Goal: Transaction & Acquisition: Purchase product/service

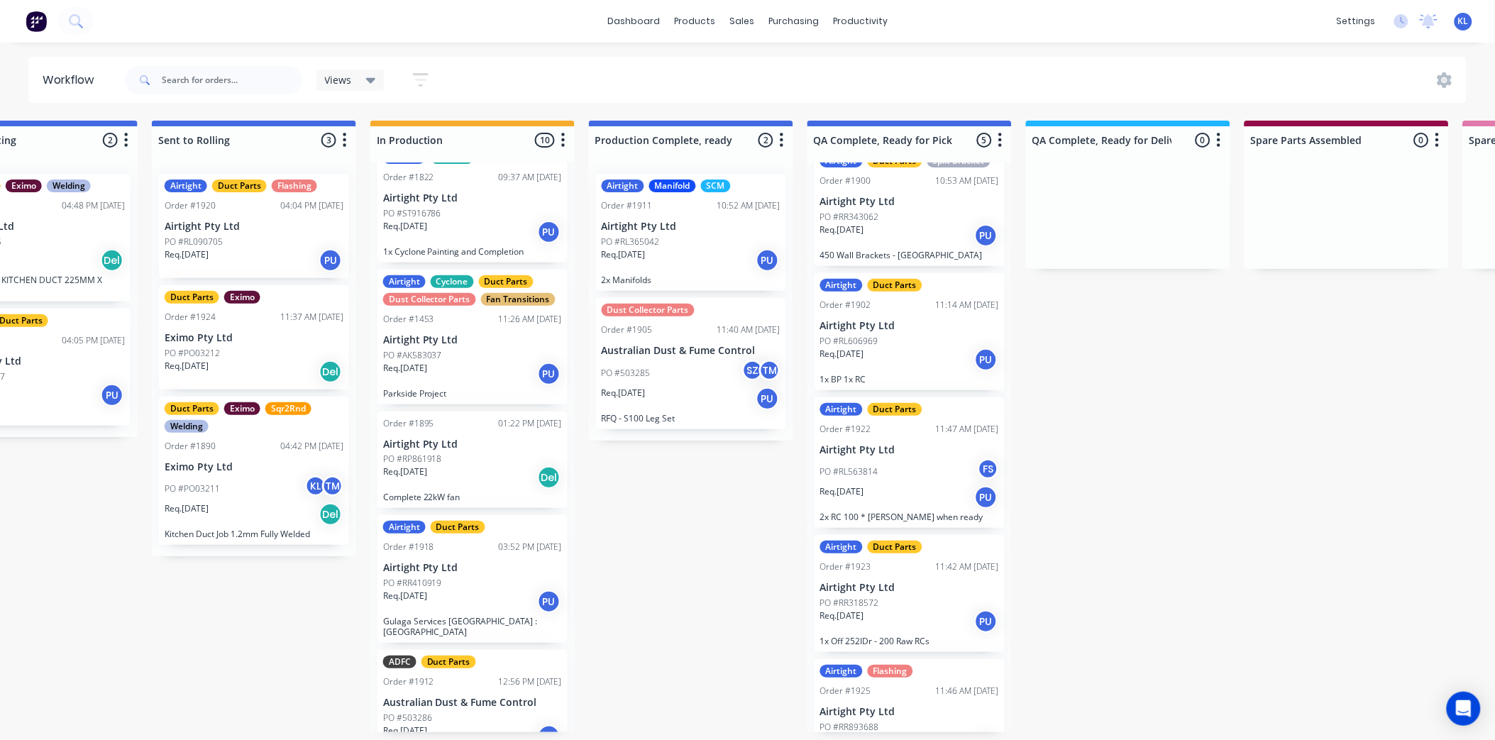
scroll to position [634, 0]
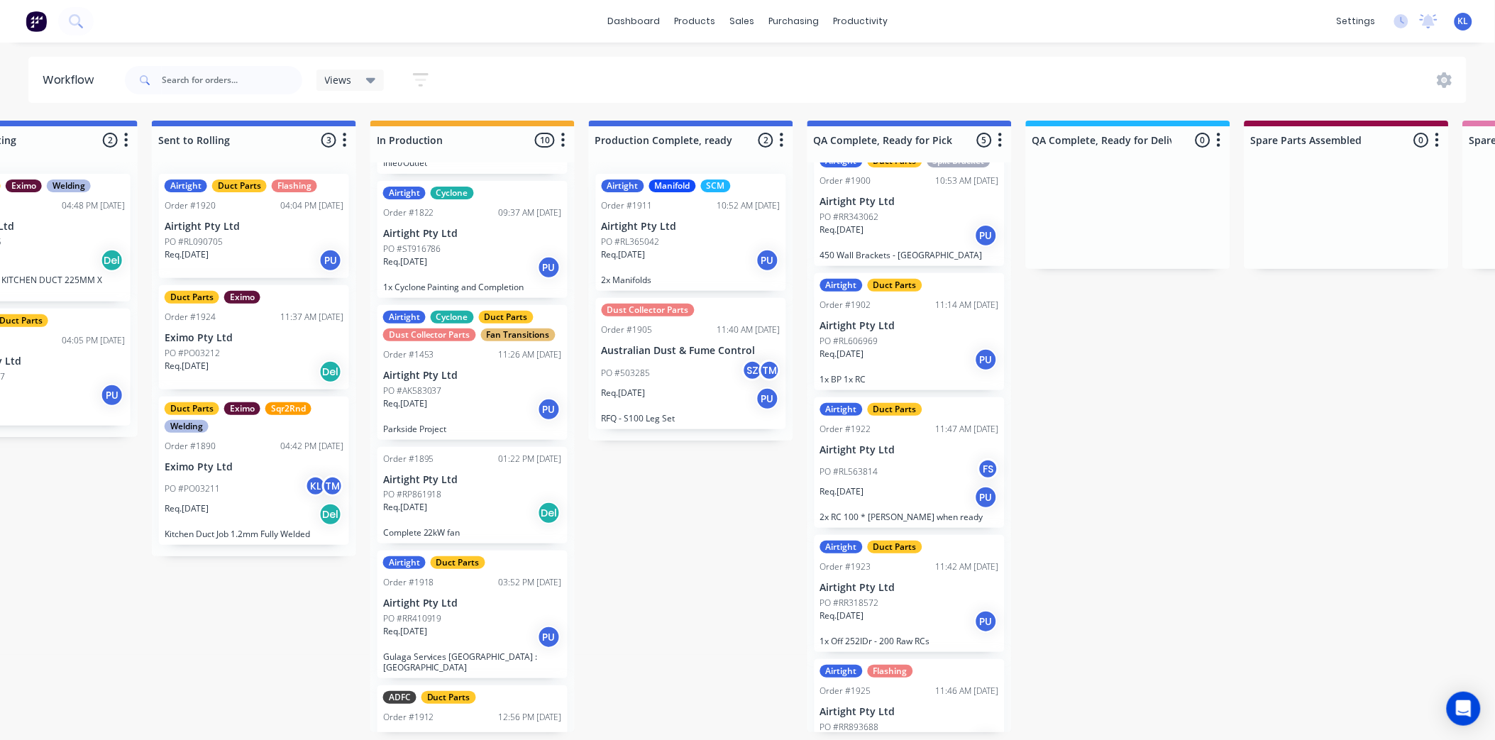
click at [702, 248] on div "Req. 25/08/25 PU" at bounding box center [691, 260] width 179 height 24
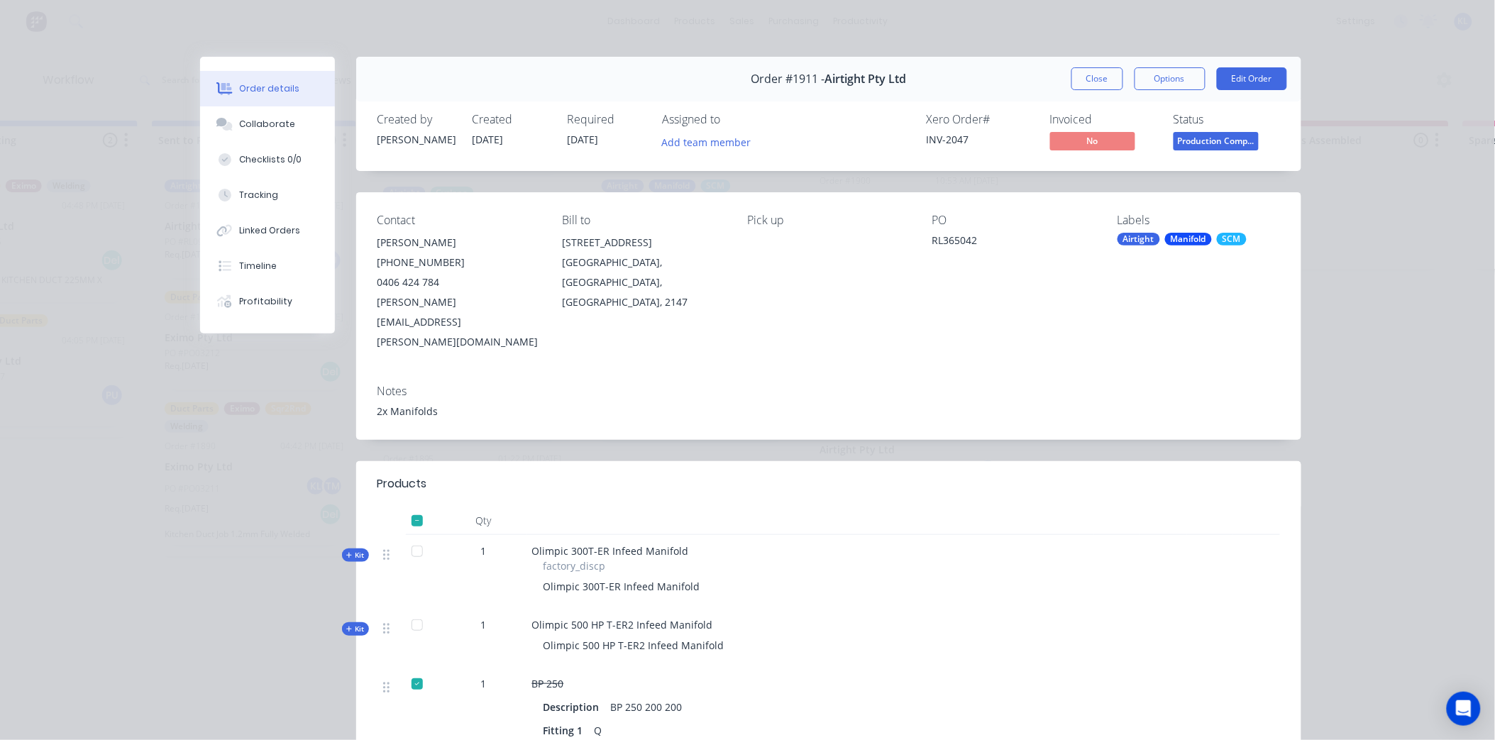
click at [1186, 142] on span "Production Comp..." at bounding box center [1215, 141] width 85 height 18
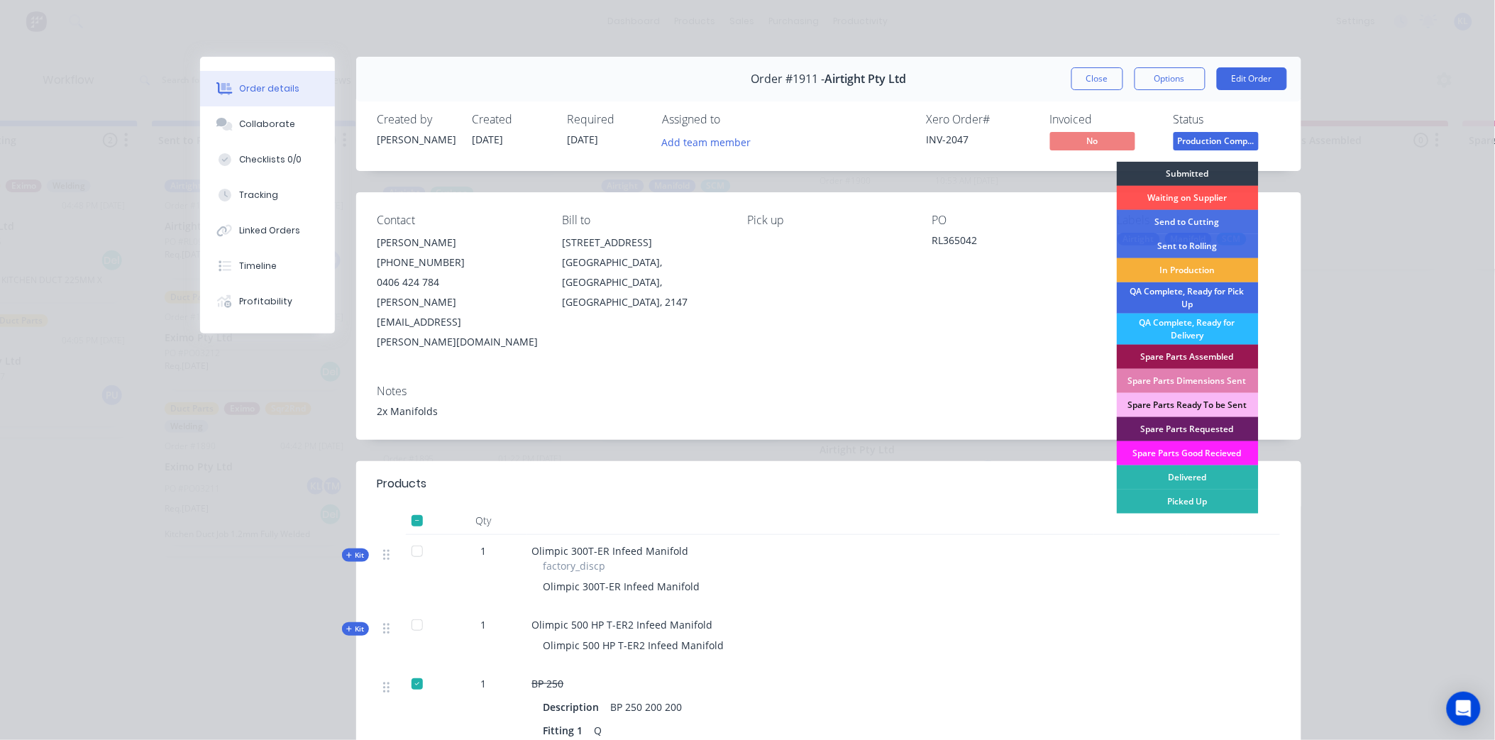
click at [1195, 294] on div "QA Complete, Ready for Pick Up" at bounding box center [1188, 297] width 142 height 31
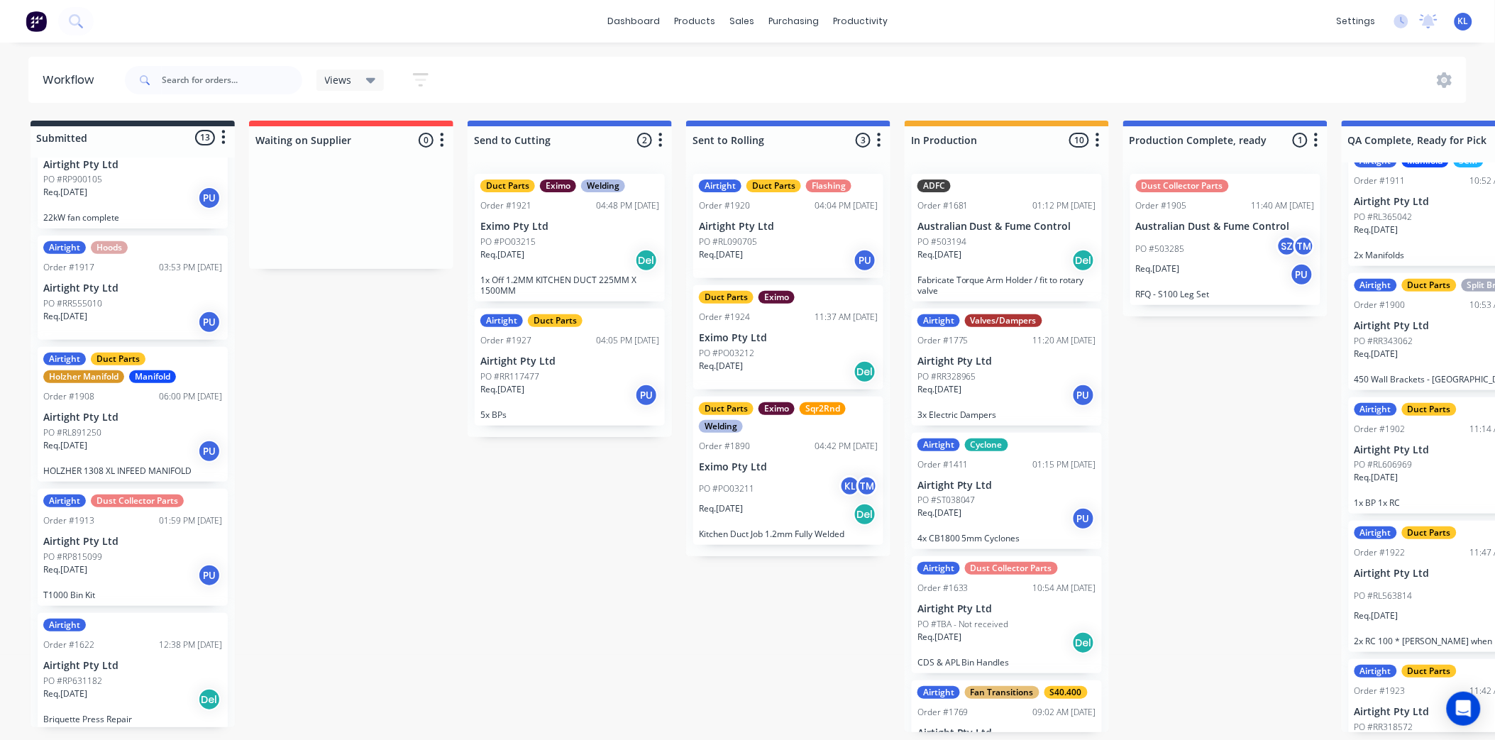
scroll to position [0, 0]
click at [874, 16] on div "productivity" at bounding box center [860, 21] width 69 height 21
click at [890, 71] on div "Workflow" at bounding box center [885, 68] width 43 height 13
click at [881, 65] on div "Workflow" at bounding box center [885, 68] width 43 height 13
click at [739, 19] on div "sales" at bounding box center [741, 21] width 39 height 21
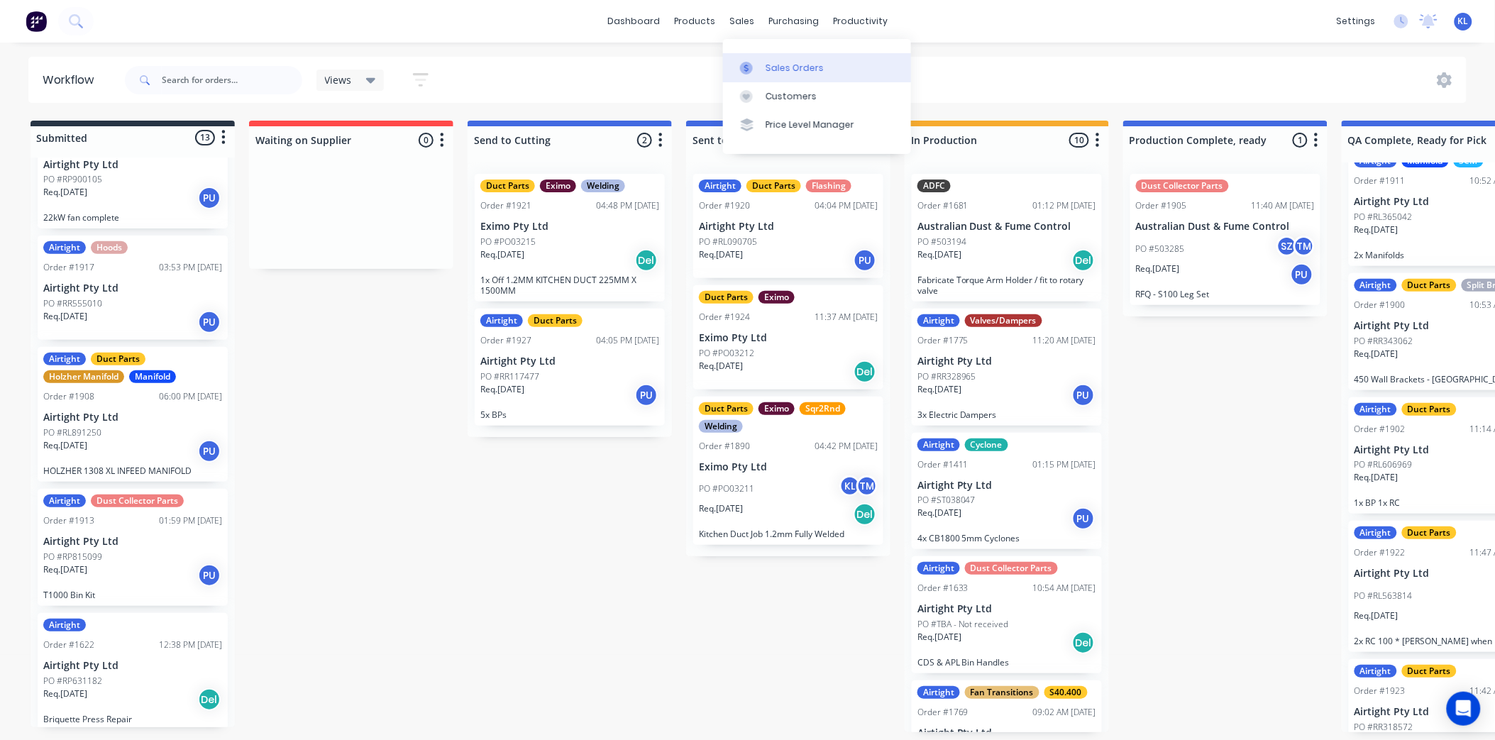
click at [778, 64] on div "Sales Orders" at bounding box center [795, 68] width 58 height 13
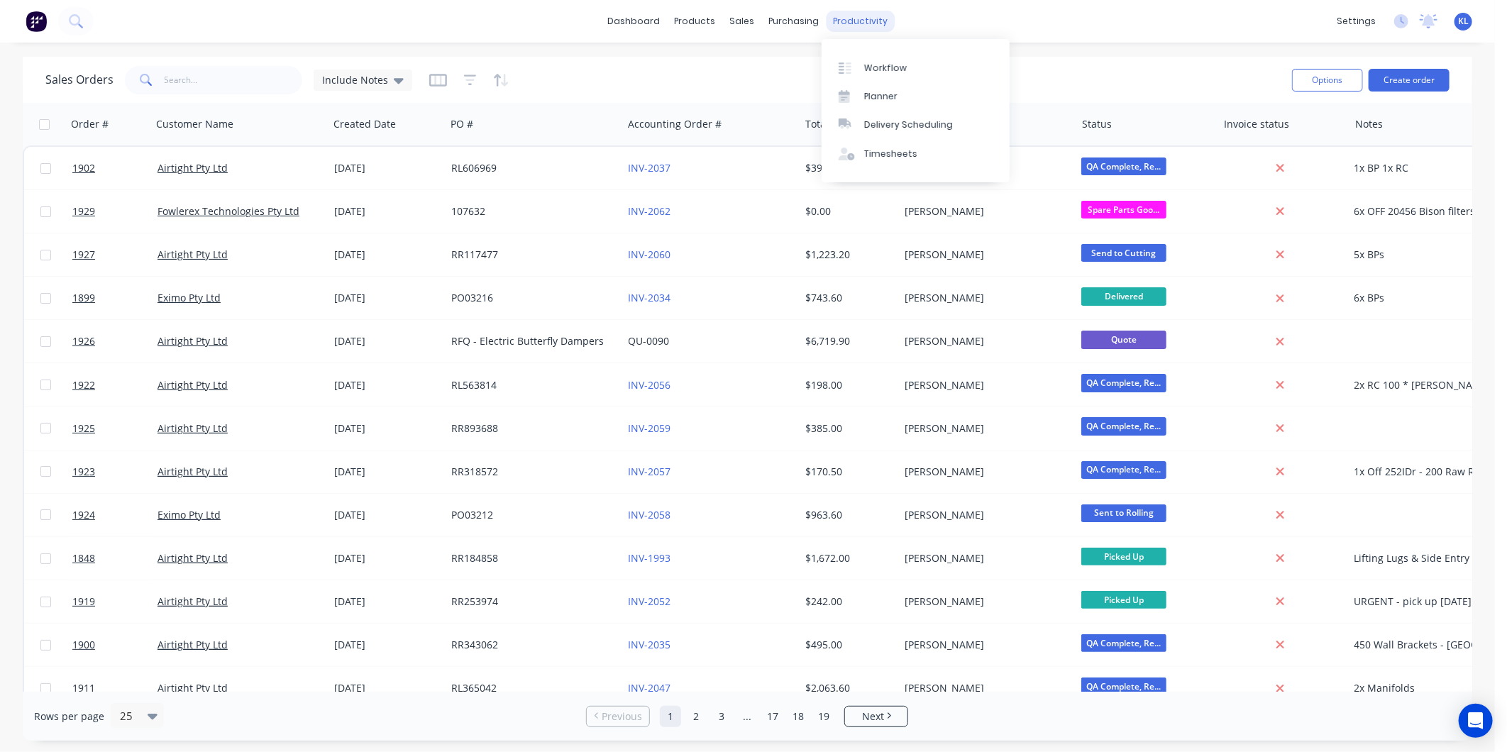
click at [853, 21] on div "productivity" at bounding box center [860, 21] width 69 height 21
click at [835, 27] on div "productivity" at bounding box center [860, 21] width 69 height 21
click at [885, 76] on link "Workflow" at bounding box center [916, 67] width 188 height 28
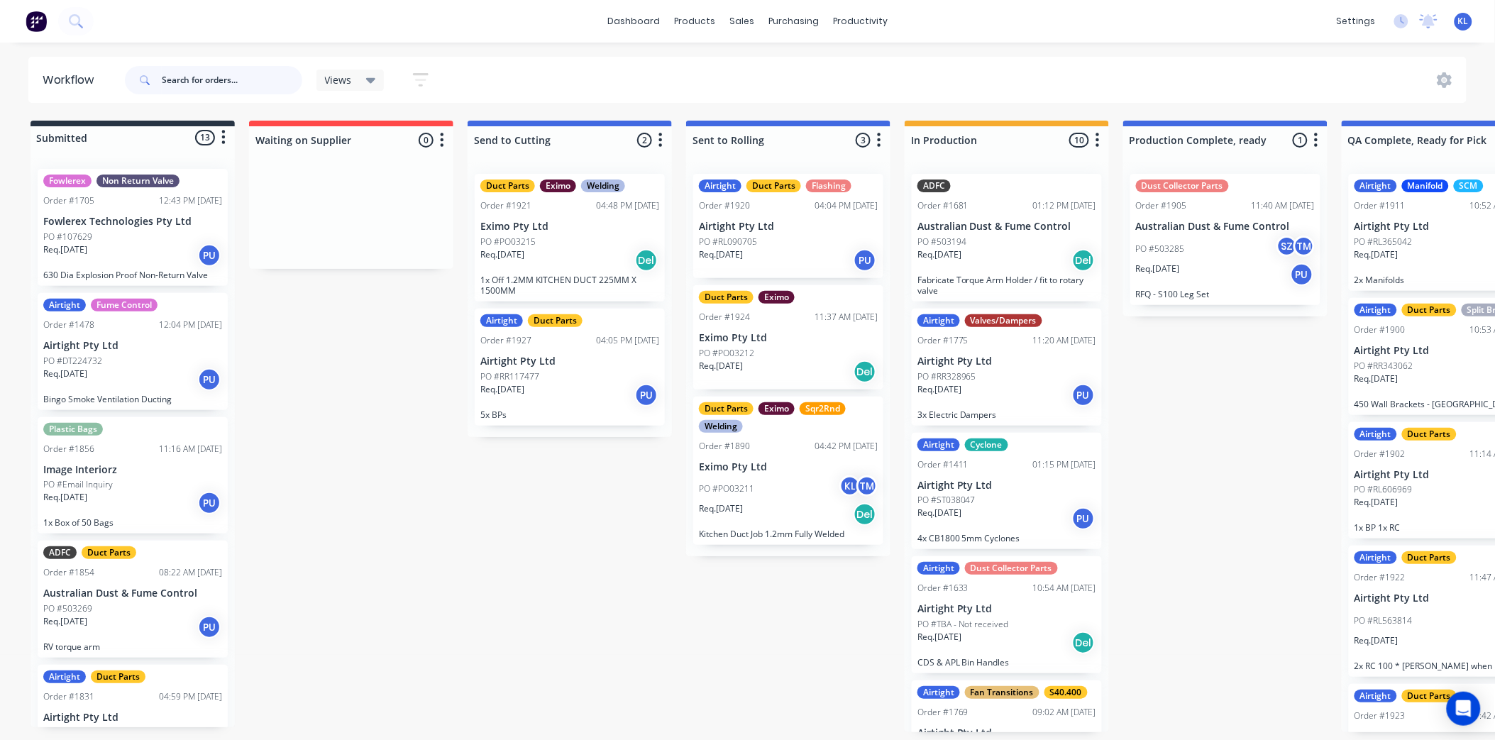
click at [195, 74] on input "text" at bounding box center [232, 80] width 140 height 28
click at [214, 74] on input "text" at bounding box center [232, 80] width 140 height 28
click at [272, 81] on input "text" at bounding box center [232, 80] width 140 height 28
click at [348, 75] on span "Views" at bounding box center [338, 79] width 27 height 15
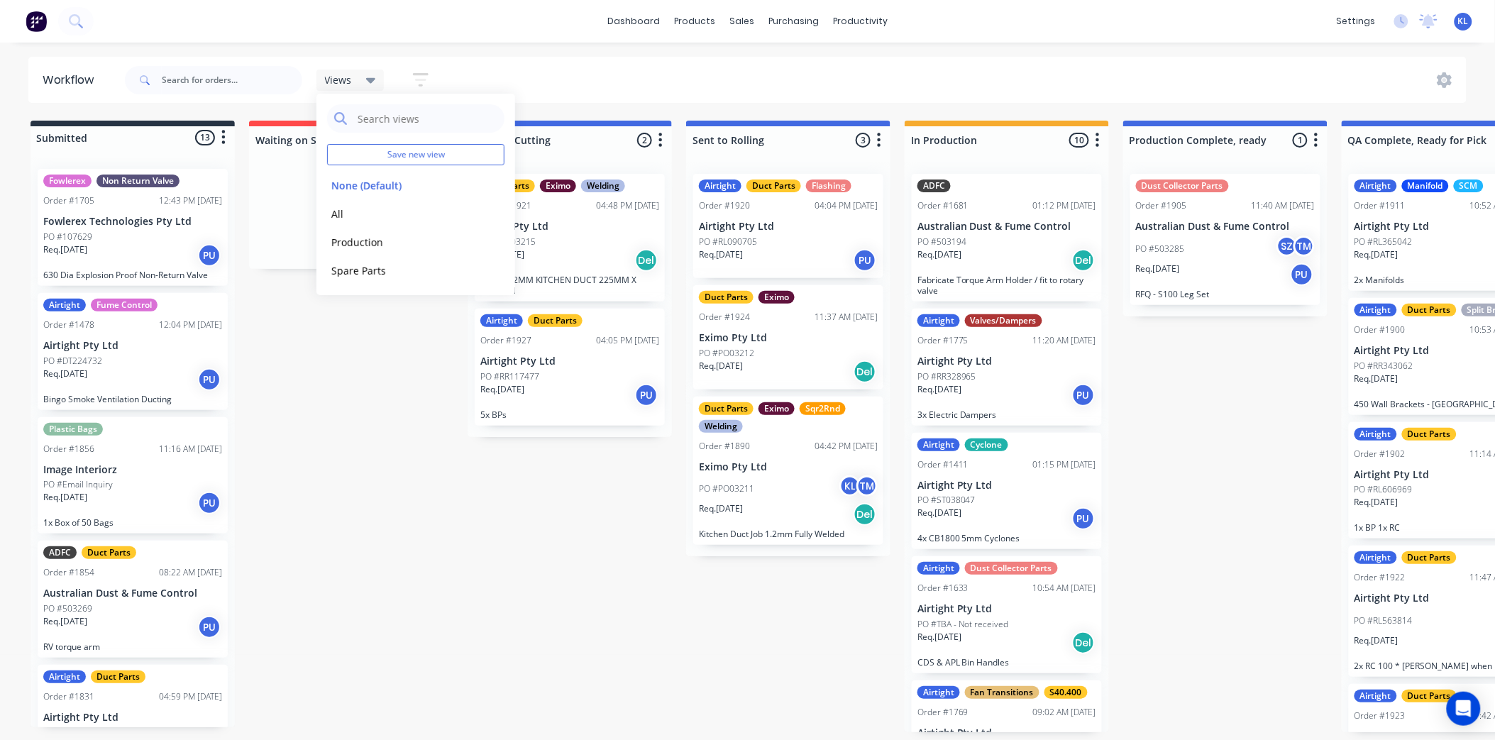
click at [385, 52] on div "dashboard products sales purchasing productivity dashboard products Product Cat…" at bounding box center [741, 327] width 1483 height 655
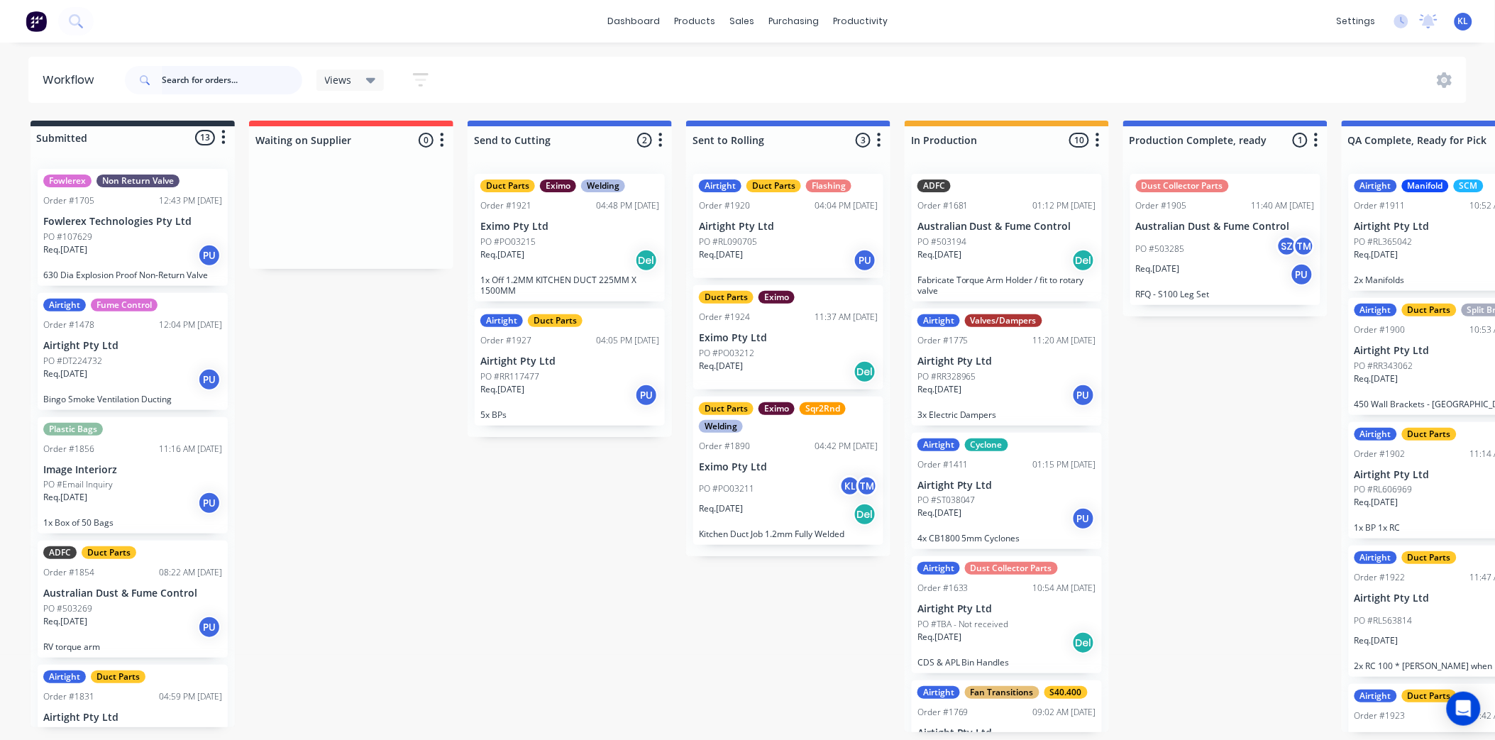
click at [203, 82] on input "text" at bounding box center [232, 80] width 140 height 28
click at [739, 14] on div "sales" at bounding box center [741, 21] width 39 height 21
click at [807, 66] on div "Sales Orders" at bounding box center [795, 68] width 58 height 13
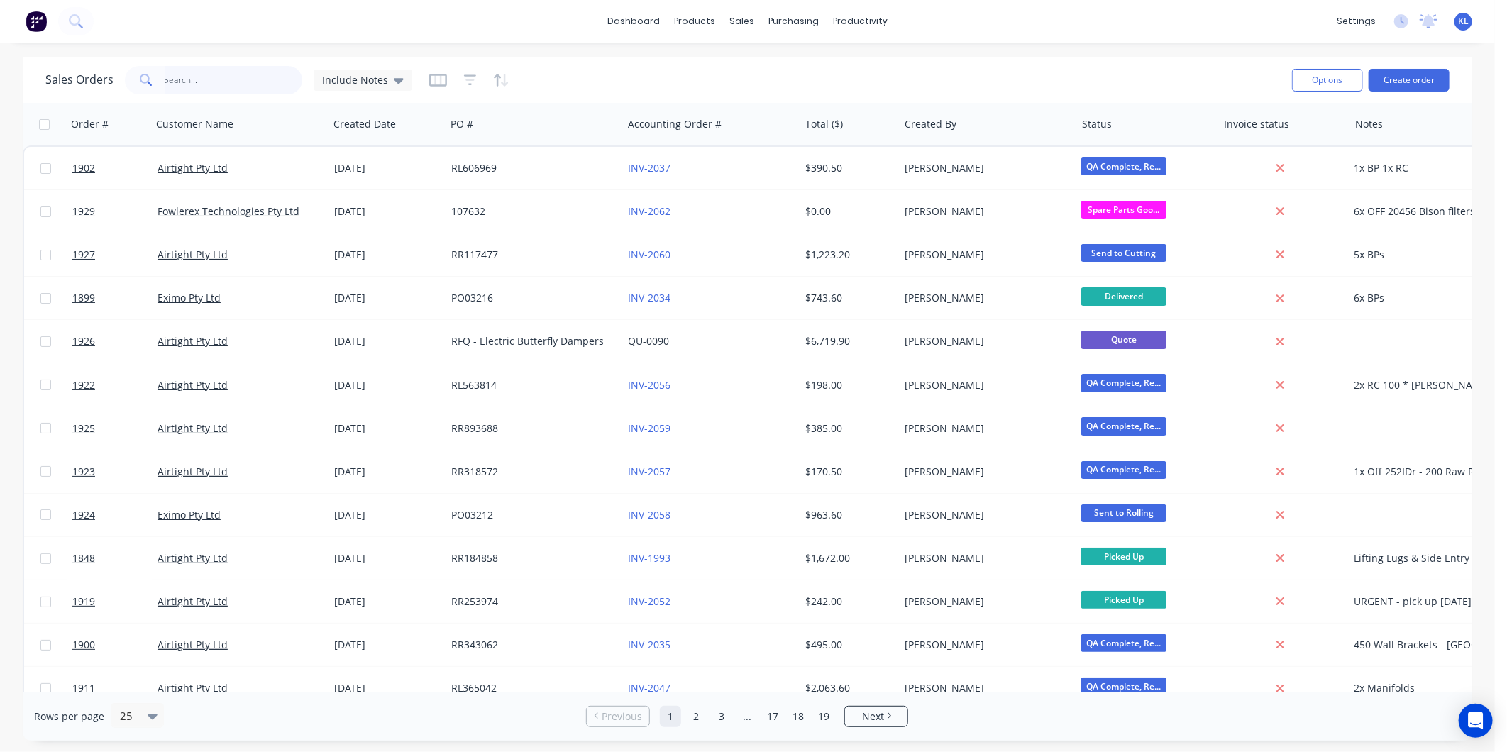
click at [223, 90] on input "text" at bounding box center [234, 80] width 138 height 28
click at [1399, 76] on button "Create order" at bounding box center [1409, 80] width 81 height 23
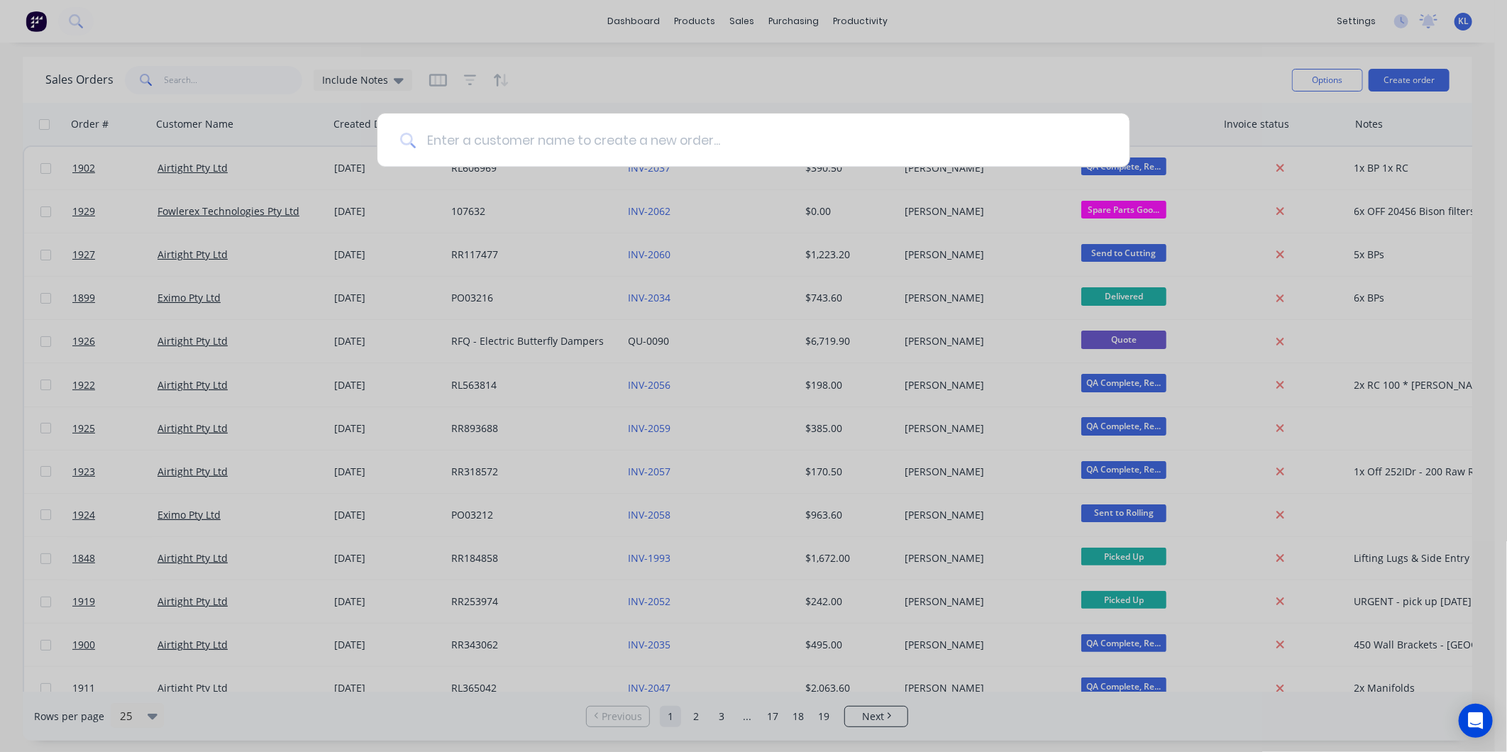
click at [593, 133] on input at bounding box center [761, 140] width 691 height 53
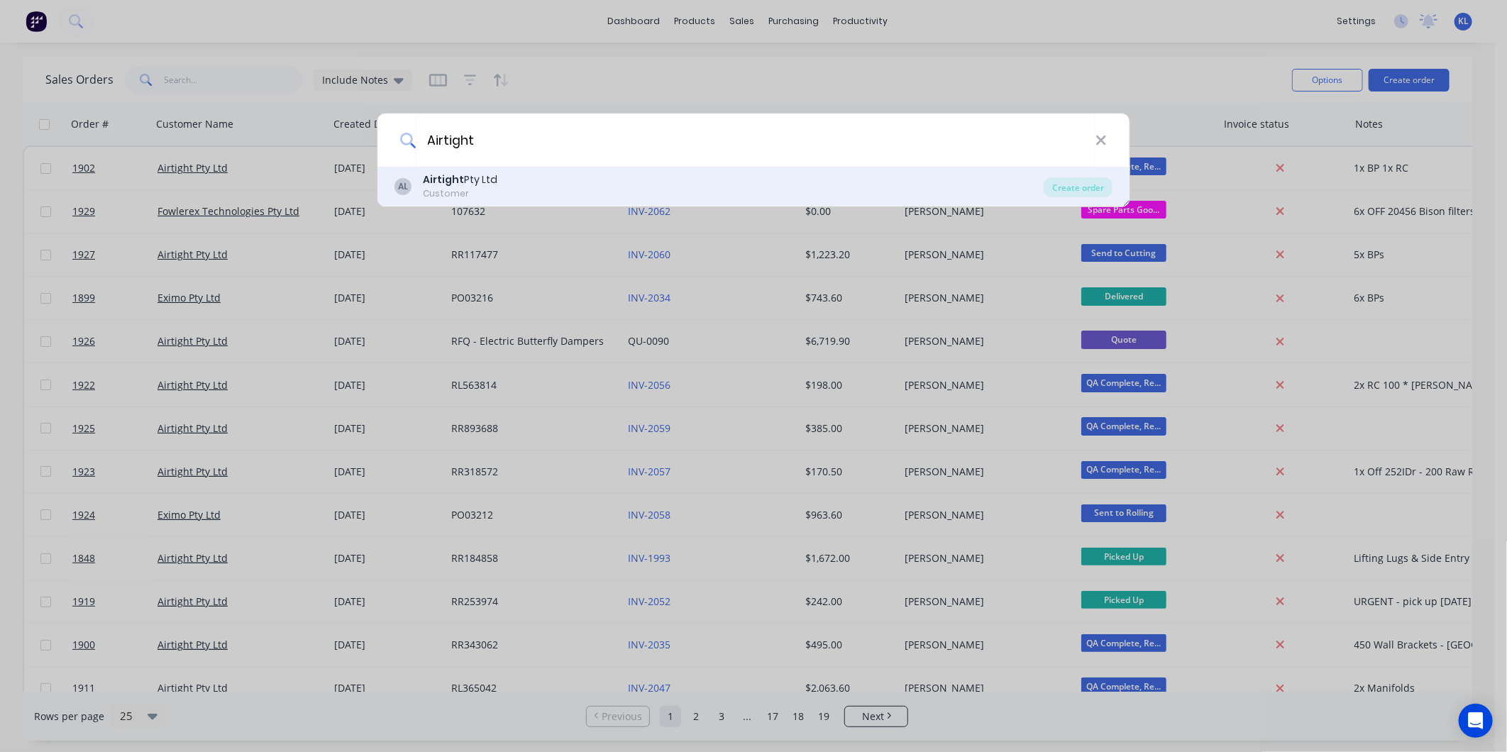
type input "Airtight"
click at [490, 189] on div "Customer" at bounding box center [460, 193] width 74 height 13
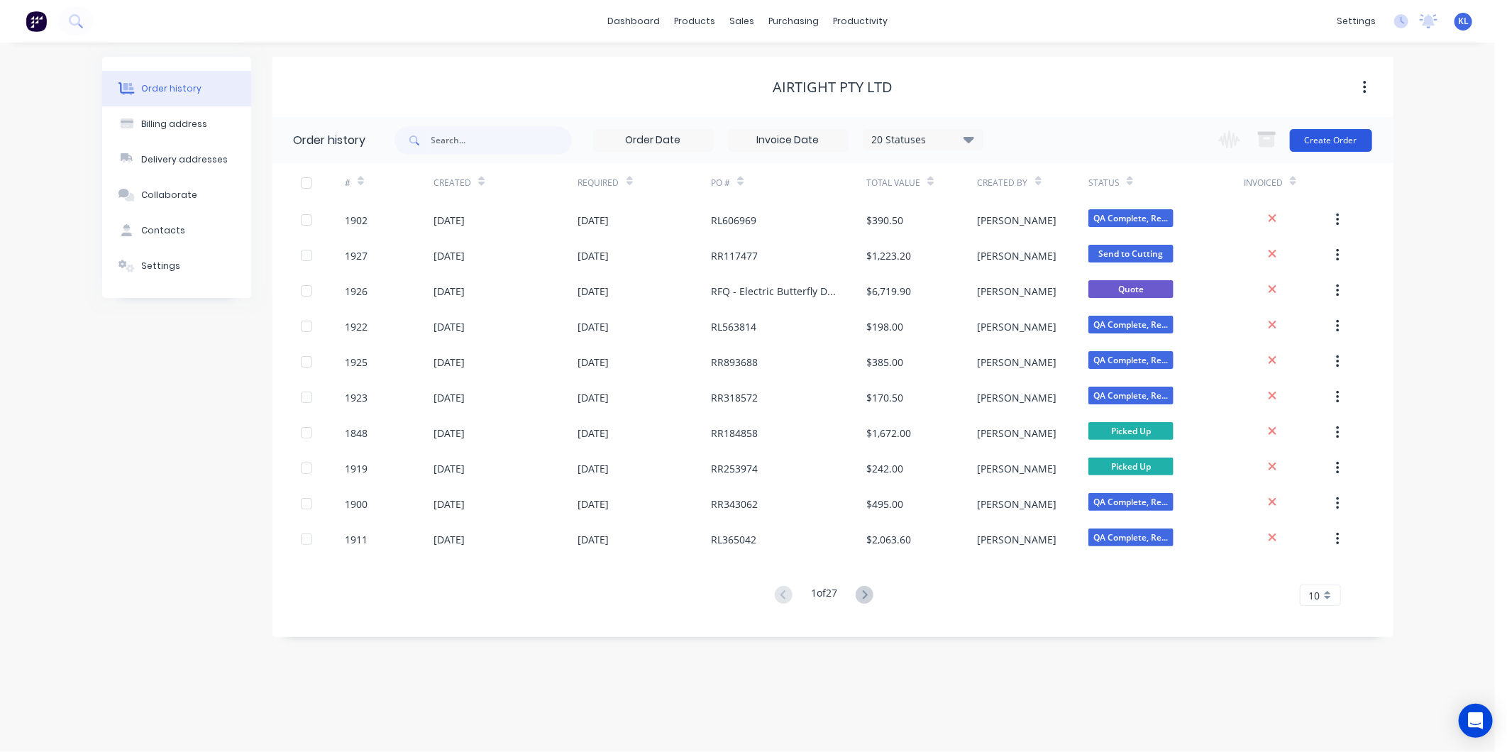
click at [1332, 140] on button "Create Order" at bounding box center [1331, 140] width 82 height 23
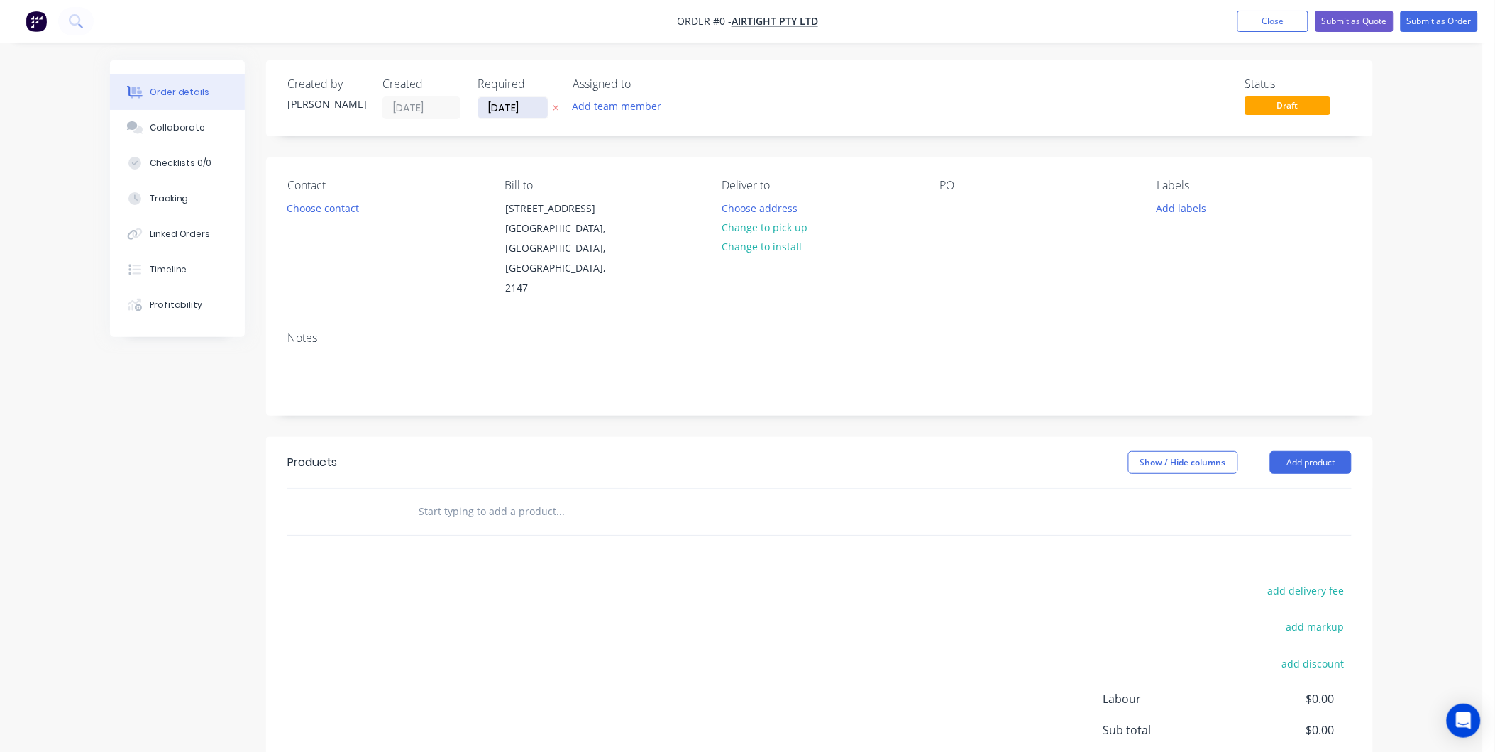
click at [500, 104] on input "[DATE]" at bounding box center [513, 107] width 70 height 21
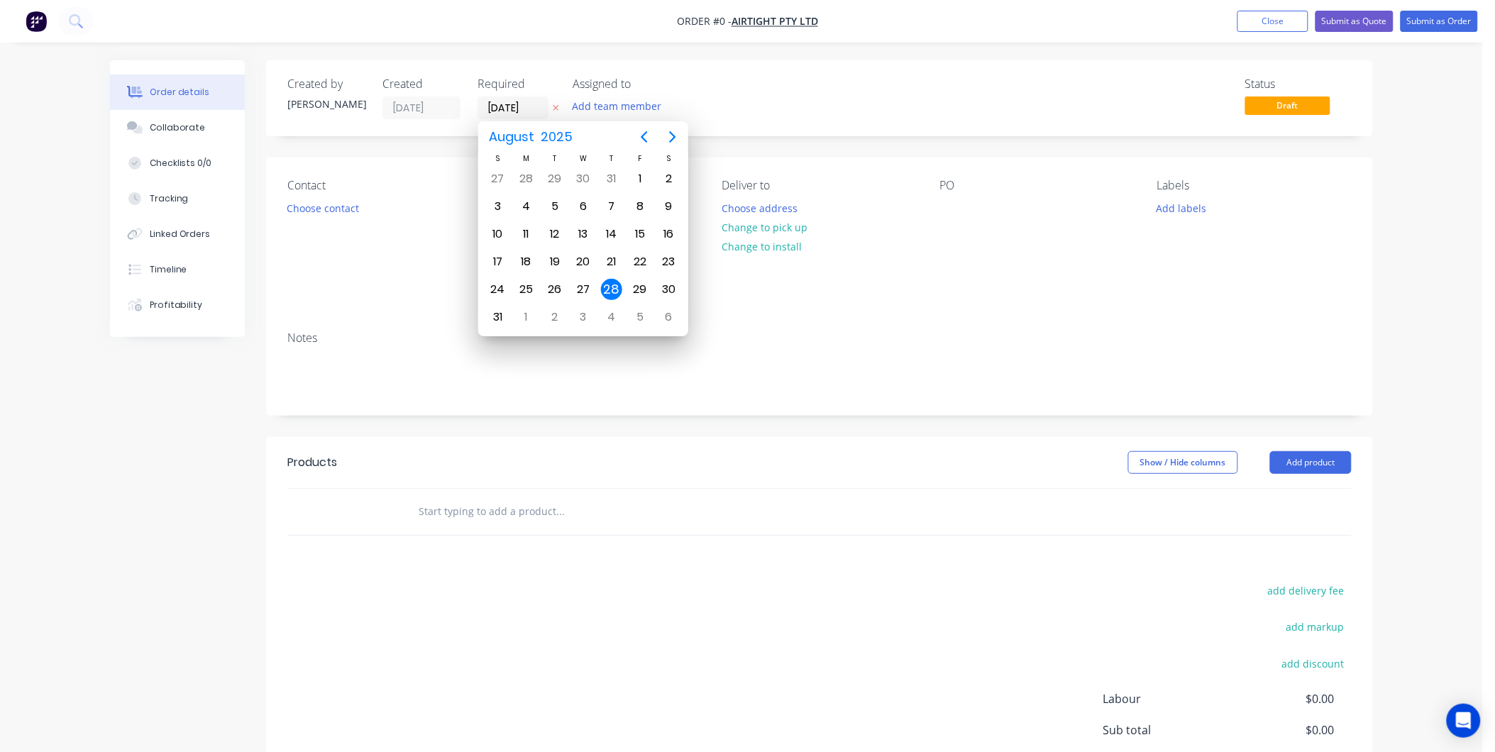
click at [675, 68] on div "Created by Kyle Created 28/08/25 Required 28/08/25 Assigned to Add team member …" at bounding box center [819, 98] width 1107 height 76
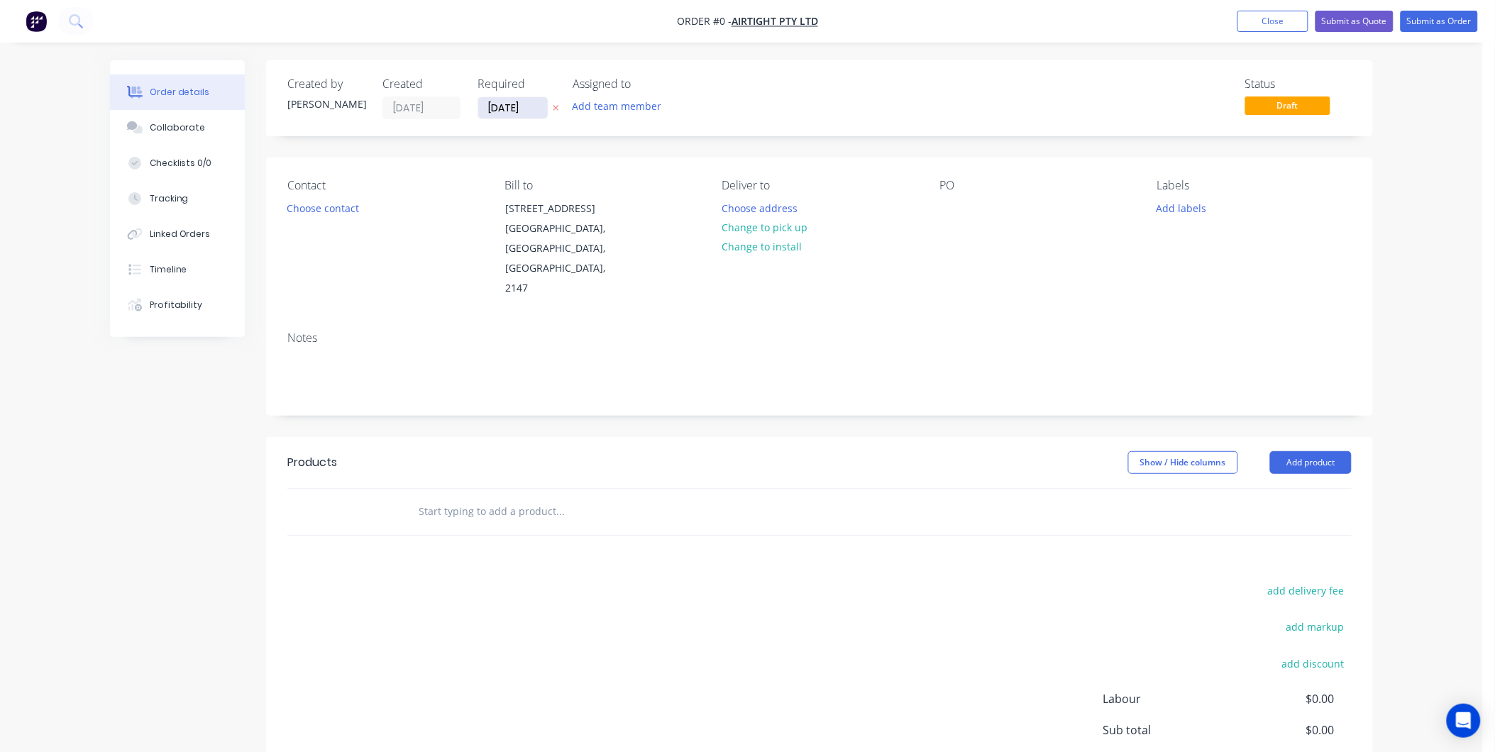
click at [495, 107] on input "[DATE]" at bounding box center [513, 107] width 70 height 21
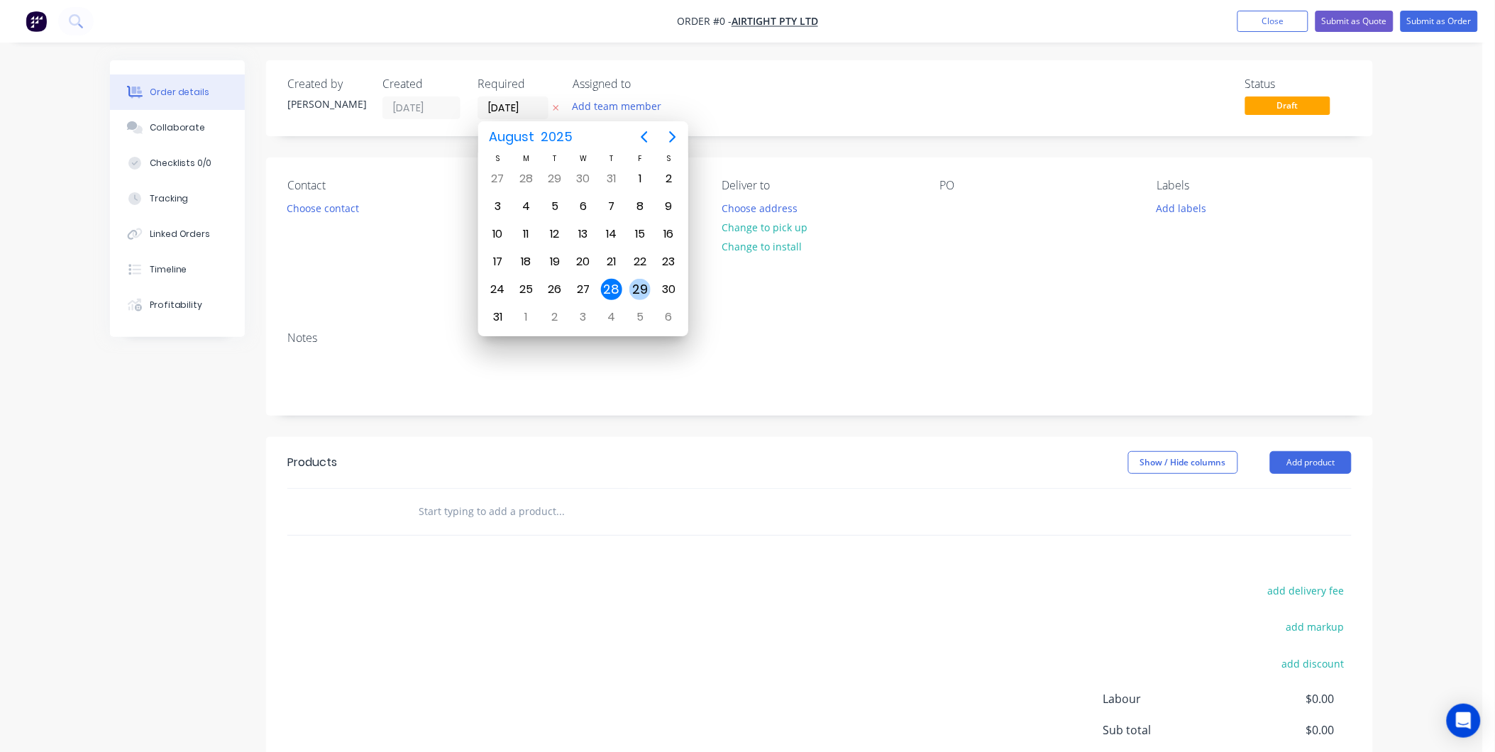
click at [634, 279] on div "29" at bounding box center [639, 289] width 21 height 21
type input "[DATE]"
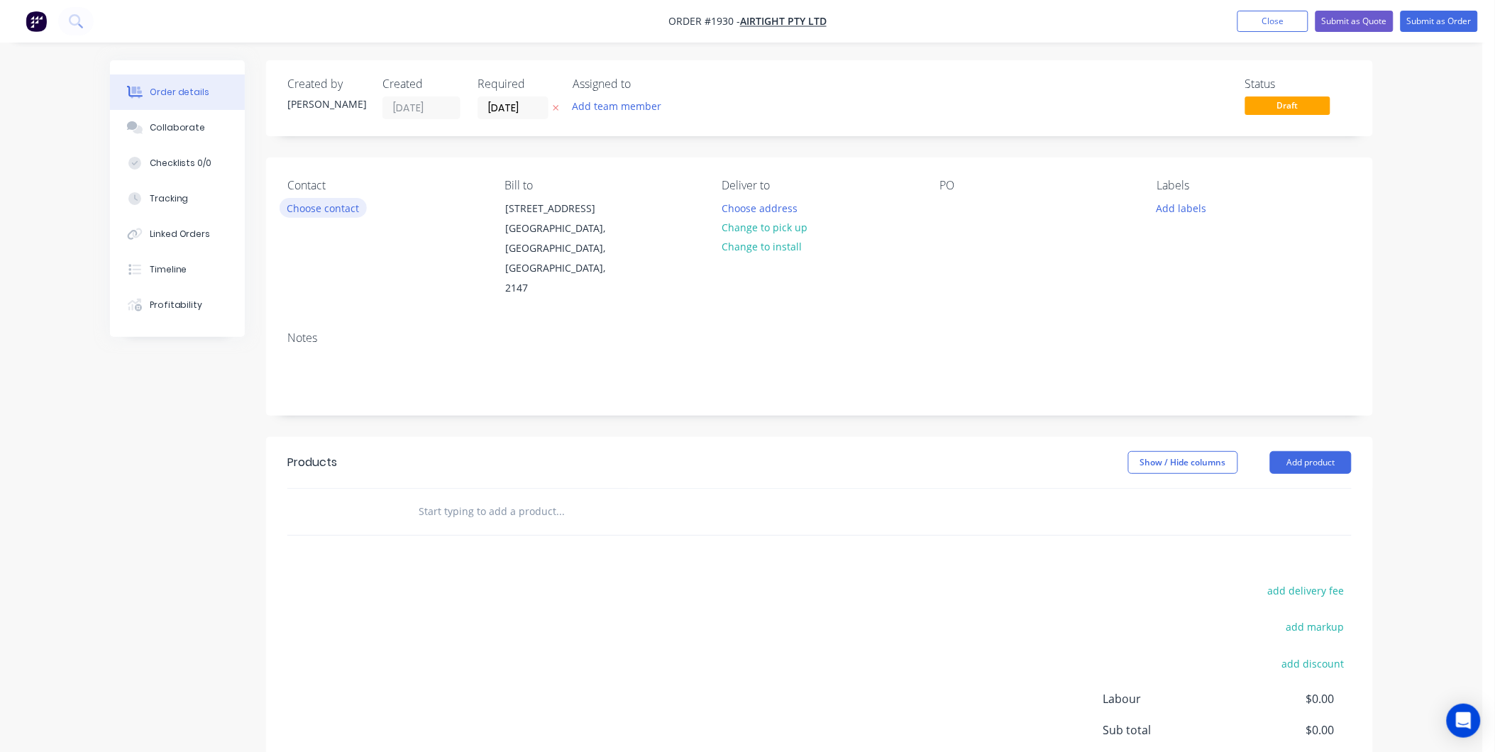
click at [330, 204] on button "Choose contact" at bounding box center [323, 207] width 87 height 19
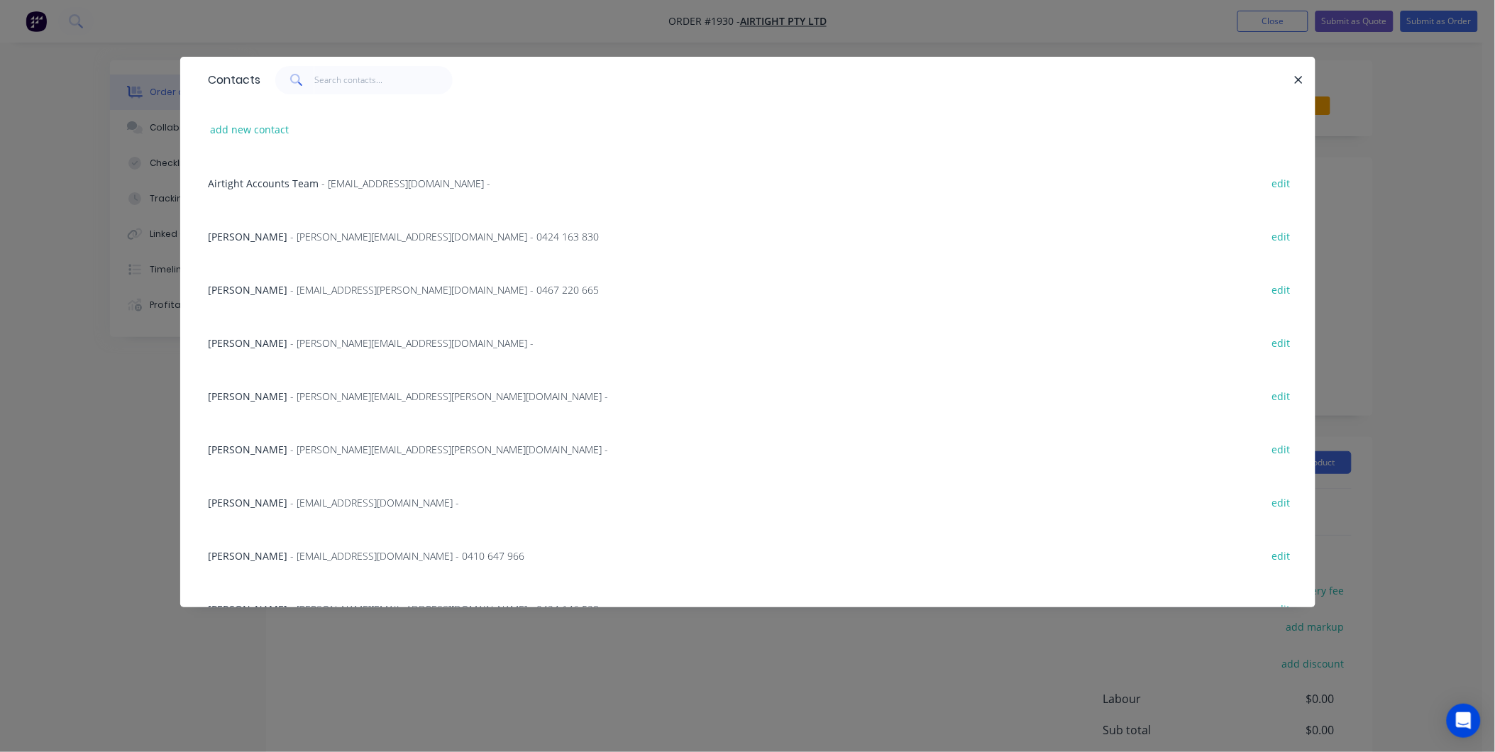
click at [94, 201] on div "Contacts add new contact Airtight Accounts Team - suppliers@airtight.com.au - e…" at bounding box center [747, 376] width 1495 height 752
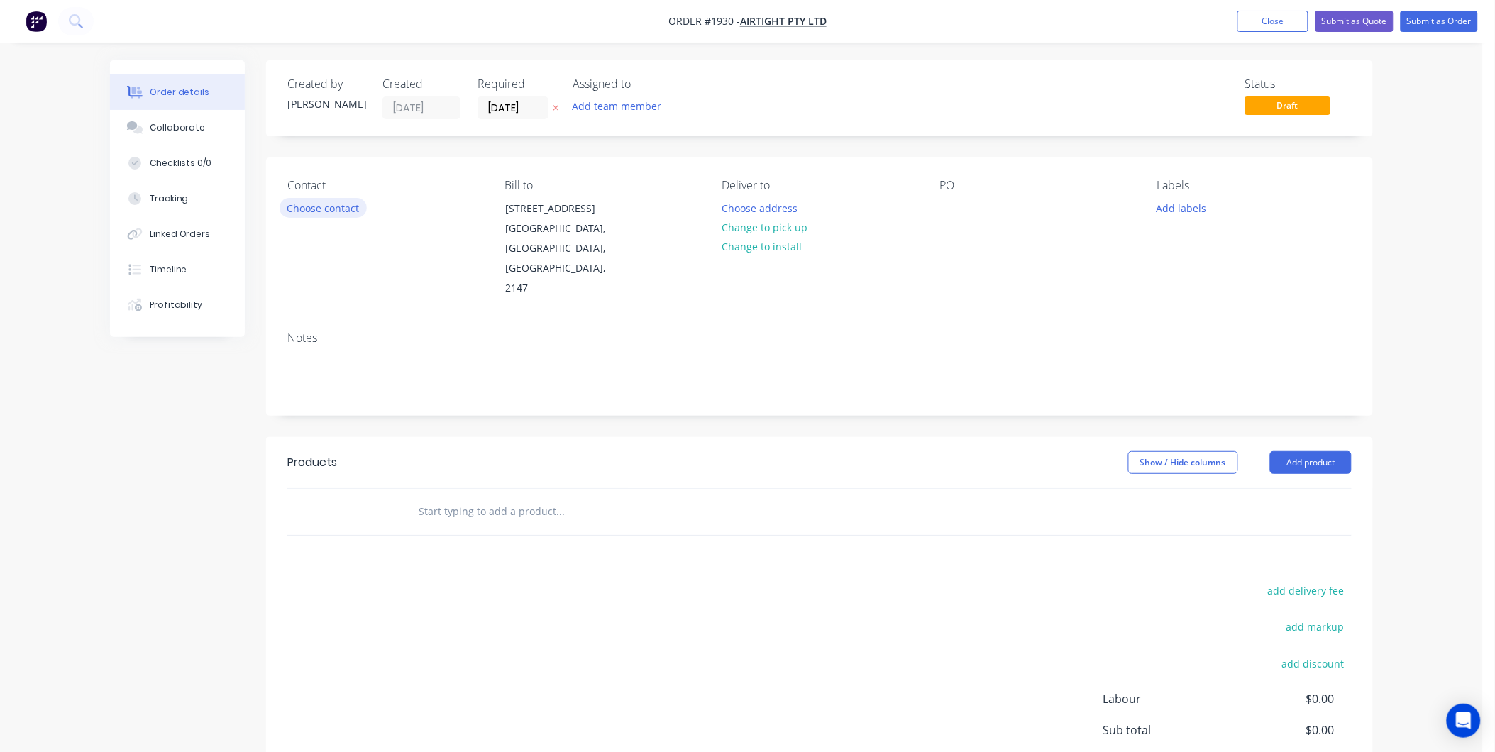
click at [319, 206] on button "Choose contact" at bounding box center [323, 207] width 87 height 19
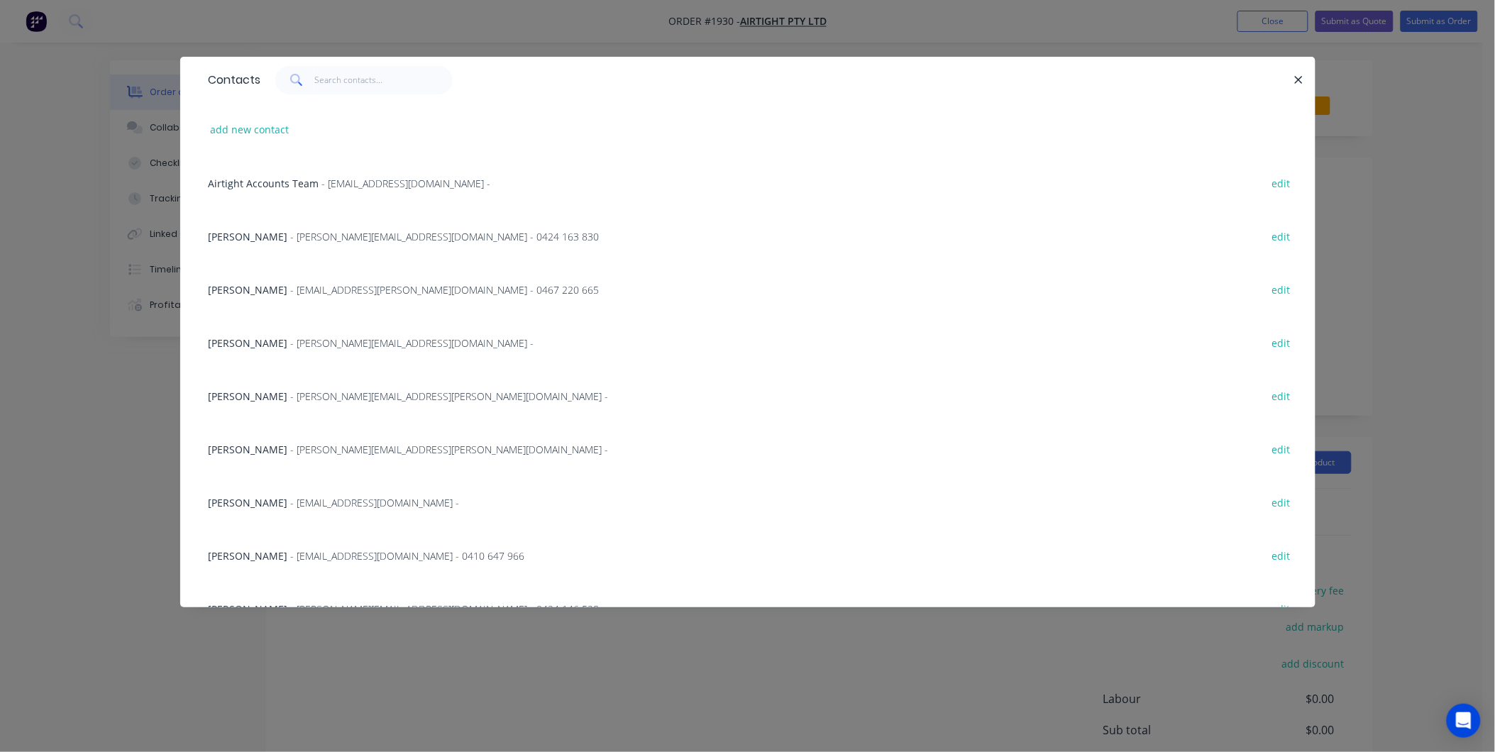
click at [961, 23] on div "Contacts add new contact Airtight Accounts Team - suppliers@airtight.com.au - e…" at bounding box center [747, 376] width 1495 height 752
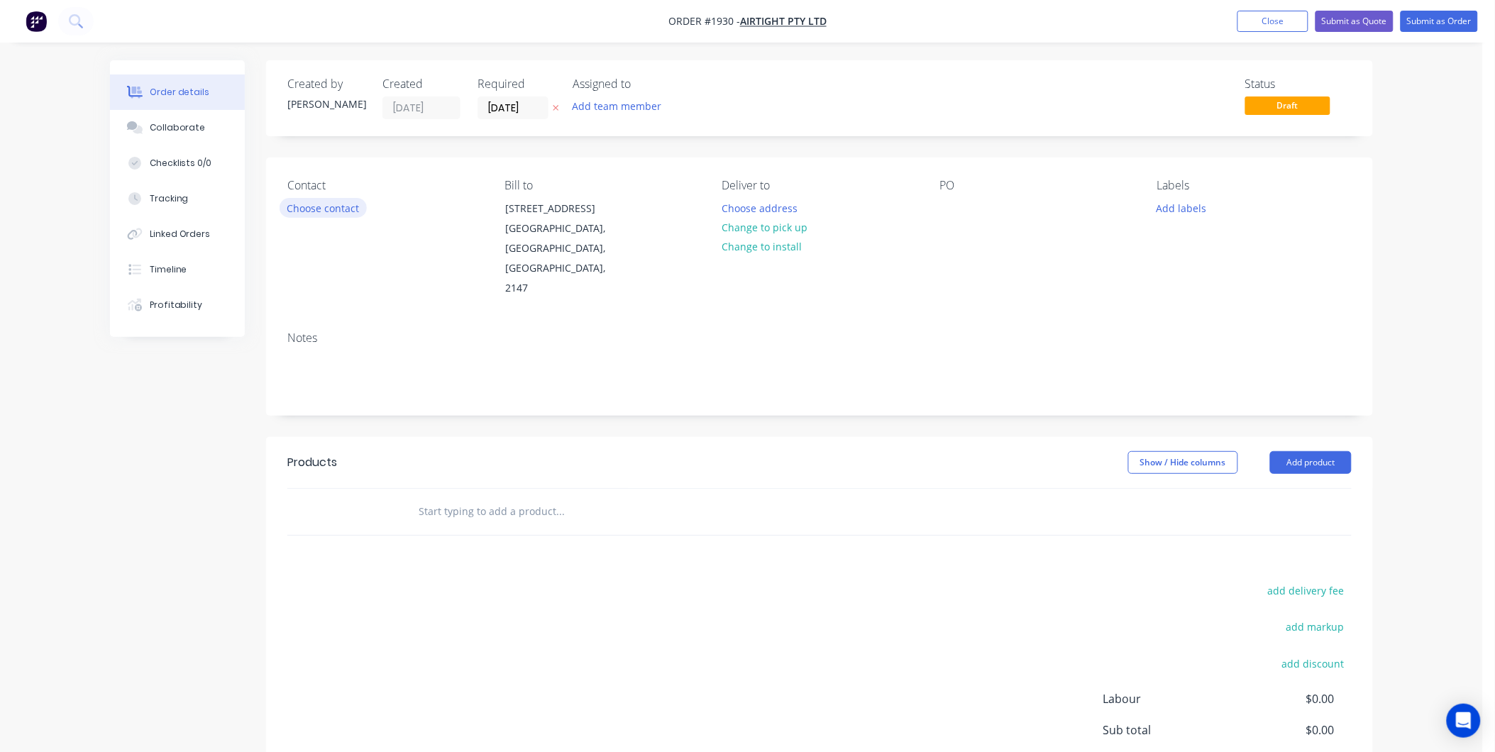
click at [324, 207] on button "Choose contact" at bounding box center [323, 207] width 87 height 19
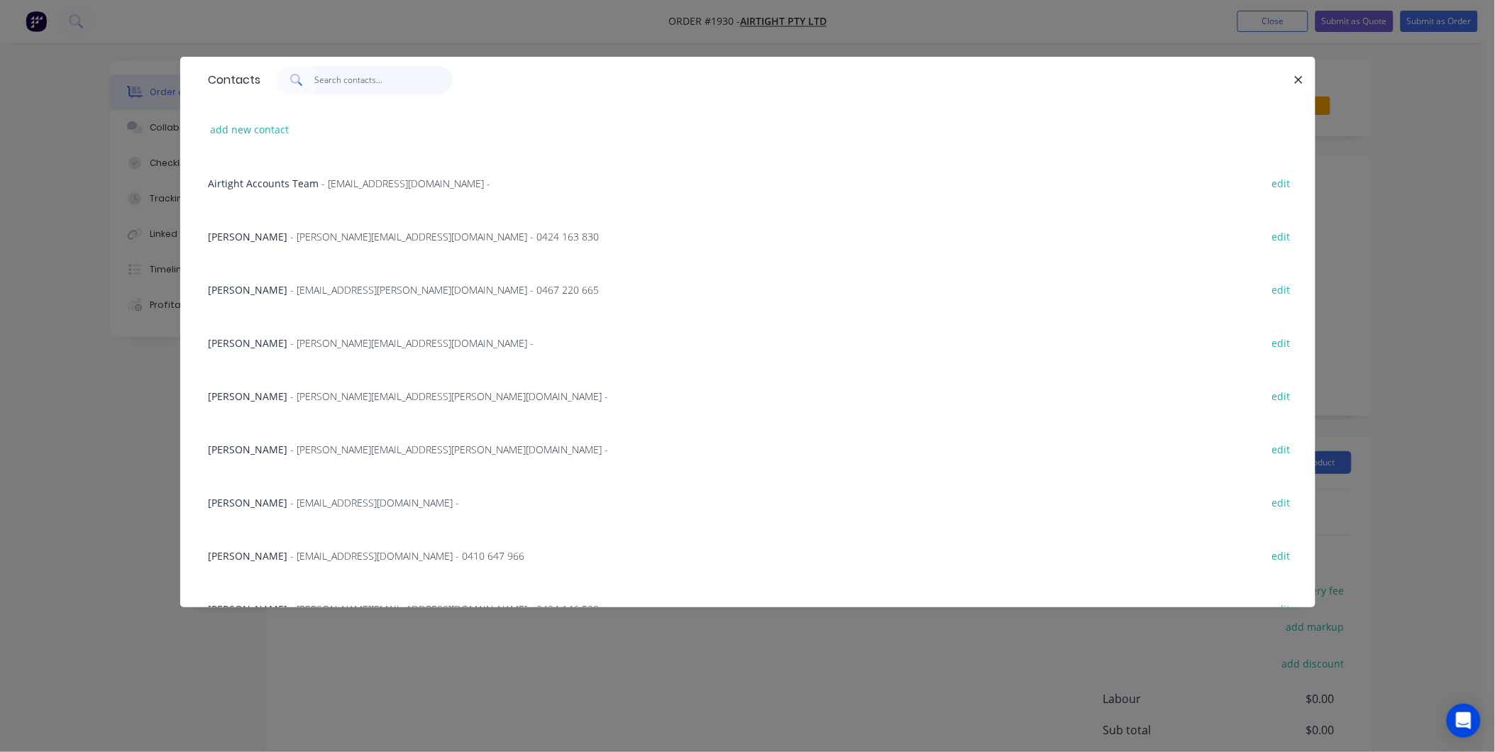
click at [337, 83] on input "text" at bounding box center [383, 80] width 138 height 28
click at [342, 76] on input "text" at bounding box center [383, 80] width 138 height 28
paste input "ST328770"
type input "ST328770"
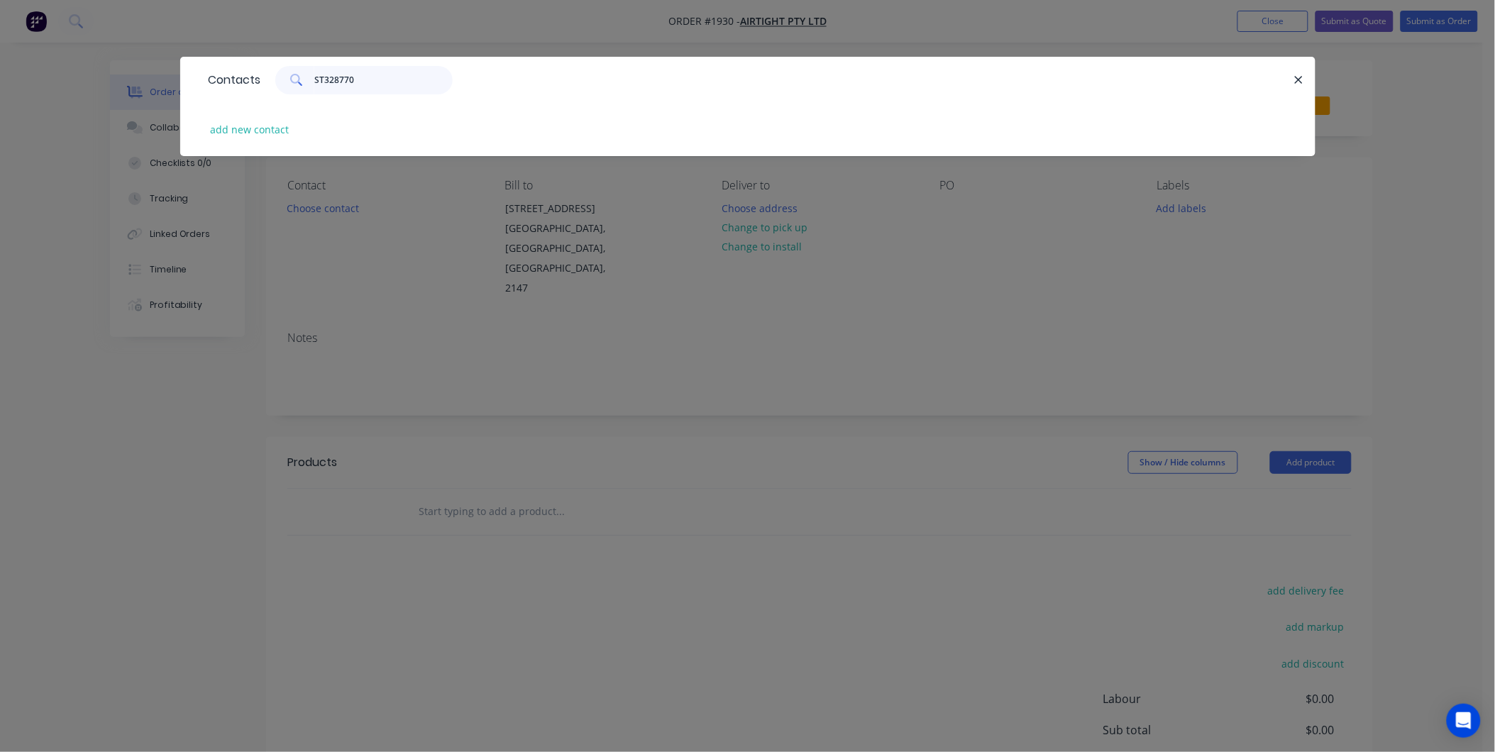
drag, startPoint x: 362, startPoint y: 87, endPoint x: 314, endPoint y: 89, distance: 48.3
click at [314, 89] on input "ST328770" at bounding box center [383, 80] width 138 height 28
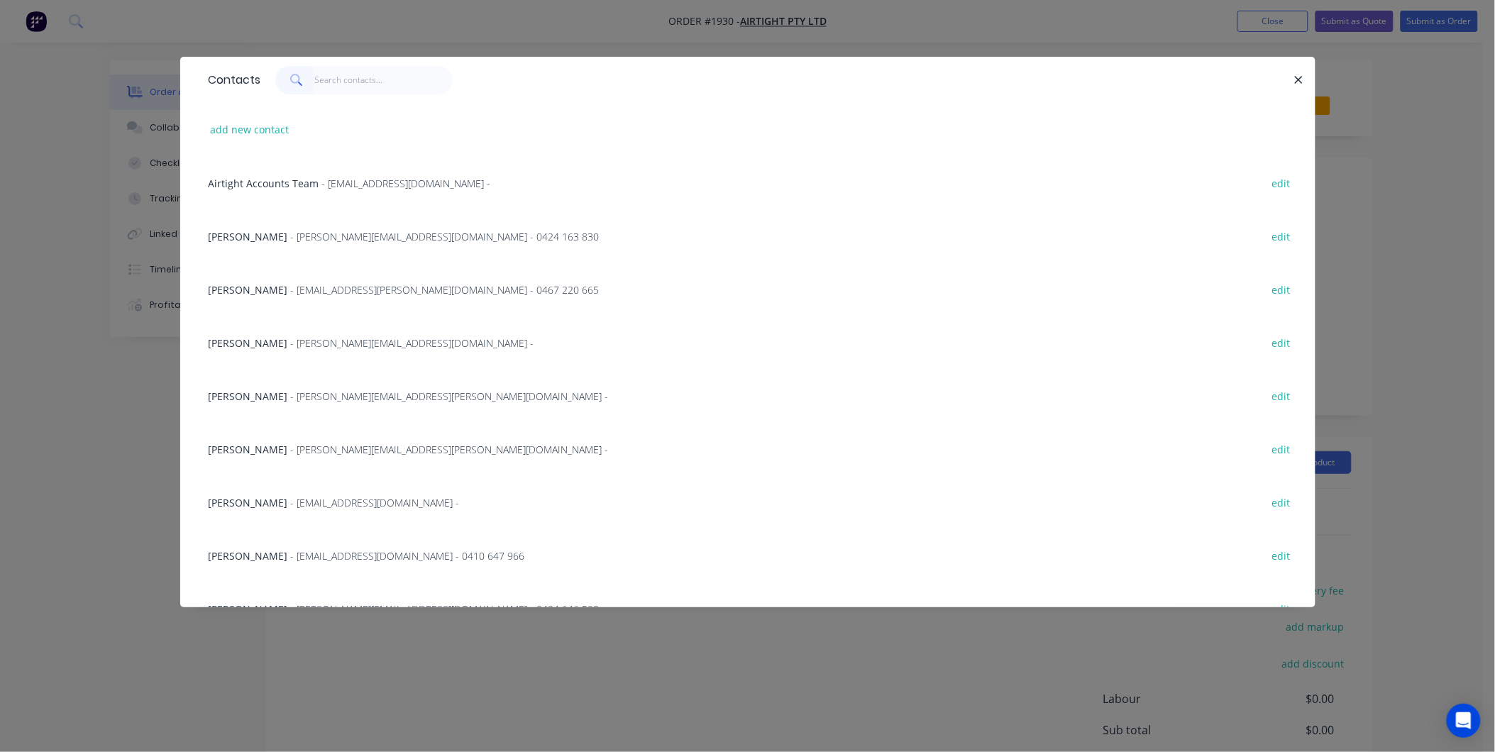
click at [414, 35] on div "Contacts add new contact Airtight Accounts Team - suppliers@airtight.com.au - e…" at bounding box center [747, 376] width 1495 height 752
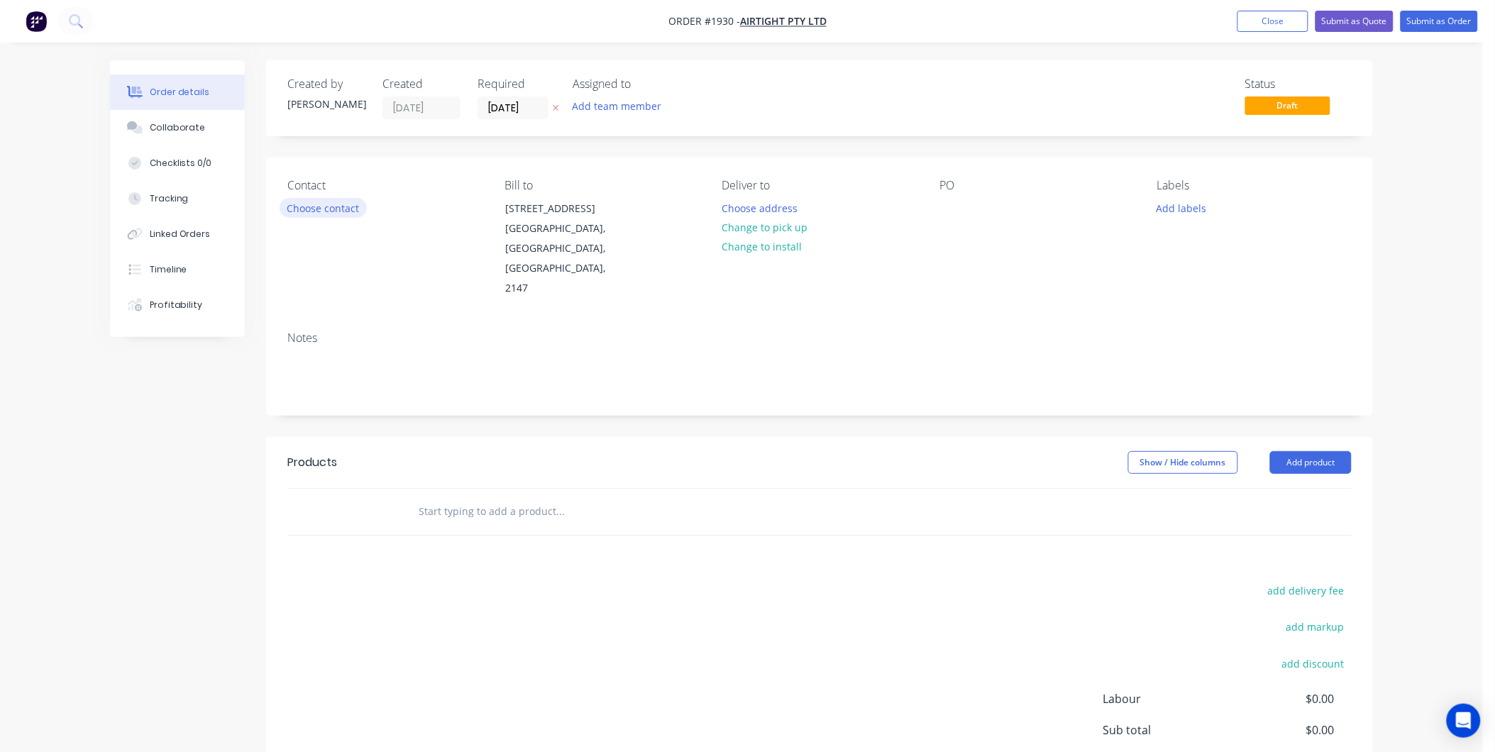
click at [345, 213] on button "Choose contact" at bounding box center [323, 207] width 87 height 19
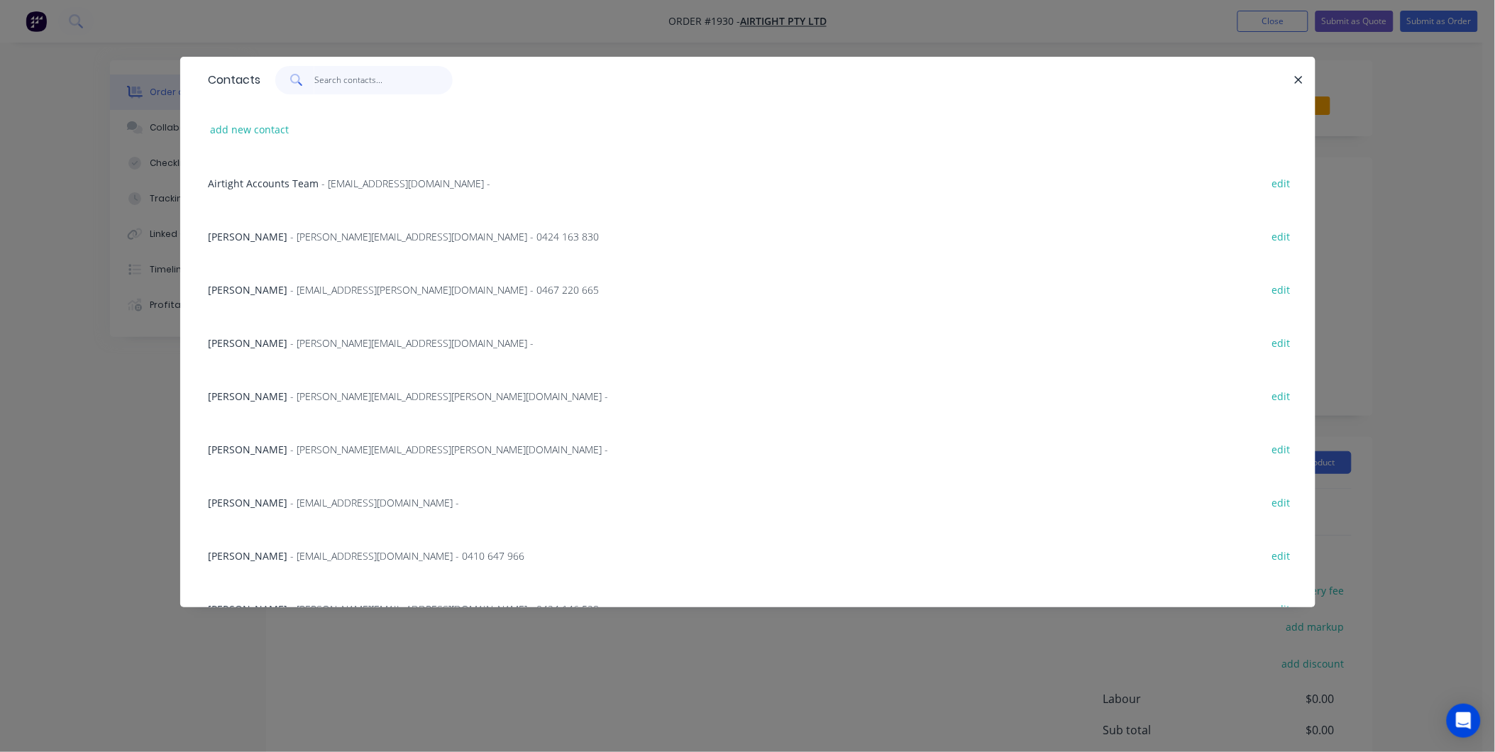
click at [384, 79] on input "text" at bounding box center [383, 80] width 138 height 28
click at [360, 76] on input "text" at bounding box center [383, 80] width 138 height 28
click at [356, 71] on input "text" at bounding box center [383, 80] width 138 height 28
click at [351, 74] on input "text" at bounding box center [383, 80] width 138 height 28
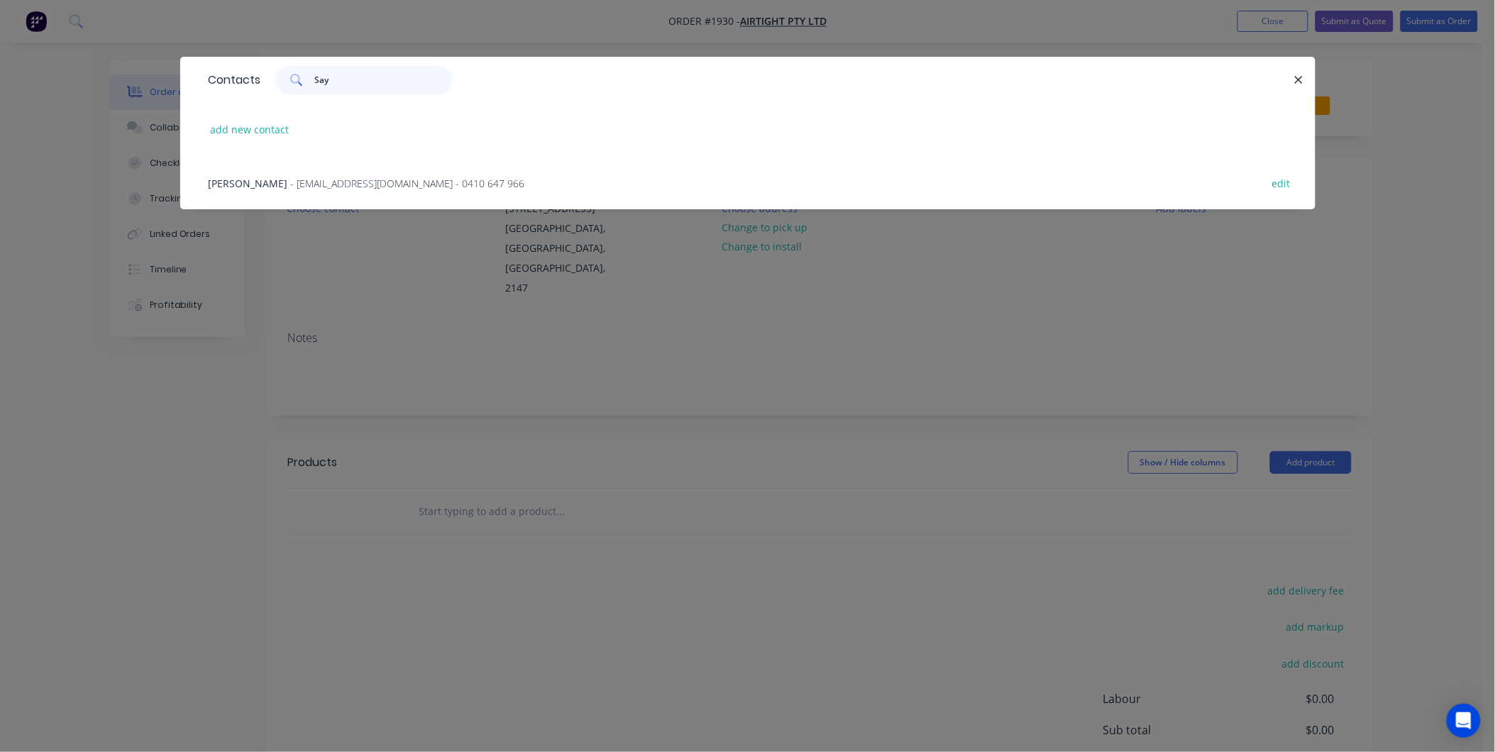
type input "Say"
click at [334, 188] on span "- Sayed.T@airtight.com.au - 0410 647 966" at bounding box center [408, 183] width 234 height 13
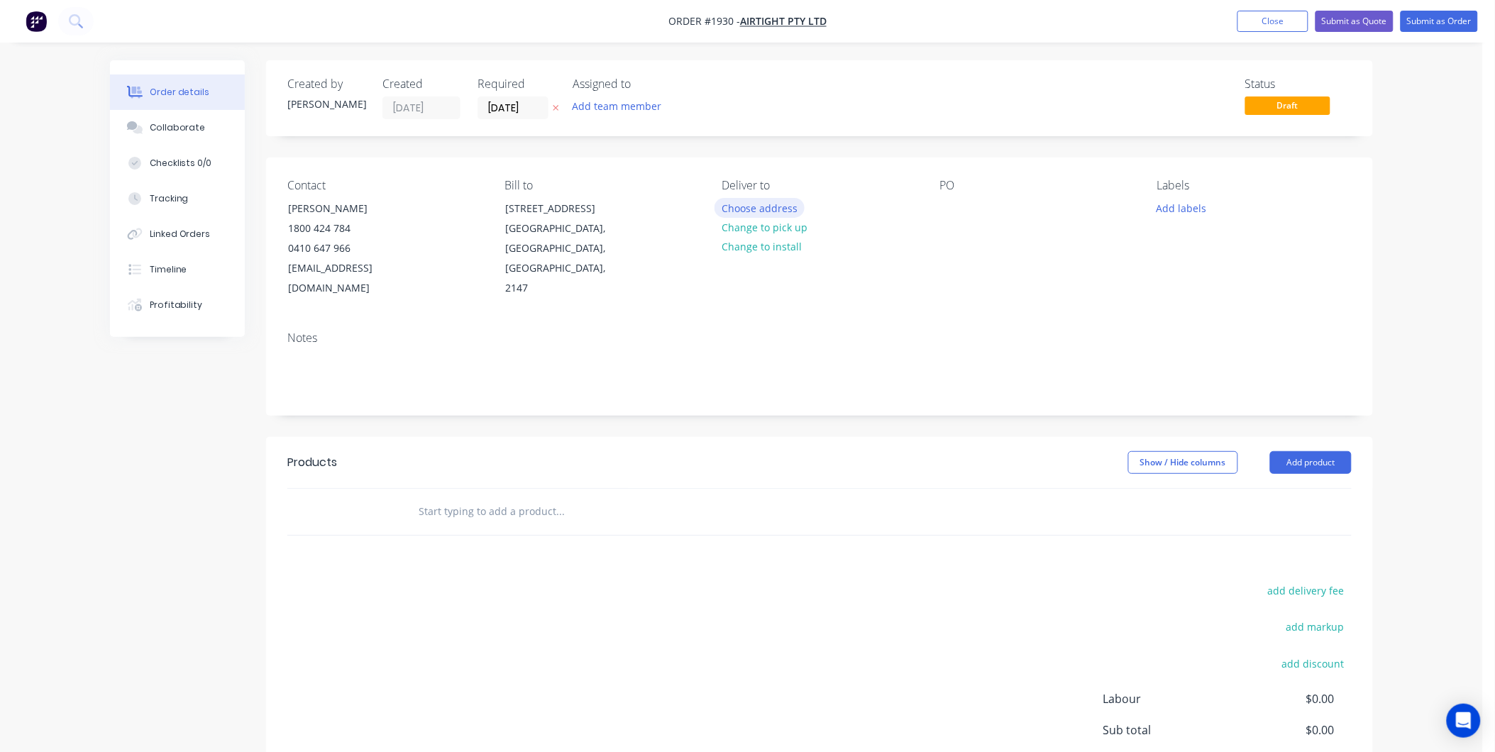
click at [778, 207] on button "Choose address" at bounding box center [759, 207] width 91 height 19
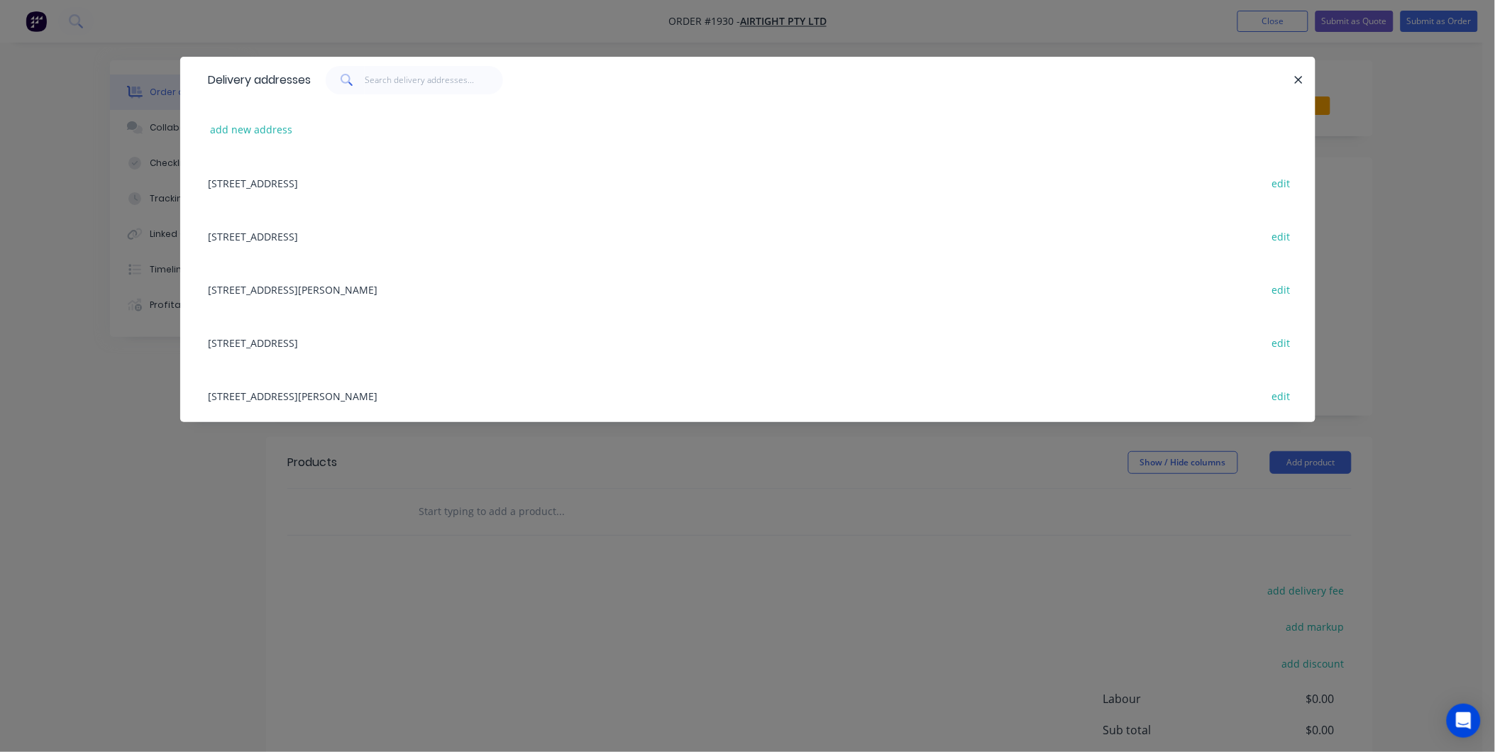
drag, startPoint x: 324, startPoint y: 179, endPoint x: 378, endPoint y: 172, distance: 55.1
click at [328, 179] on div "18 / 167 Prospect Highway, Seven Hills, New South Wales, Australia, 2147 edit" at bounding box center [747, 182] width 1093 height 53
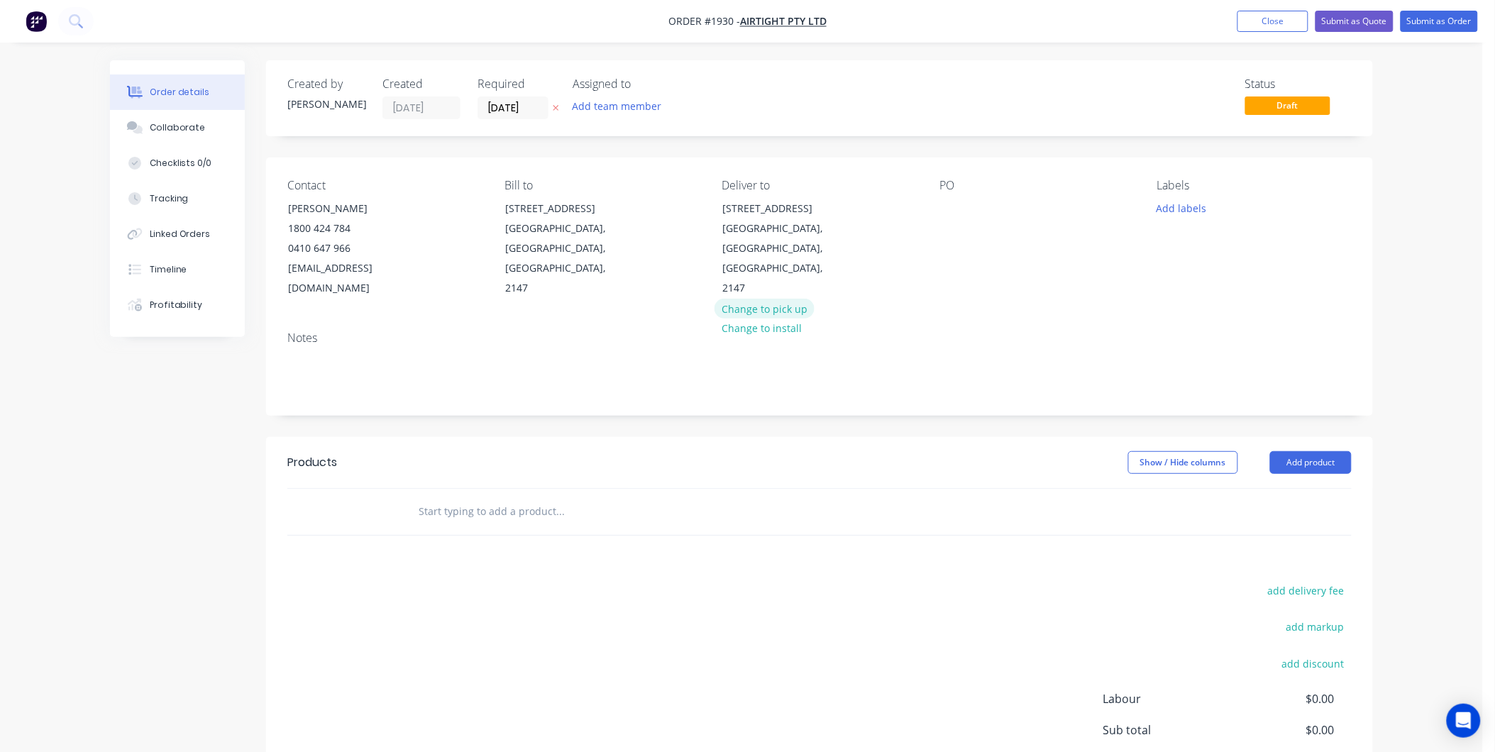
click at [784, 299] on button "Change to pick up" at bounding box center [764, 308] width 101 height 19
click at [941, 202] on div at bounding box center [950, 208] width 23 height 21
click at [956, 213] on div at bounding box center [950, 208] width 23 height 21
paste div
click at [1166, 206] on button "Add labels" at bounding box center [1181, 207] width 65 height 19
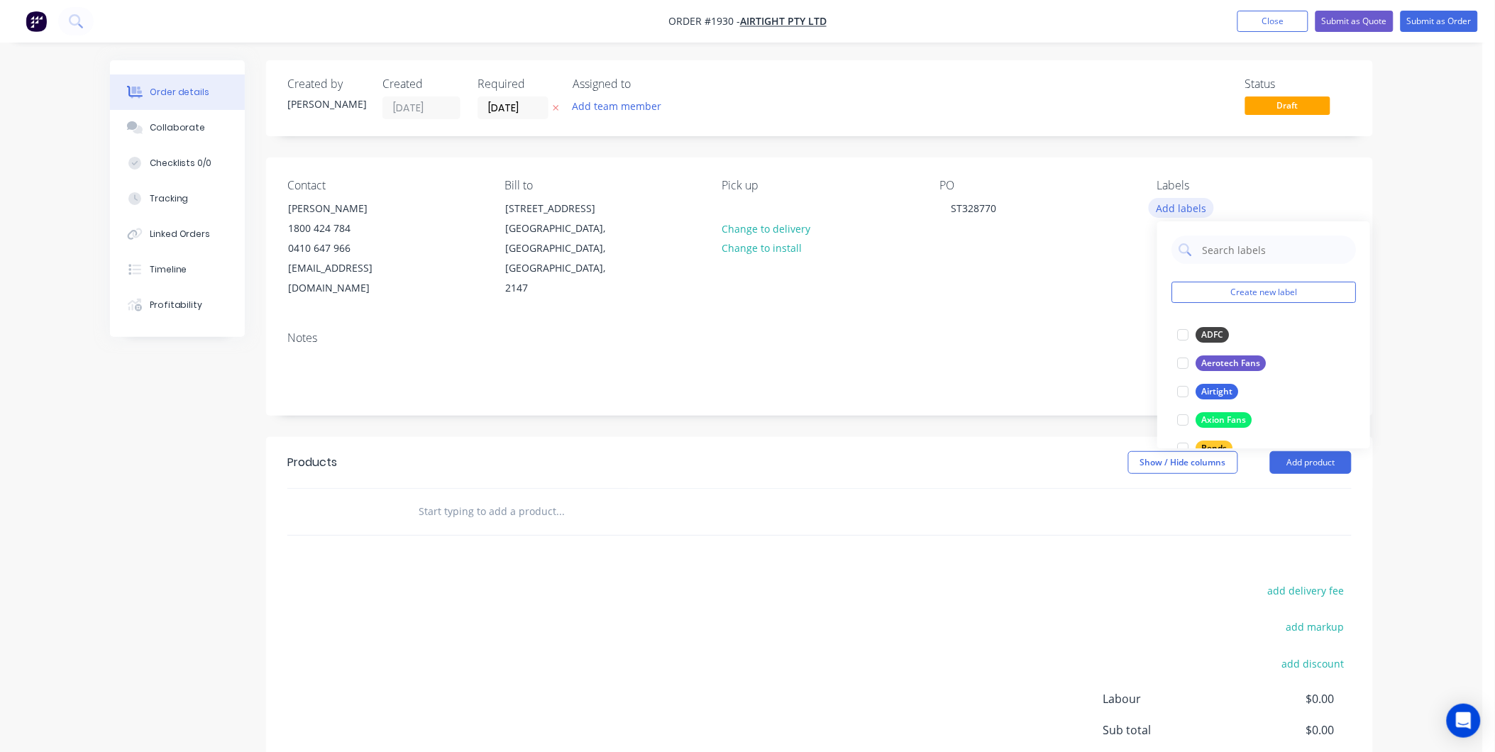
click at [1176, 209] on button "Add labels" at bounding box center [1181, 207] width 65 height 19
click at [1186, 206] on button "Add labels" at bounding box center [1181, 207] width 65 height 19
click at [1230, 251] on input "text" at bounding box center [1274, 250] width 148 height 28
click at [1215, 331] on div "Weather Protection" at bounding box center [1241, 335] width 92 height 16
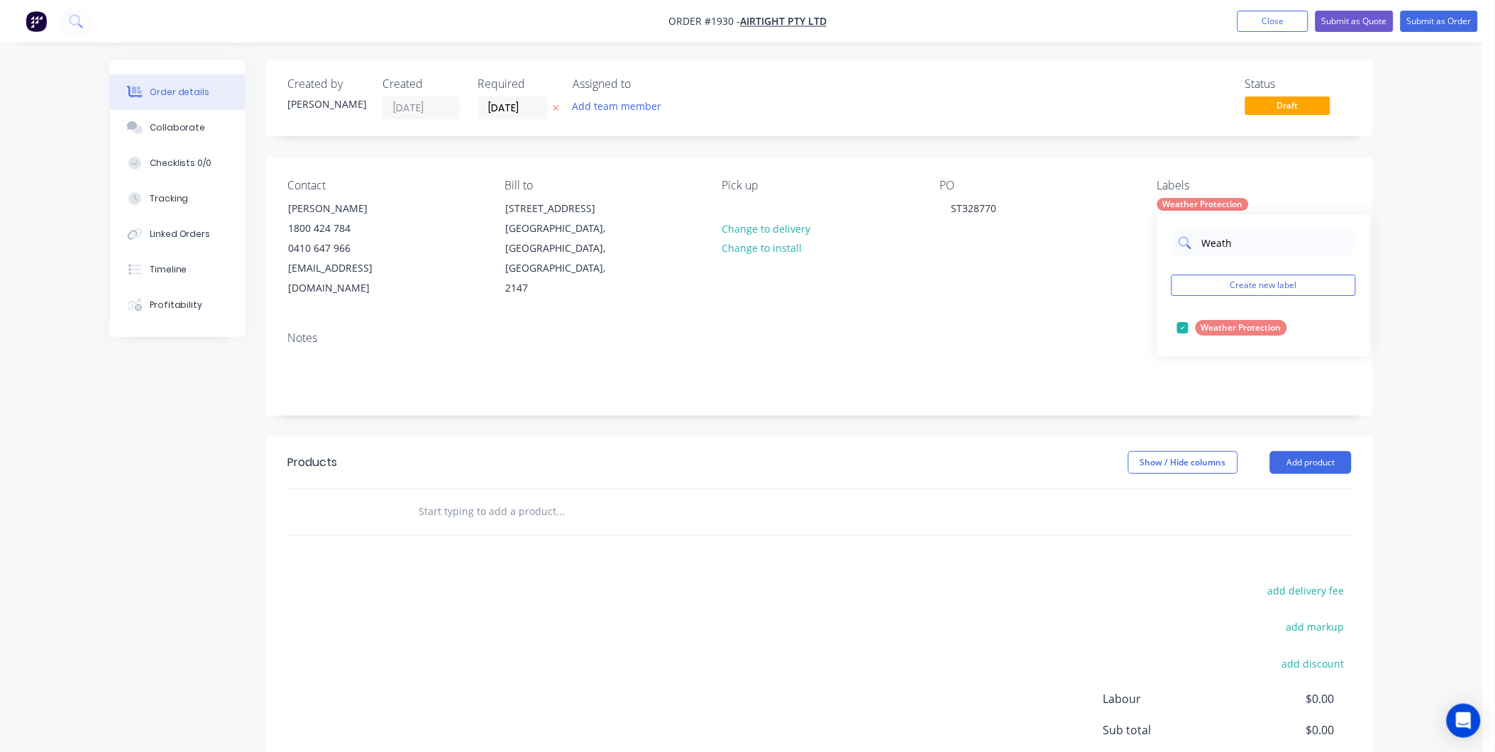
click at [1247, 252] on input "Weath" at bounding box center [1274, 242] width 148 height 28
type input "W"
type input "Air"
click at [1211, 329] on div "Airtight" at bounding box center [1216, 328] width 43 height 16
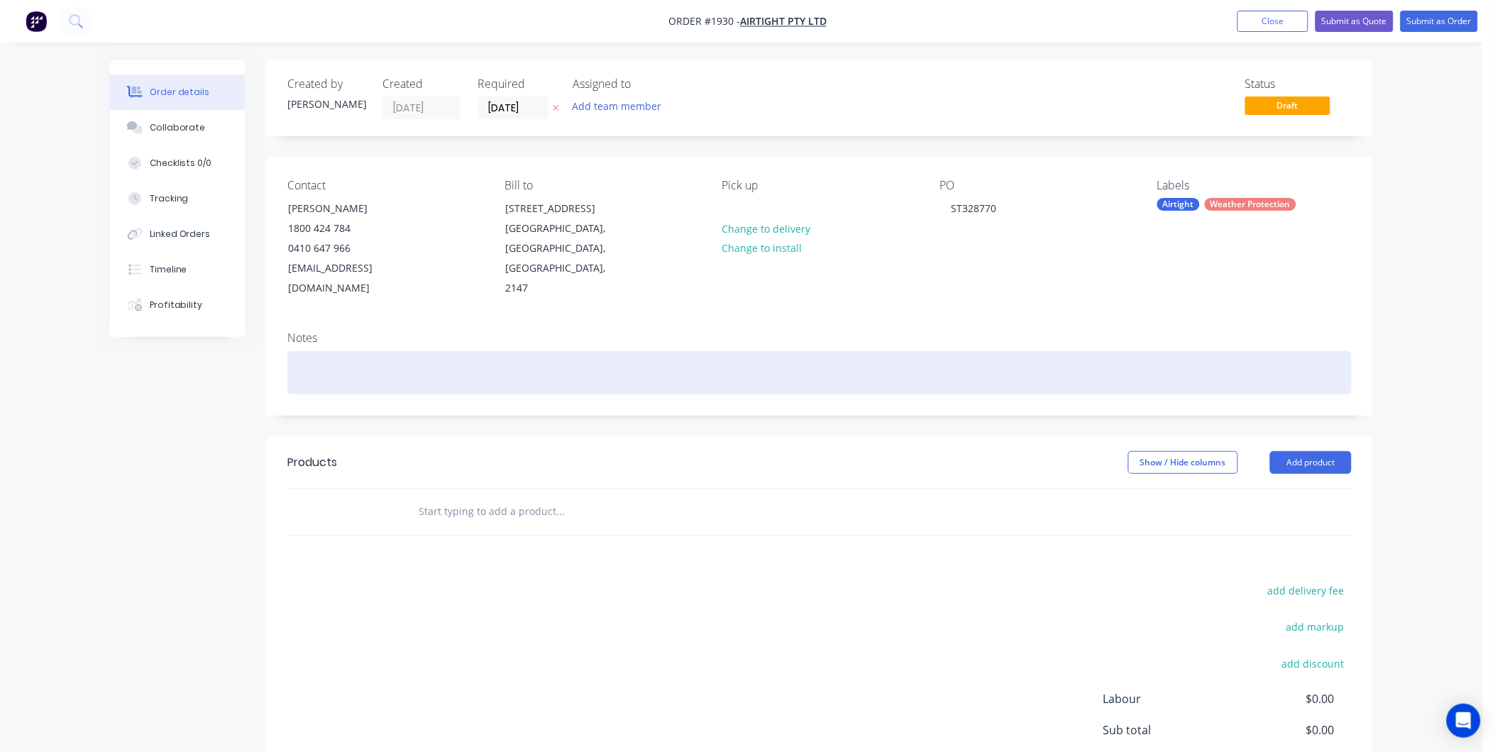
click at [530, 358] on div at bounding box center [819, 372] width 1064 height 43
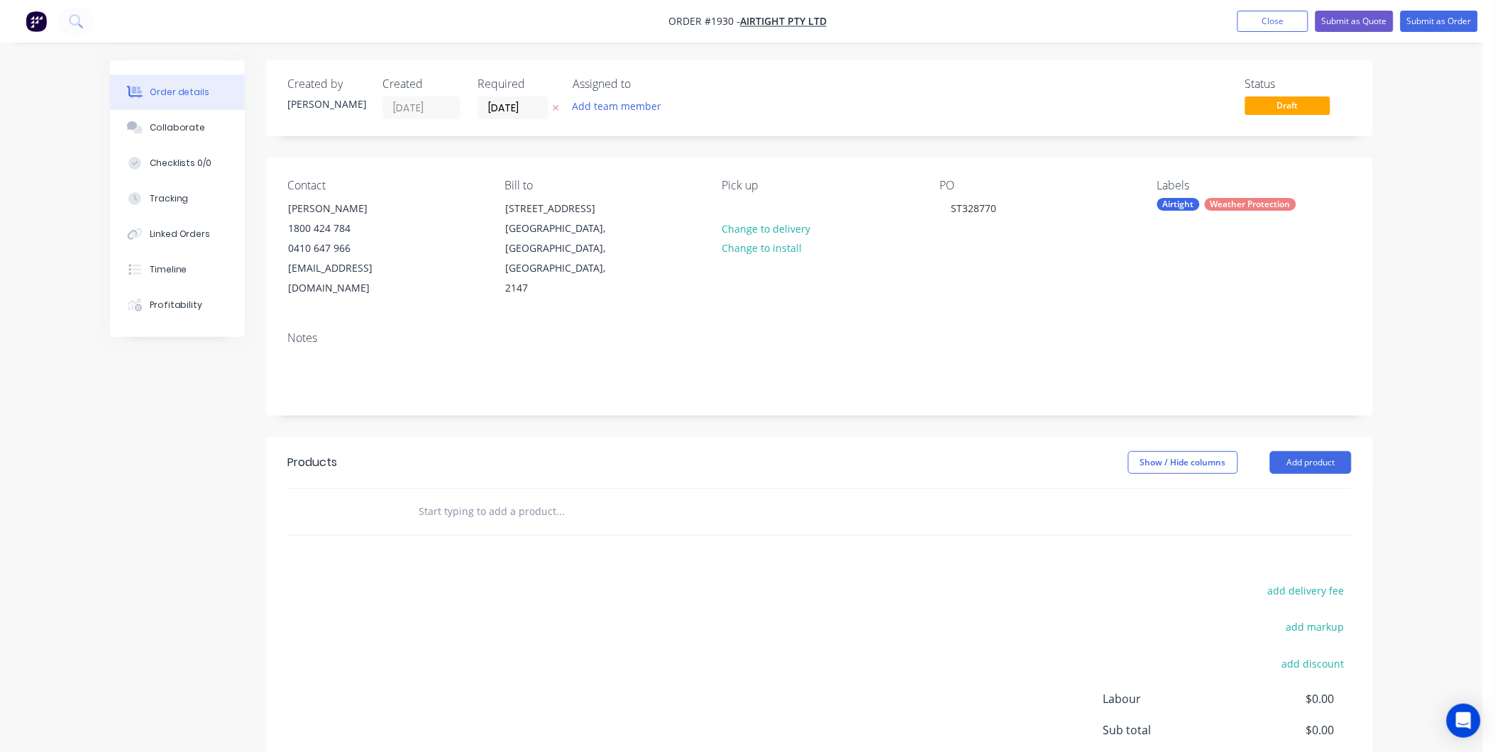
click at [299, 330] on div "Notes" at bounding box center [819, 367] width 1107 height 95
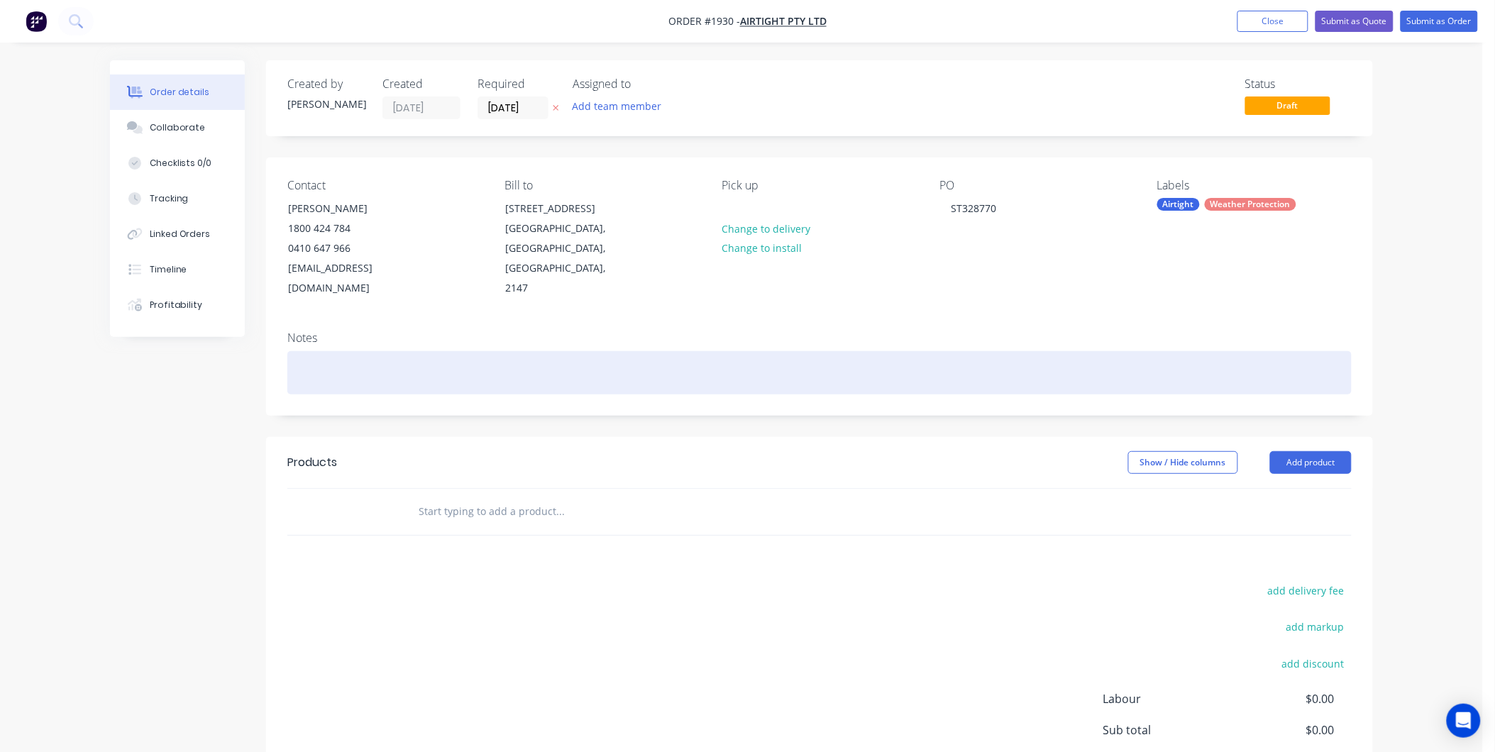
click at [307, 351] on div at bounding box center [819, 372] width 1064 height 43
click at [331, 365] on div at bounding box center [819, 372] width 1064 height 43
click at [407, 357] on div "250Ø" at bounding box center [819, 372] width 1064 height 43
click at [343, 351] on div "250Ø 250Diameter Jet Cowl" at bounding box center [819, 372] width 1064 height 43
click at [299, 351] on div "250Ø Diameter Jet Cowl" at bounding box center [819, 372] width 1064 height 43
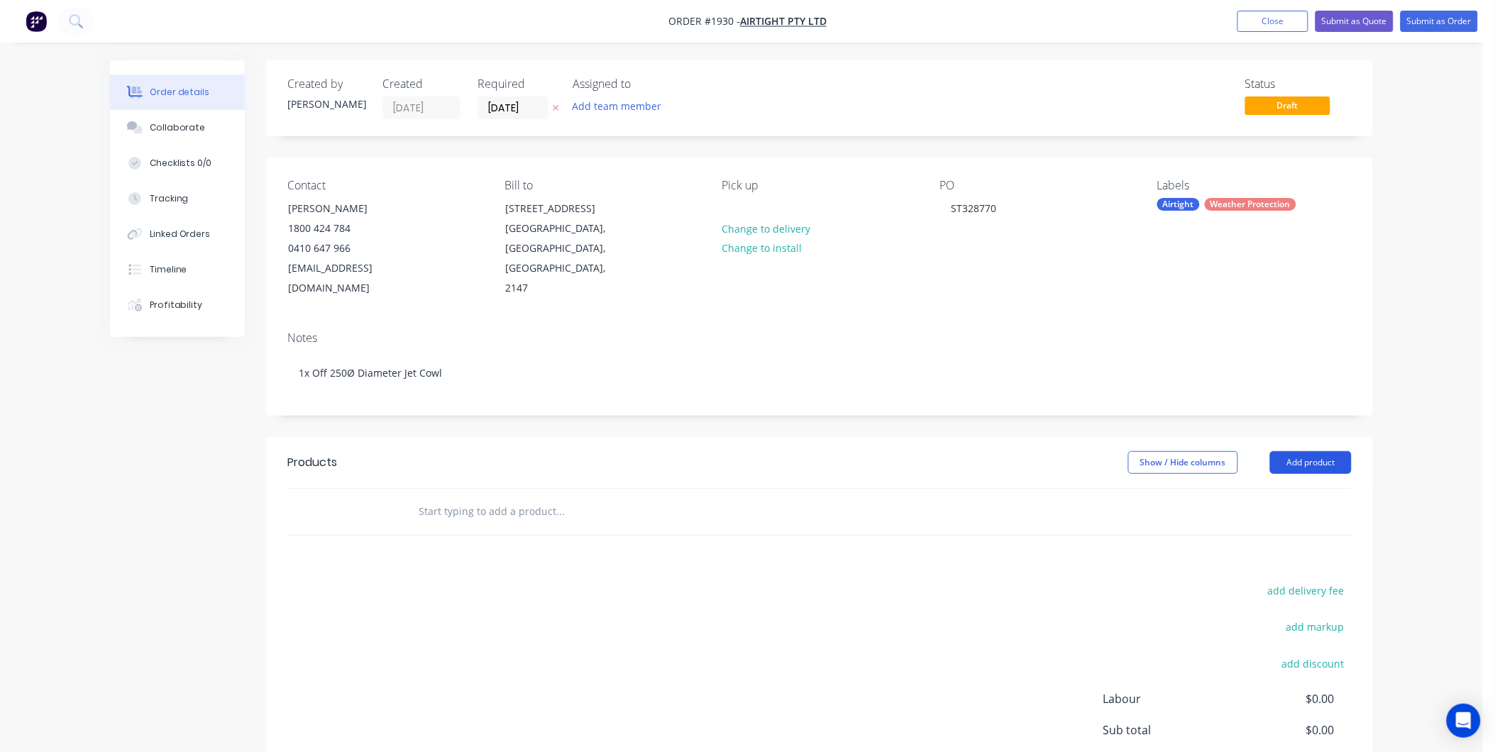
click at [1288, 451] on button "Add product" at bounding box center [1311, 462] width 82 height 23
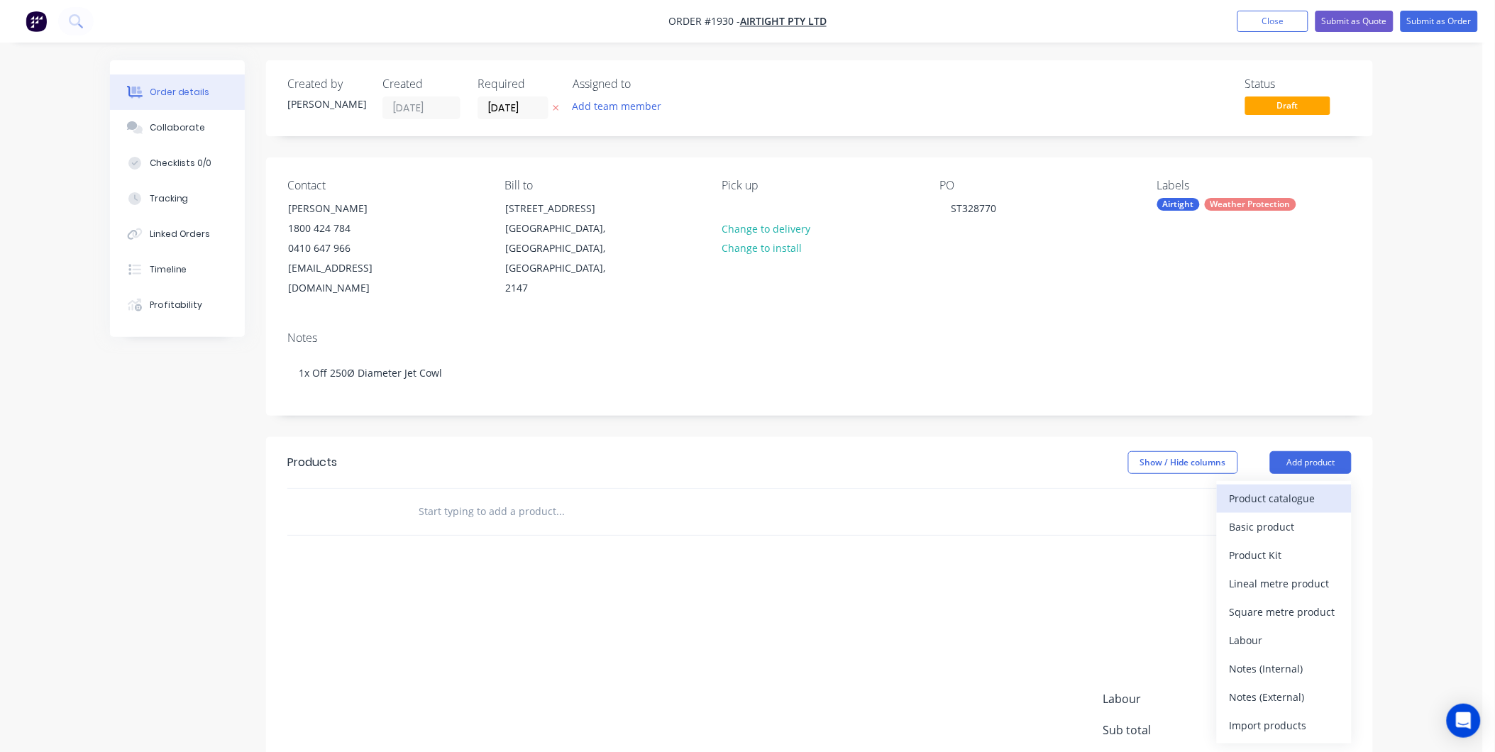
click at [1266, 488] on div "Product catalogue" at bounding box center [1284, 498] width 109 height 21
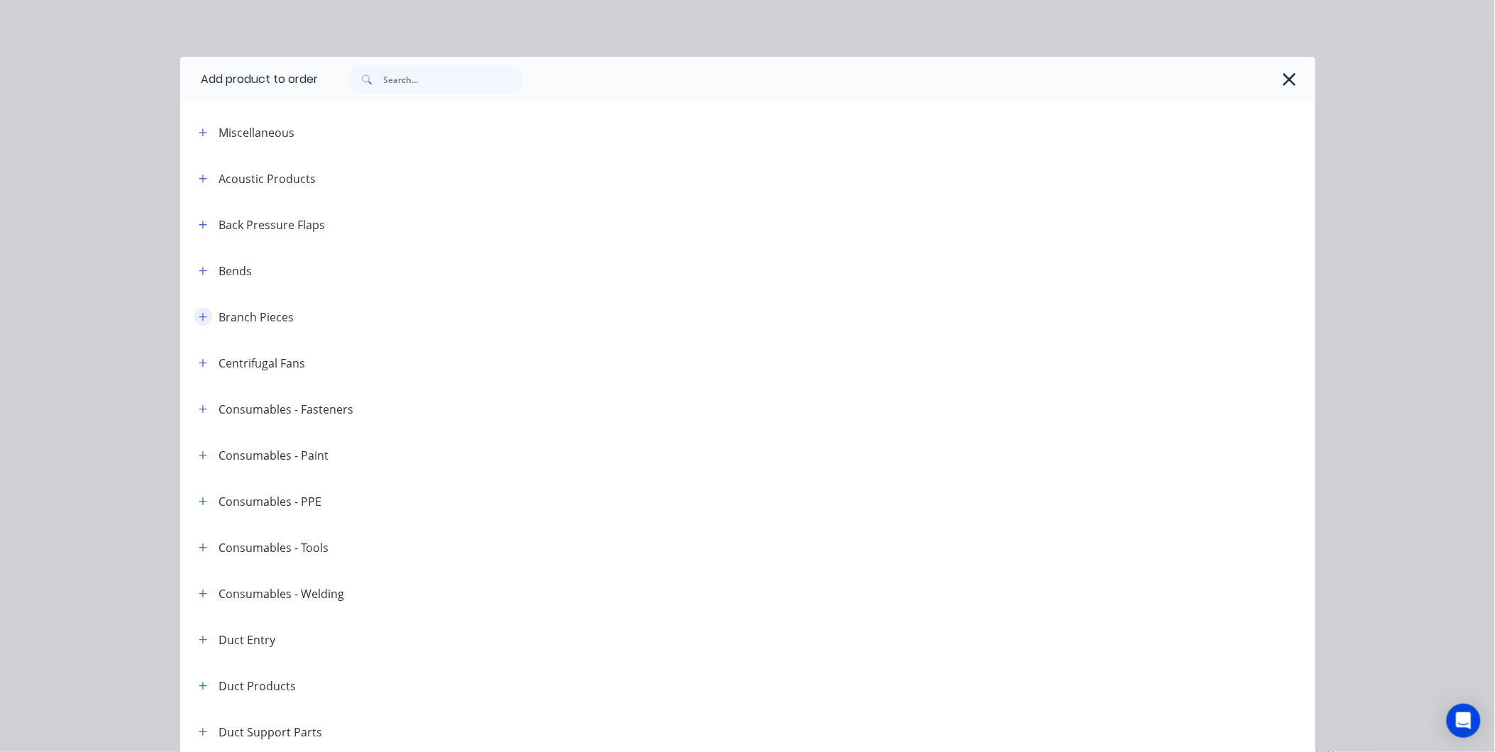
click at [199, 313] on icon "button" at bounding box center [203, 317] width 8 height 8
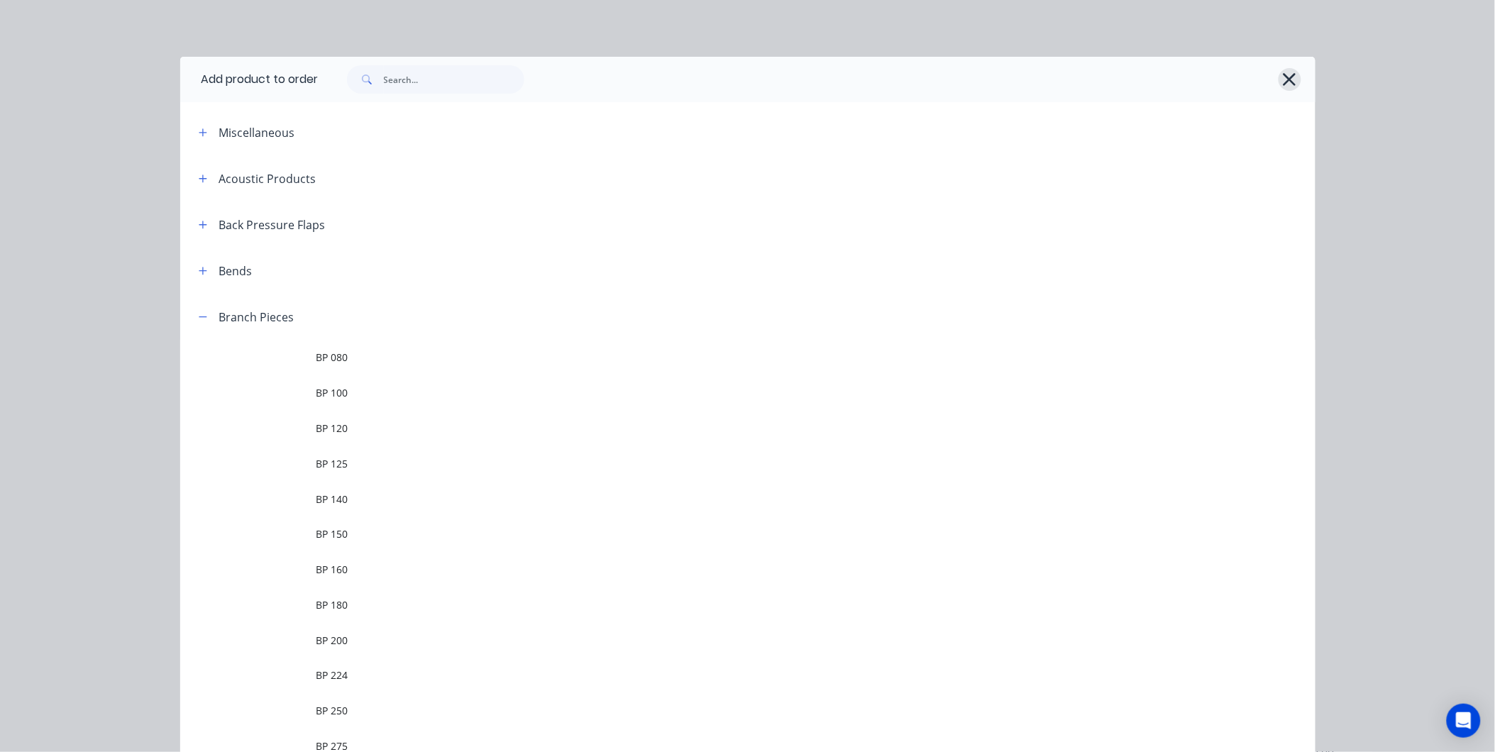
click at [1293, 75] on button "button" at bounding box center [1289, 79] width 23 height 23
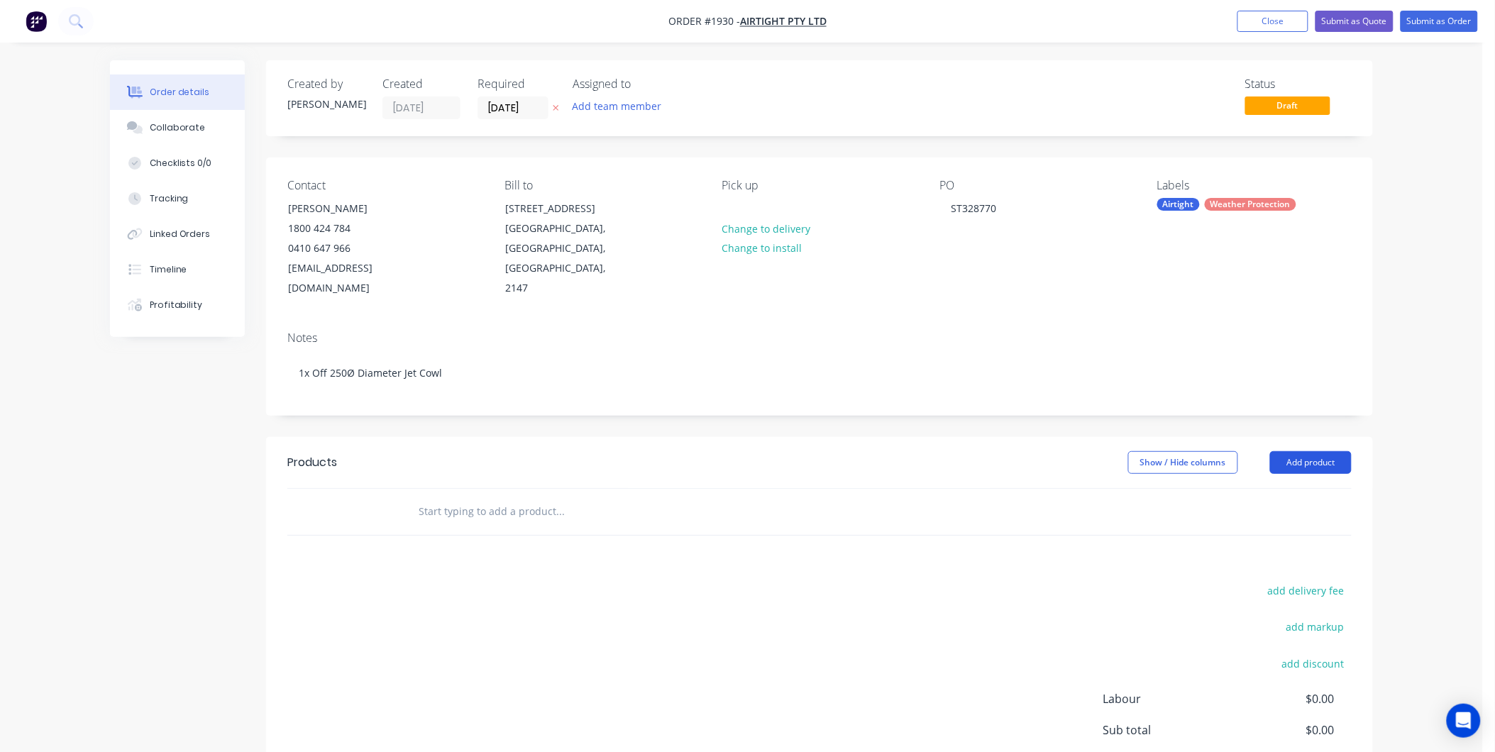
click at [1285, 451] on button "Add product" at bounding box center [1311, 462] width 82 height 23
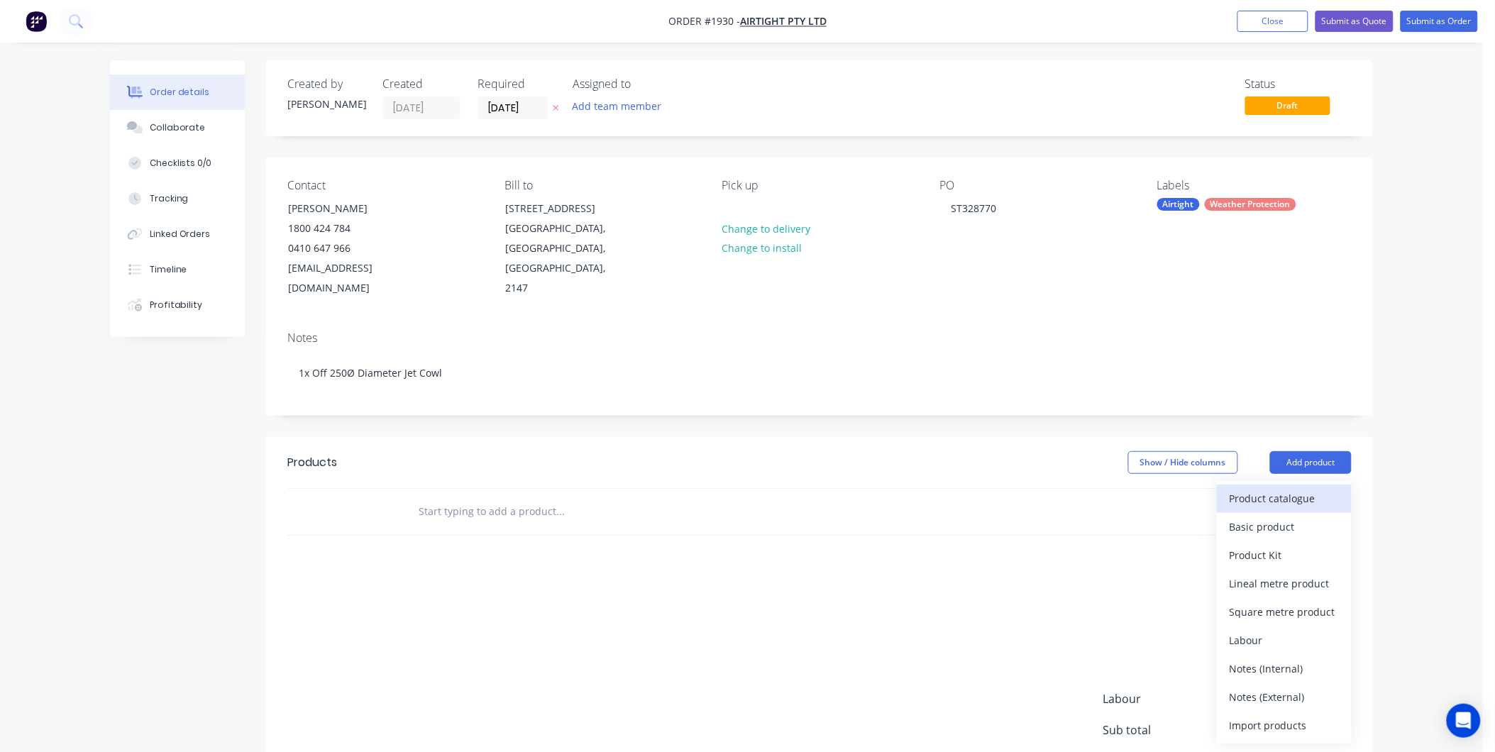
click at [1278, 488] on div "Product catalogue" at bounding box center [1284, 498] width 109 height 21
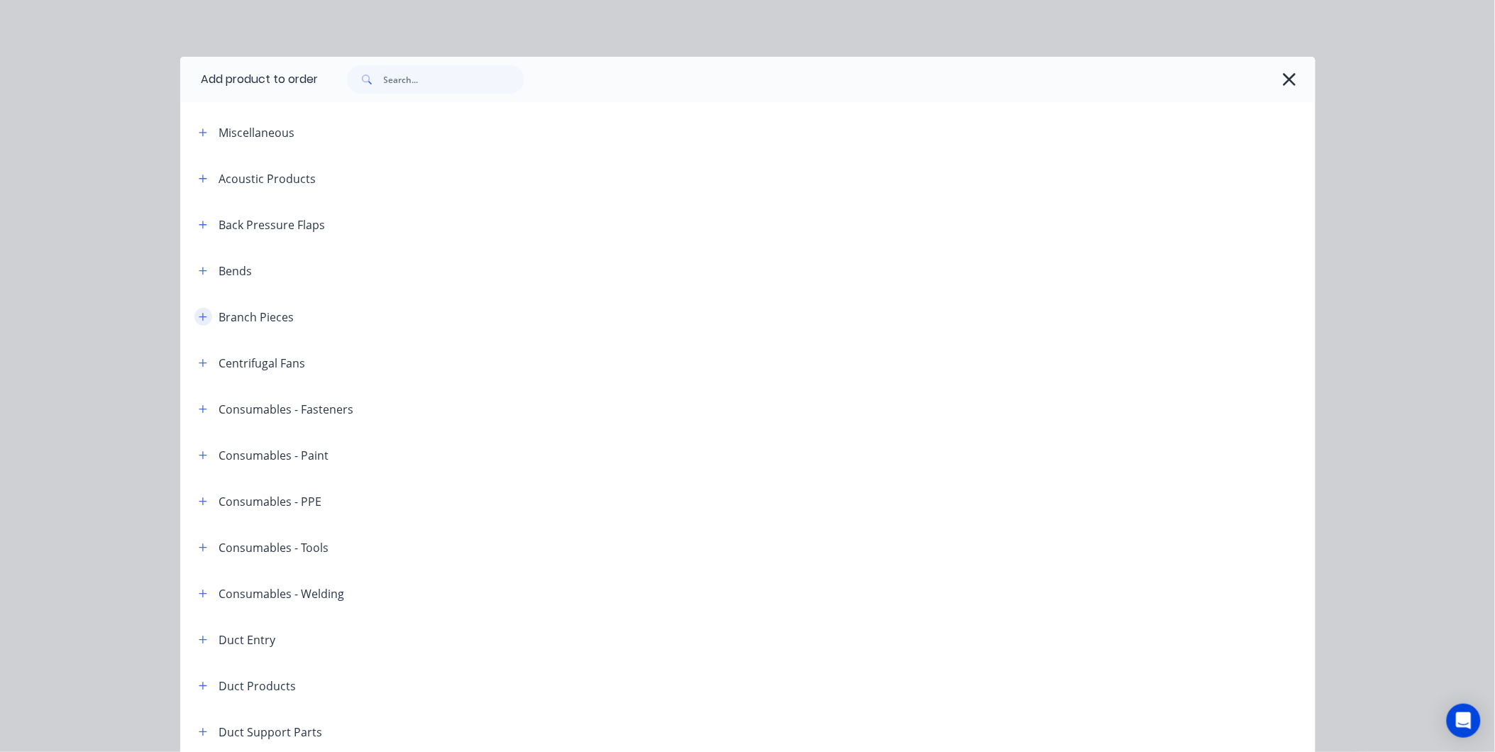
click at [199, 315] on icon "button" at bounding box center [203, 317] width 9 height 10
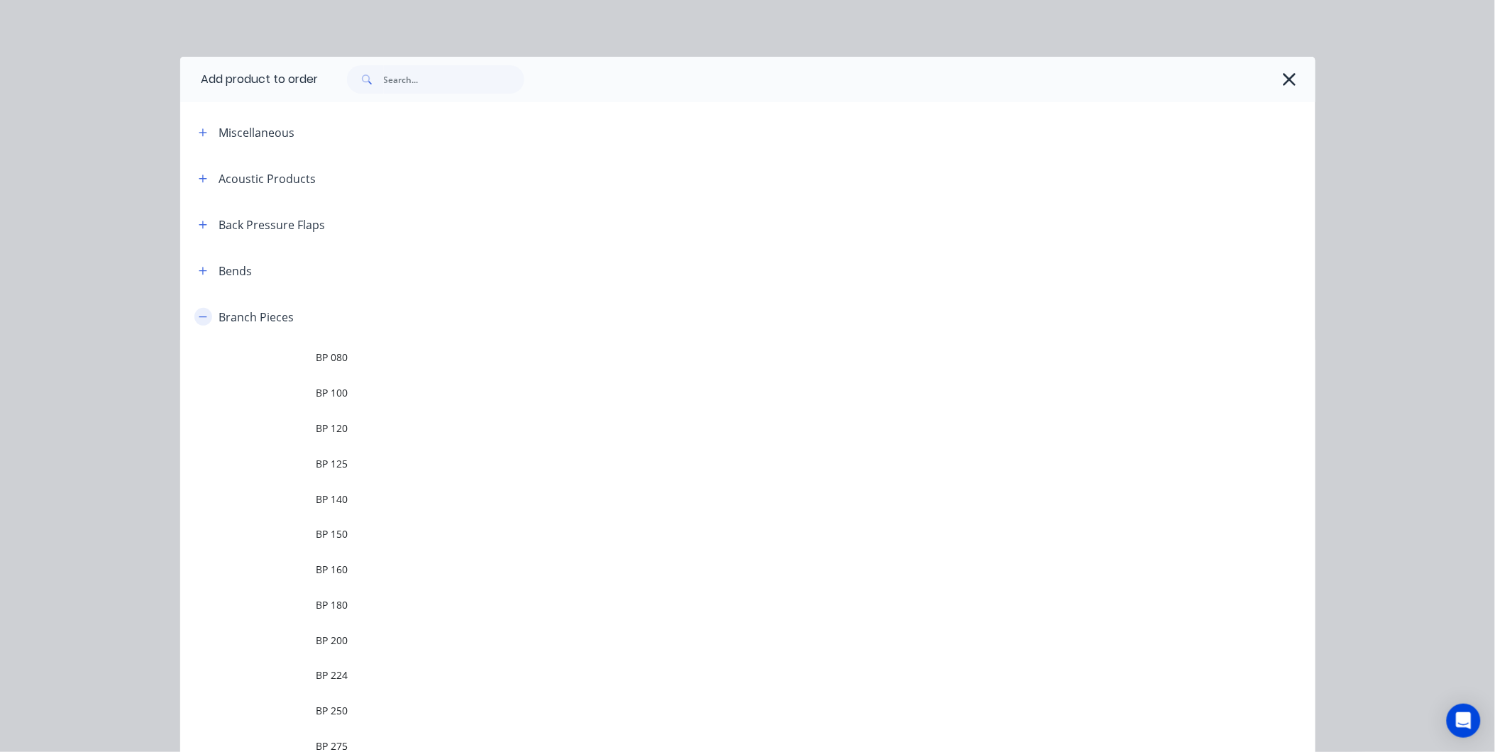
click at [201, 316] on button "button" at bounding box center [203, 317] width 18 height 18
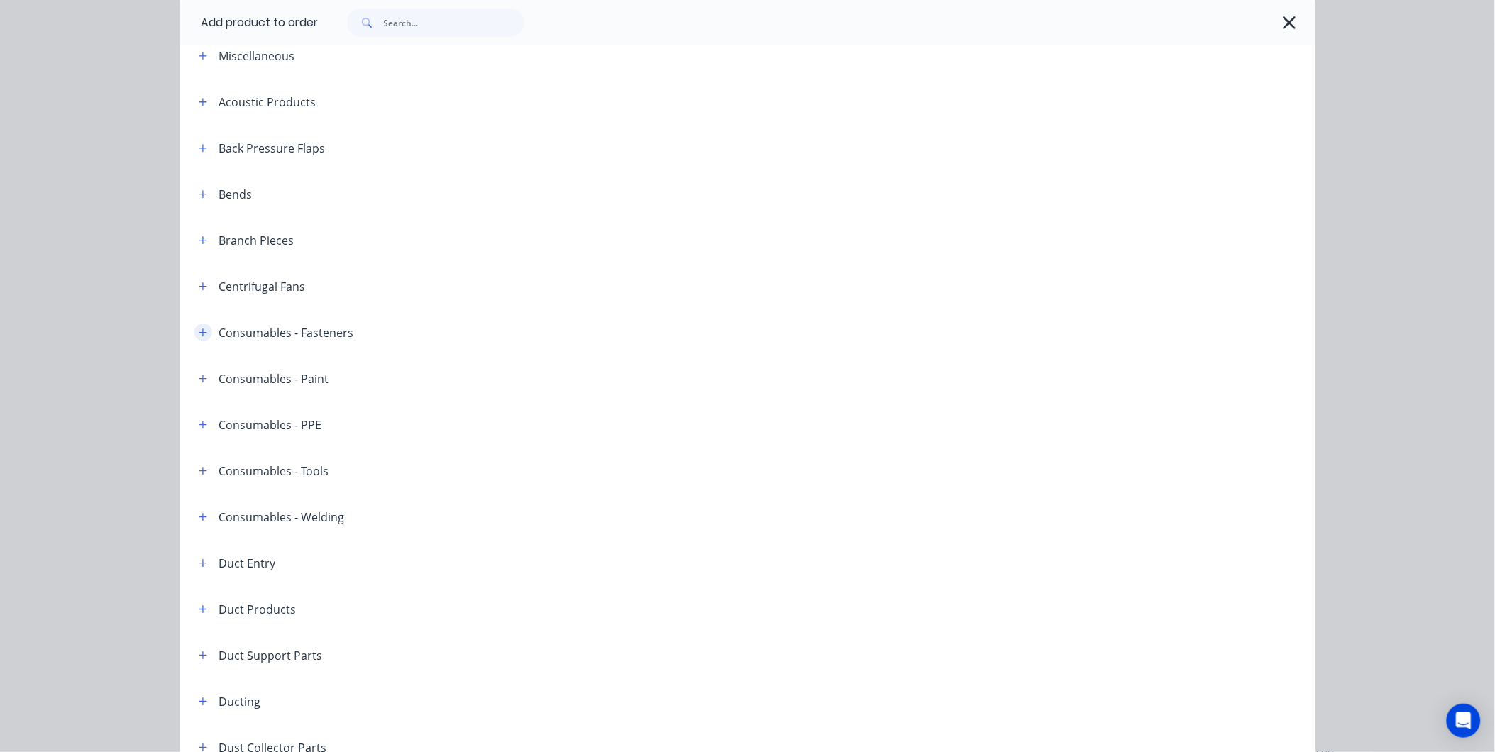
scroll to position [236, 0]
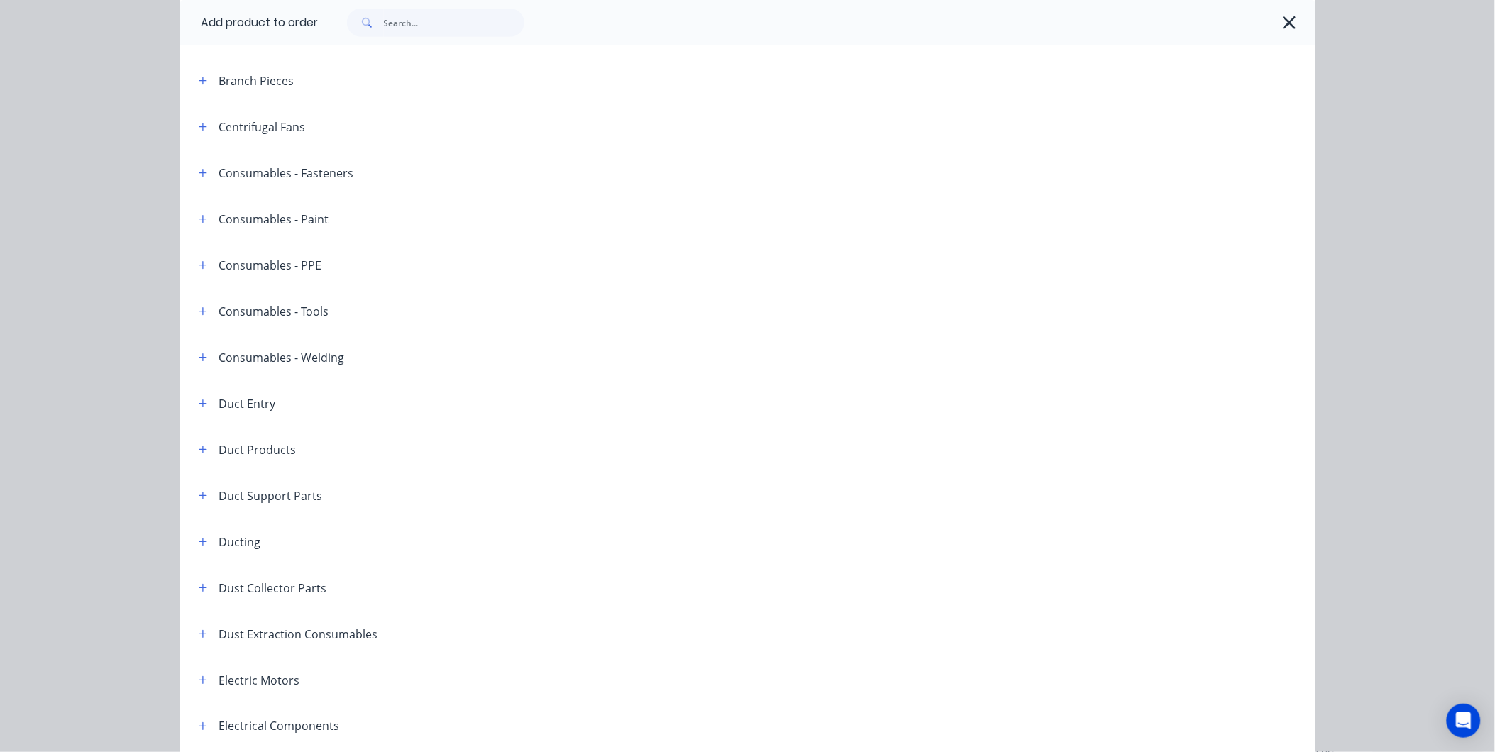
drag, startPoint x: 197, startPoint y: 385, endPoint x: 748, endPoint y: 214, distance: 576.5
click at [770, 204] on header "Consumables - Paint" at bounding box center [747, 219] width 1135 height 46
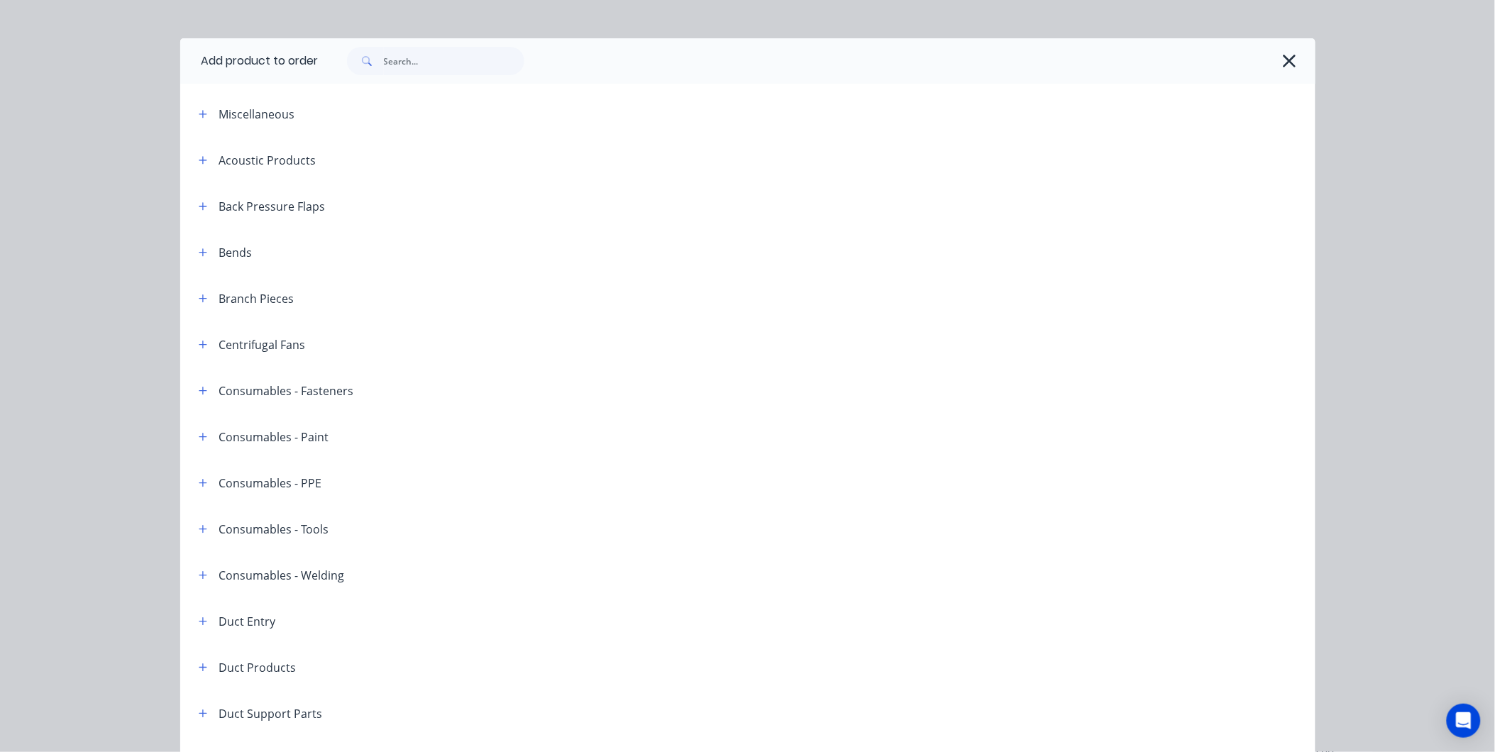
scroll to position [0, 0]
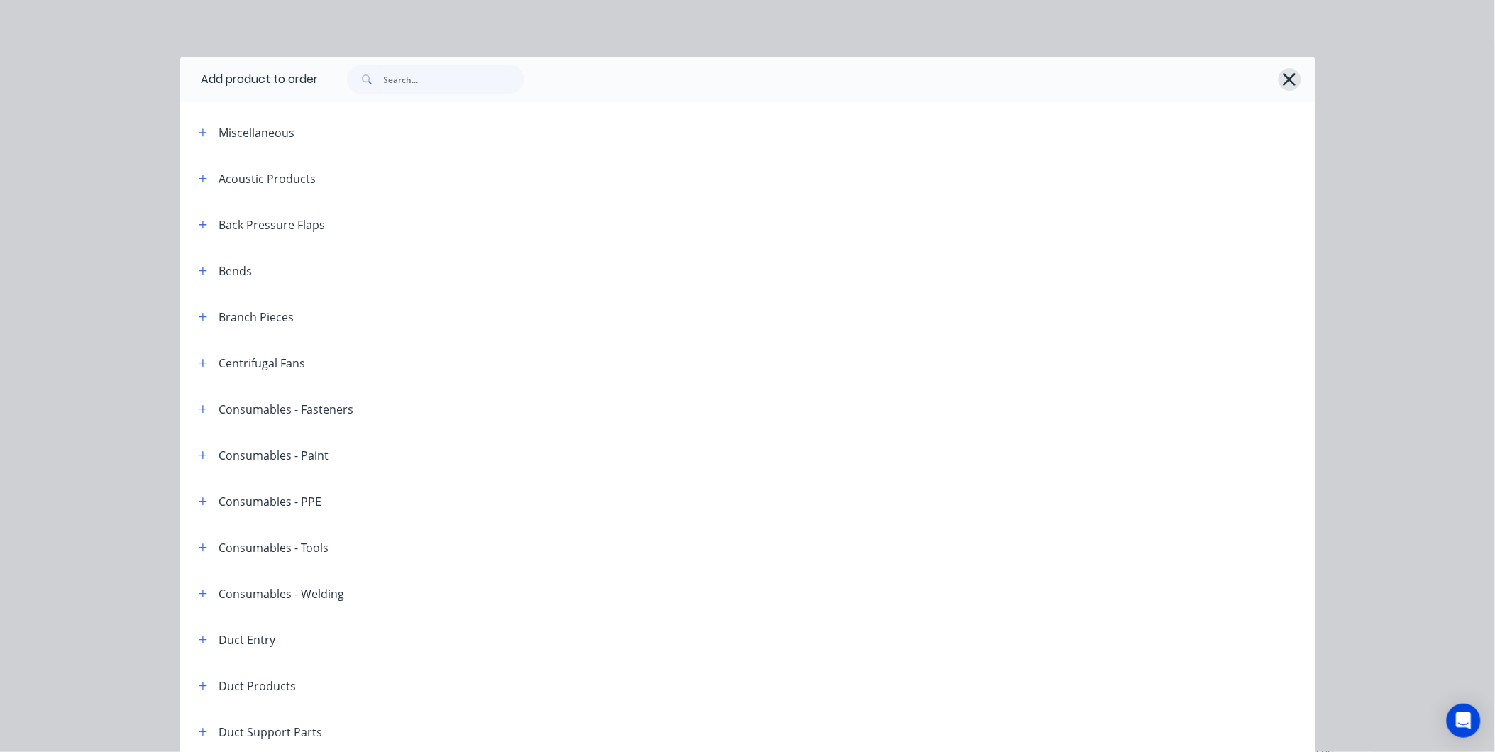
click at [1278, 78] on button "button" at bounding box center [1289, 79] width 23 height 23
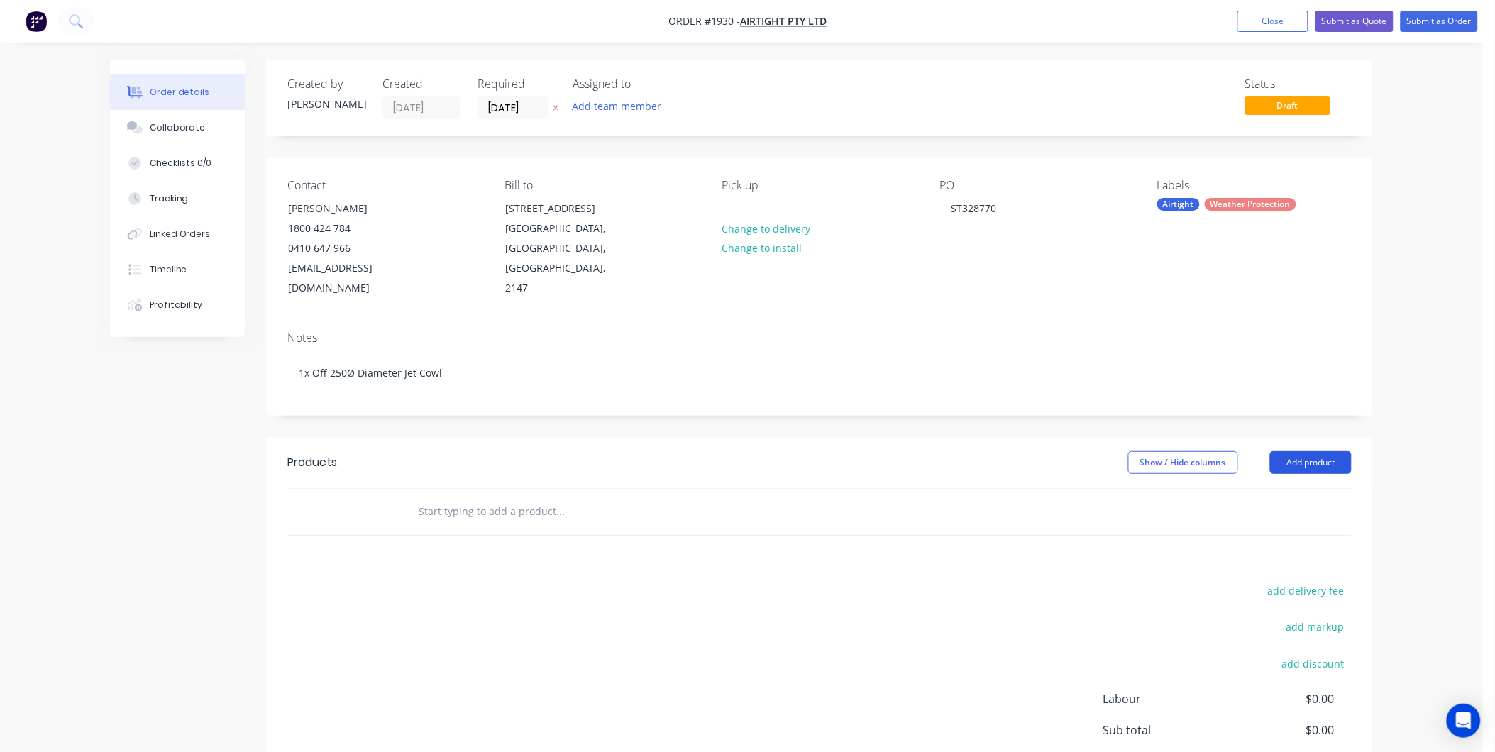
click at [1297, 451] on button "Add product" at bounding box center [1311, 462] width 82 height 23
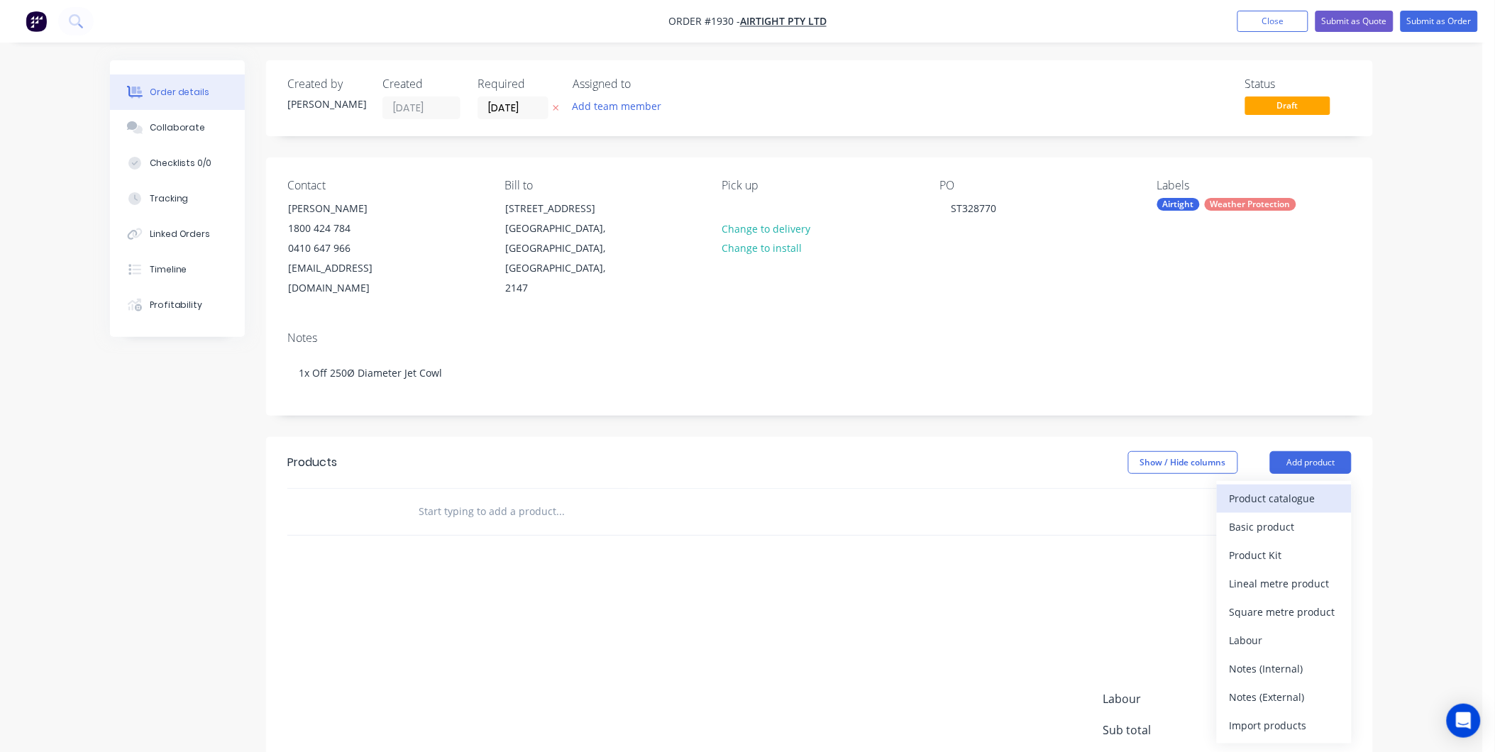
click at [1274, 488] on div "Product catalogue" at bounding box center [1284, 498] width 109 height 21
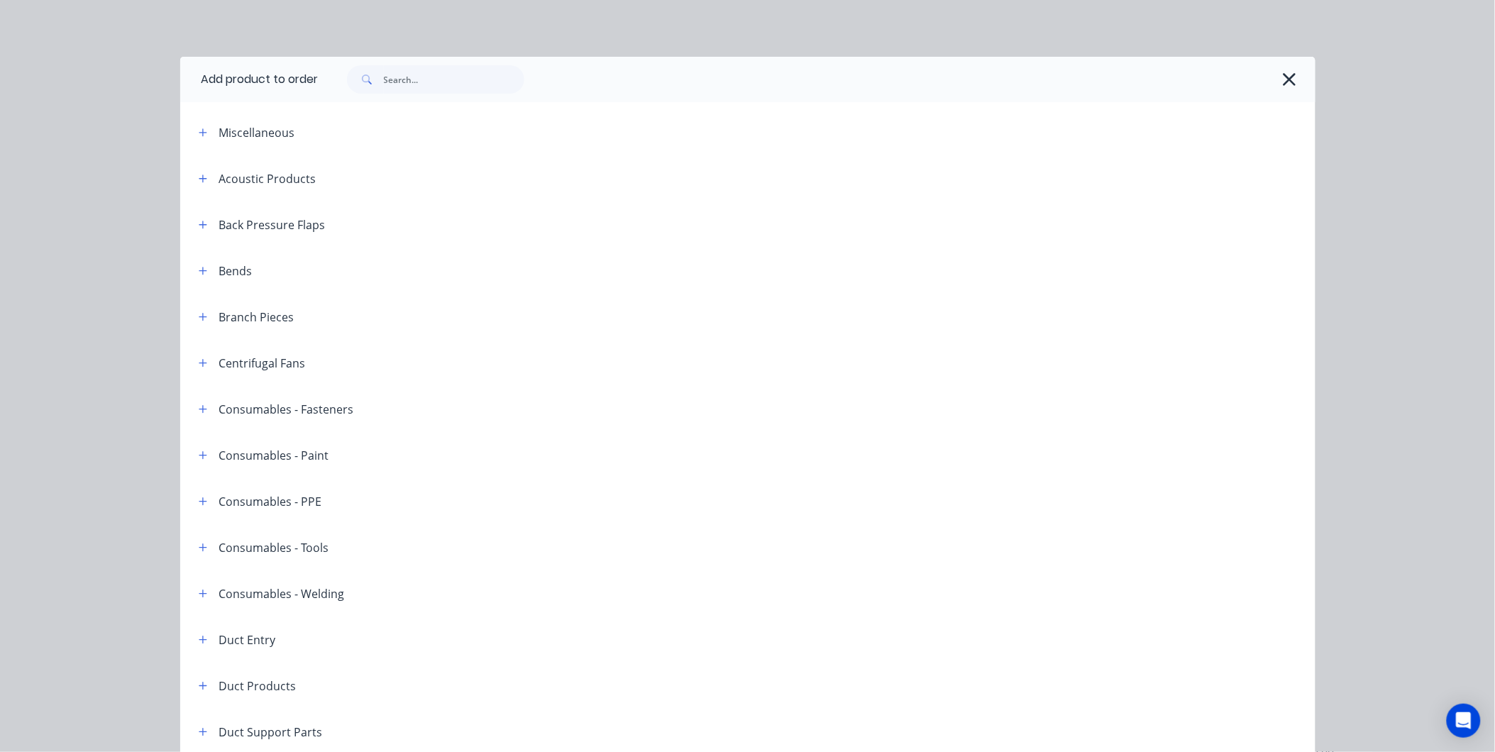
click at [1286, 71] on icon "button" at bounding box center [1289, 80] width 15 height 20
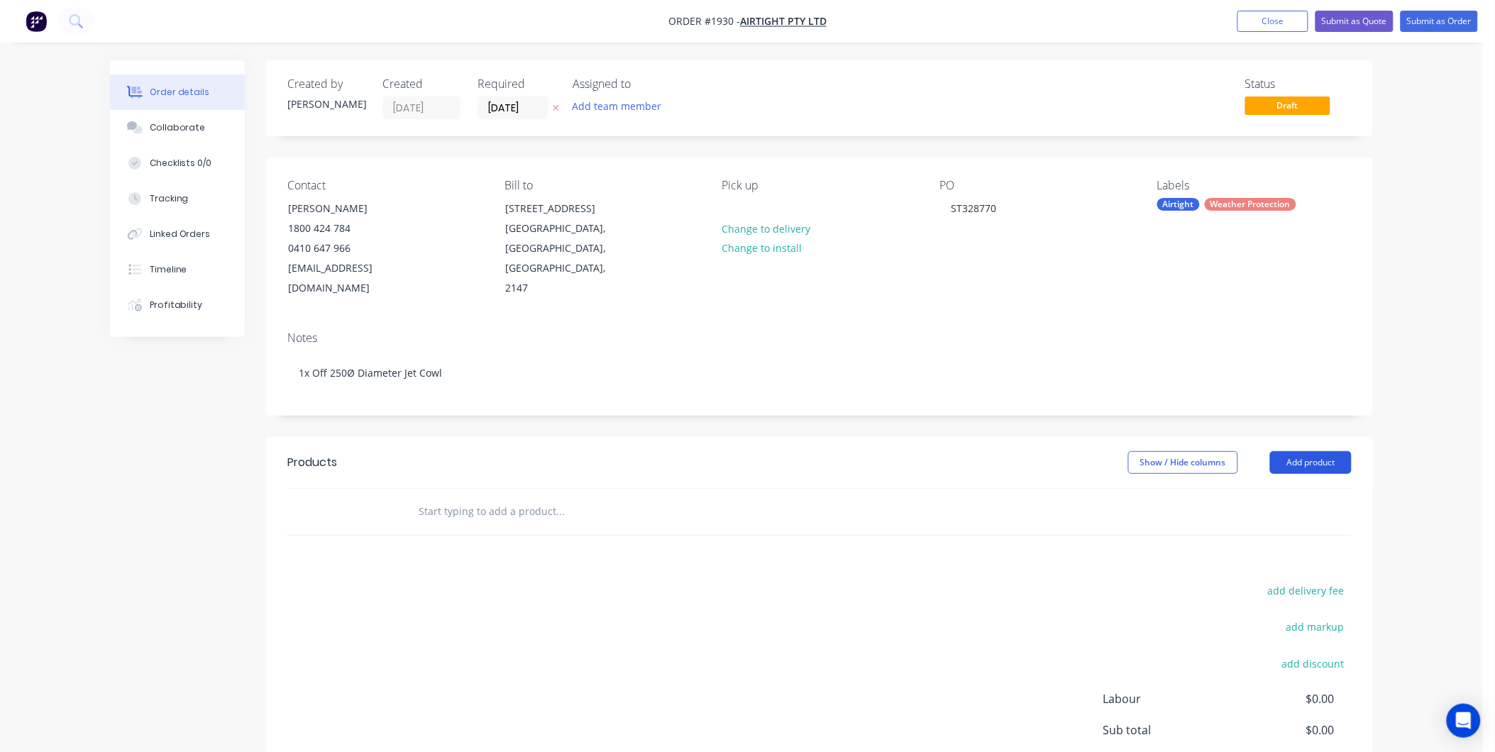
click at [1318, 451] on button "Add product" at bounding box center [1311, 462] width 82 height 23
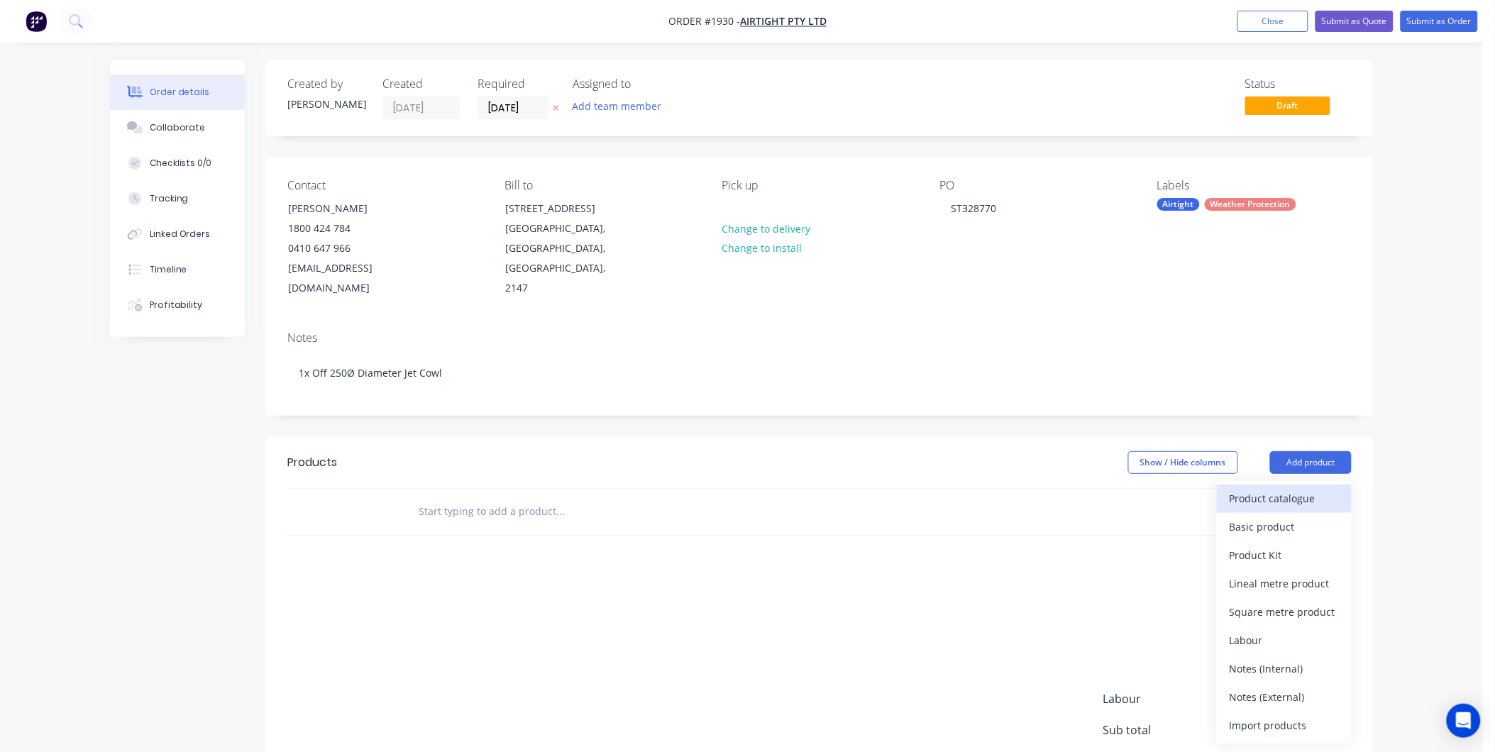
click at [1273, 488] on div "Product catalogue" at bounding box center [1284, 498] width 109 height 21
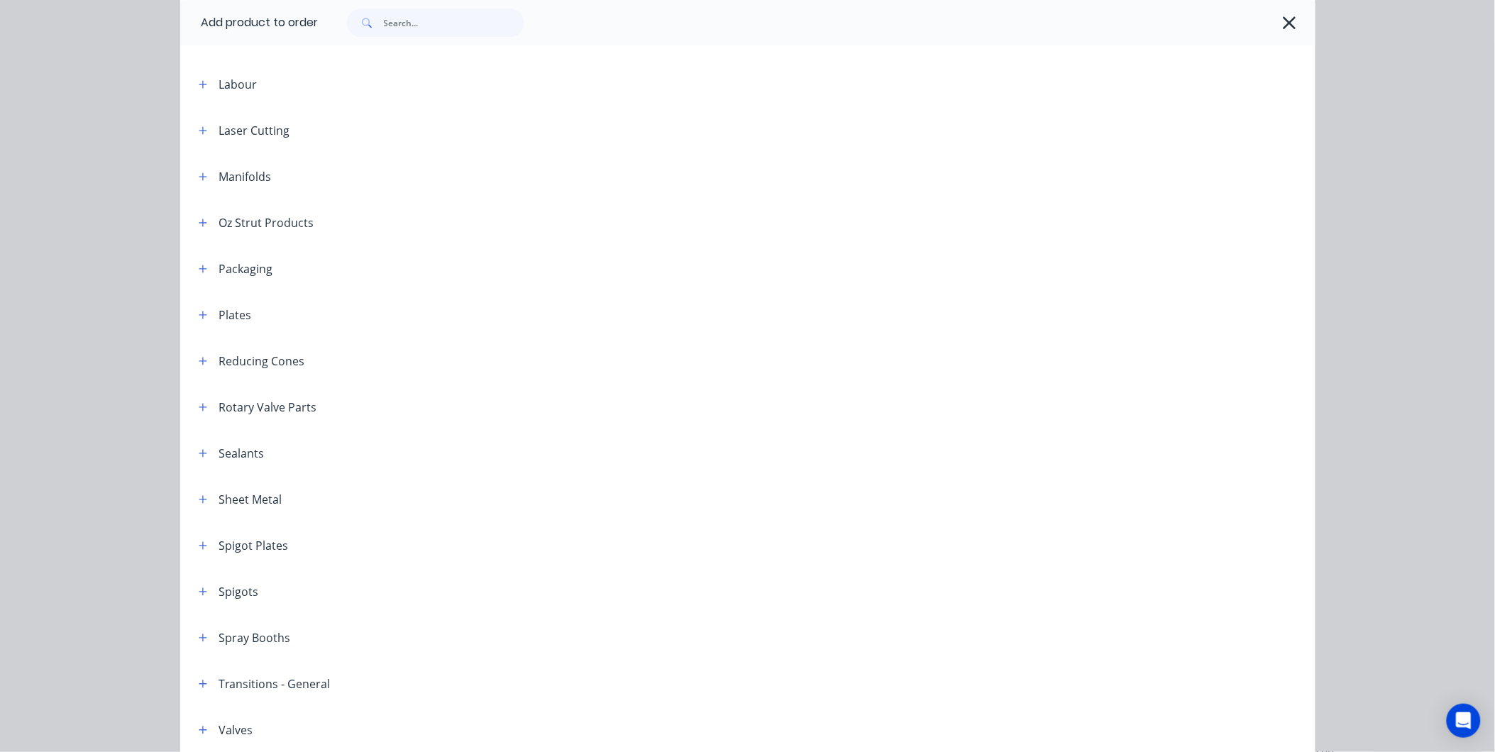
scroll to position [1541, 0]
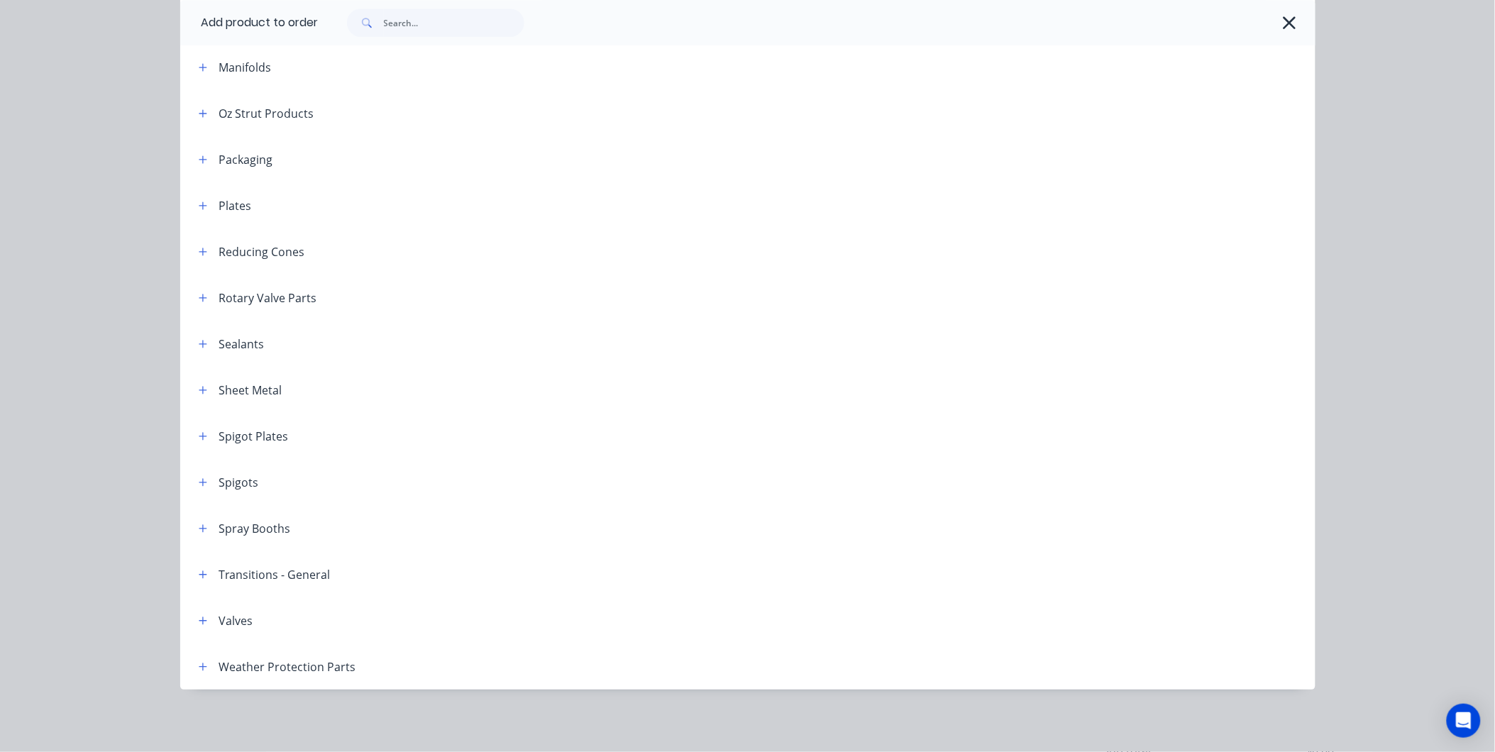
click at [194, 658] on span at bounding box center [203, 667] width 18 height 18
click at [199, 664] on icon "button" at bounding box center [203, 667] width 9 height 10
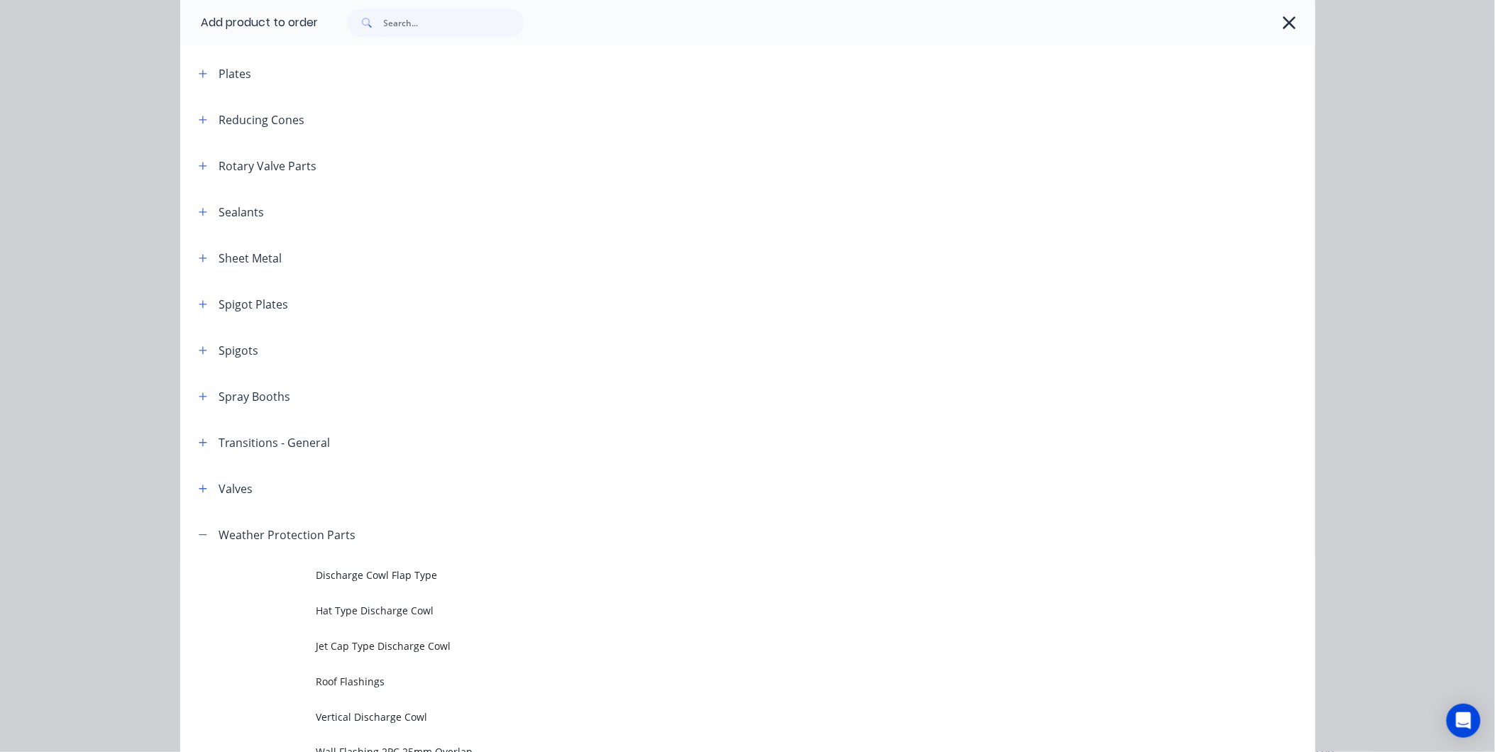
scroll to position [1823, 0]
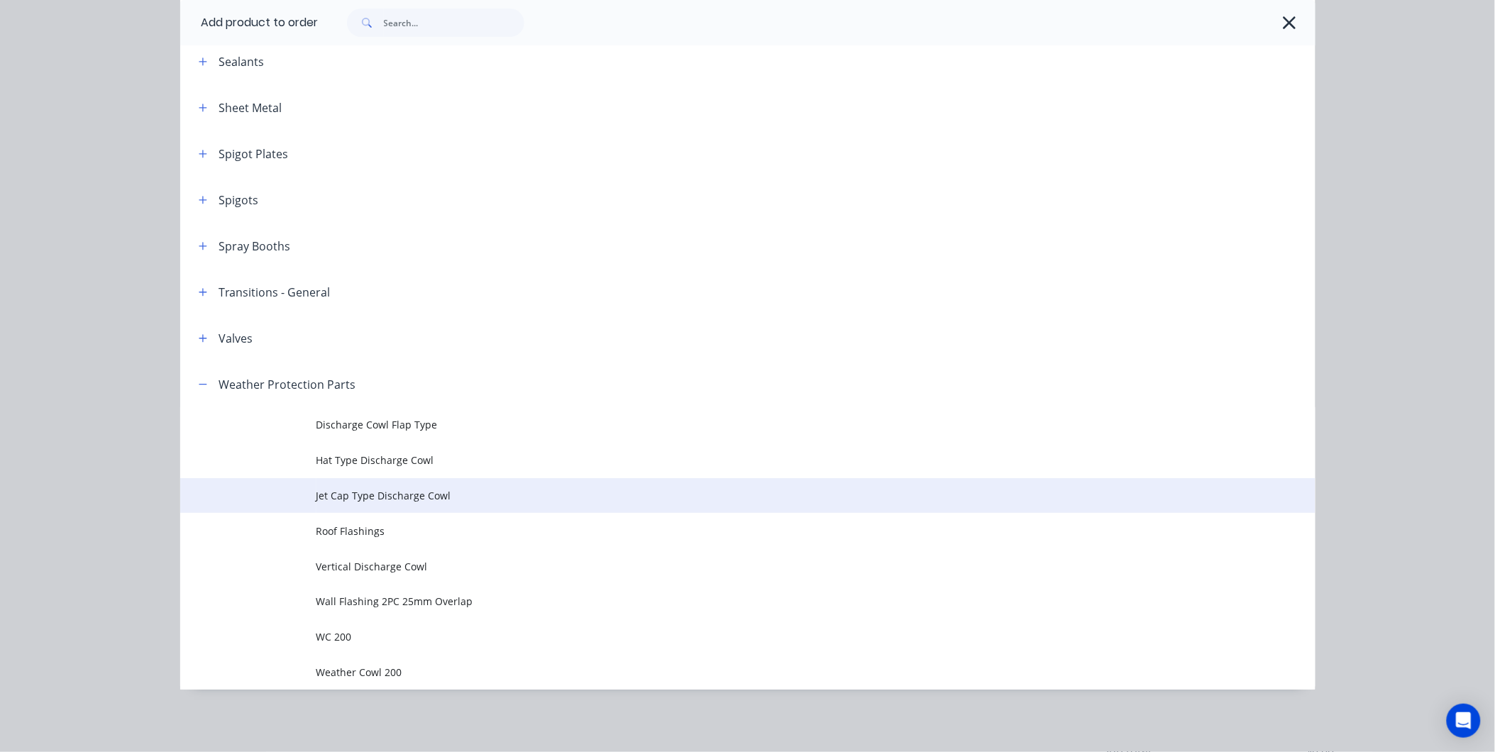
click at [435, 504] on td "Jet Cap Type Discharge Cowl" at bounding box center [815, 495] width 999 height 35
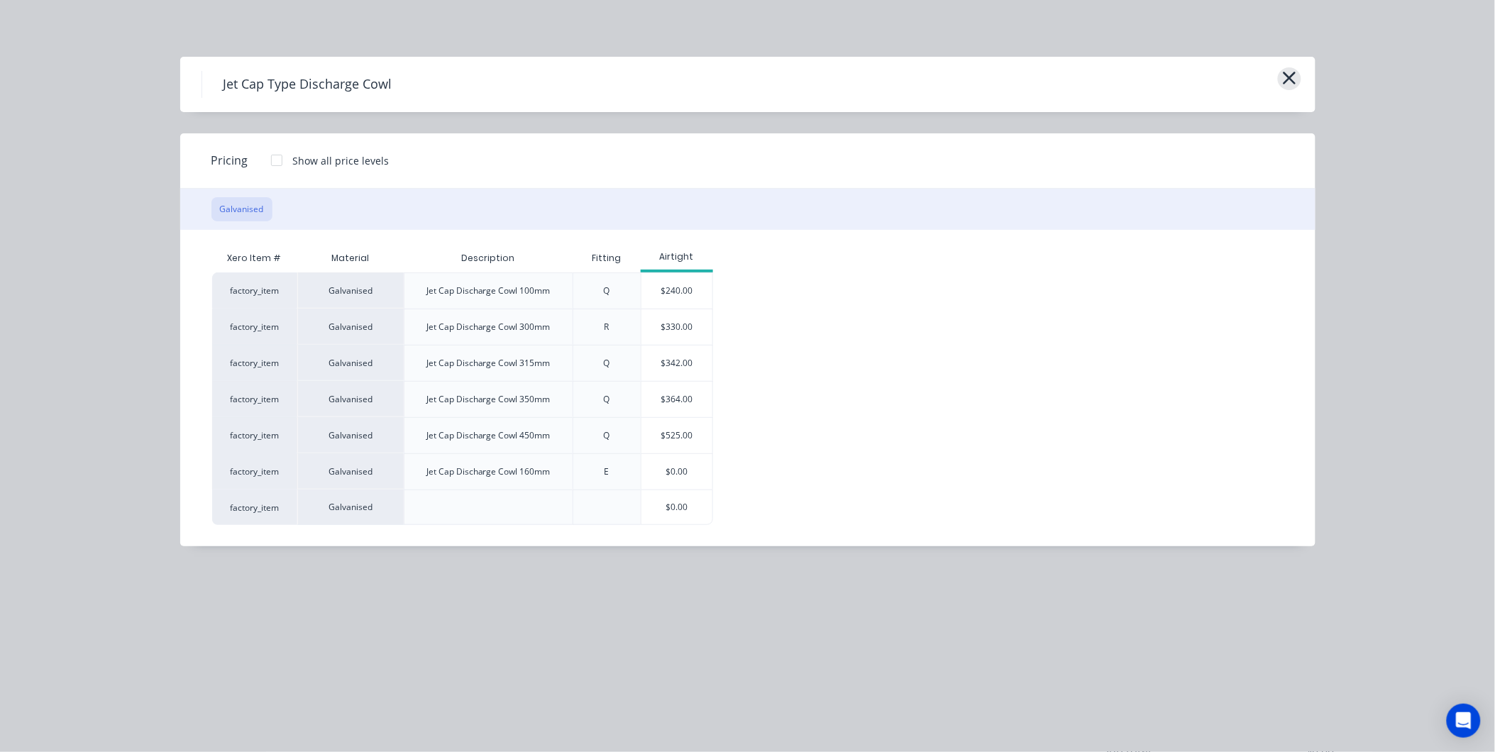
click at [1287, 74] on icon "button" at bounding box center [1289, 78] width 13 height 13
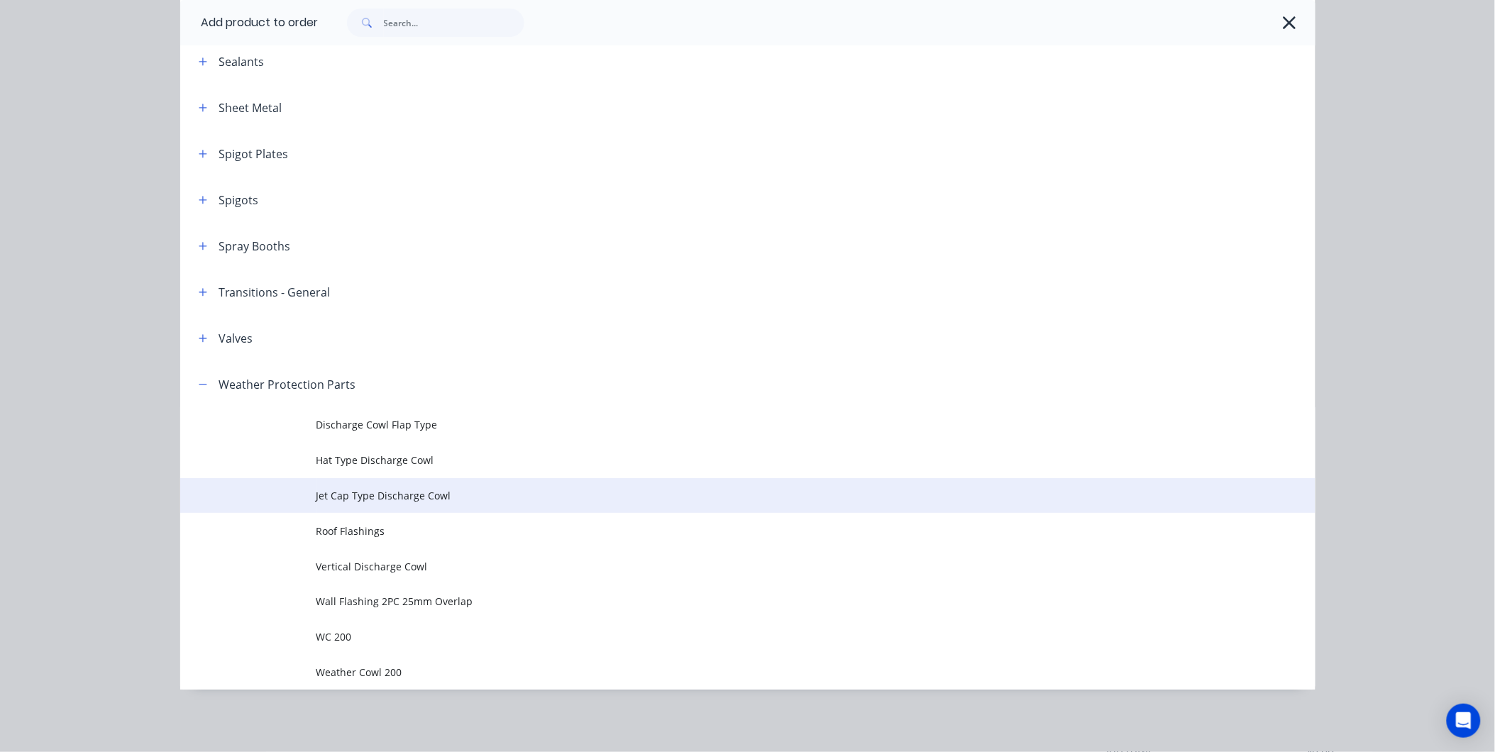
click at [367, 494] on span "Jet Cap Type Discharge Cowl" at bounding box center [715, 495] width 799 height 15
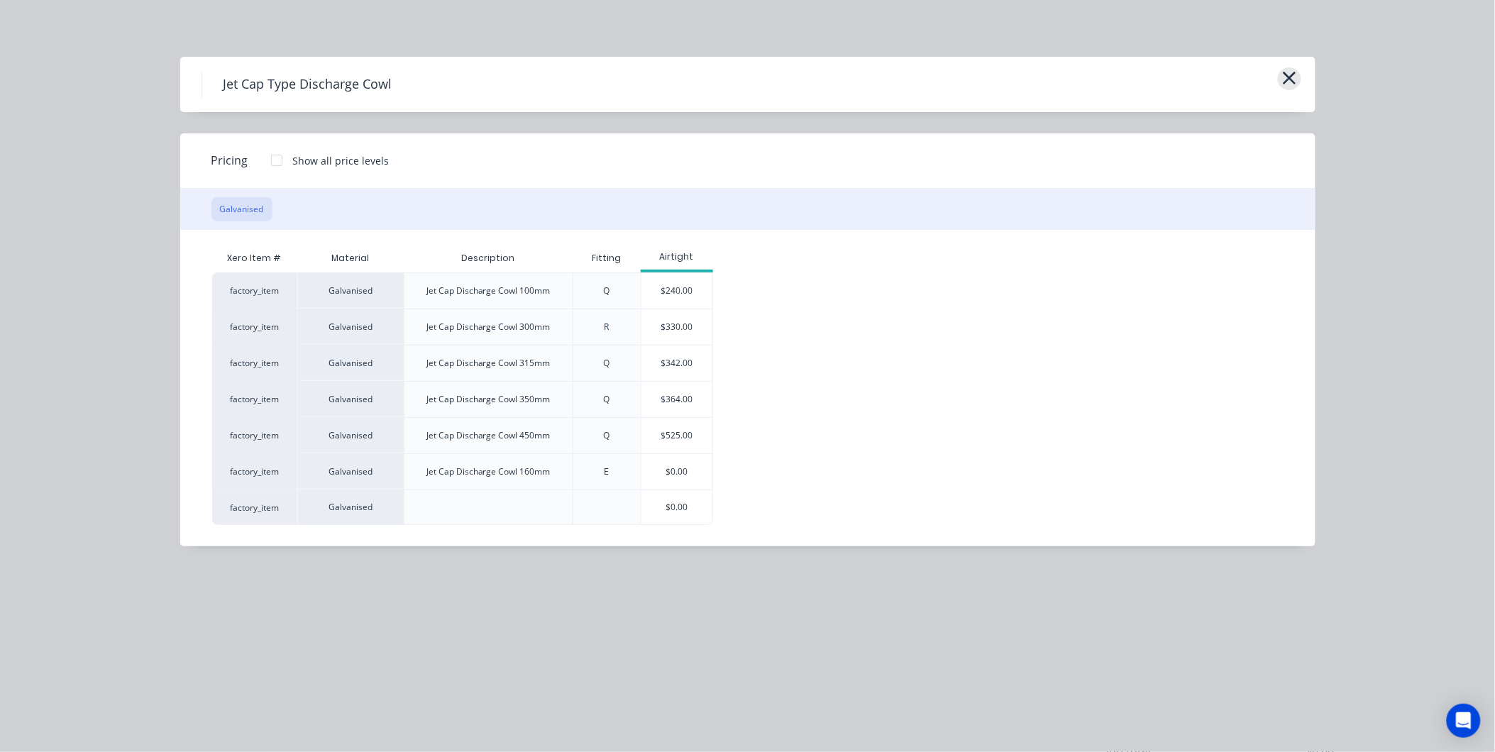
click at [1281, 76] on button "button" at bounding box center [1289, 78] width 23 height 23
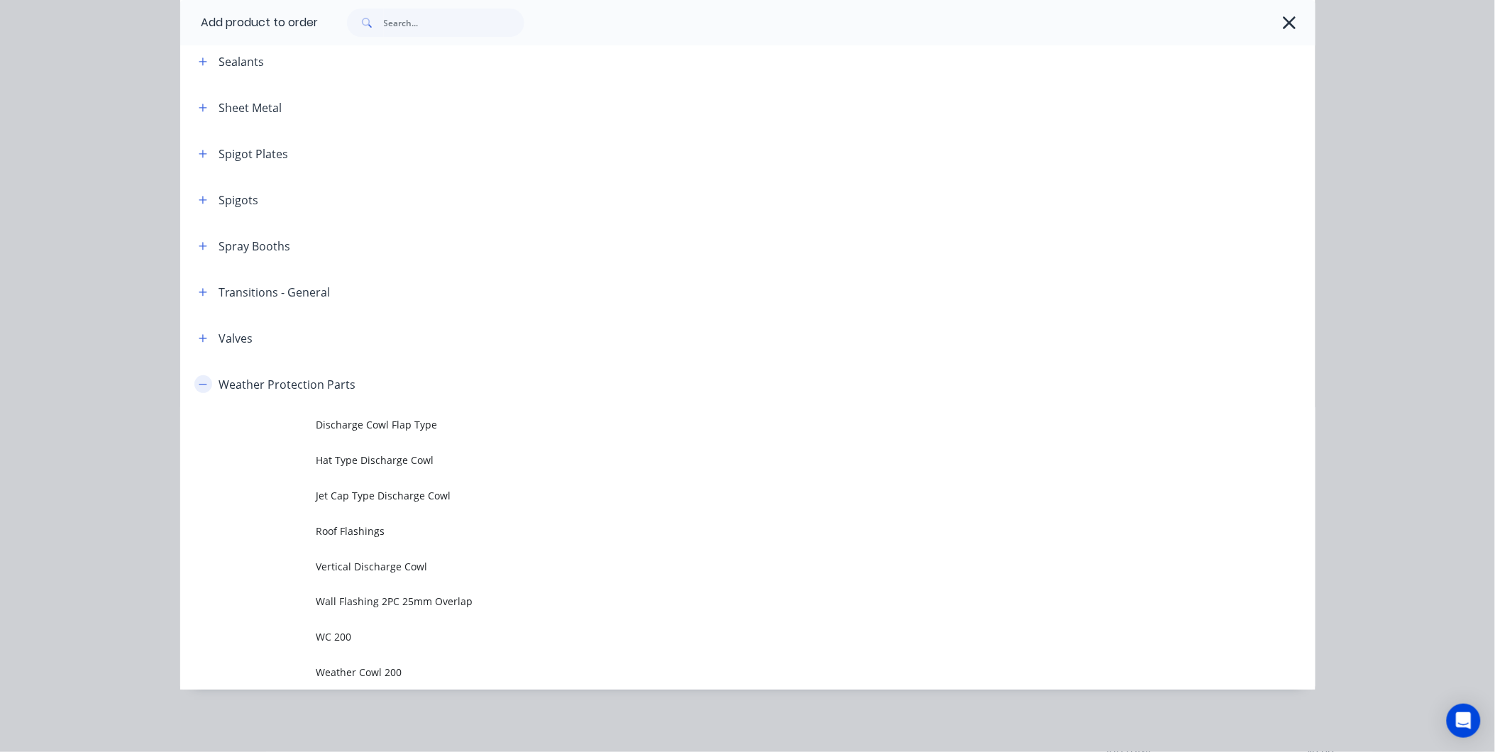
click at [199, 385] on icon "button" at bounding box center [203, 385] width 9 height 10
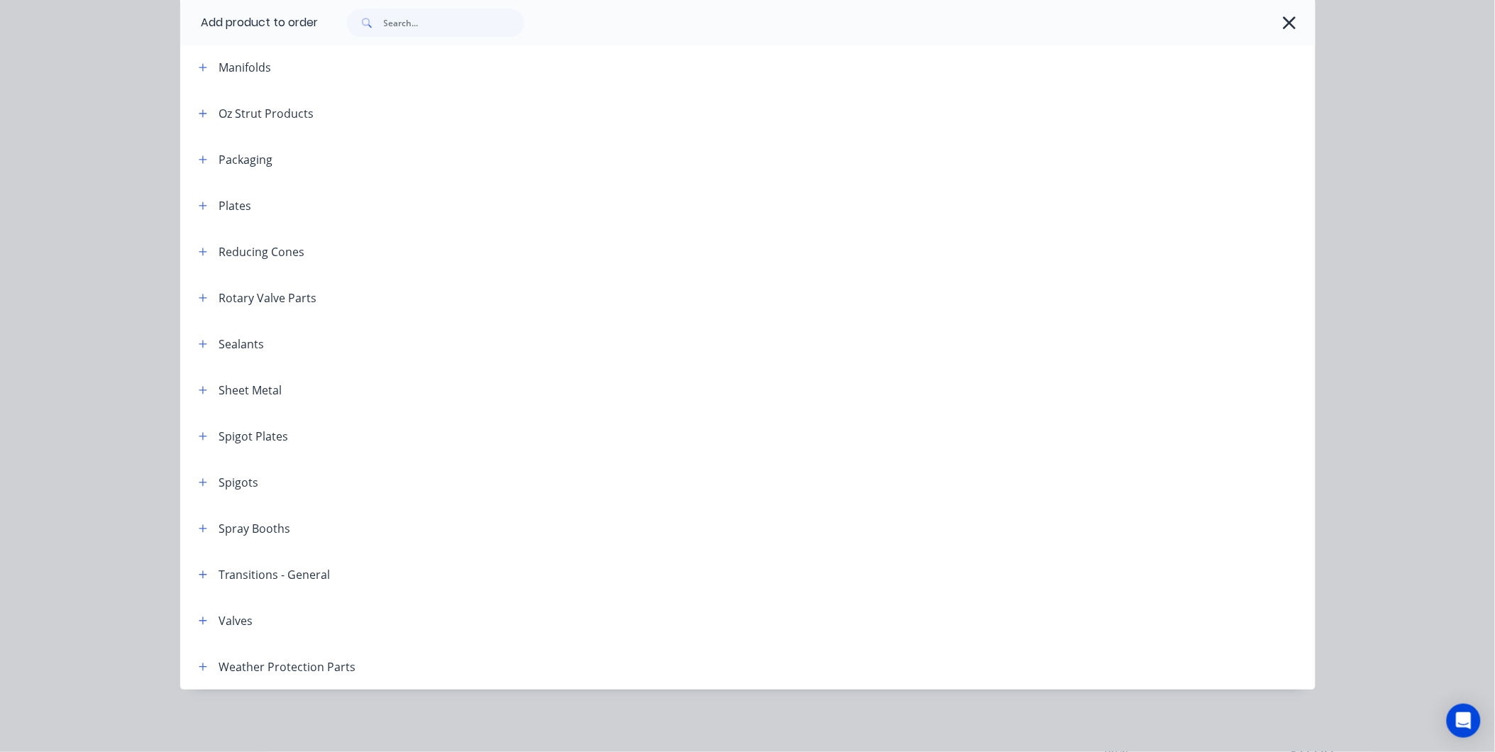
scroll to position [146, 0]
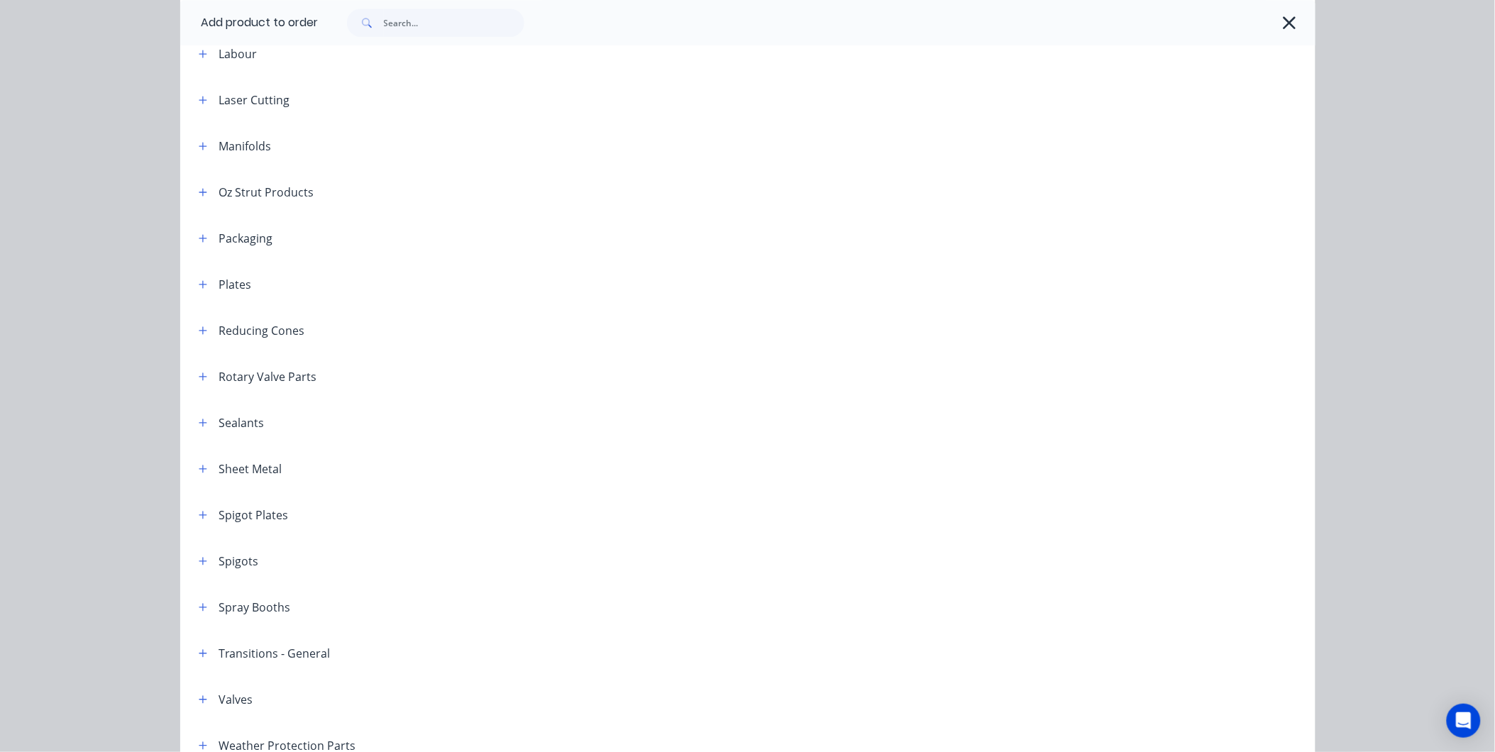
click at [159, 399] on div "Add product to order Miscellaneous Acoustic Products Back Pressure Flaps Bends …" at bounding box center [747, 376] width 1495 height 752
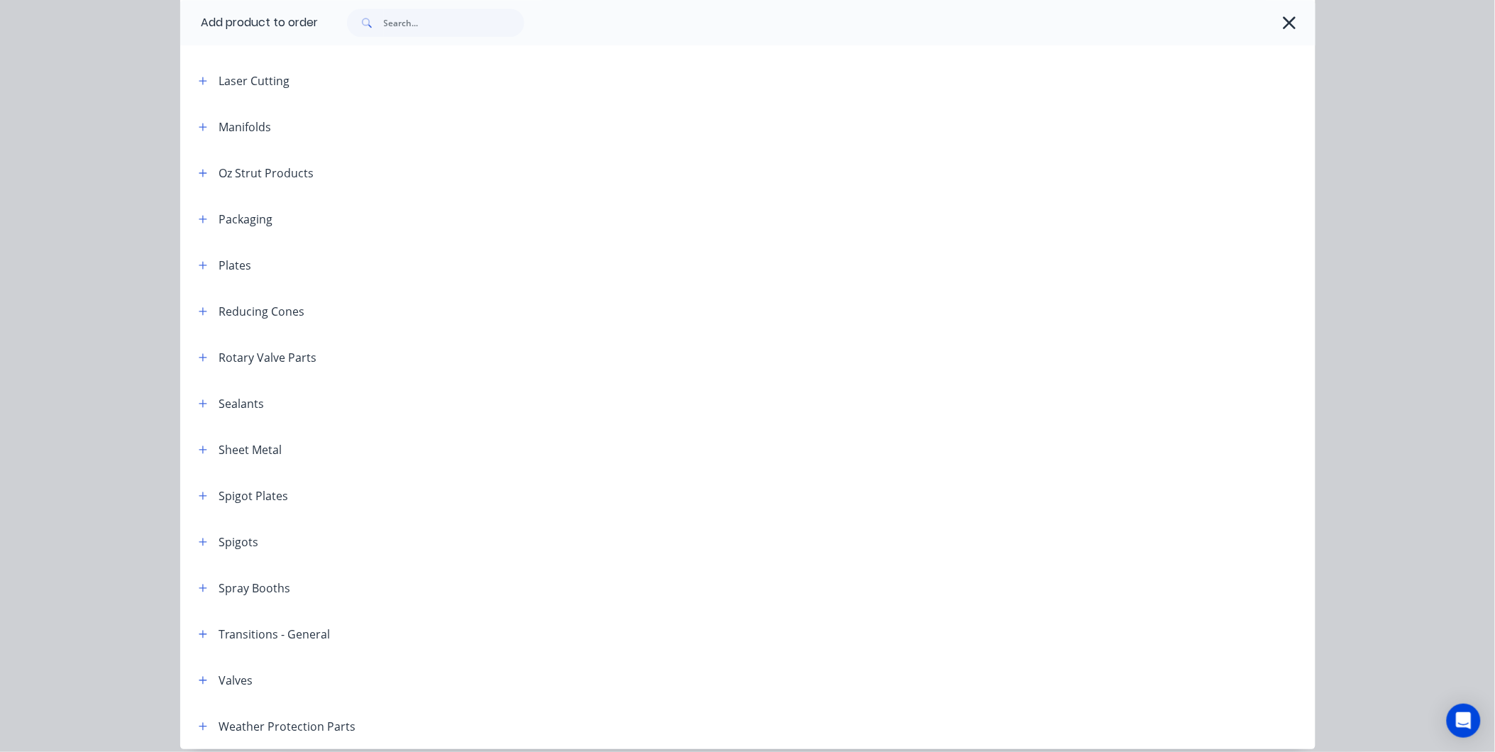
scroll to position [1541, 0]
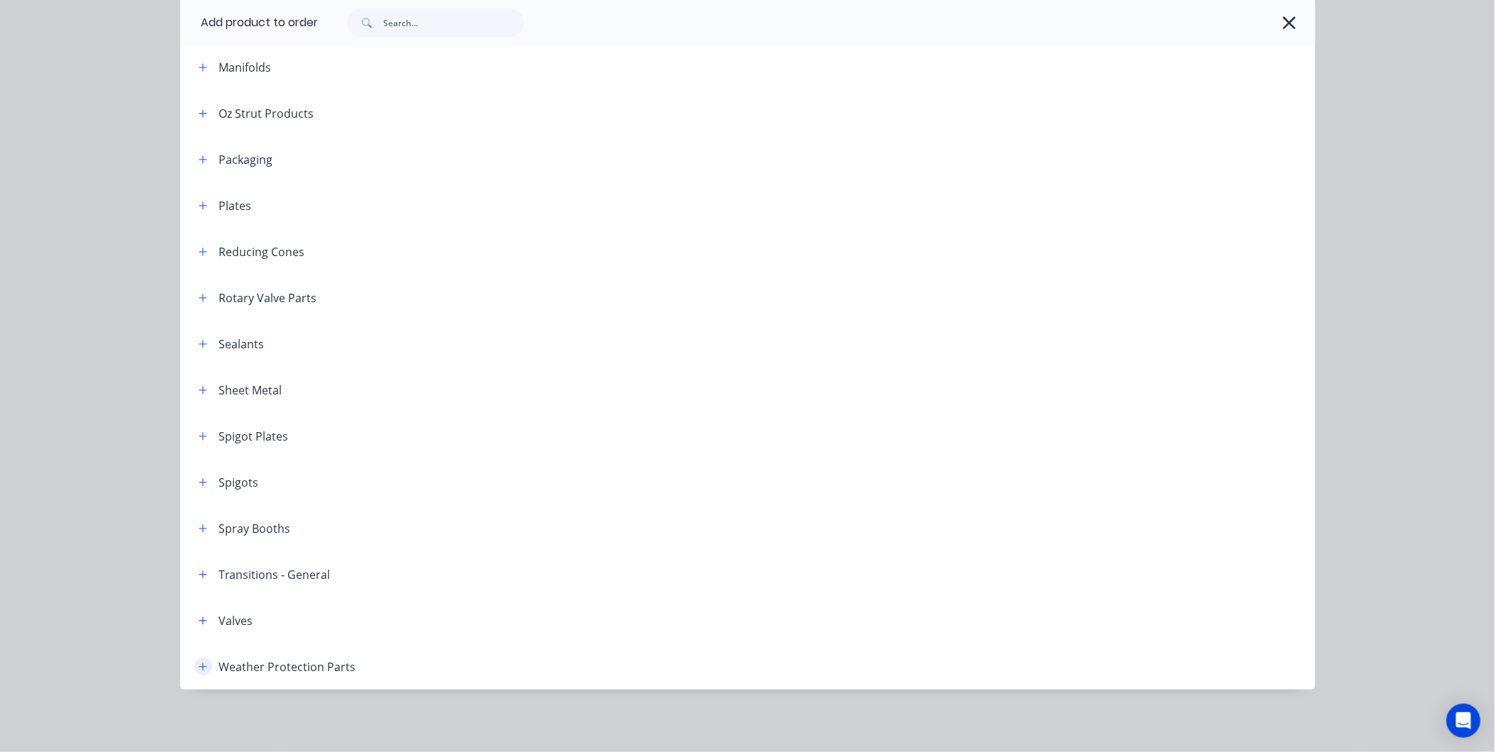
click at [199, 665] on icon "button" at bounding box center [203, 667] width 9 height 10
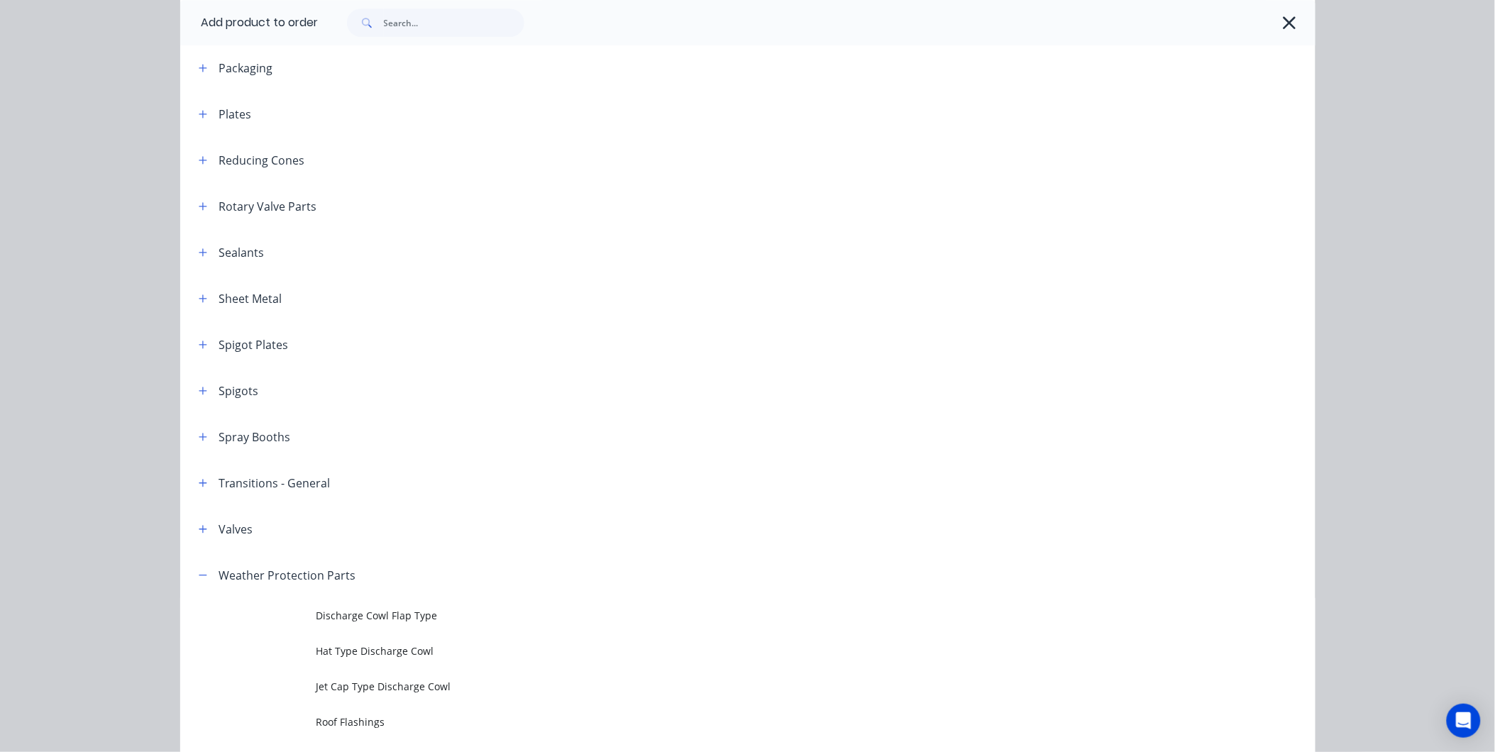
scroll to position [1823, 0]
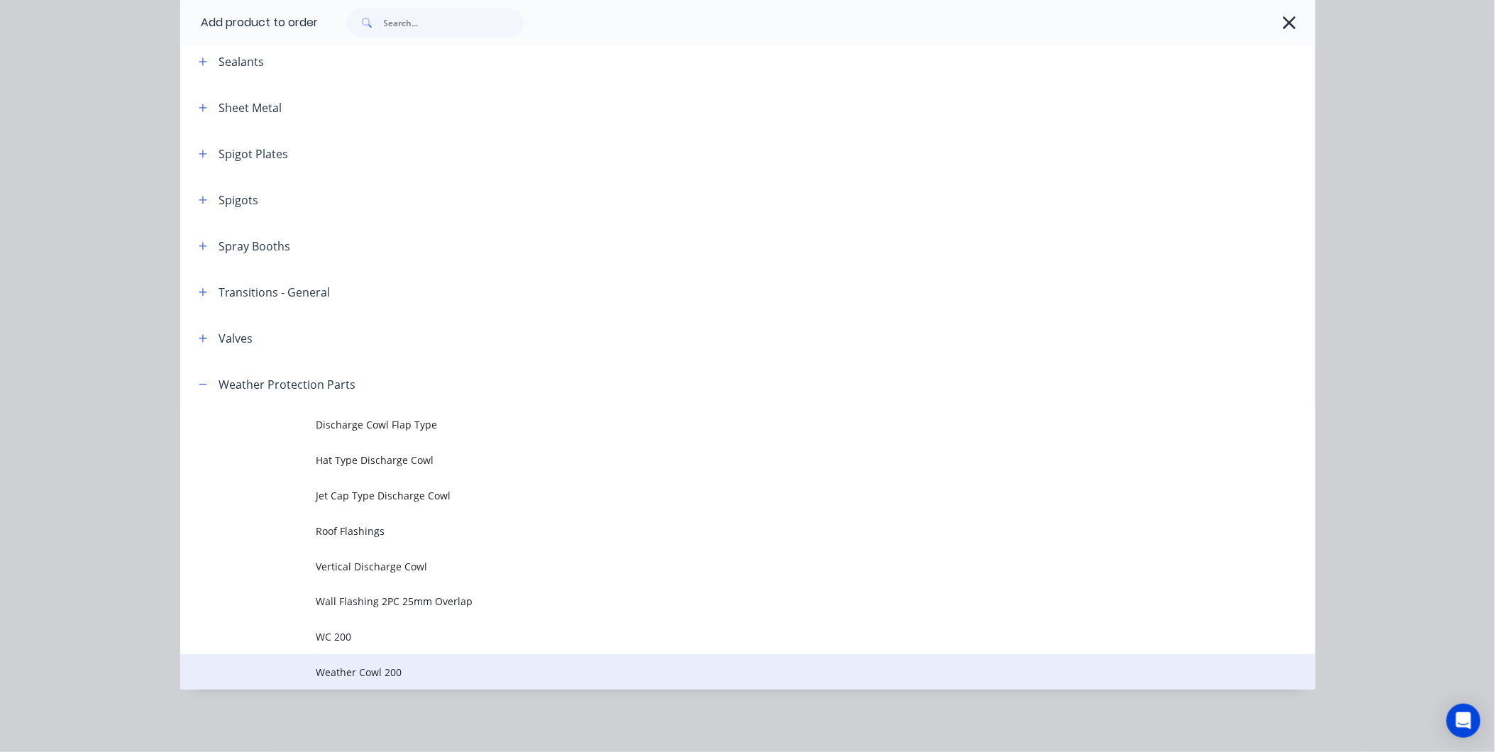
click at [364, 676] on span "Weather Cowl 200" at bounding box center [715, 672] width 799 height 15
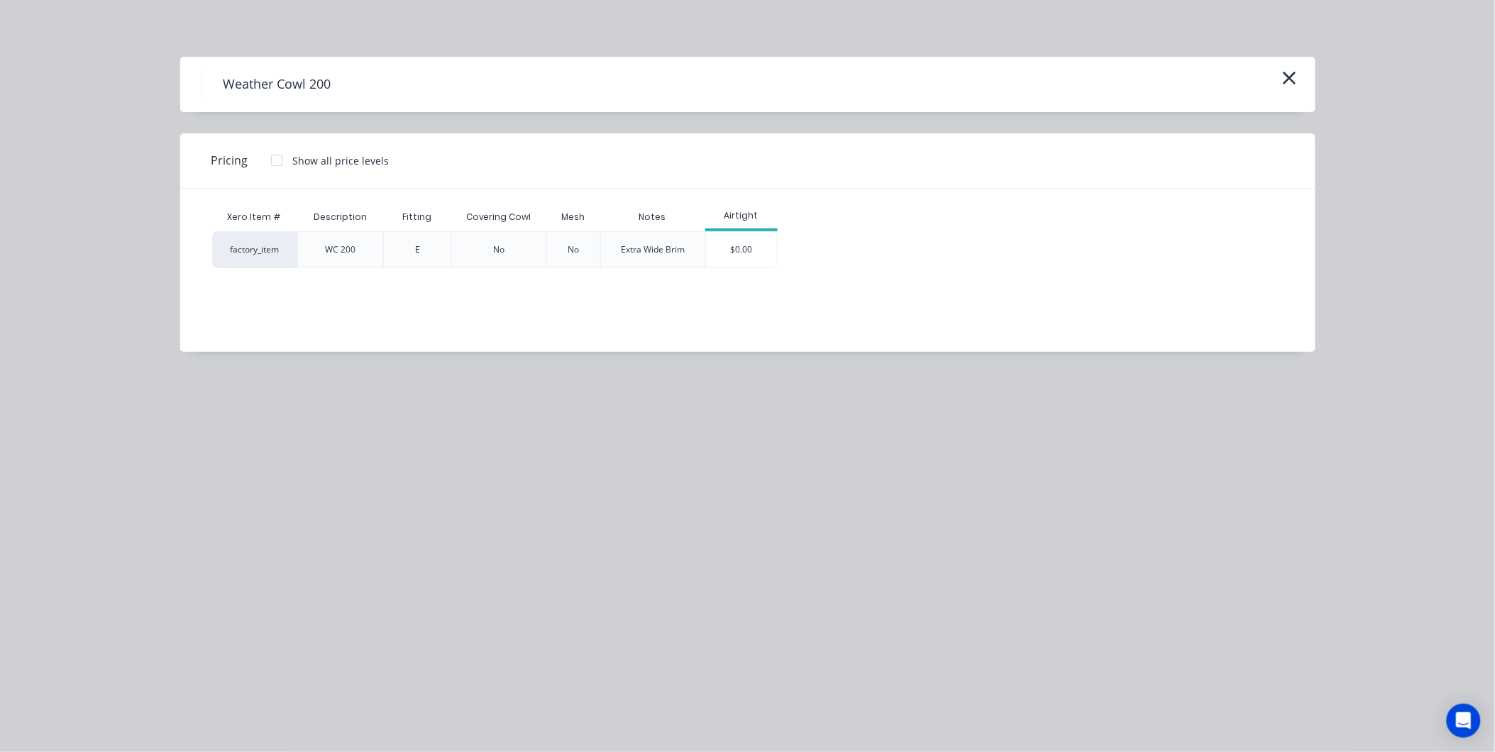
drag, startPoint x: 1279, startPoint y: 78, endPoint x: 590, endPoint y: 456, distance: 786.5
click at [1277, 79] on div "Weather Cowl 200" at bounding box center [747, 84] width 1135 height 55
click at [1299, 79] on button "button" at bounding box center [1289, 78] width 23 height 23
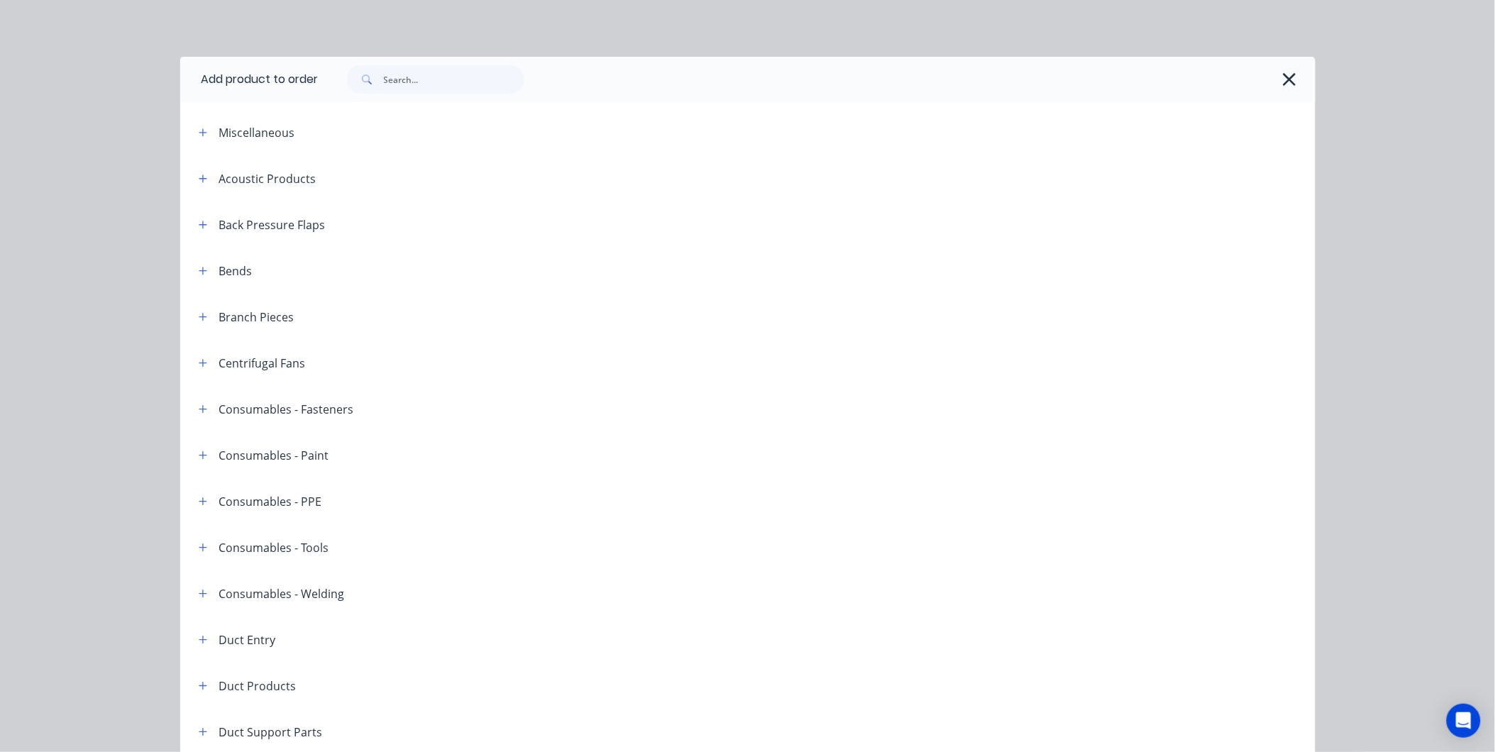
scroll to position [1823, 0]
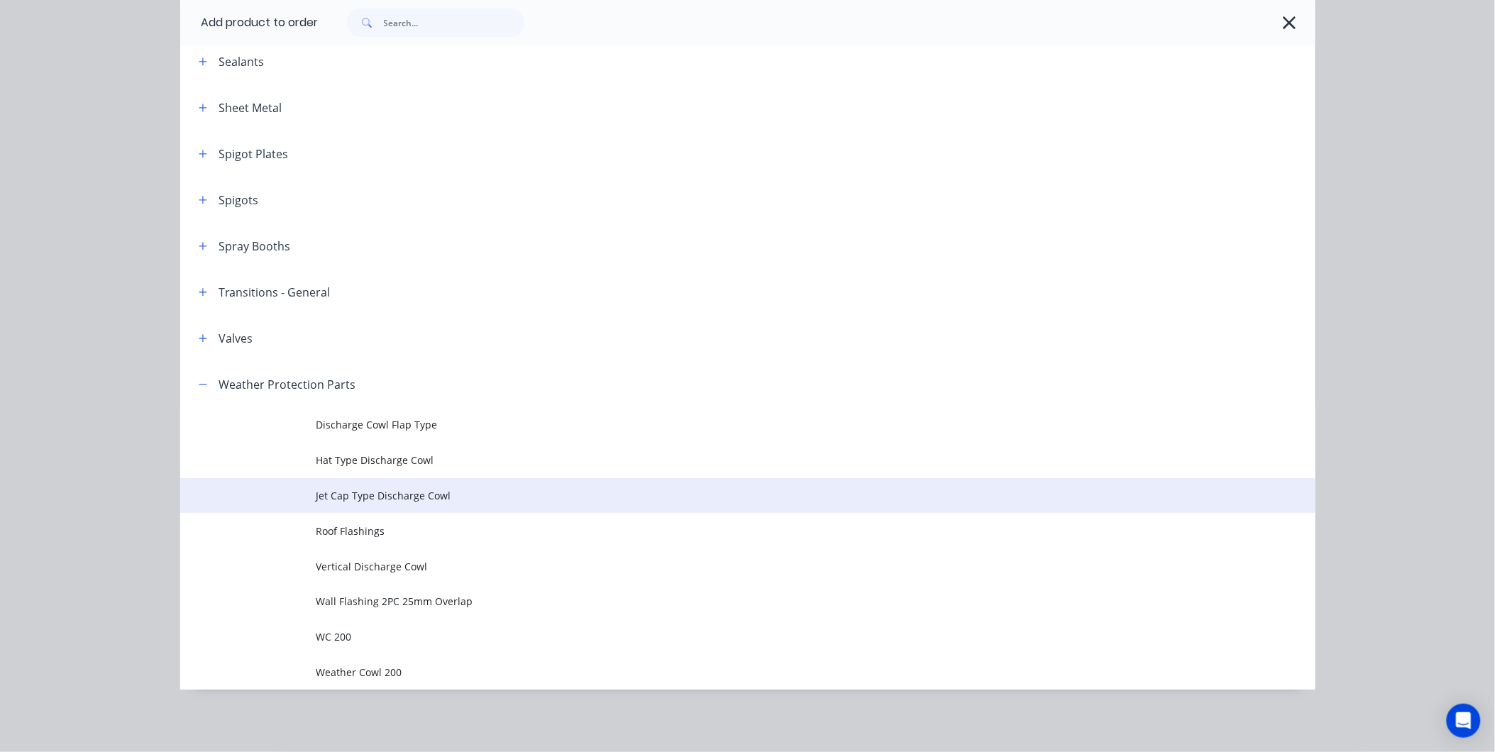
click at [399, 492] on span "Jet Cap Type Discharge Cowl" at bounding box center [715, 495] width 799 height 15
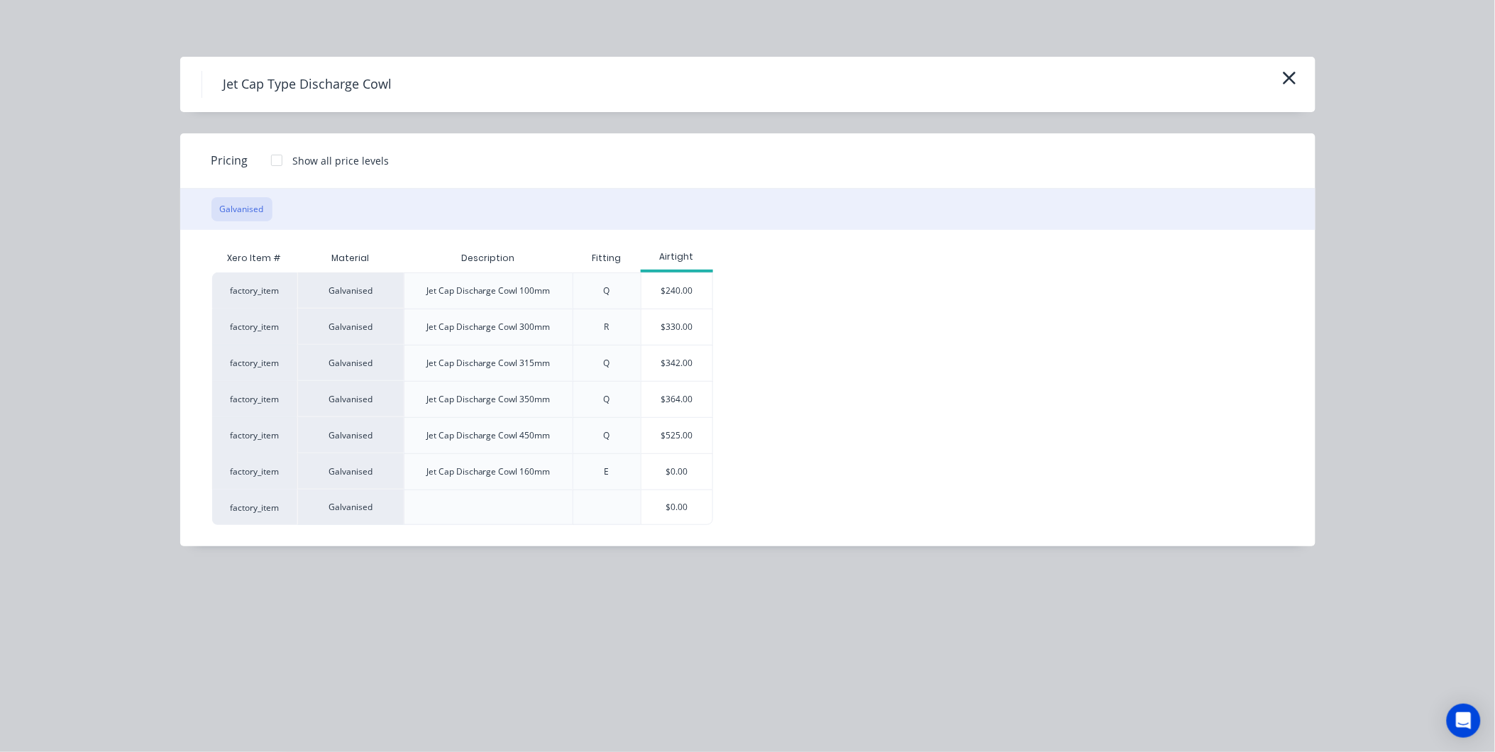
click at [471, 504] on div at bounding box center [489, 507] width 170 height 35
click at [1279, 81] on button "button" at bounding box center [1289, 78] width 23 height 23
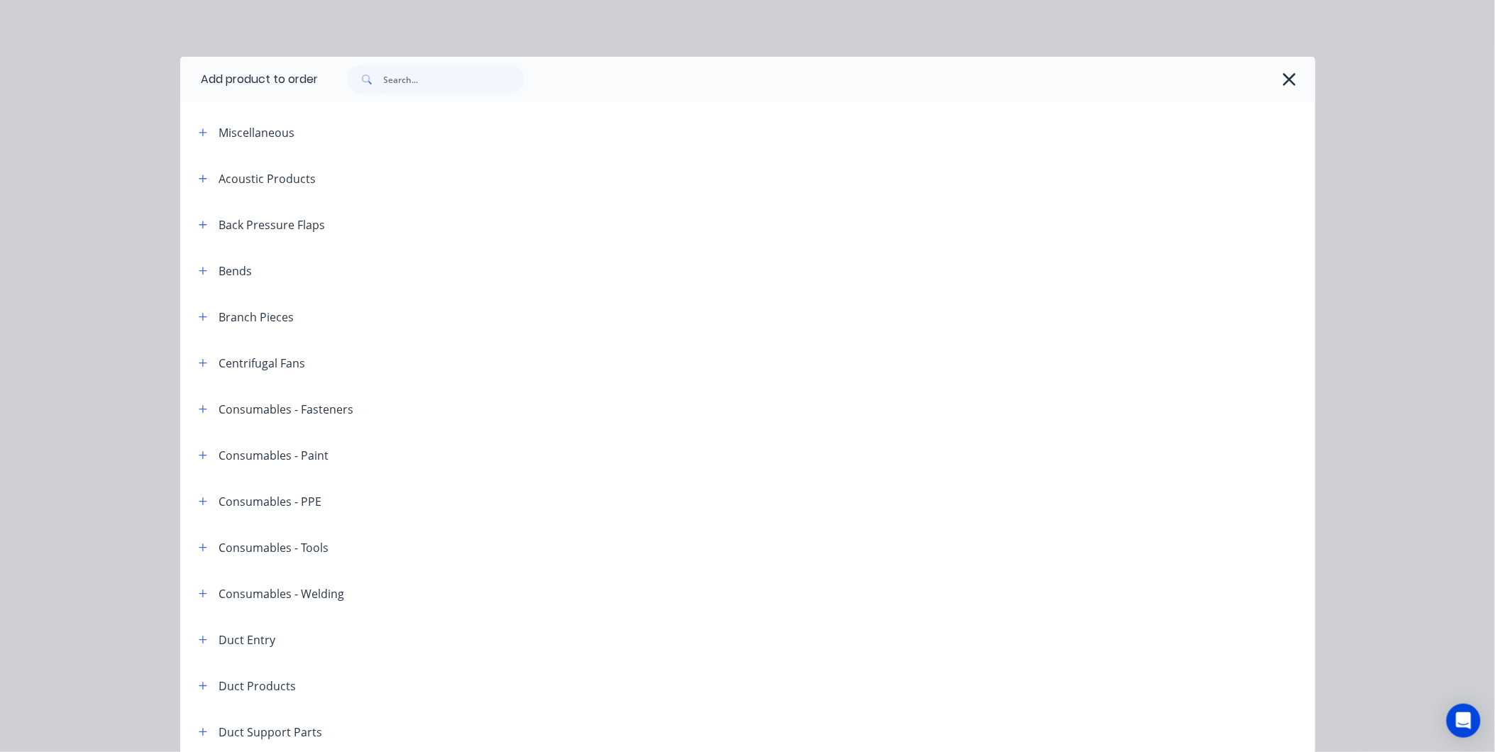
scroll to position [1823, 0]
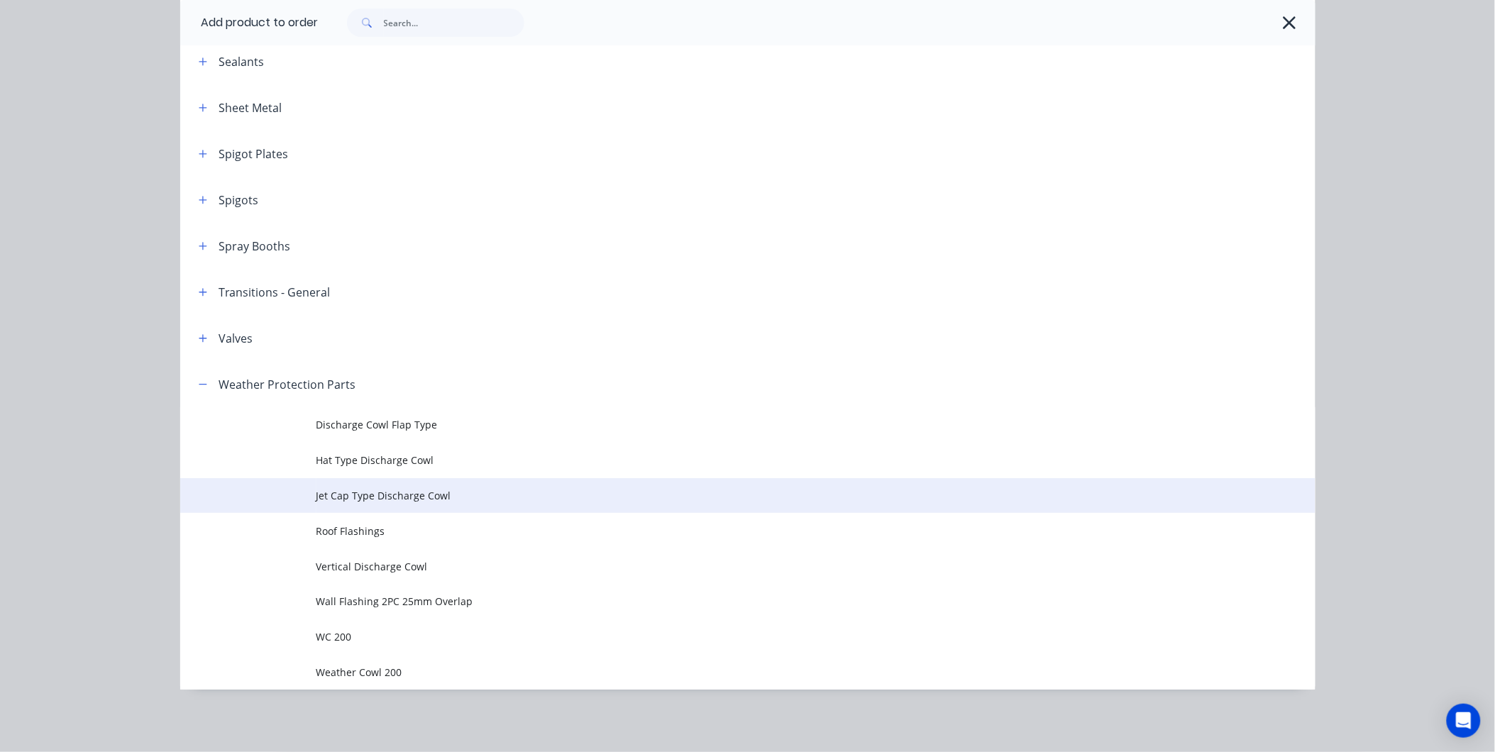
click at [367, 497] on span "Jet Cap Type Discharge Cowl" at bounding box center [715, 495] width 799 height 15
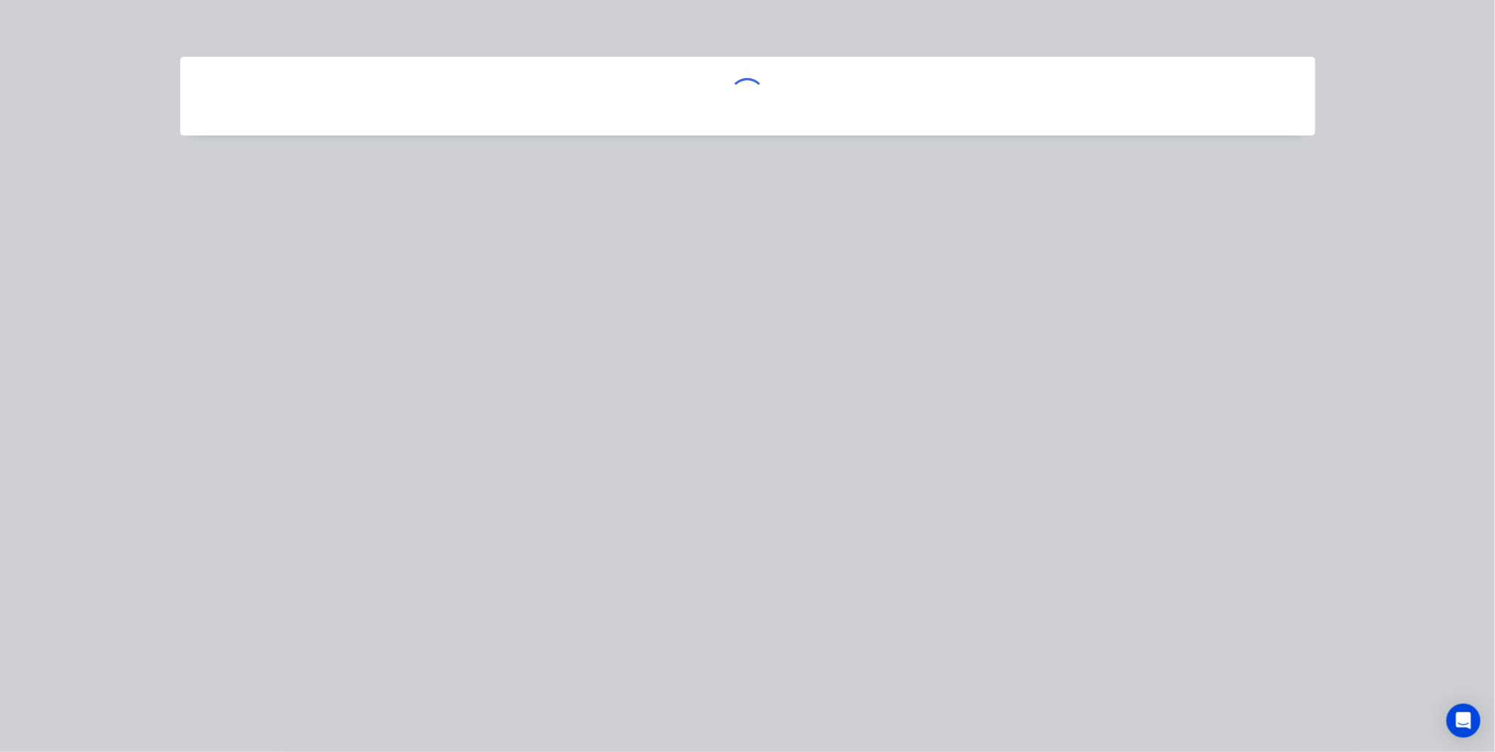
scroll to position [0, 0]
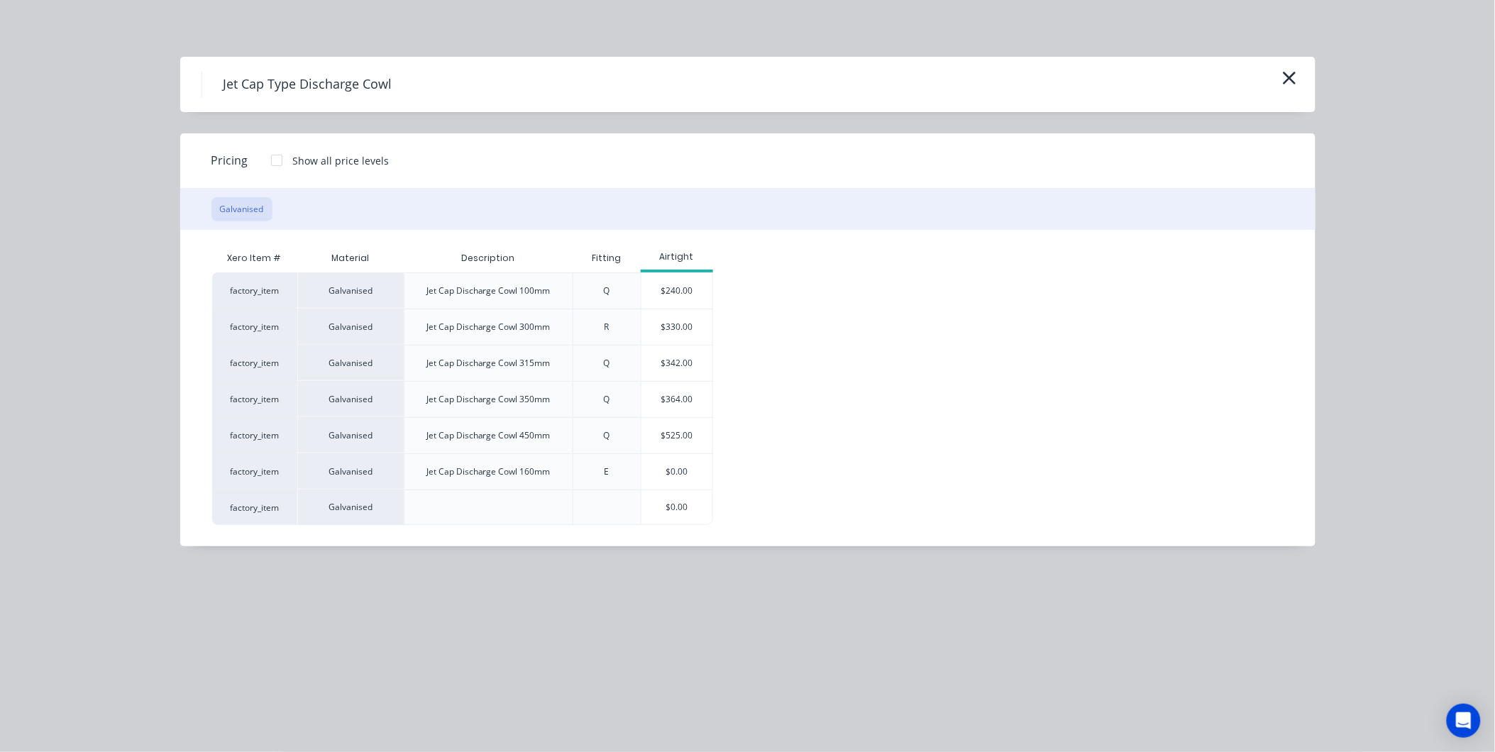
click at [440, 508] on div at bounding box center [489, 507] width 170 height 35
drag, startPoint x: 1291, startPoint y: 76, endPoint x: 1278, endPoint y: 76, distance: 12.8
click at [1278, 76] on button "button" at bounding box center [1289, 78] width 23 height 23
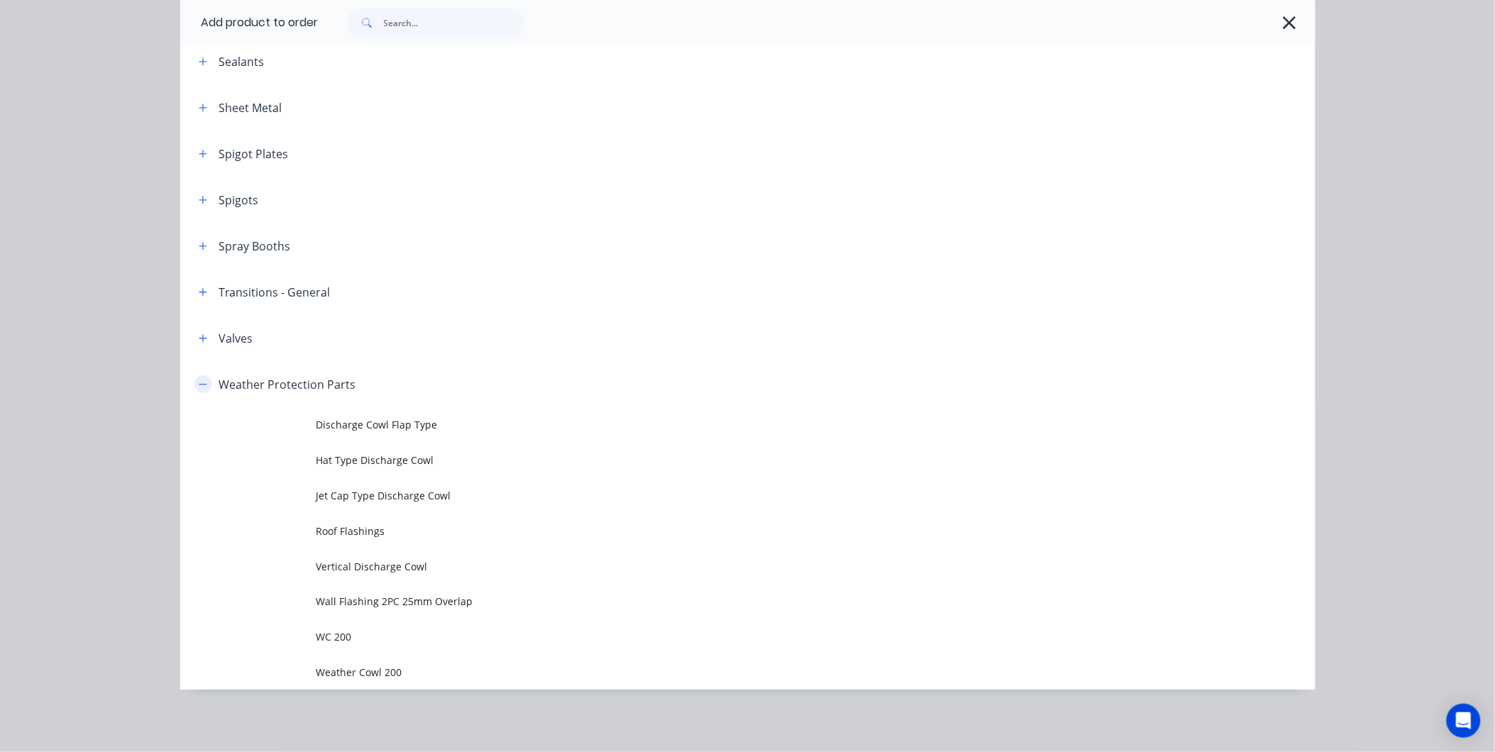
click at [199, 381] on icon "button" at bounding box center [203, 385] width 9 height 10
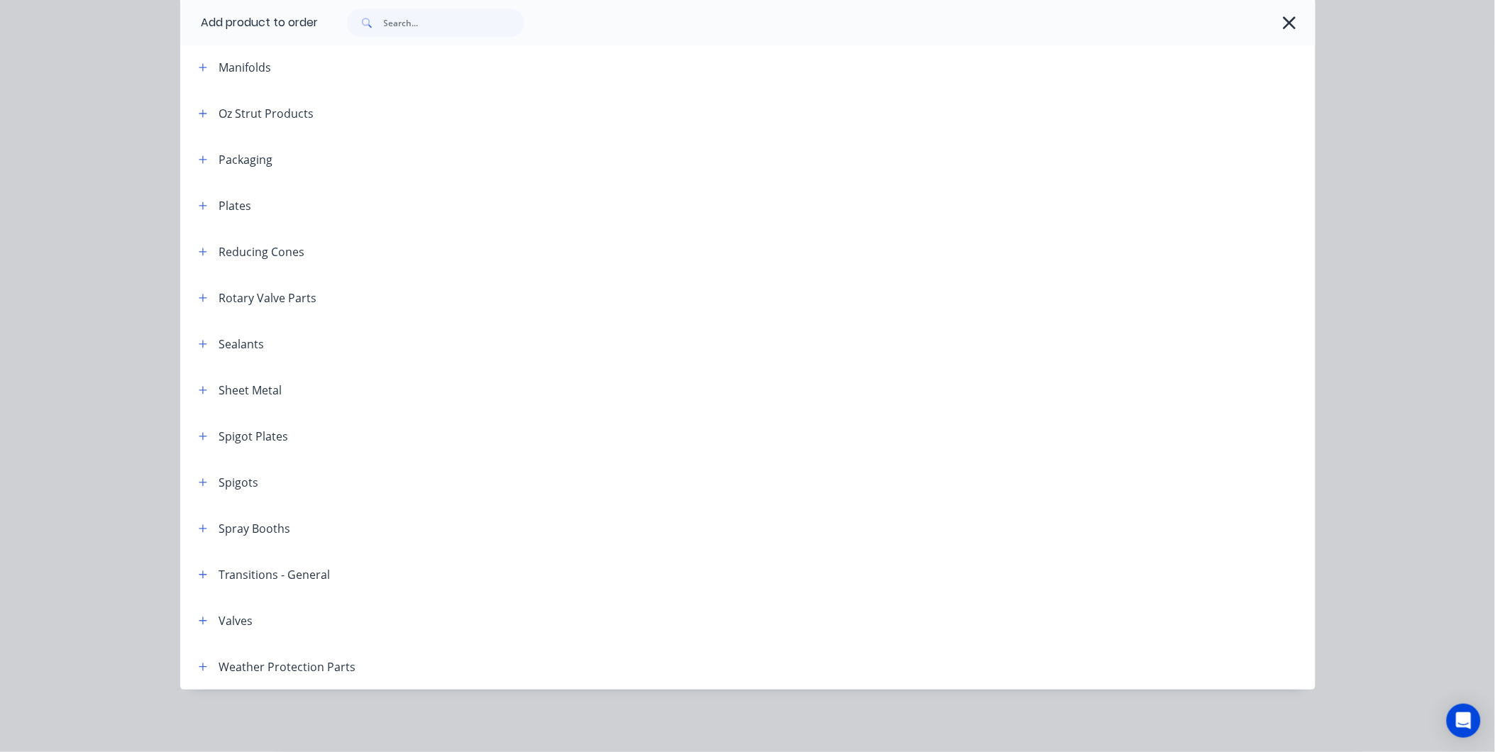
scroll to position [1541, 0]
click at [1282, 16] on icon "button" at bounding box center [1289, 23] width 15 height 20
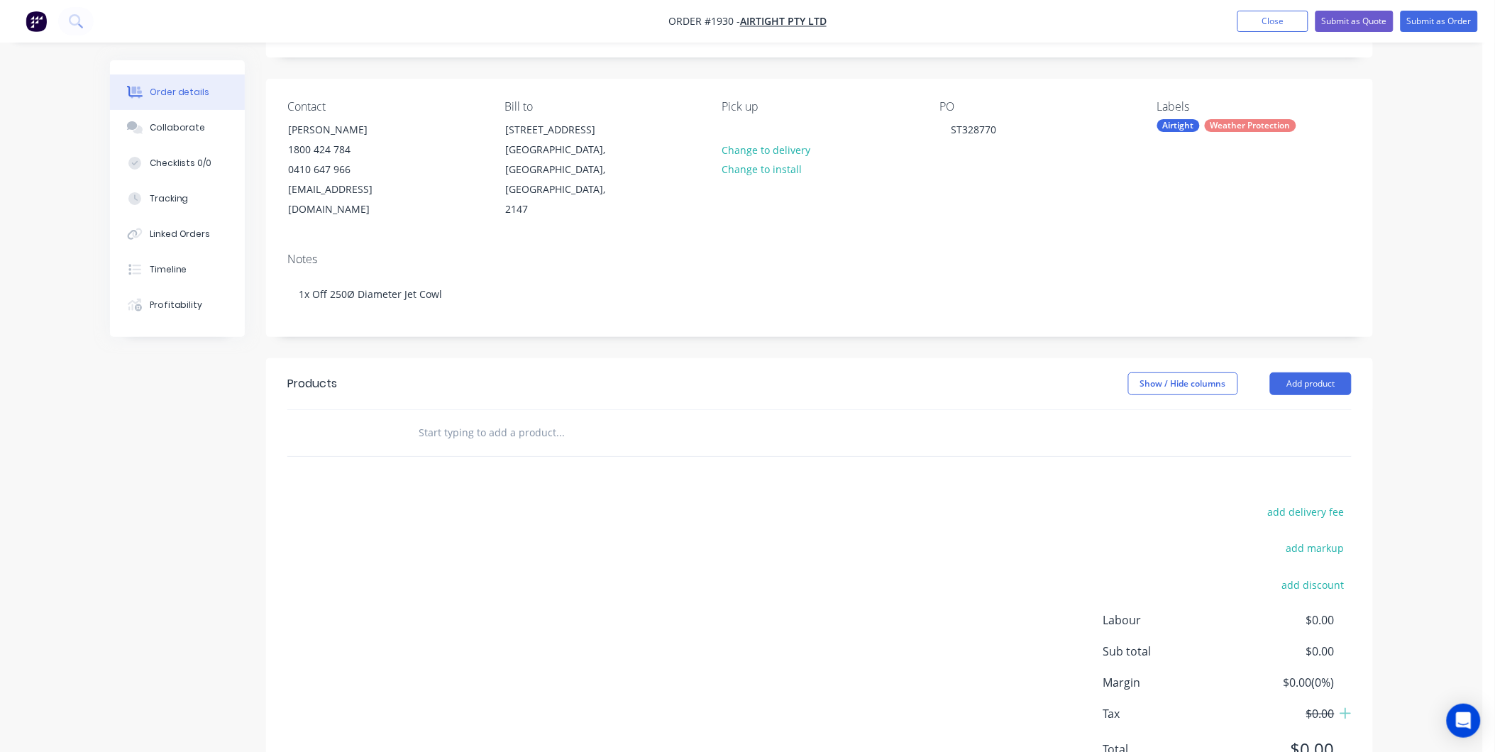
scroll to position [0, 0]
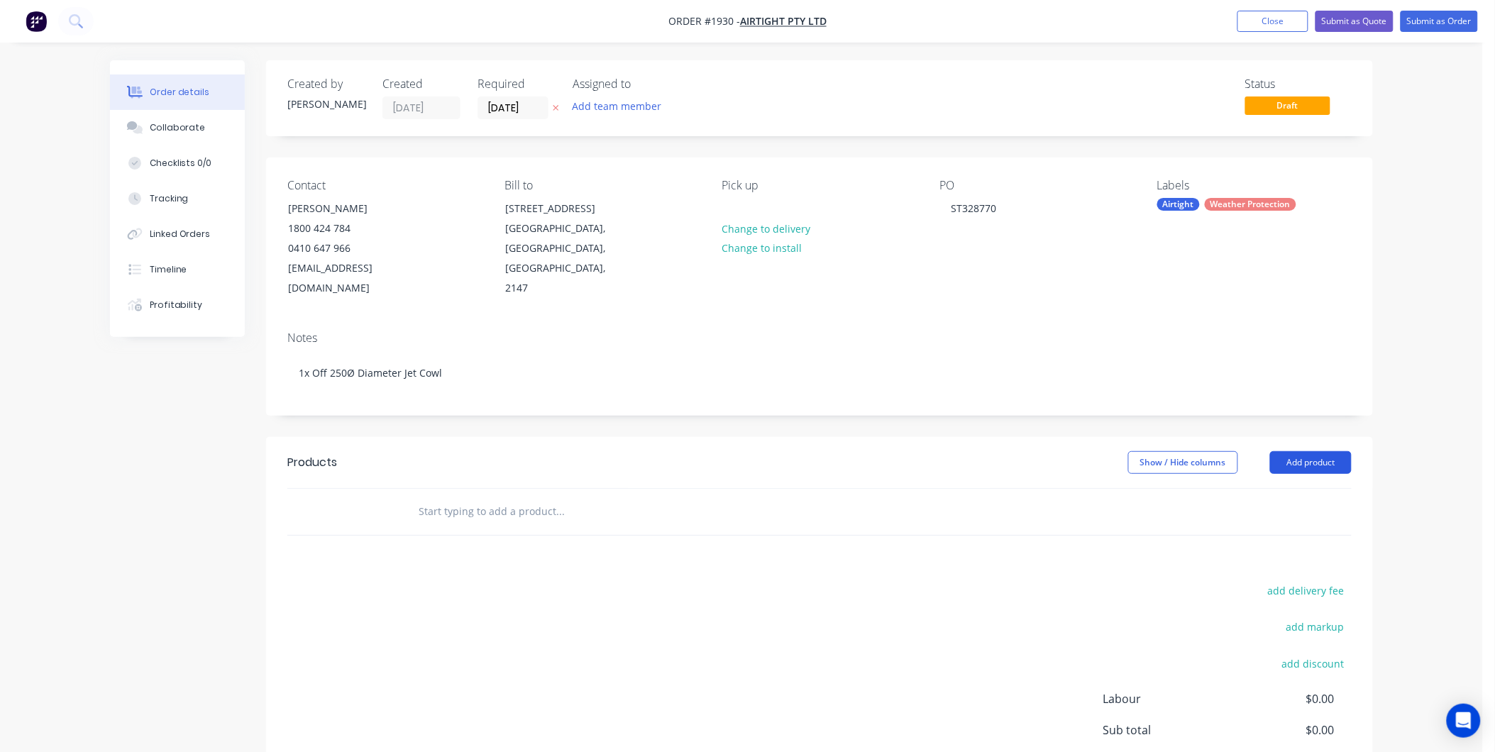
click at [1295, 451] on button "Add product" at bounding box center [1311, 462] width 82 height 23
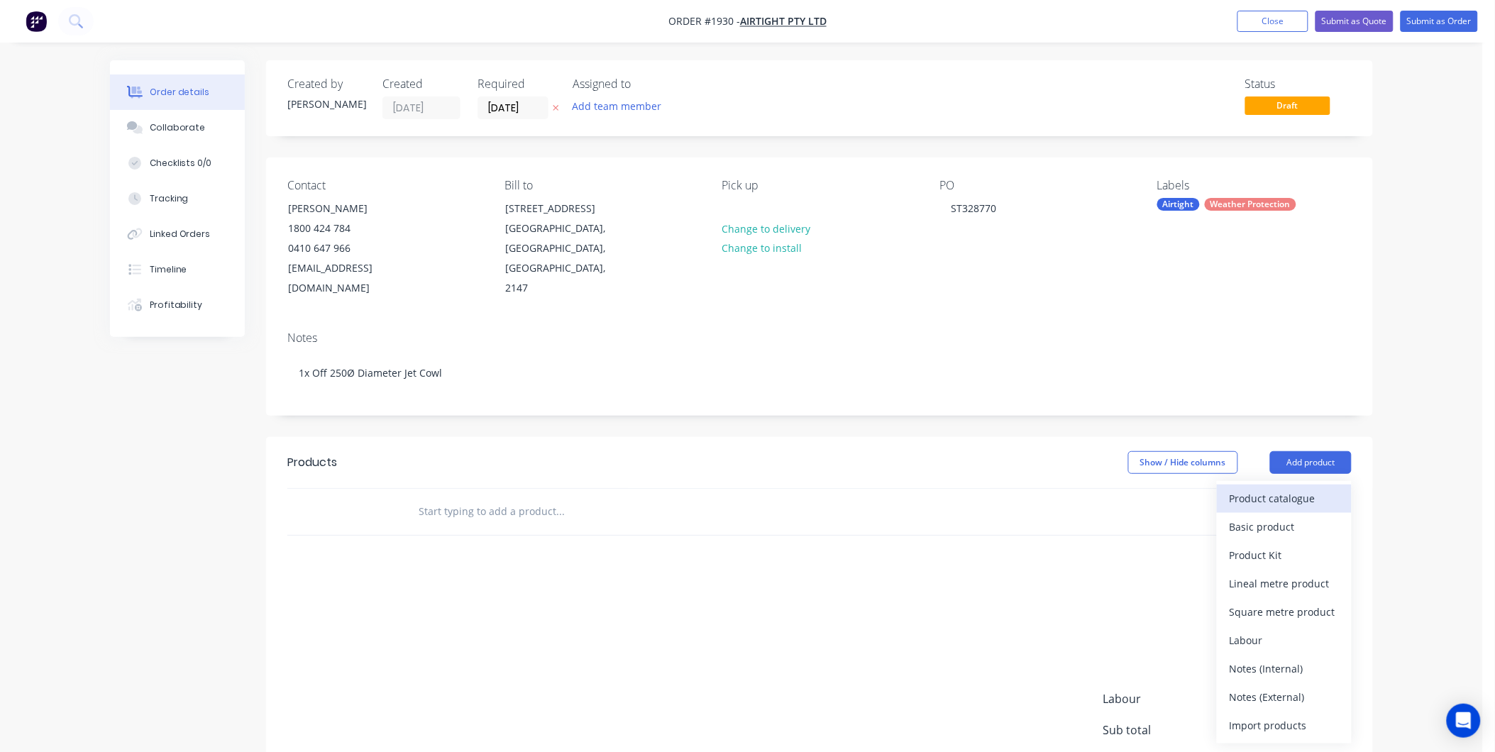
click at [1274, 488] on div "Product catalogue" at bounding box center [1284, 498] width 109 height 21
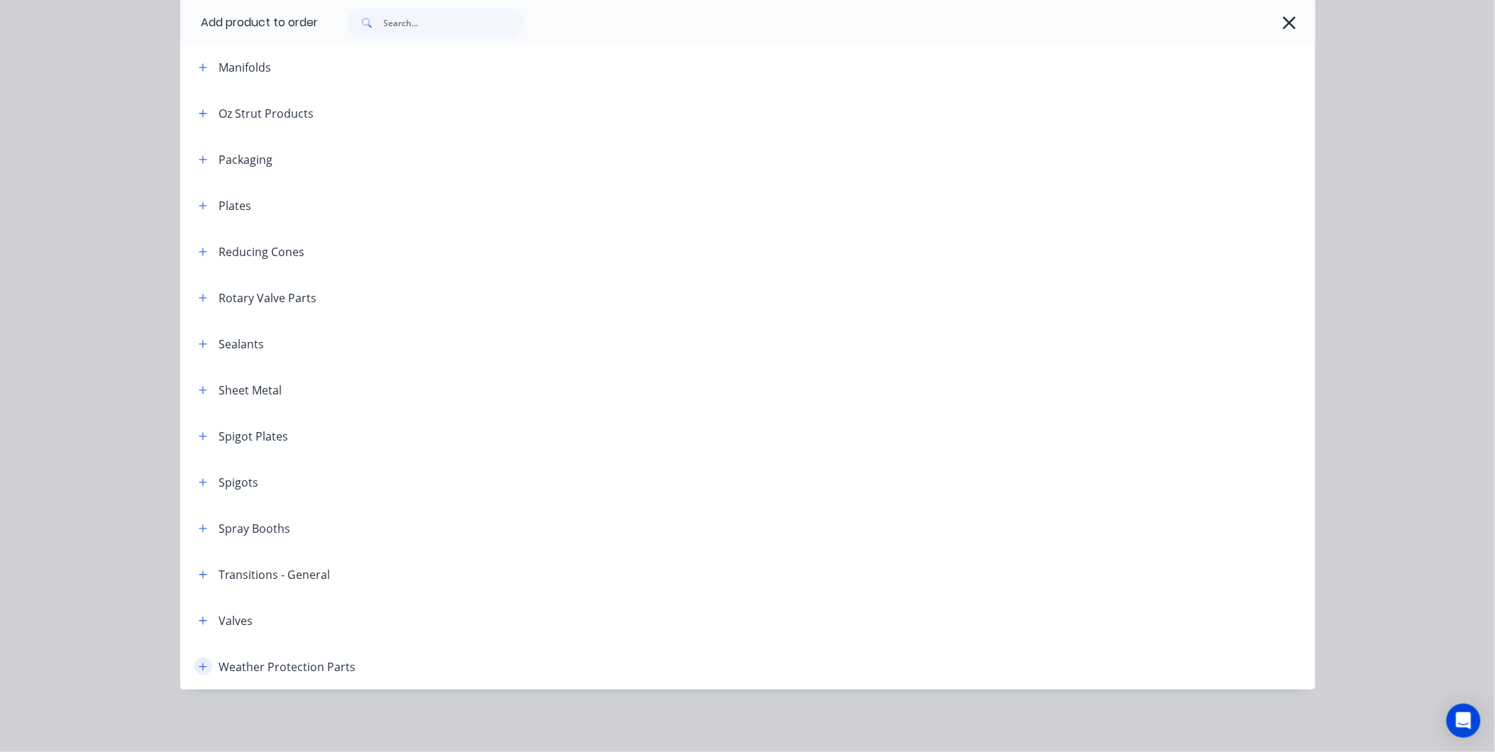
scroll to position [146, 0]
click at [195, 658] on button "button" at bounding box center [203, 667] width 18 height 18
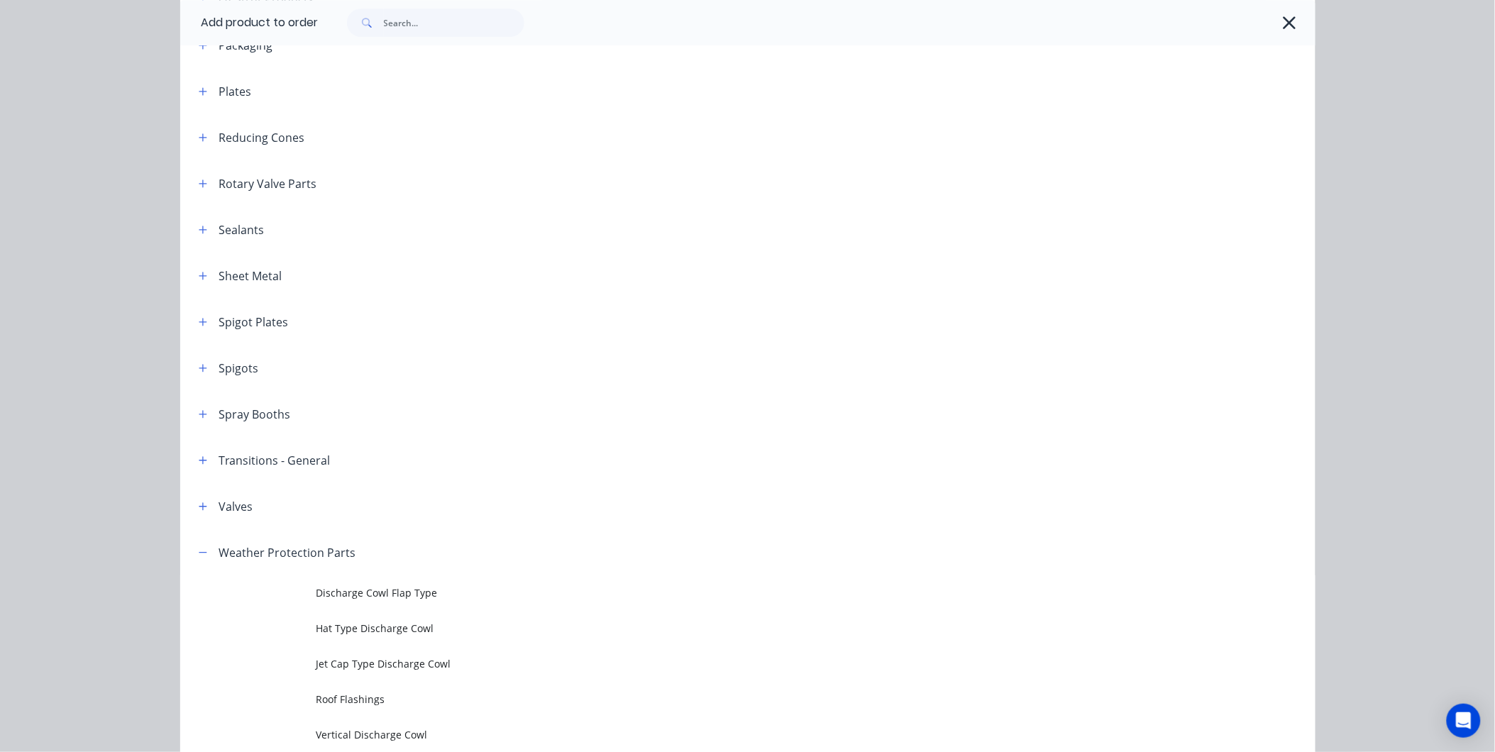
scroll to position [1823, 0]
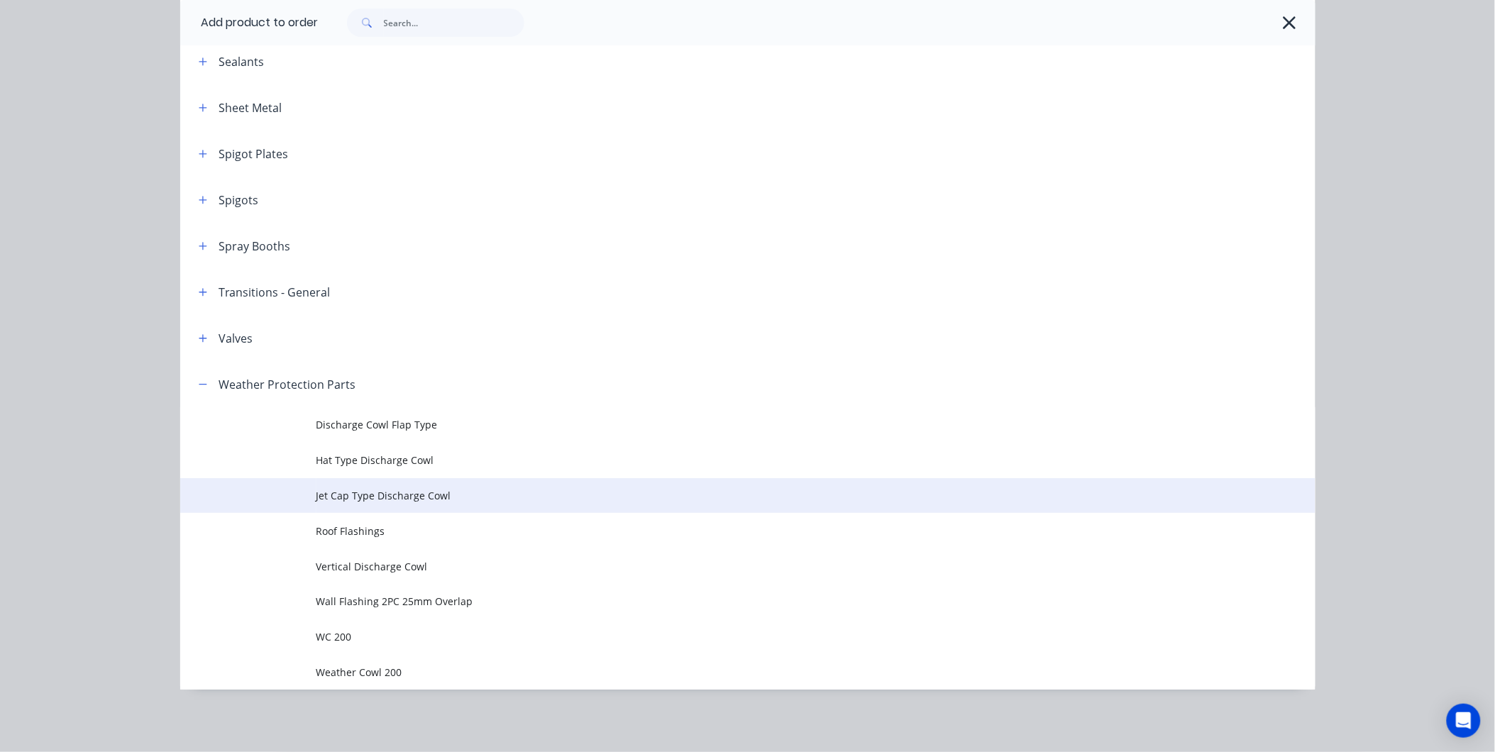
click at [366, 490] on span "Jet Cap Type Discharge Cowl" at bounding box center [715, 495] width 799 height 15
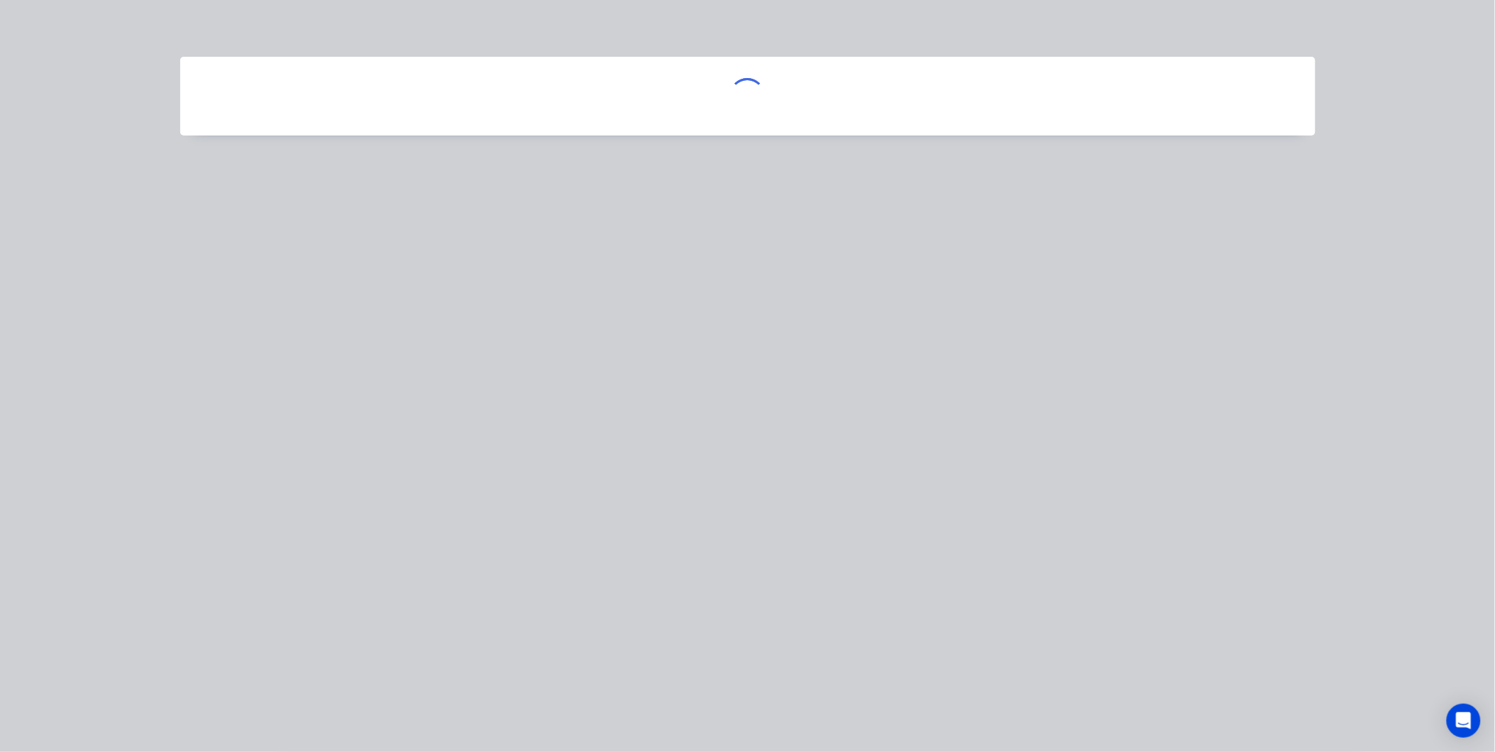
scroll to position [0, 0]
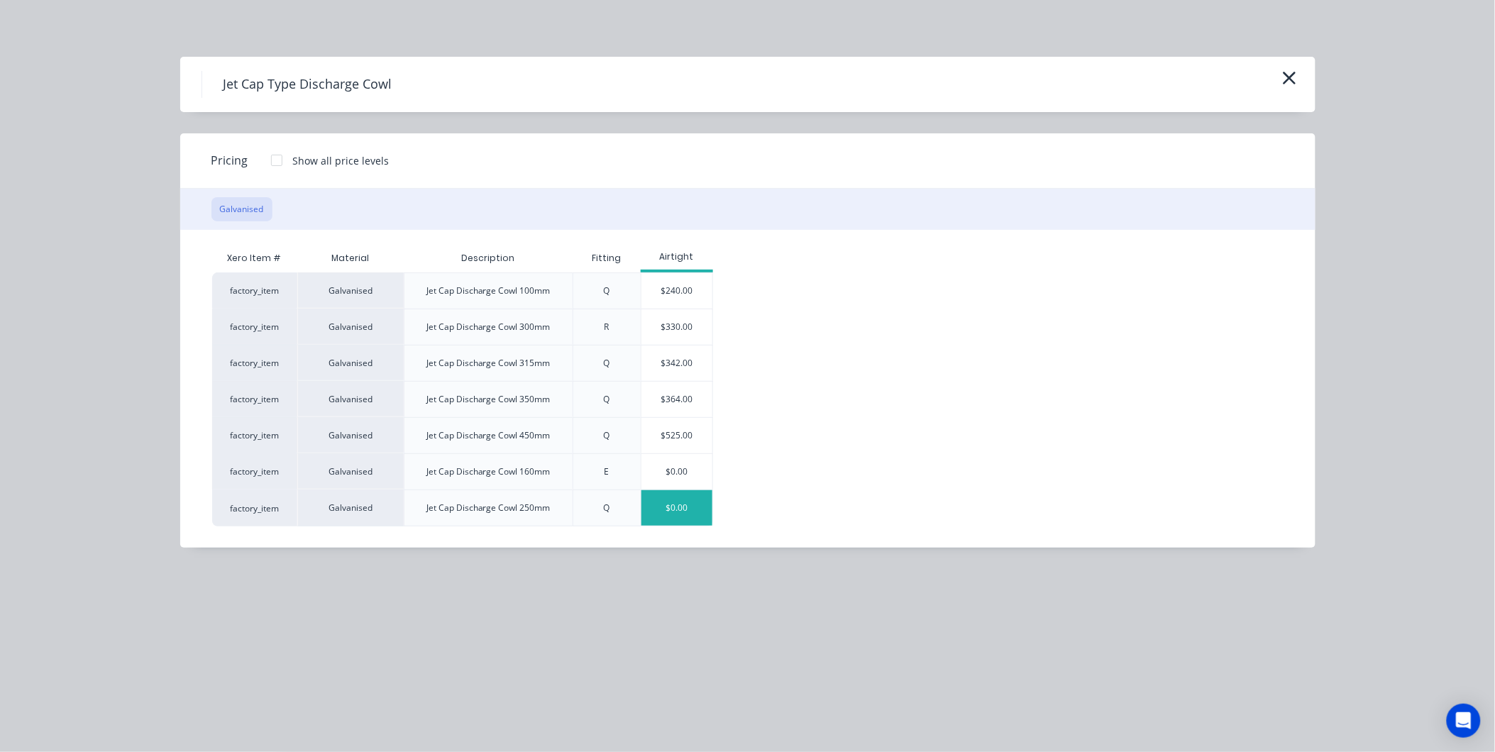
click at [676, 508] on div "$0.00" at bounding box center [676, 507] width 71 height 35
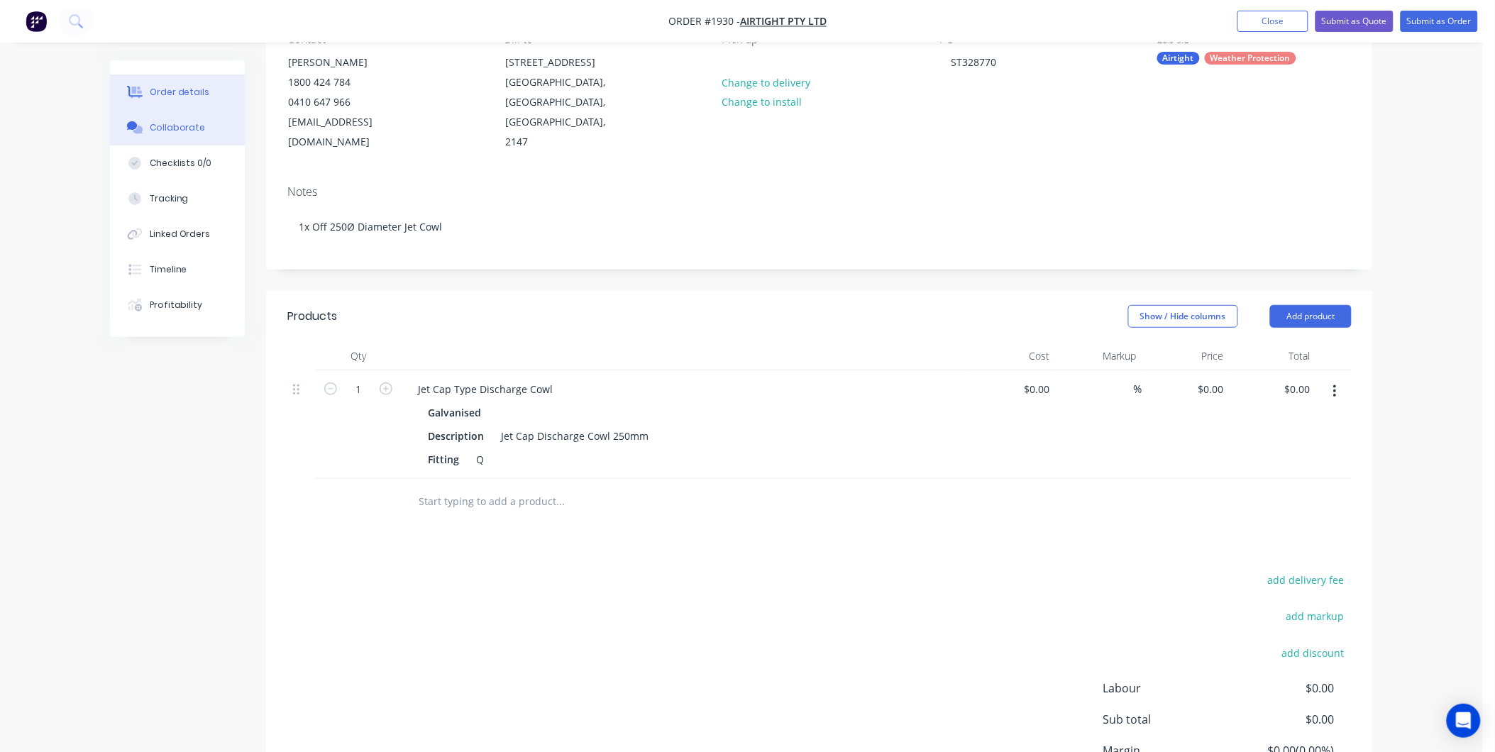
click at [180, 133] on div "Collaborate" at bounding box center [178, 127] width 56 height 13
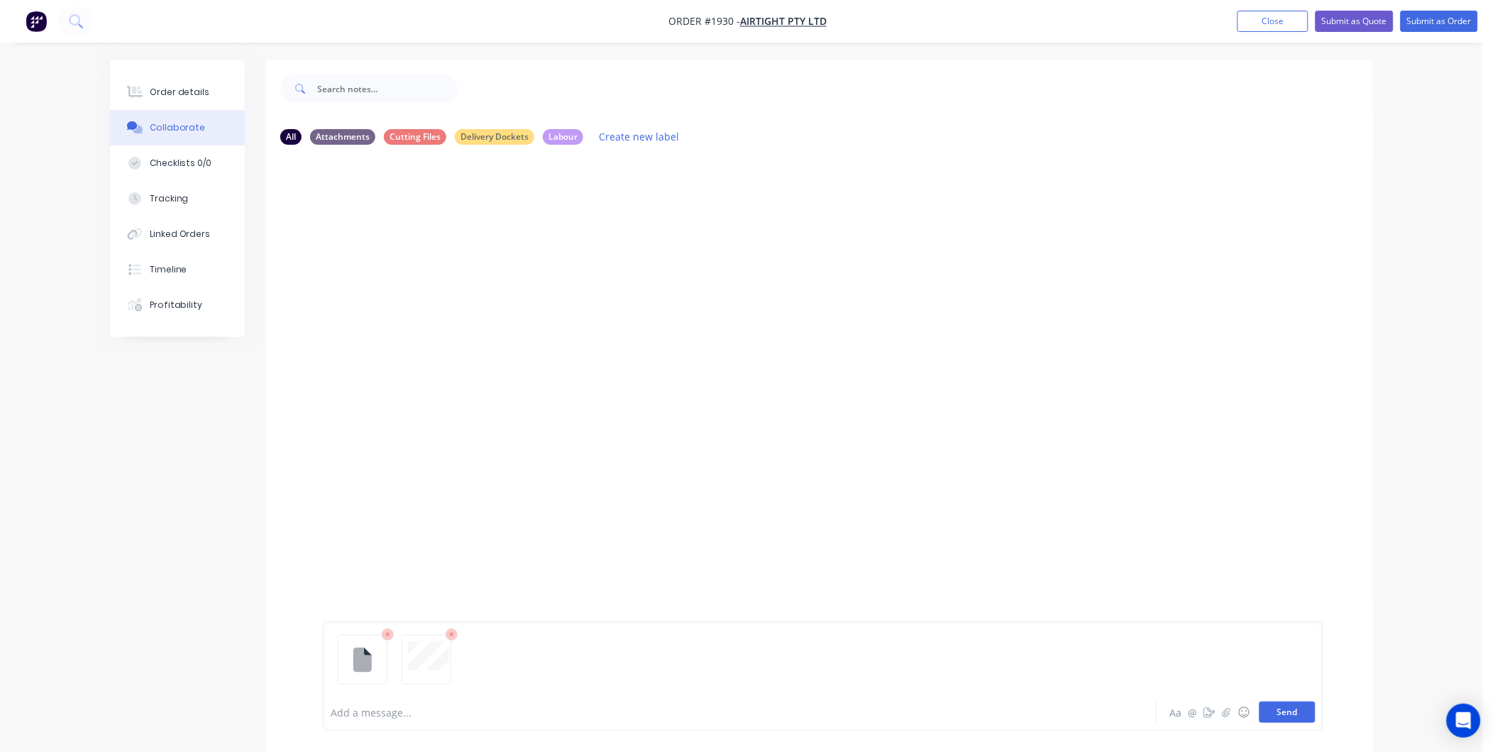
click at [1281, 706] on button "Send" at bounding box center [1287, 712] width 56 height 21
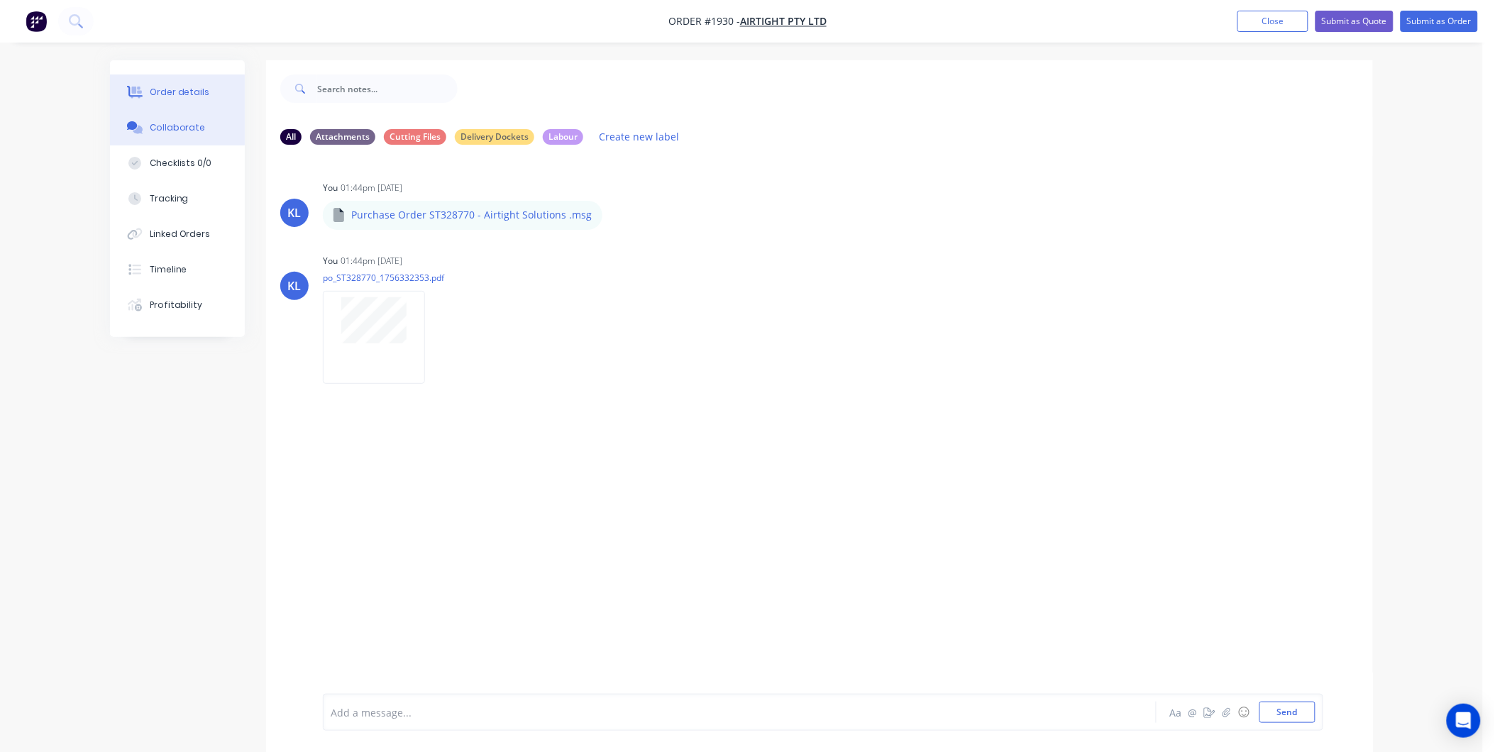
click at [181, 104] on button "Order details" at bounding box center [177, 91] width 135 height 35
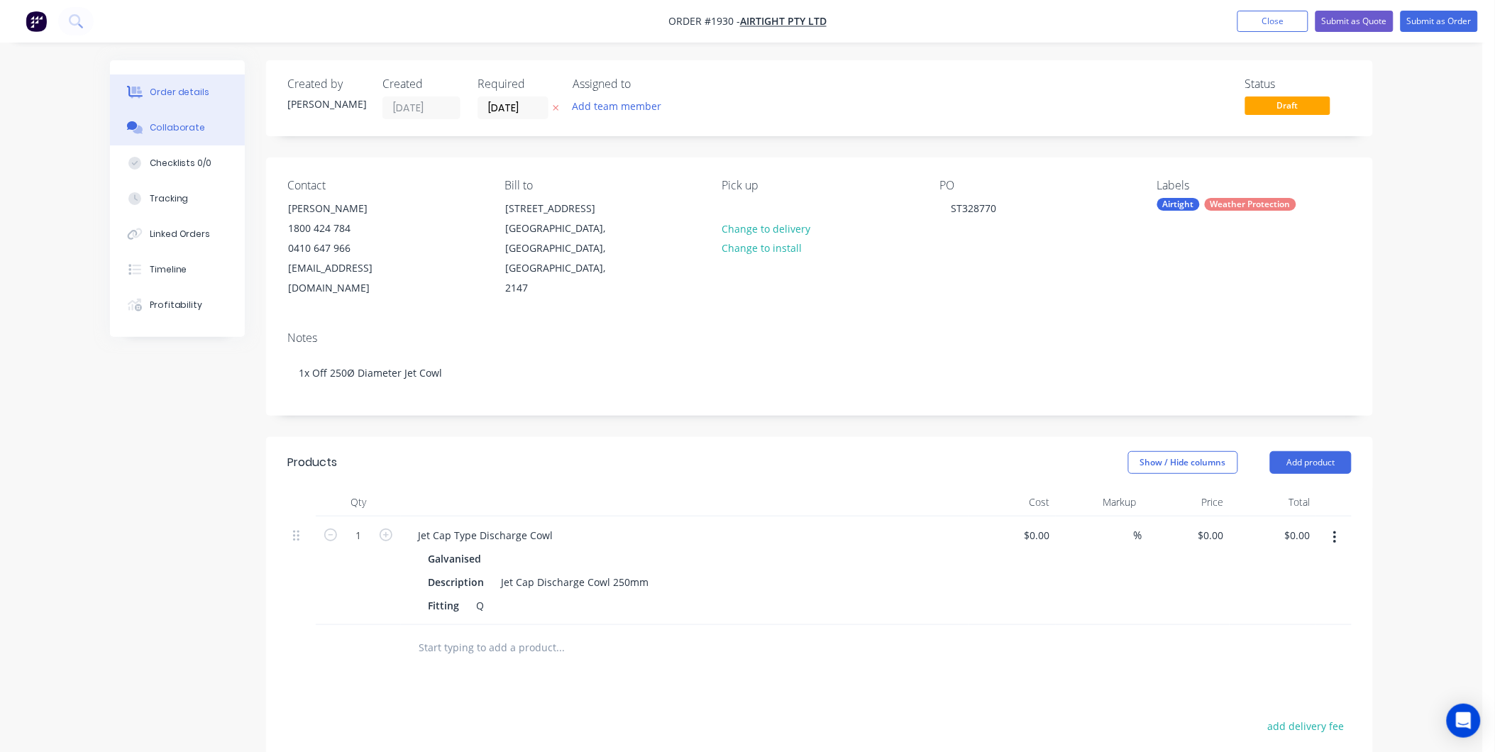
click at [175, 121] on div "Collaborate" at bounding box center [178, 127] width 56 height 13
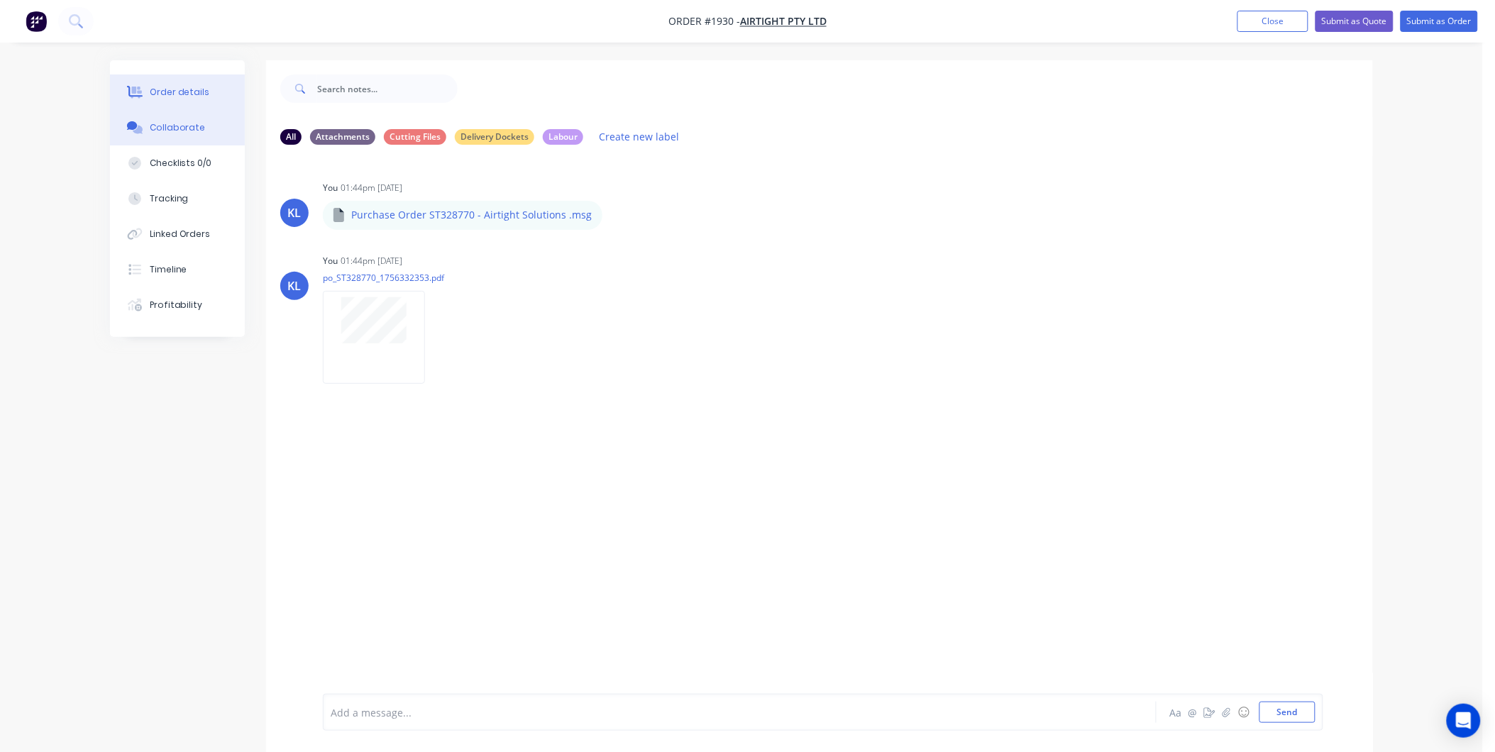
click at [153, 102] on button "Order details" at bounding box center [177, 91] width 135 height 35
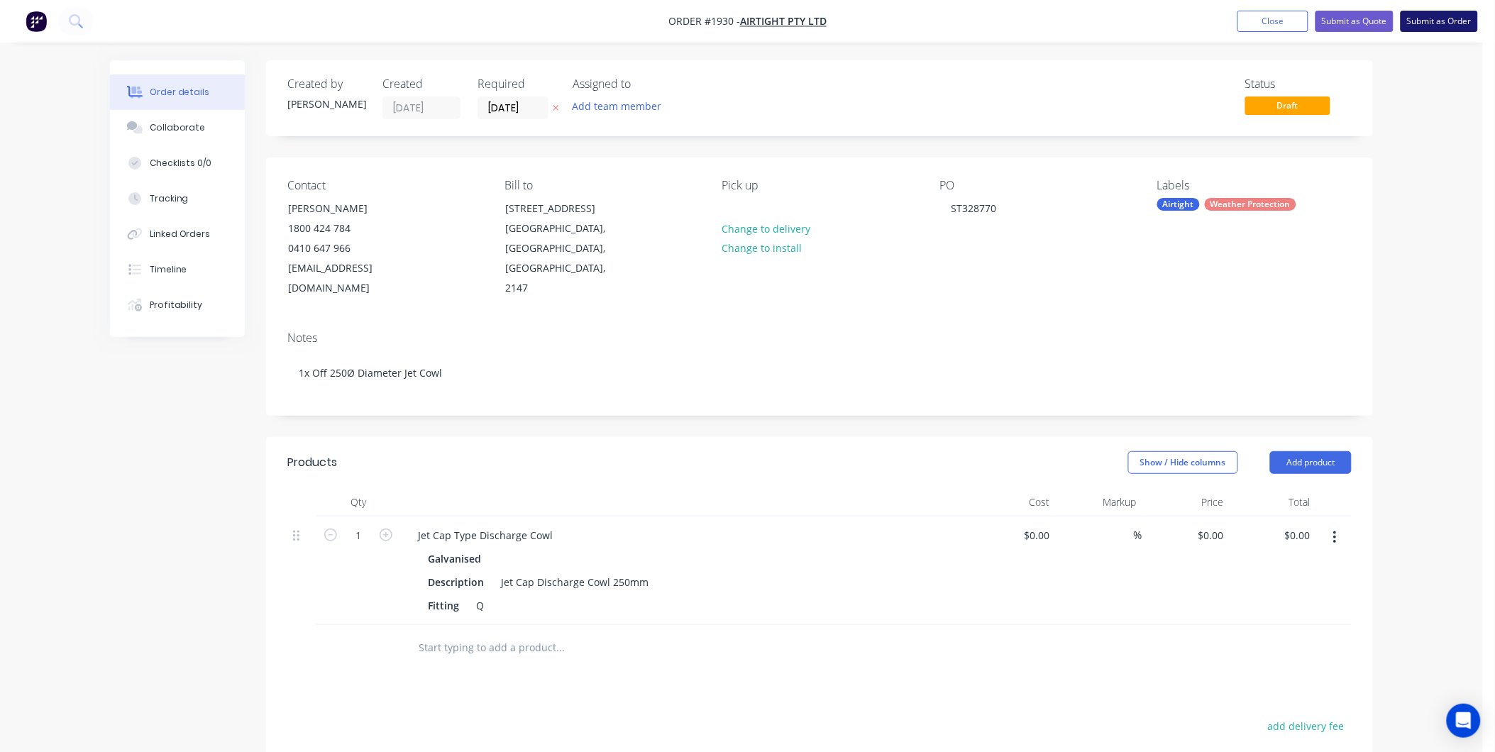
click at [1438, 16] on button "Submit as Order" at bounding box center [1438, 21] width 77 height 21
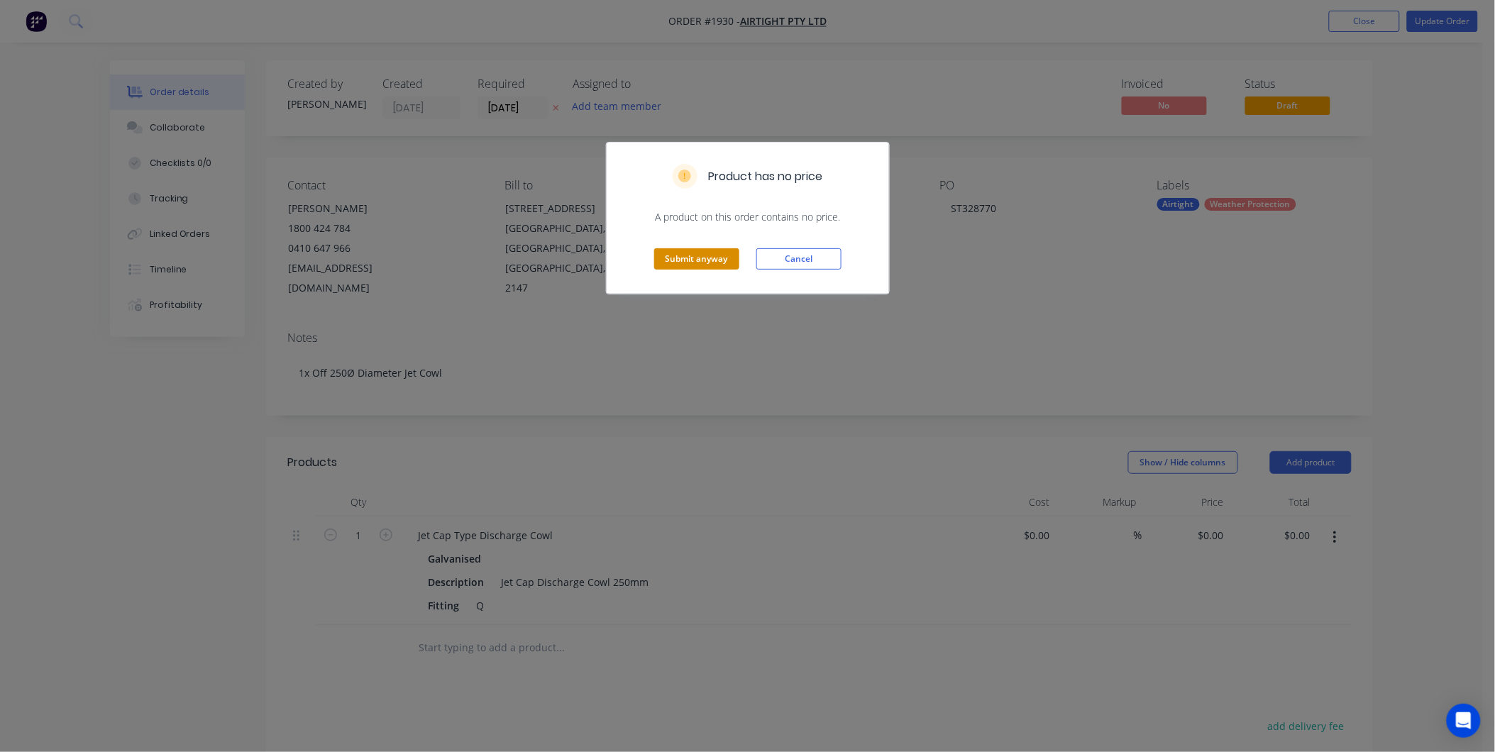
click at [713, 253] on button "Submit anyway" at bounding box center [696, 258] width 85 height 21
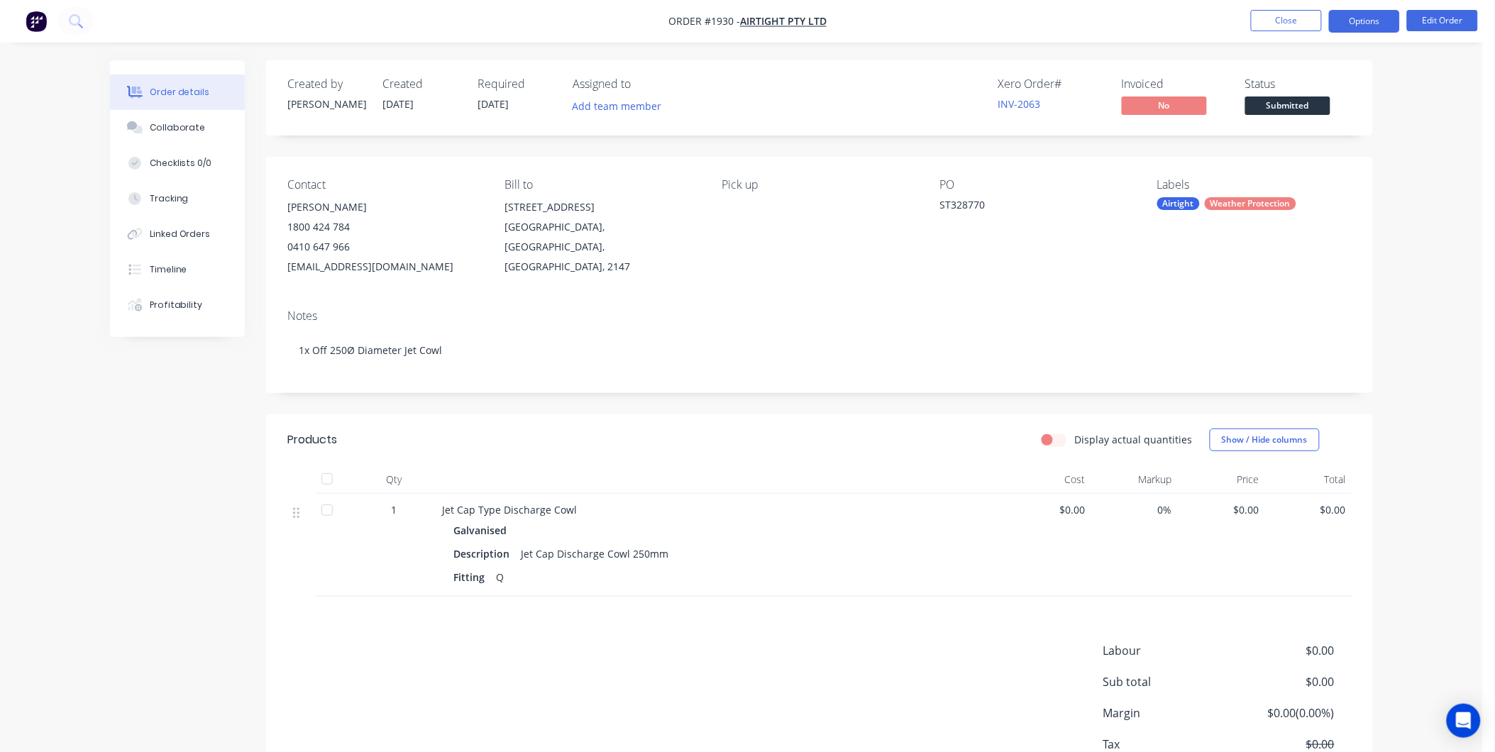
click at [1360, 12] on button "Options" at bounding box center [1364, 21] width 71 height 23
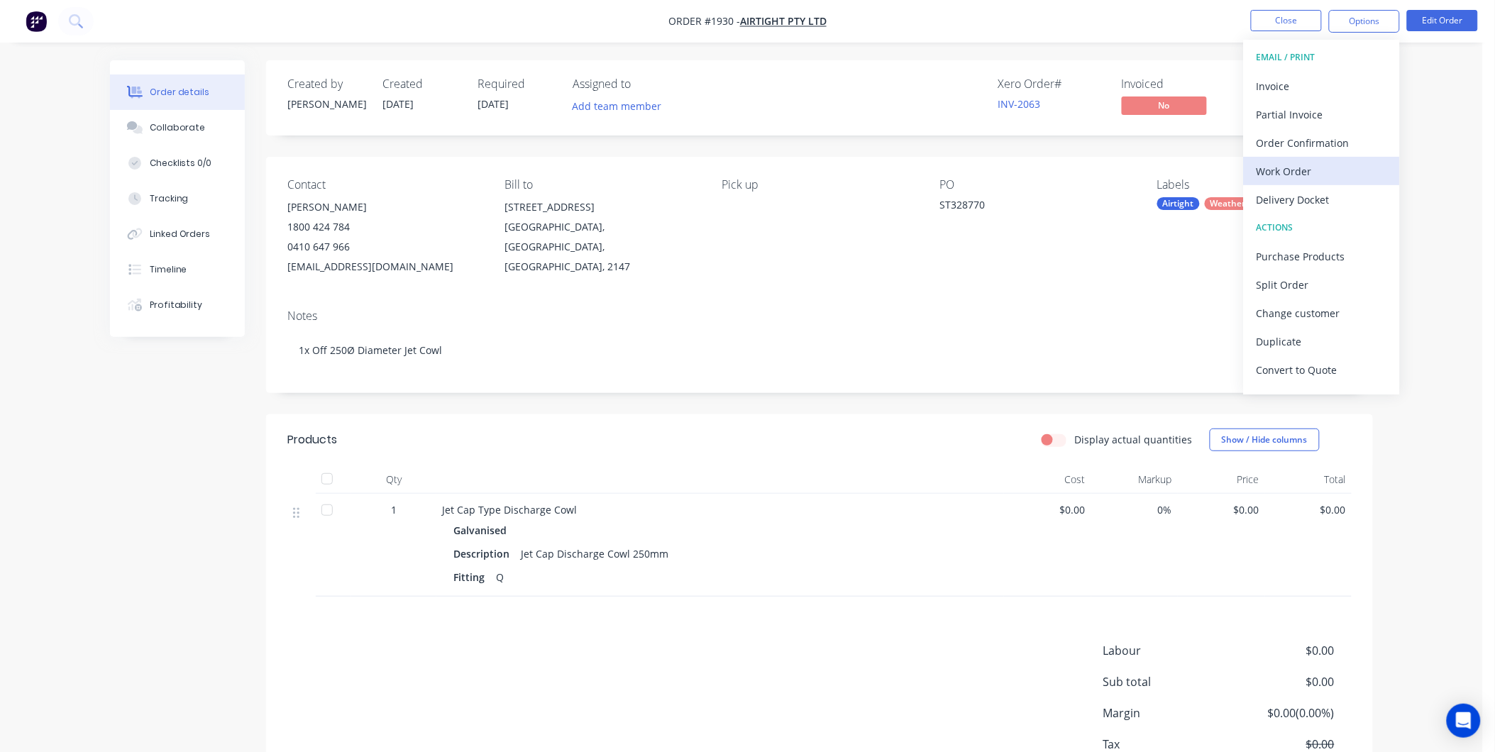
click at [1305, 165] on div "Work Order" at bounding box center [1321, 171] width 131 height 21
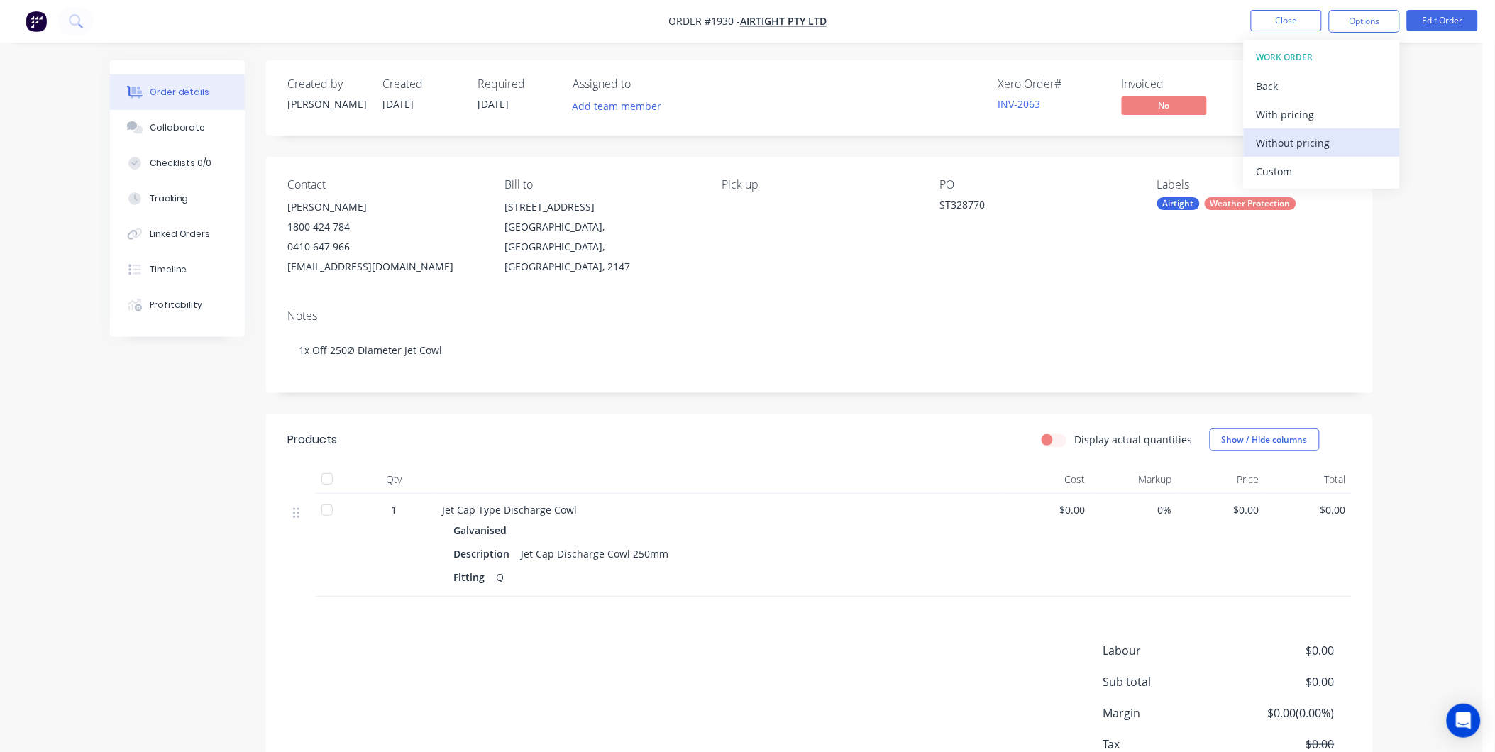
click at [1288, 135] on div "Without pricing" at bounding box center [1321, 143] width 131 height 21
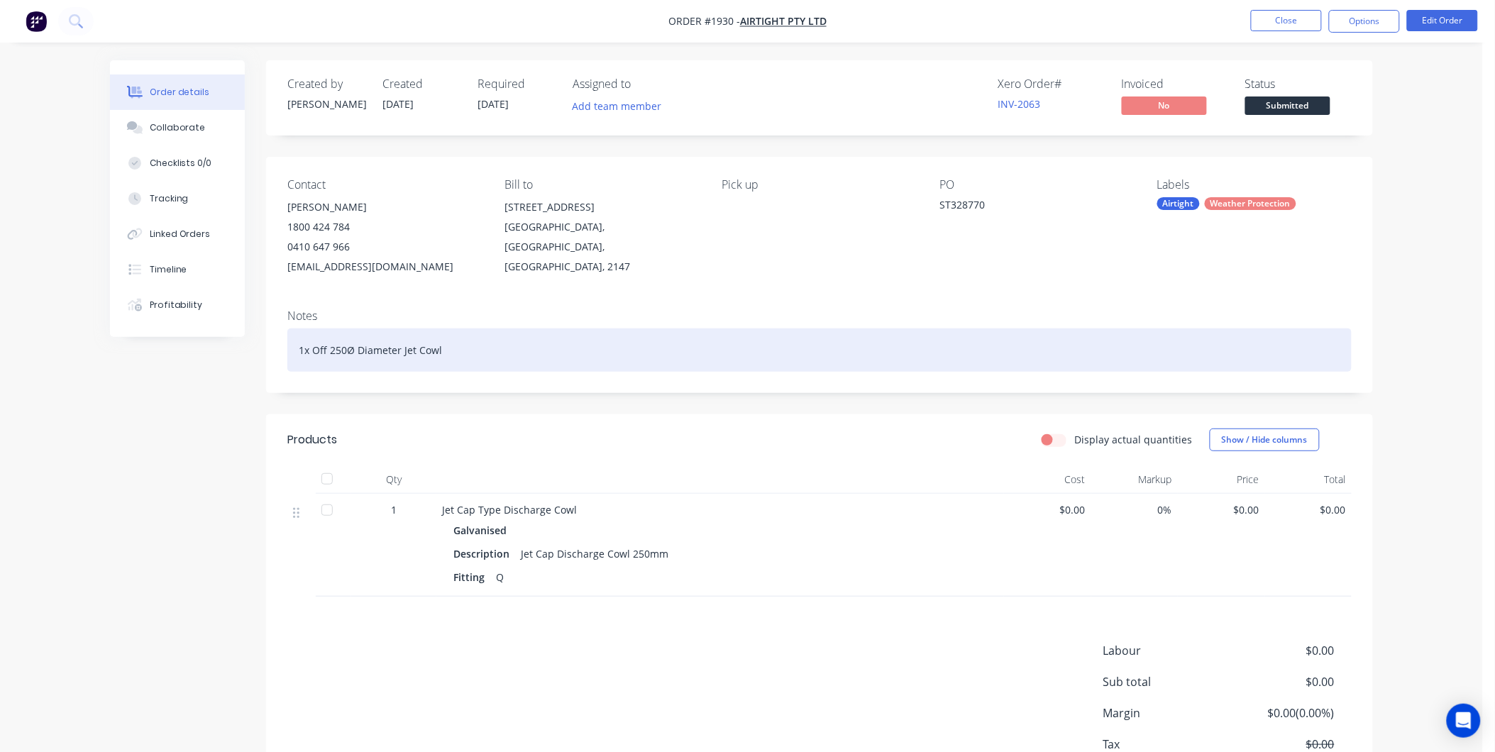
drag, startPoint x: 497, startPoint y: 351, endPoint x: 509, endPoint y: 339, distance: 17.1
click at [502, 346] on div "1x Off 250Ø Diameter Jet Cowl" at bounding box center [819, 349] width 1064 height 43
click at [467, 346] on div "1x Off 250Ø Diameter Jet Cowl" at bounding box center [819, 349] width 1064 height 43
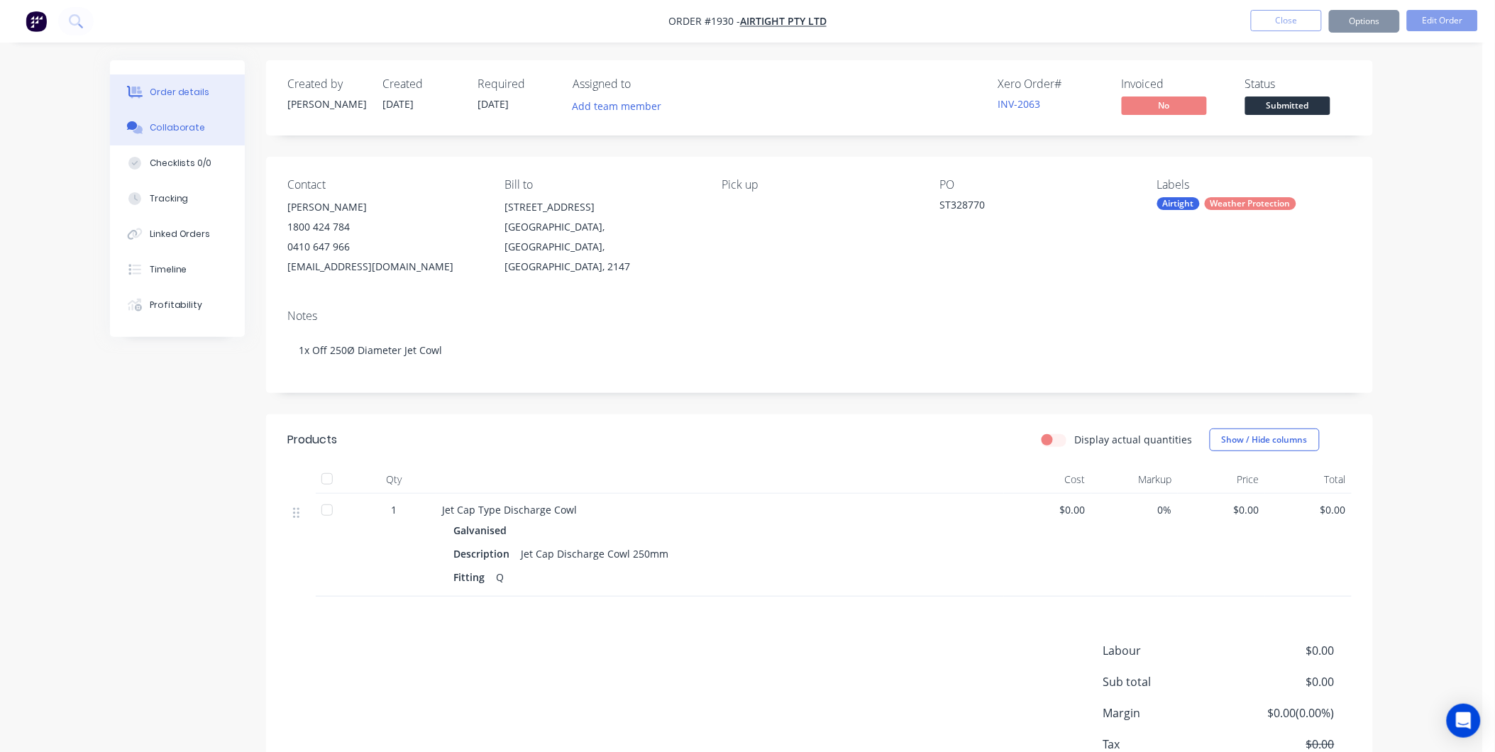
click at [178, 117] on button "Collaborate" at bounding box center [177, 127] width 135 height 35
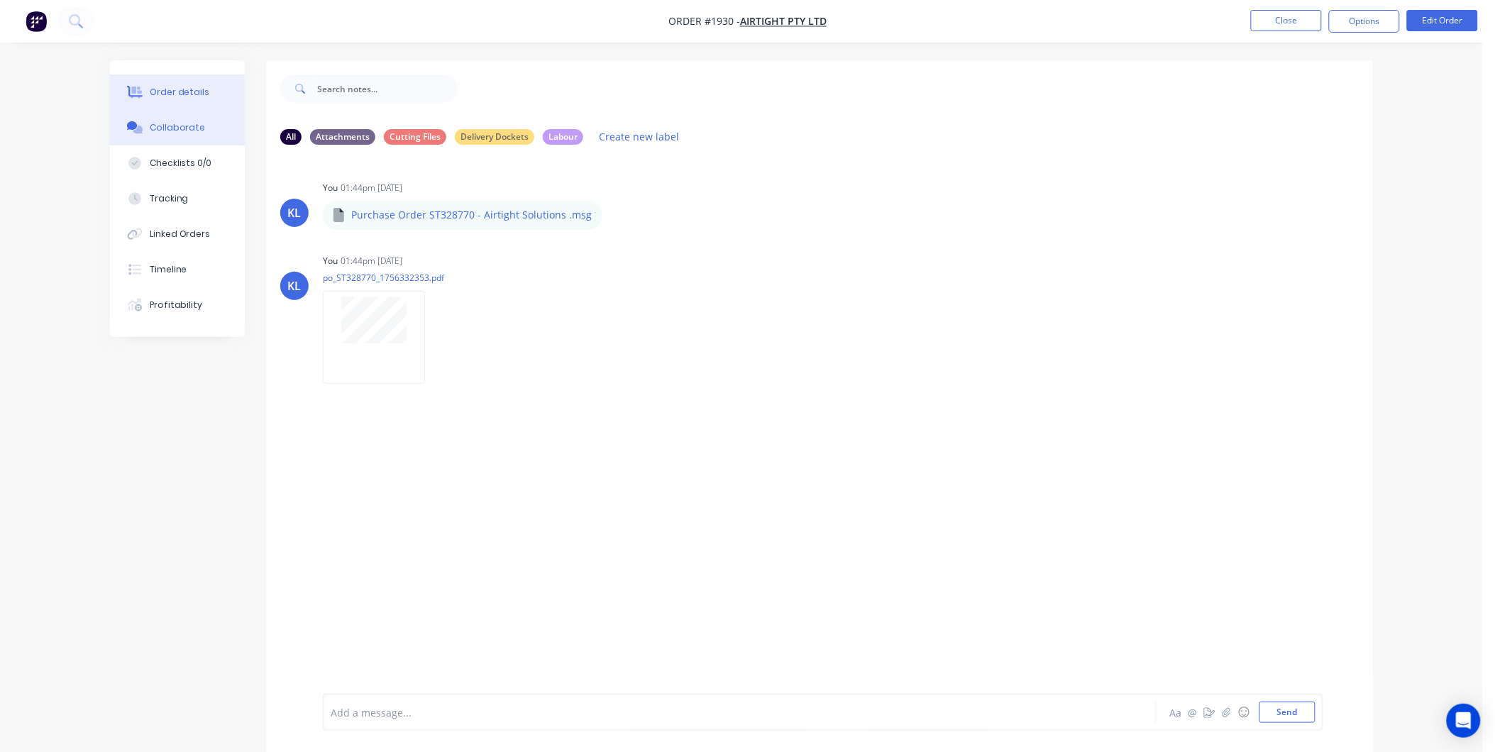
click at [158, 96] on div "Order details" at bounding box center [180, 92] width 60 height 13
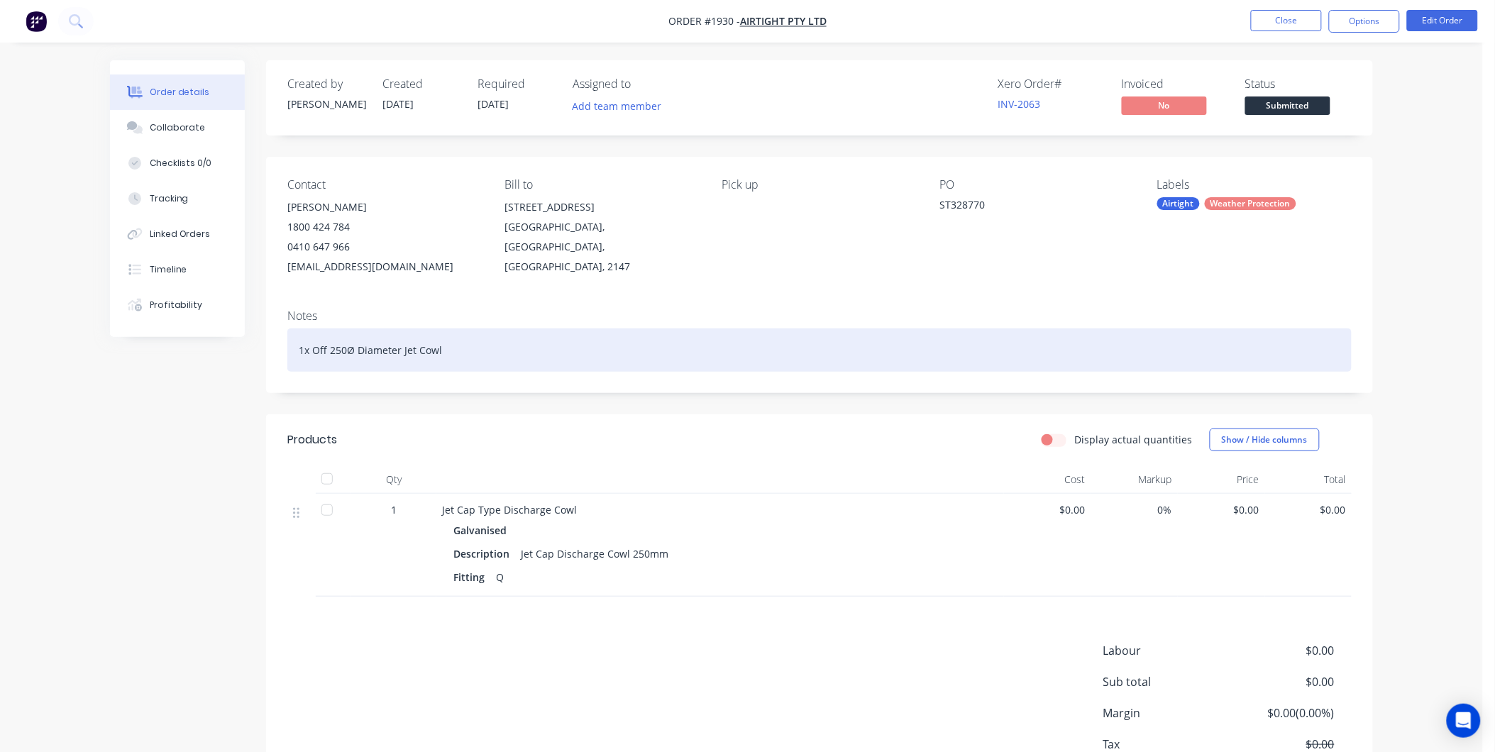
click at [461, 351] on div "1x Off 250Ø Diameter Jet Cowl" at bounding box center [819, 349] width 1064 height 43
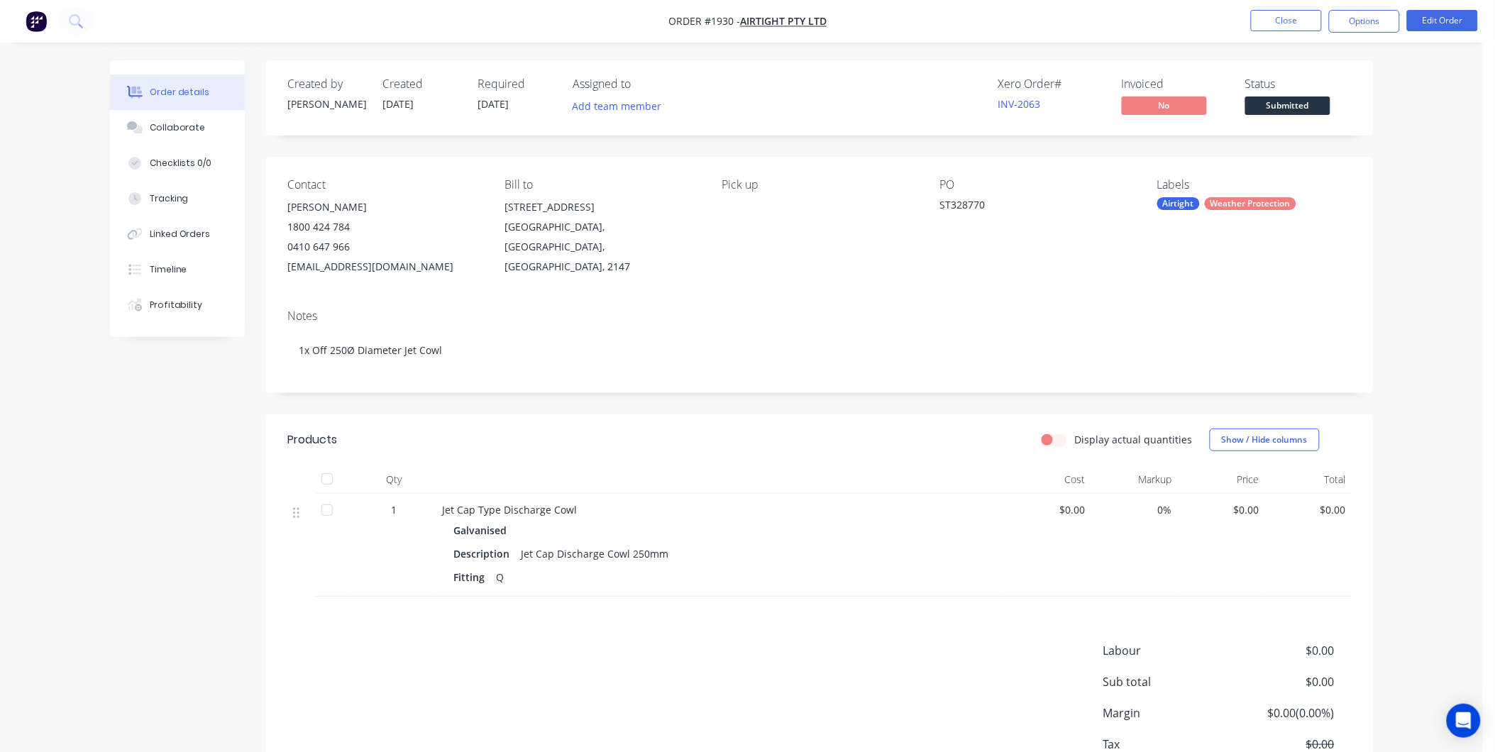
click at [604, 512] on div "Jet Cap Type Discharge Cowl" at bounding box center [720, 509] width 556 height 15
click at [178, 126] on div "Collaborate" at bounding box center [178, 127] width 56 height 13
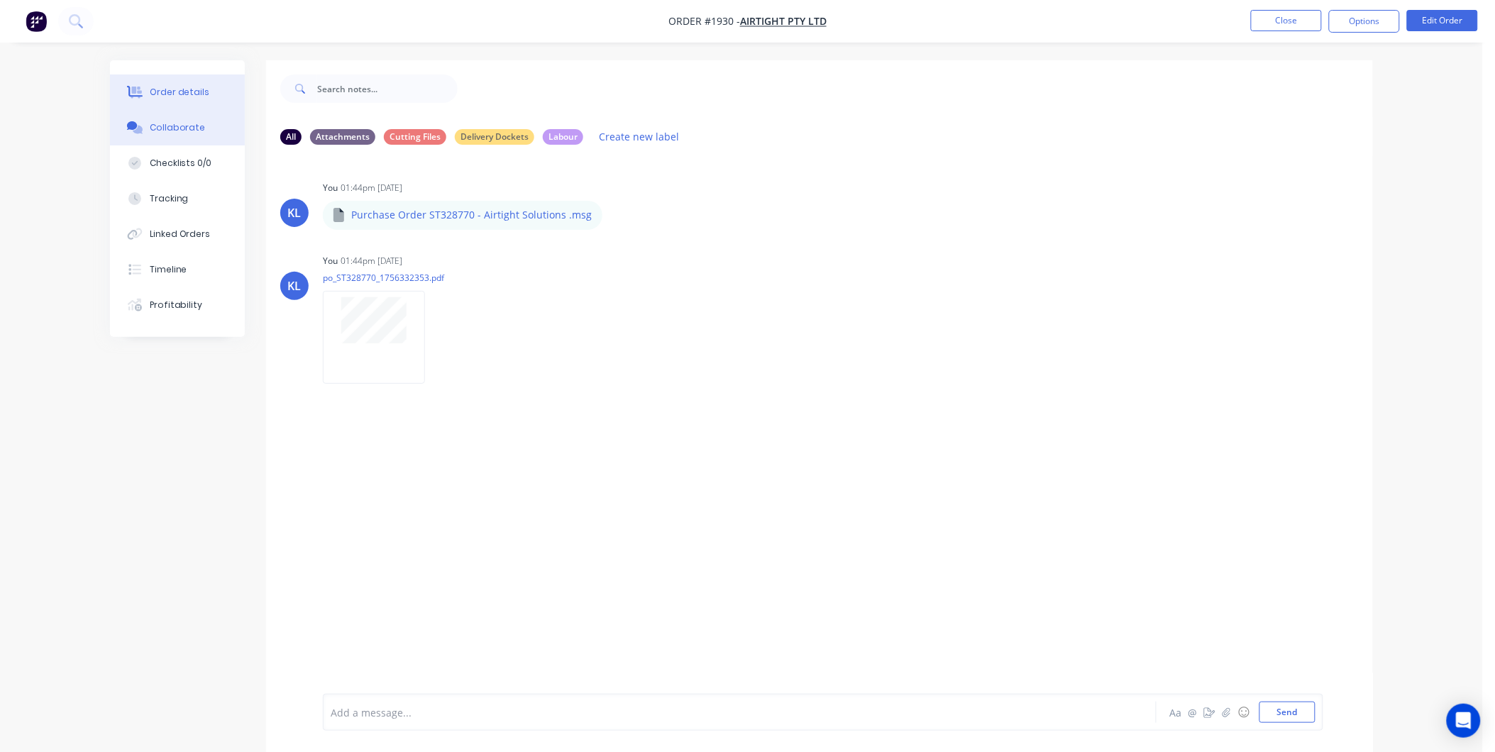
click at [182, 89] on div "Order details" at bounding box center [180, 92] width 60 height 13
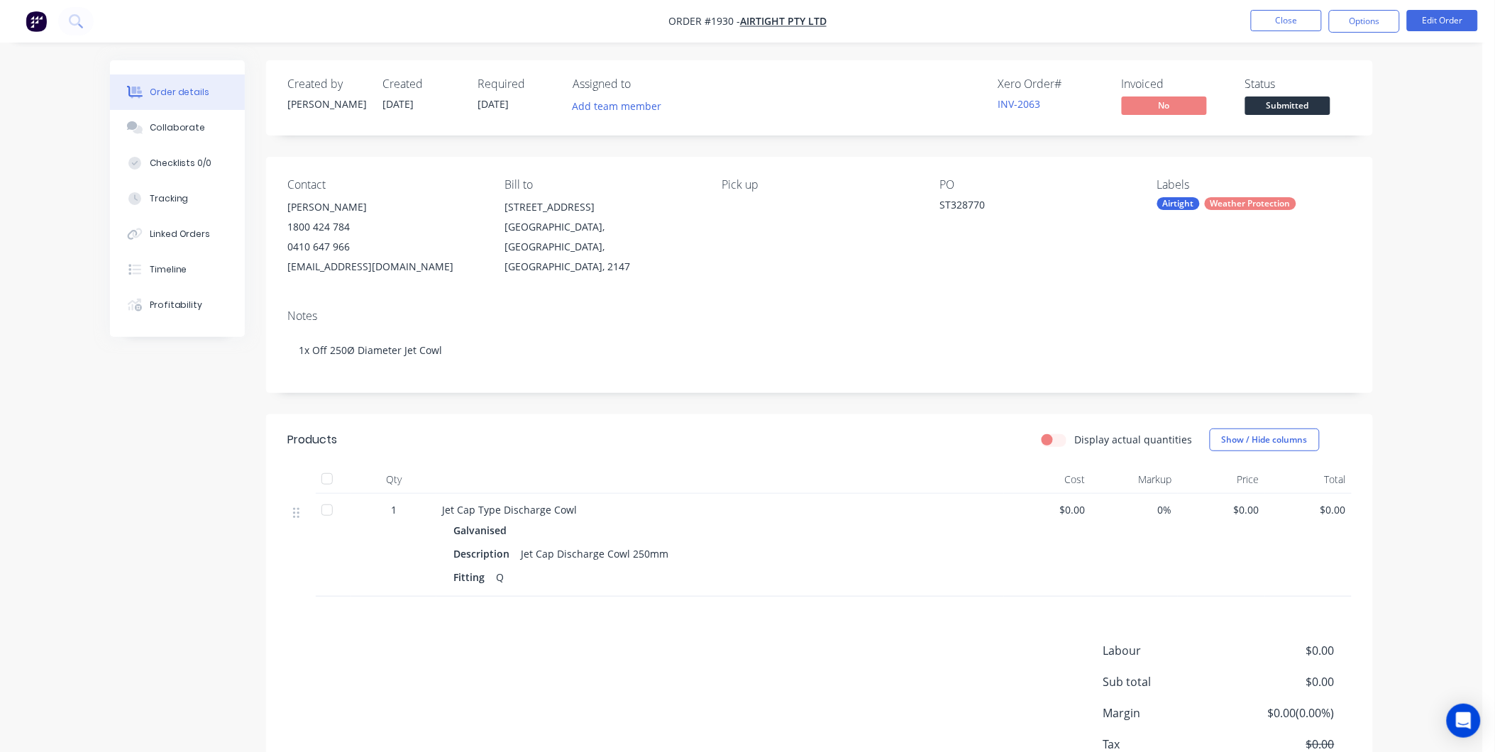
click at [528, 585] on div "Fitting Q" at bounding box center [720, 577] width 534 height 21
click at [541, 534] on div "Galvanised" at bounding box center [720, 530] width 534 height 21
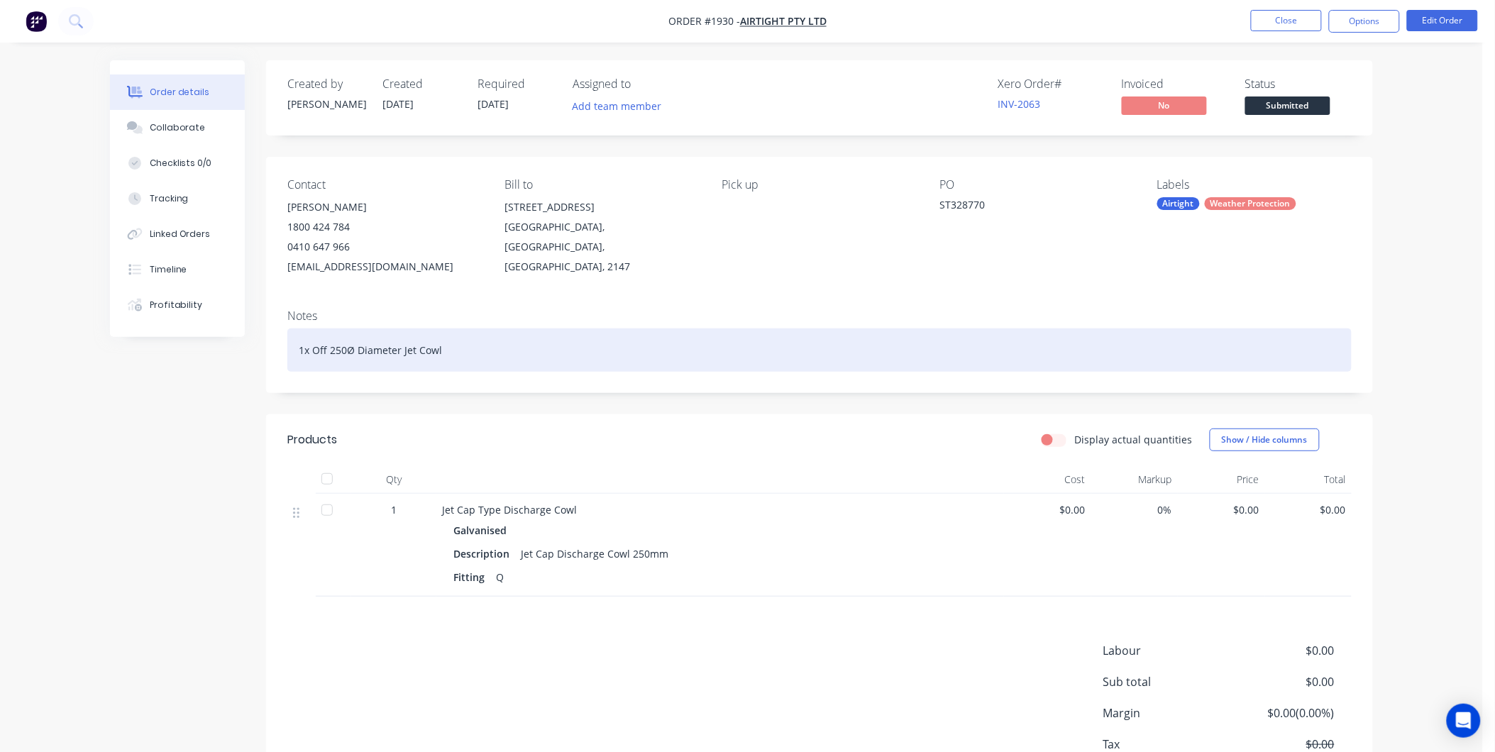
click at [356, 351] on div "1x Off 250Ø Diameter Jet Cowl" at bounding box center [819, 349] width 1064 height 43
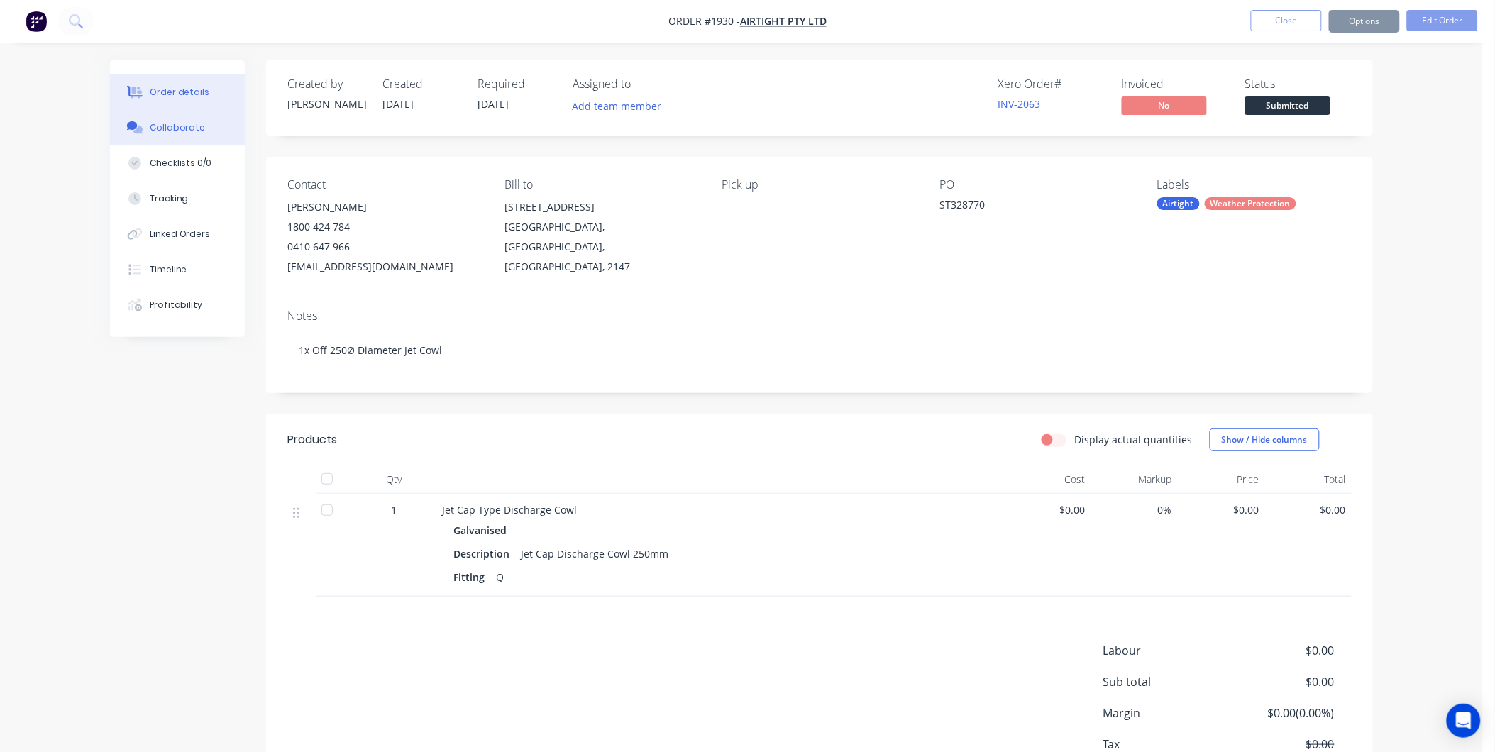
click at [173, 133] on div "Collaborate" at bounding box center [178, 127] width 56 height 13
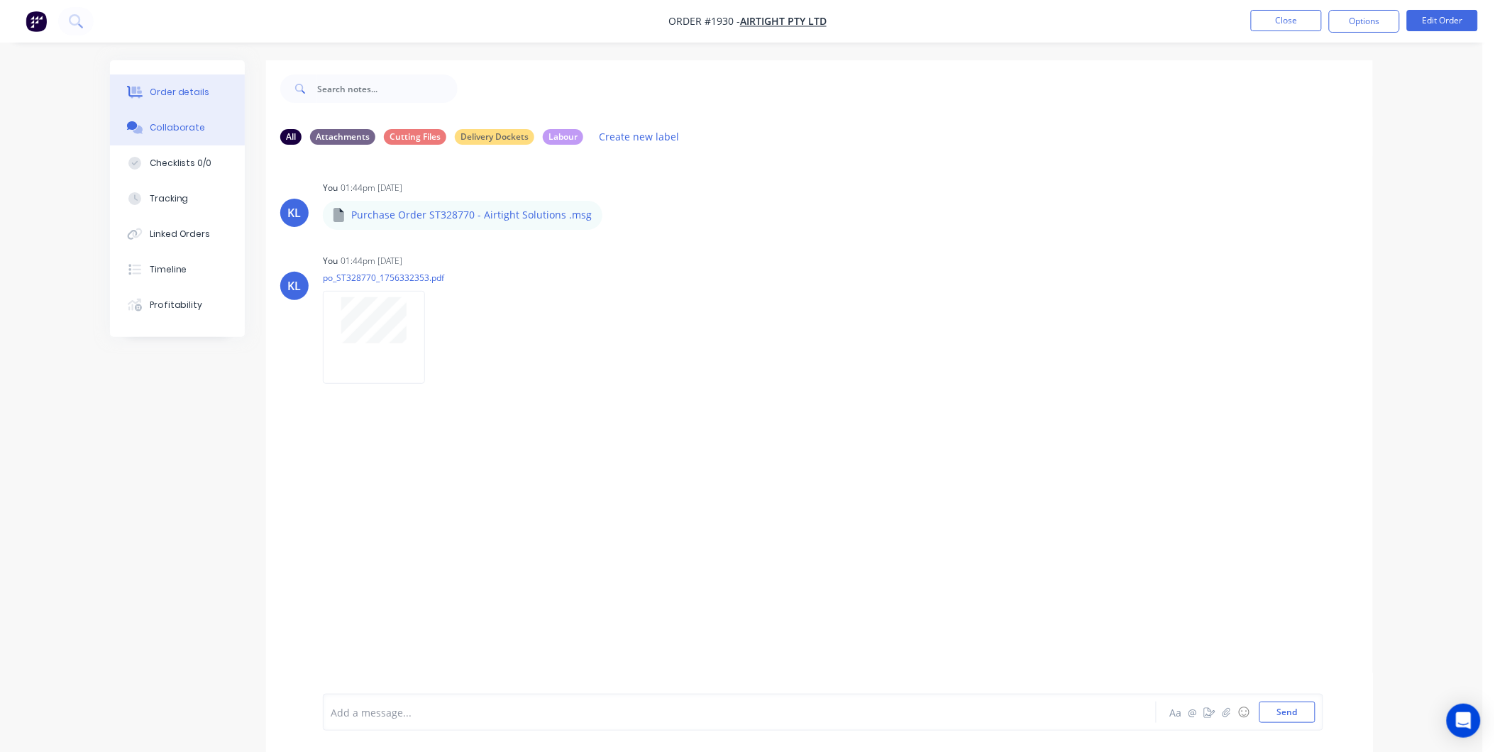
click at [182, 90] on div "Order details" at bounding box center [180, 92] width 60 height 13
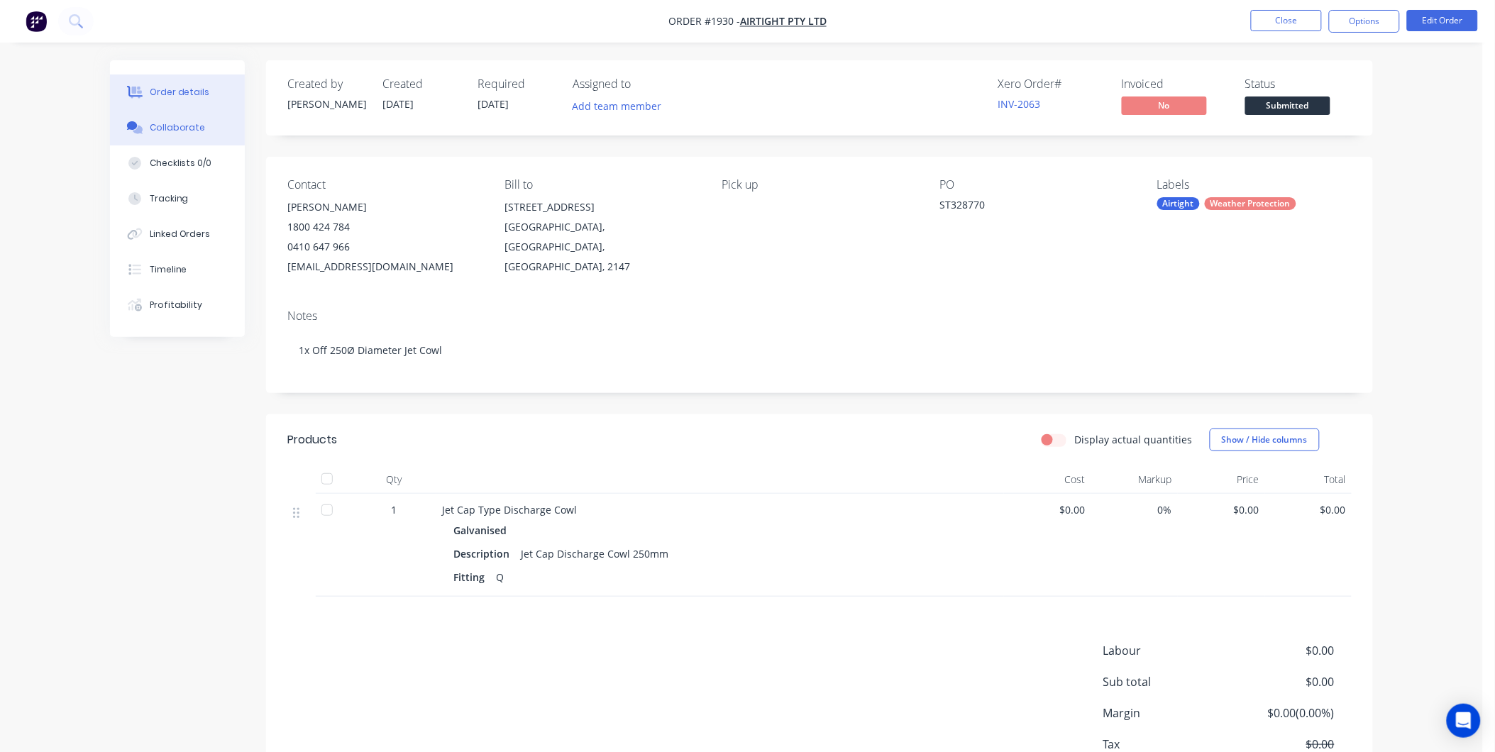
click at [179, 126] on div "Collaborate" at bounding box center [178, 127] width 56 height 13
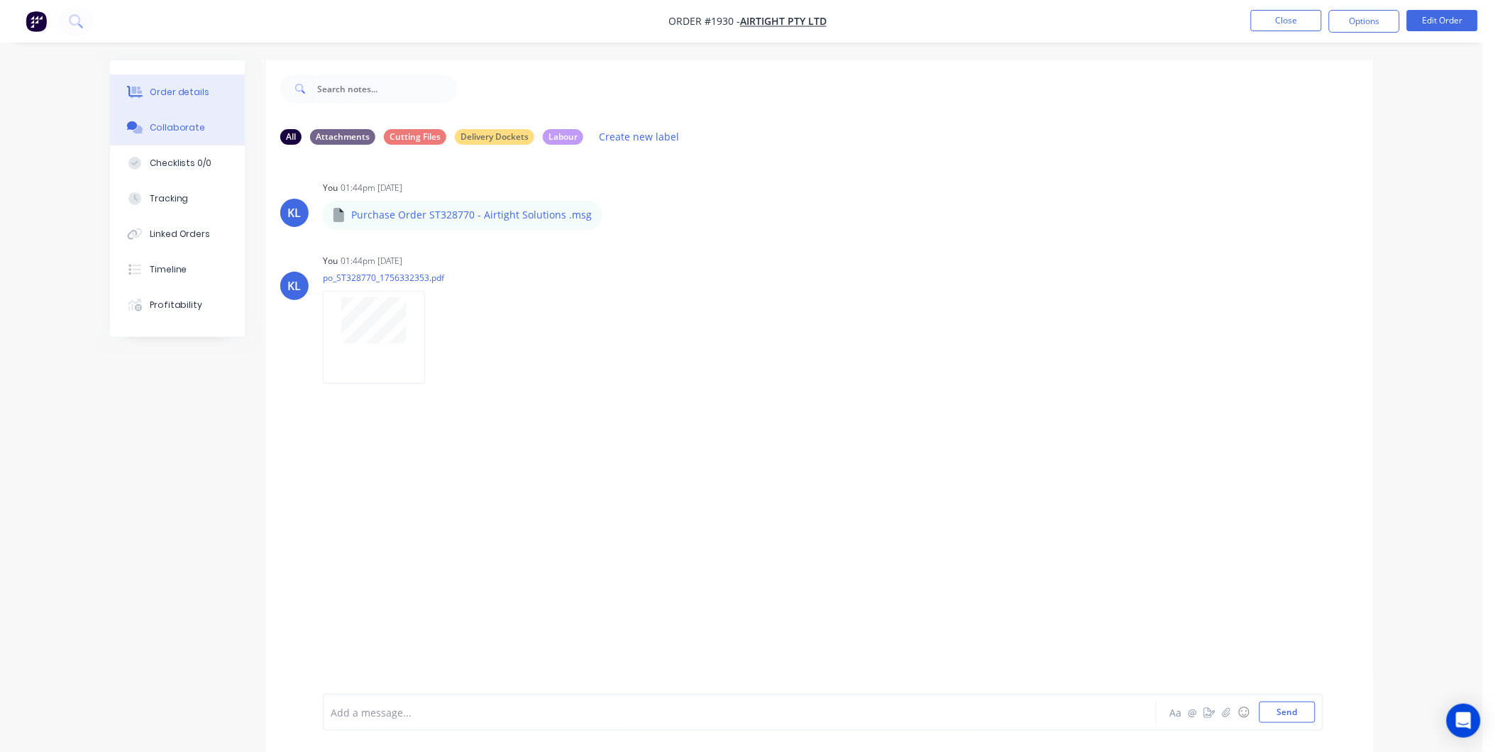
click at [184, 94] on div "Order details" at bounding box center [180, 92] width 60 height 13
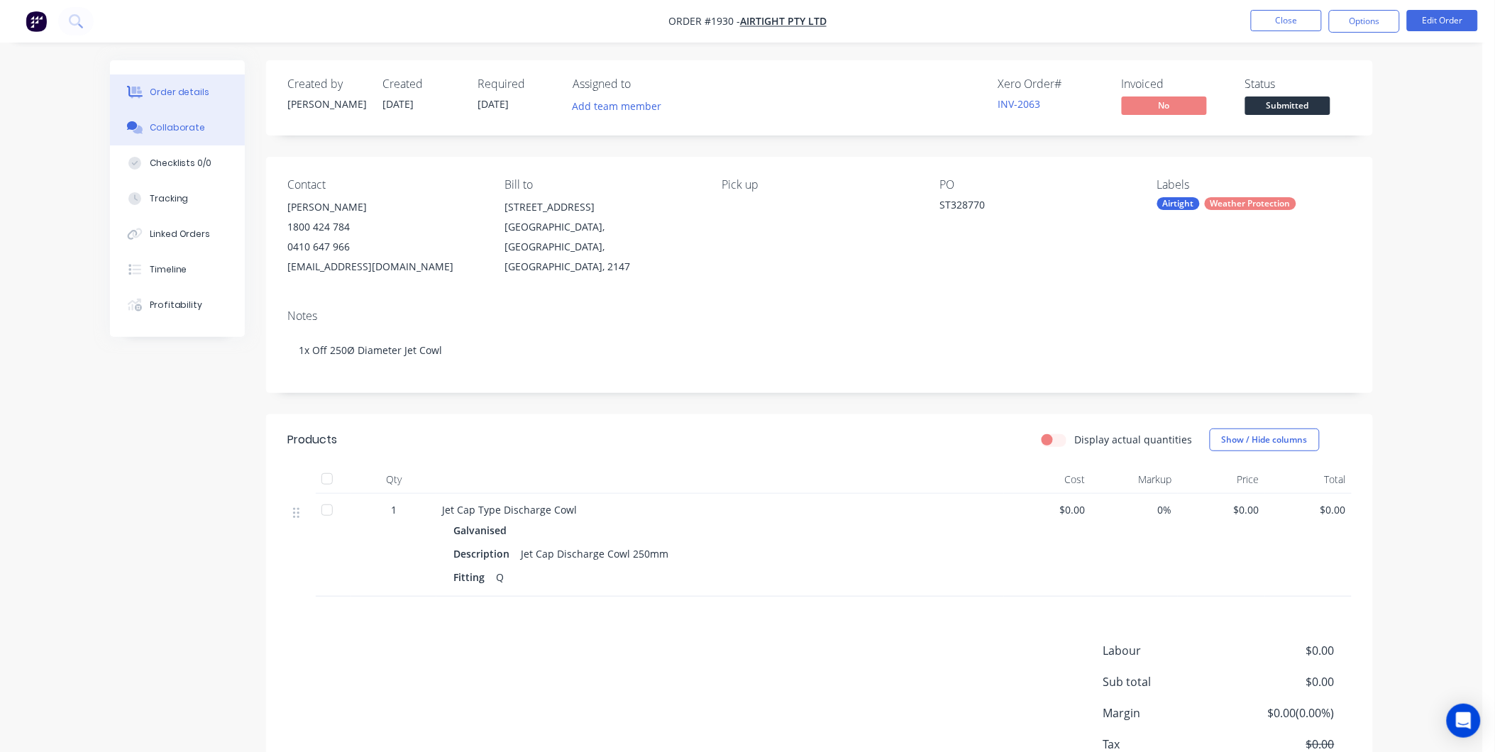
click at [184, 125] on div "Collaborate" at bounding box center [178, 127] width 56 height 13
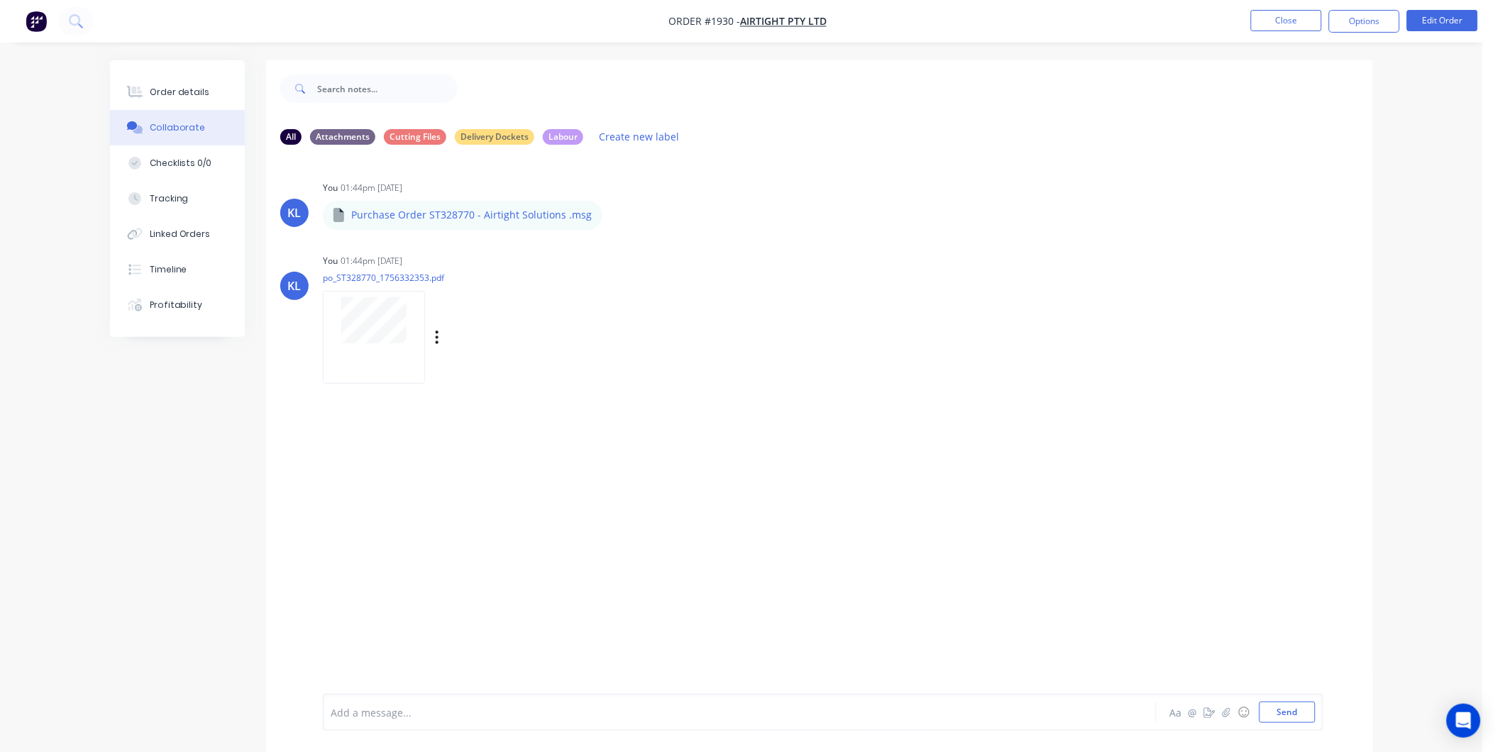
click at [365, 356] on div at bounding box center [374, 337] width 102 height 93
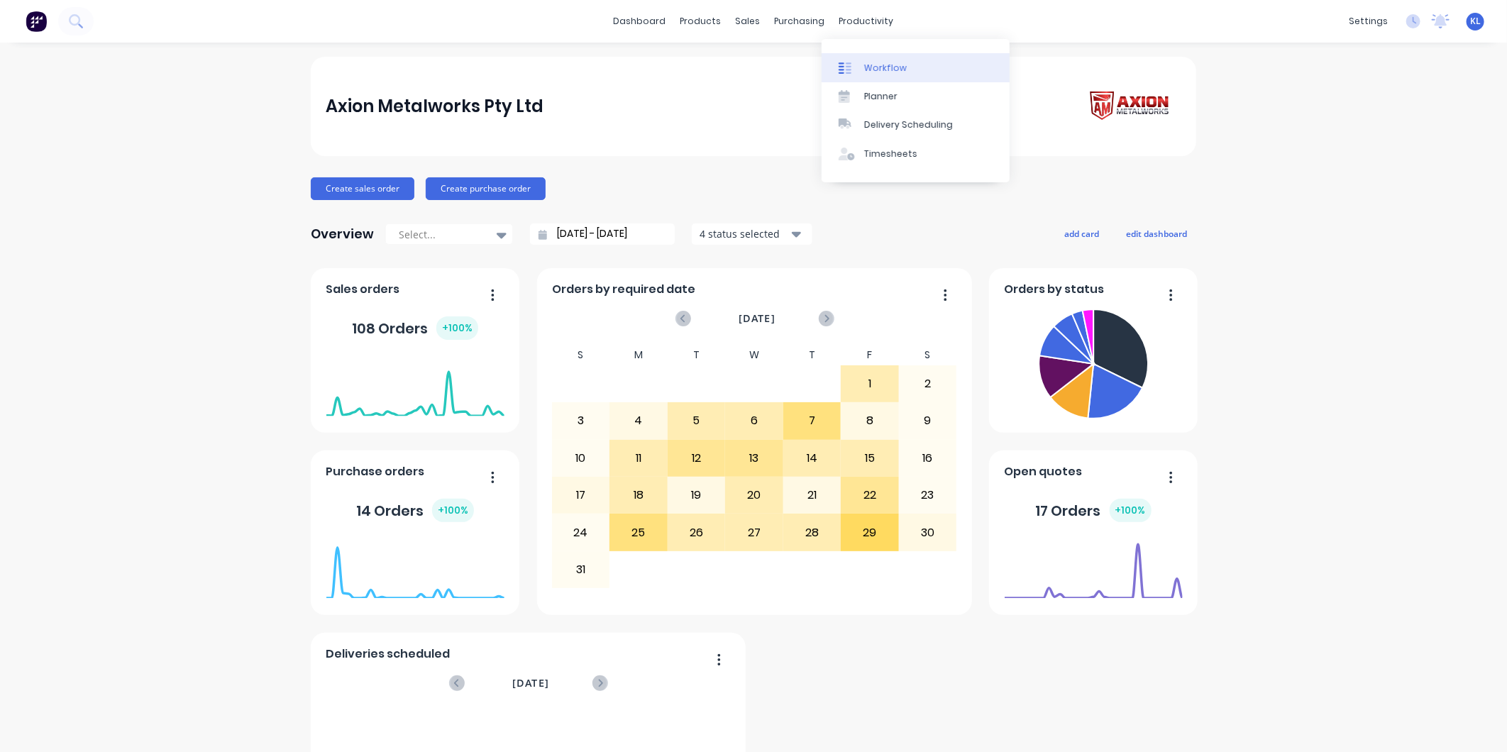
click at [885, 68] on div "Workflow" at bounding box center [885, 68] width 43 height 13
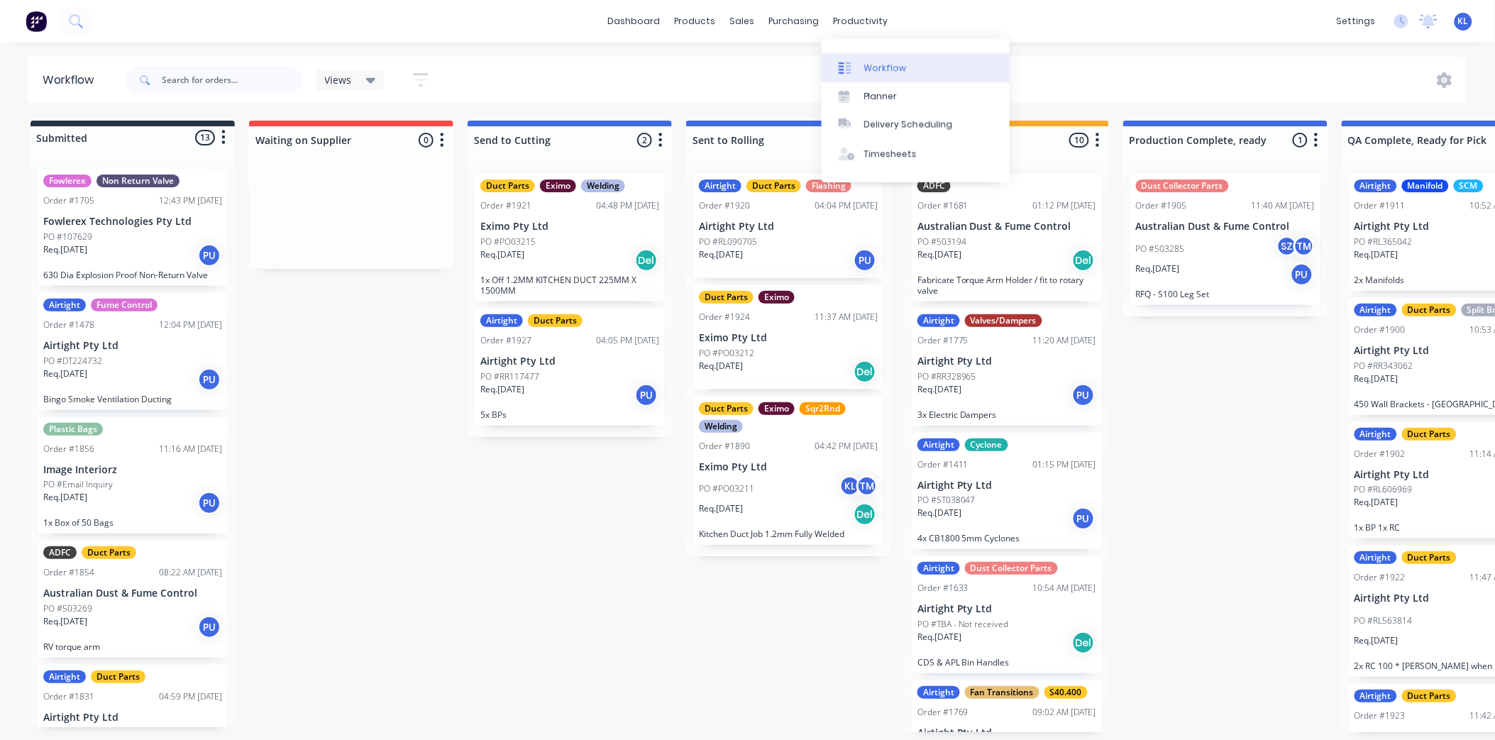
click at [875, 77] on link "Workflow" at bounding box center [916, 67] width 188 height 28
click at [883, 67] on div "Workflow" at bounding box center [885, 68] width 43 height 13
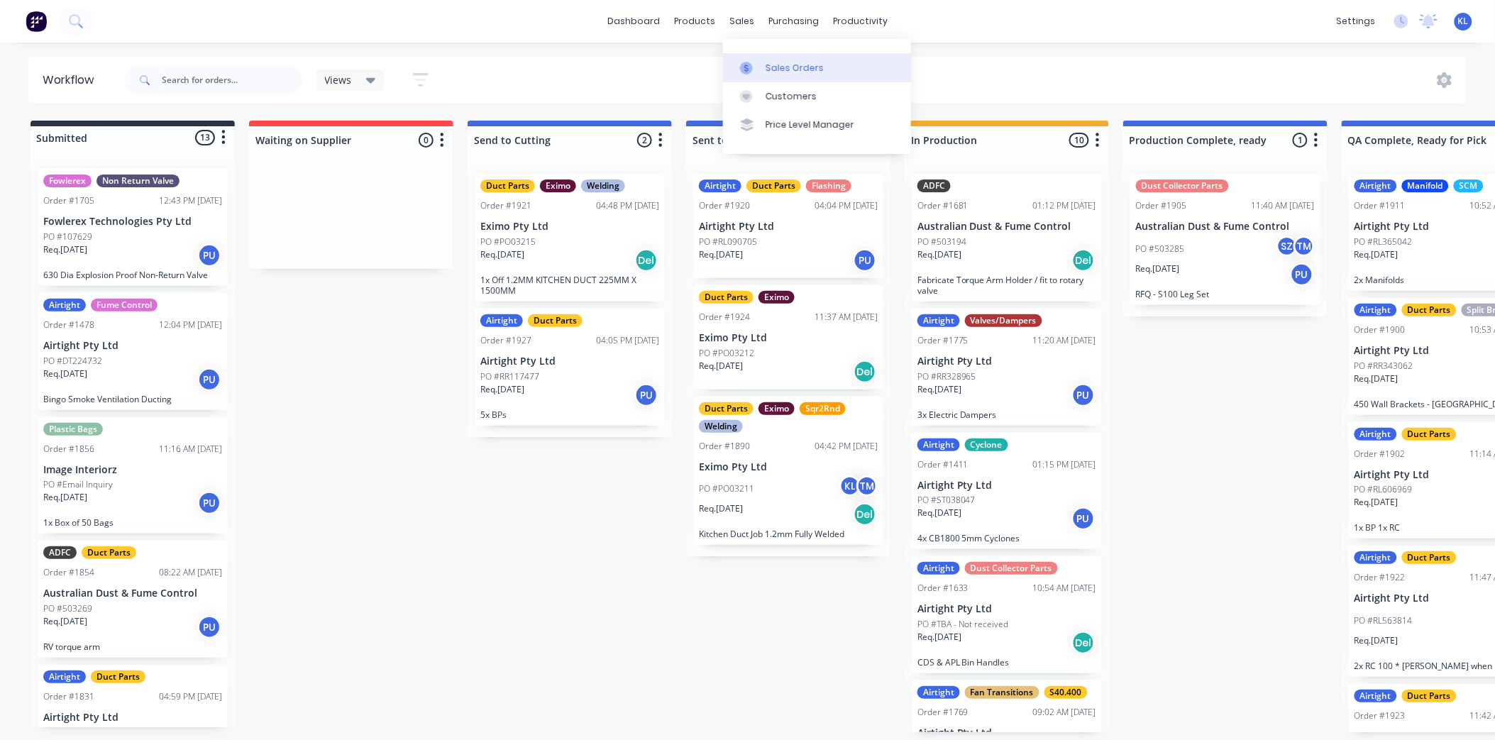
click at [785, 62] on div "Sales Orders" at bounding box center [795, 68] width 58 height 13
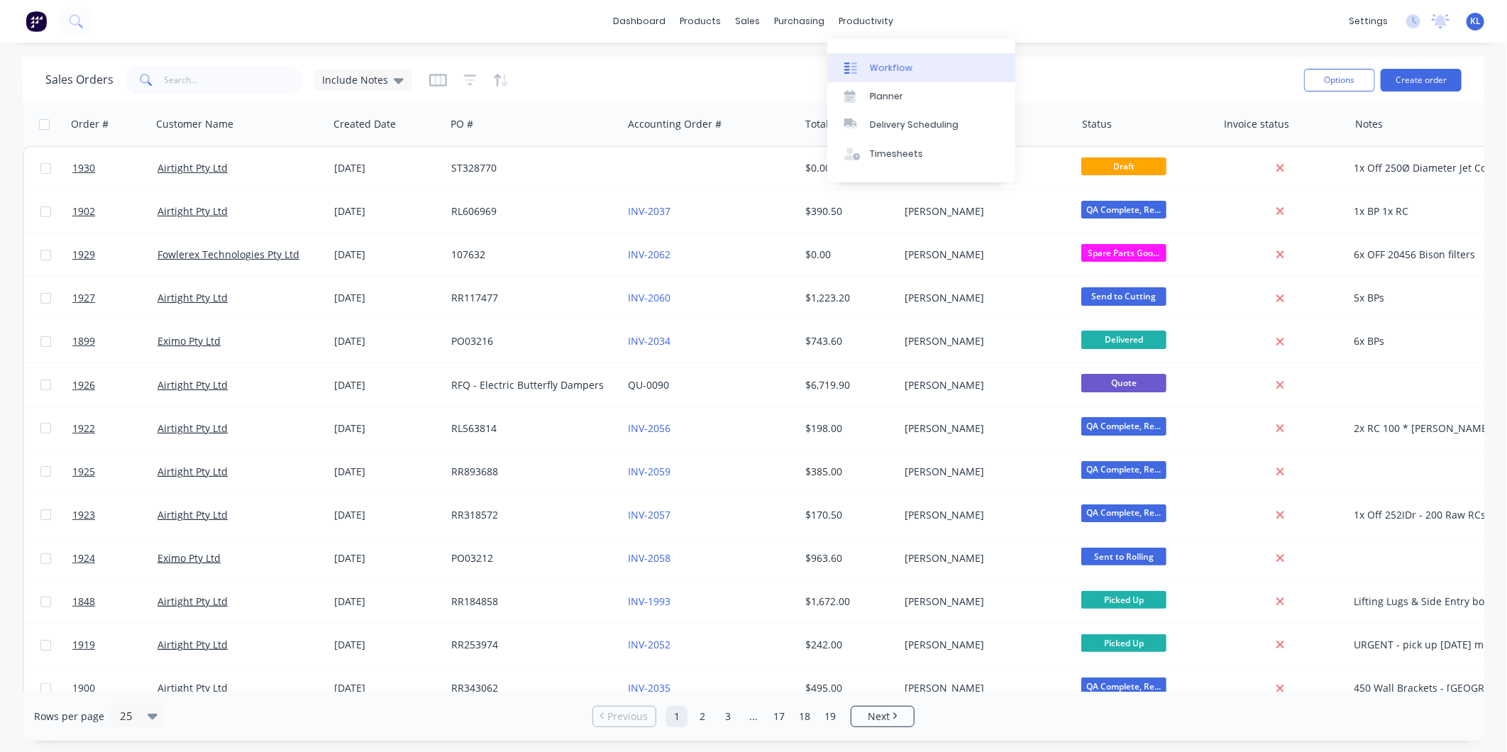
click at [882, 74] on link "Workflow" at bounding box center [921, 67] width 188 height 28
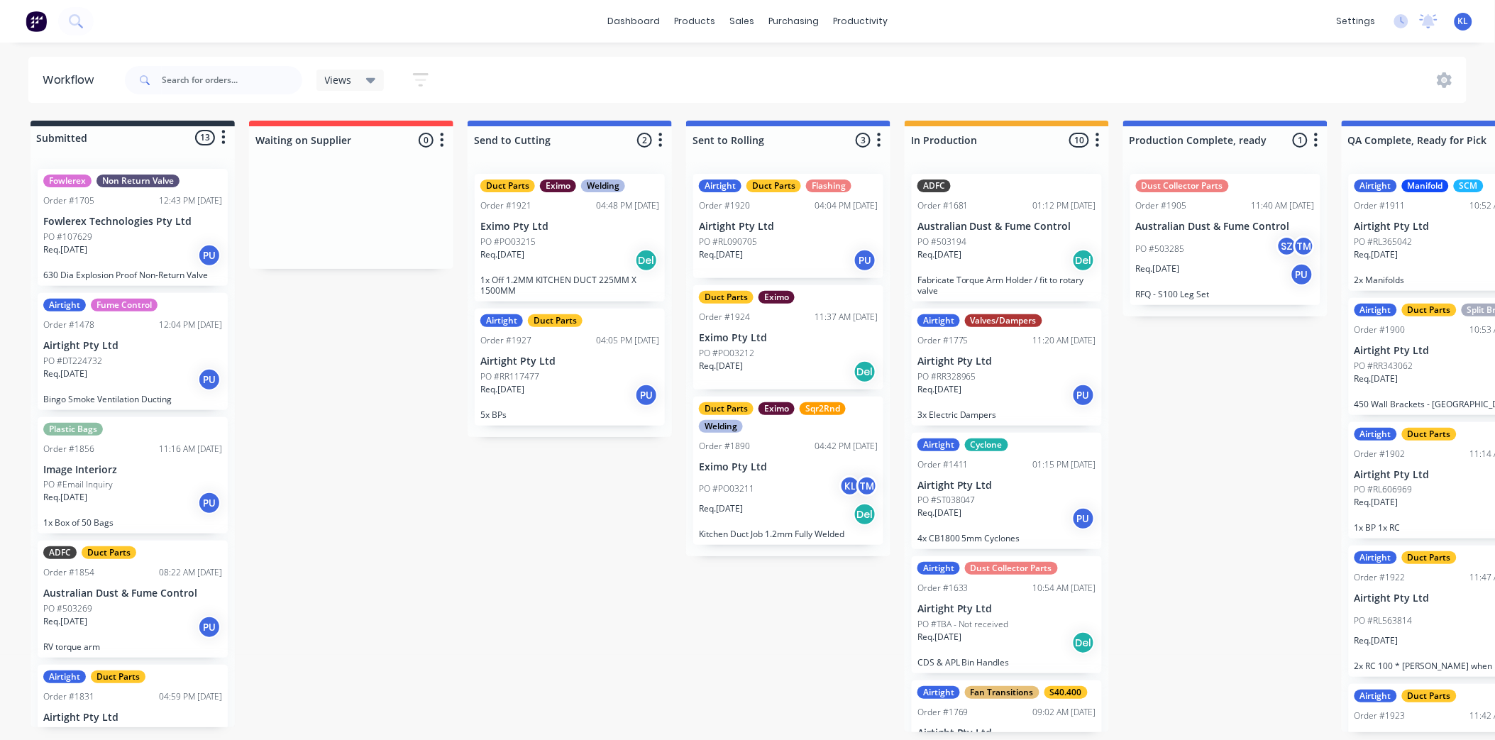
scroll to position [4, 0]
click at [797, 79] on link "Sales Orders" at bounding box center [817, 71] width 188 height 28
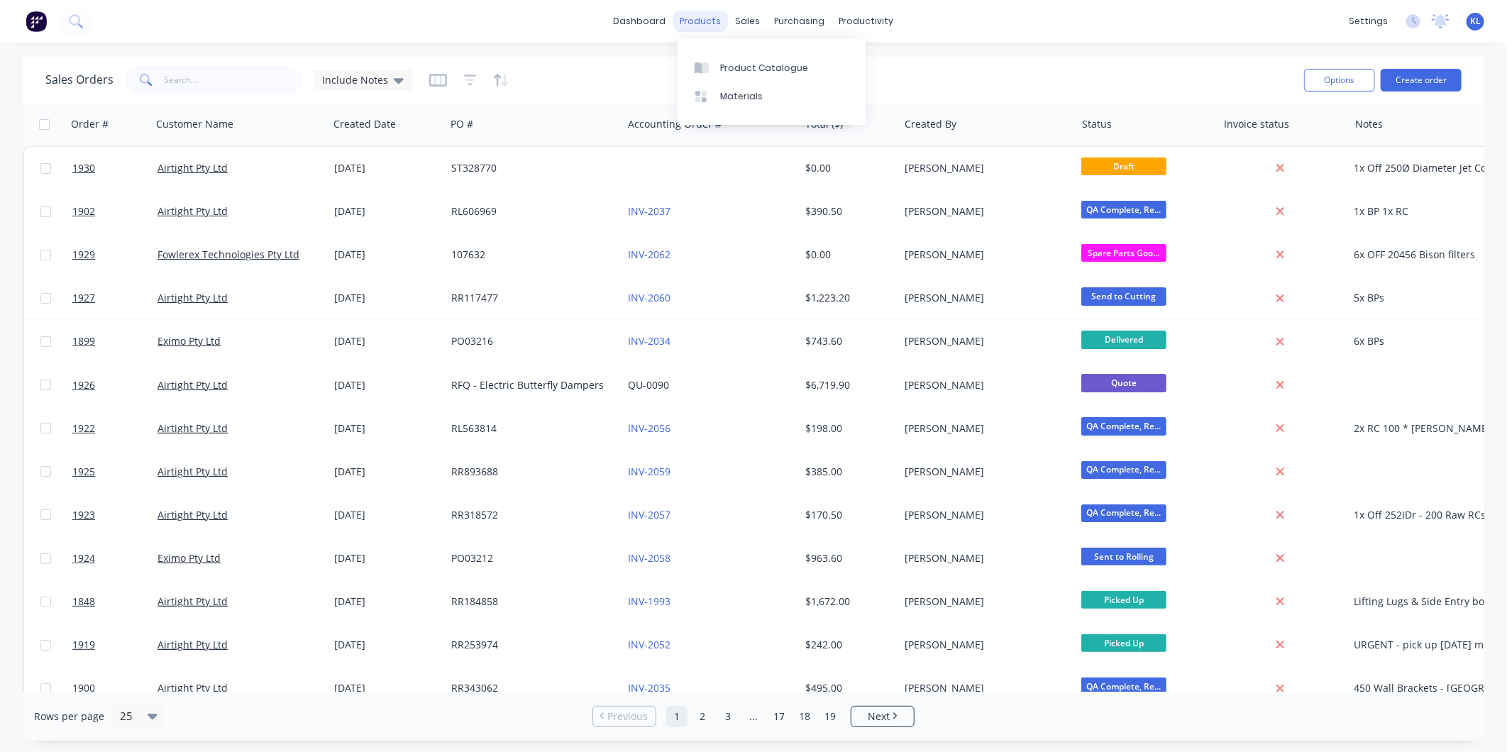
click at [688, 18] on div "products" at bounding box center [700, 21] width 55 height 21
click at [768, 62] on div "Product Catalogue" at bounding box center [764, 68] width 88 height 13
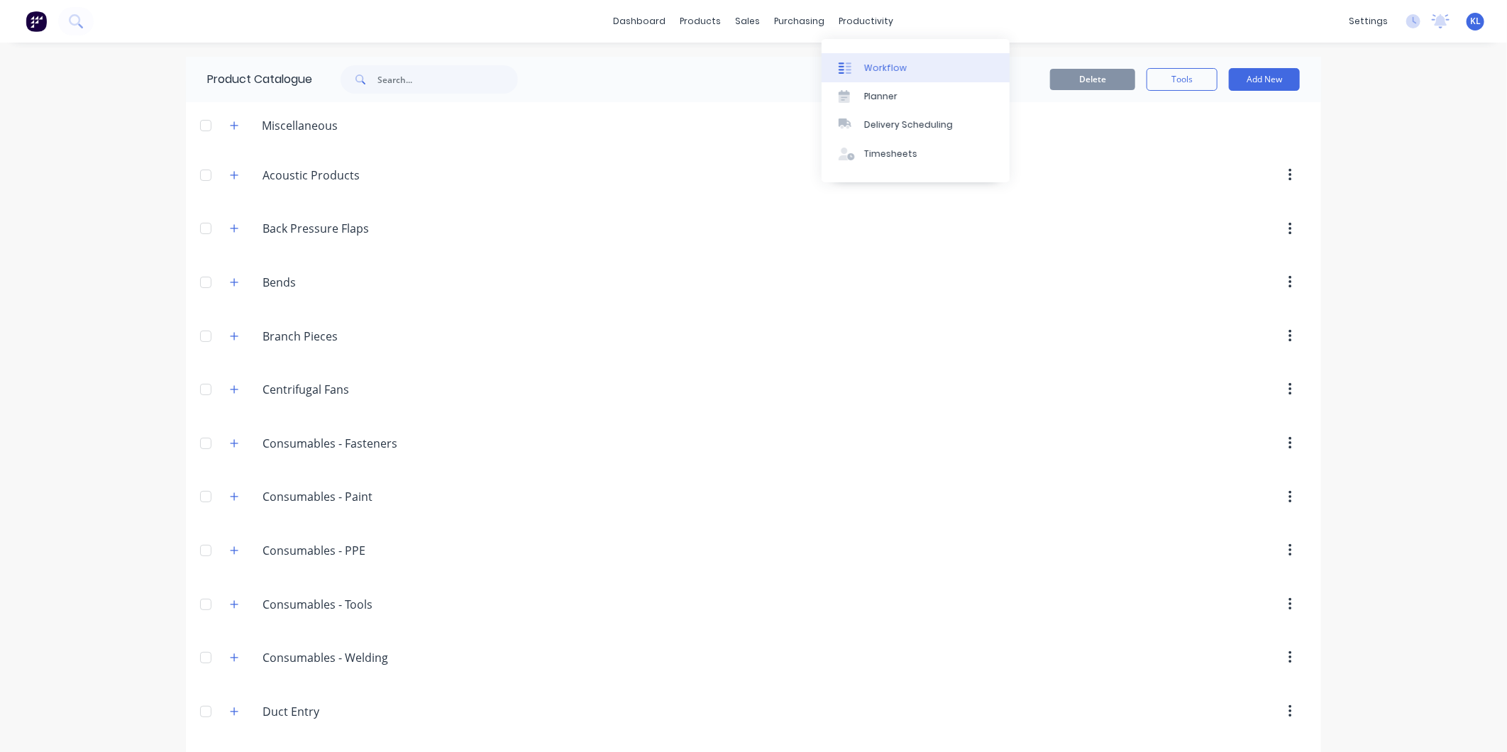
click at [897, 68] on div "Workflow" at bounding box center [885, 68] width 43 height 13
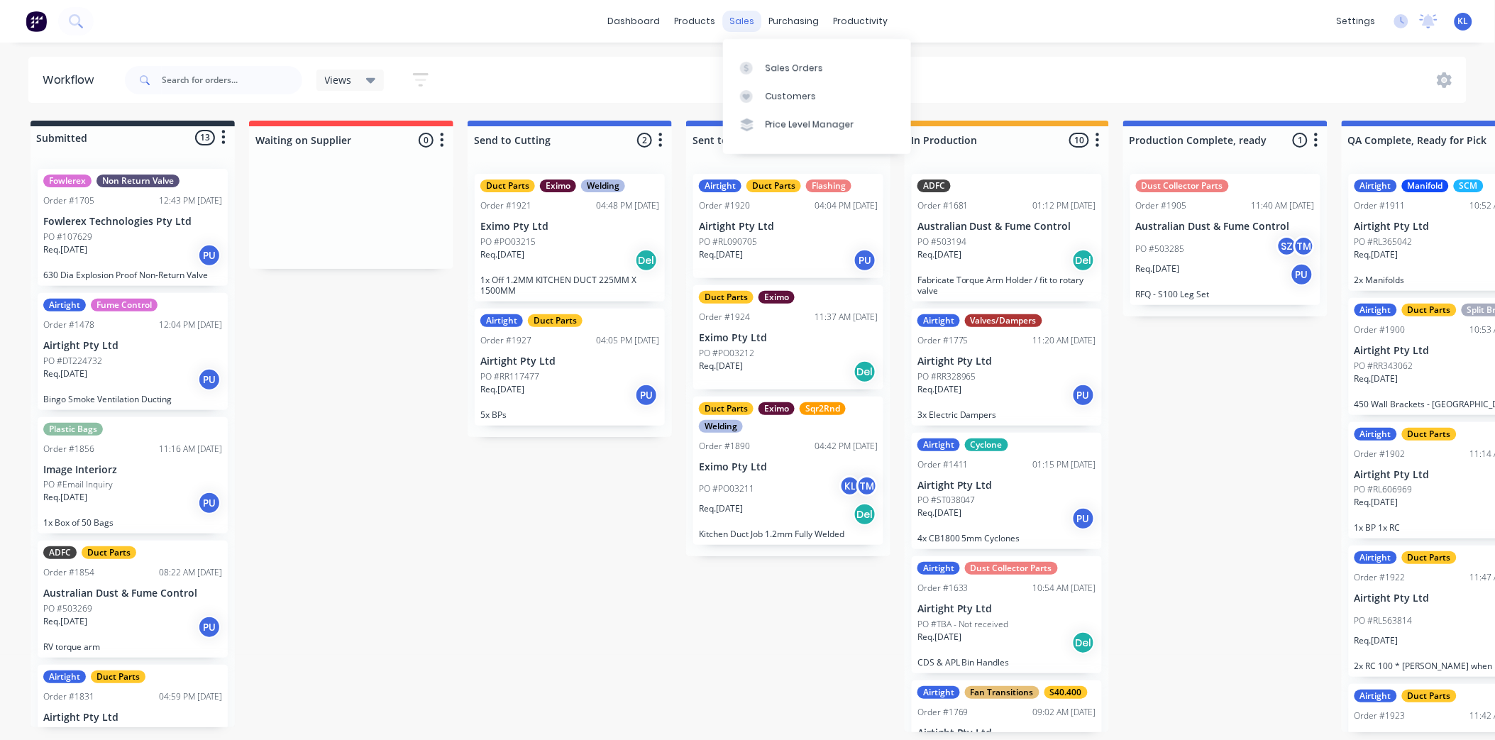
click at [731, 24] on div "sales" at bounding box center [741, 21] width 39 height 21
click at [782, 62] on div "Sales Orders" at bounding box center [795, 68] width 58 height 13
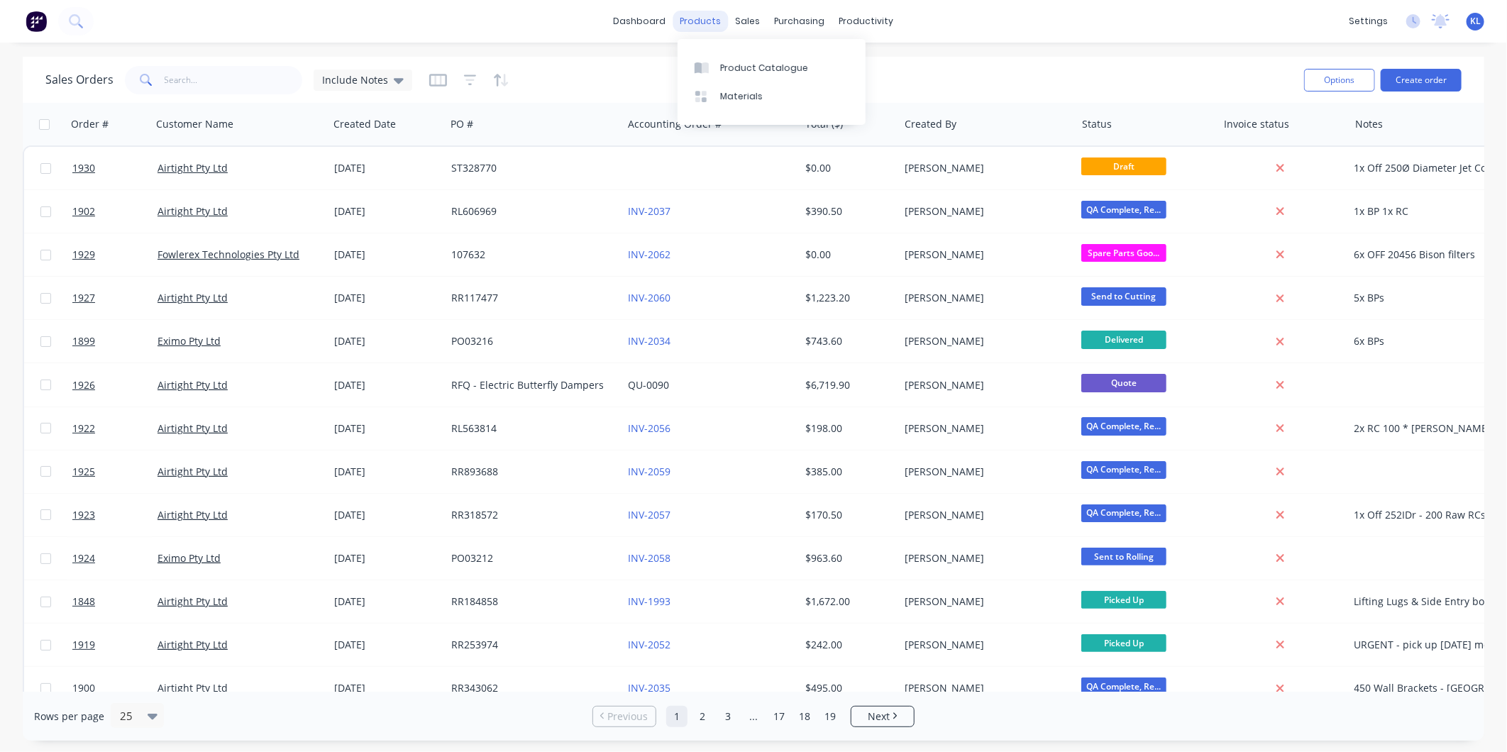
click at [696, 20] on div "products" at bounding box center [700, 21] width 55 height 21
click at [861, 17] on div "productivity" at bounding box center [866, 21] width 69 height 21
click at [888, 69] on div "Workflow" at bounding box center [891, 68] width 43 height 13
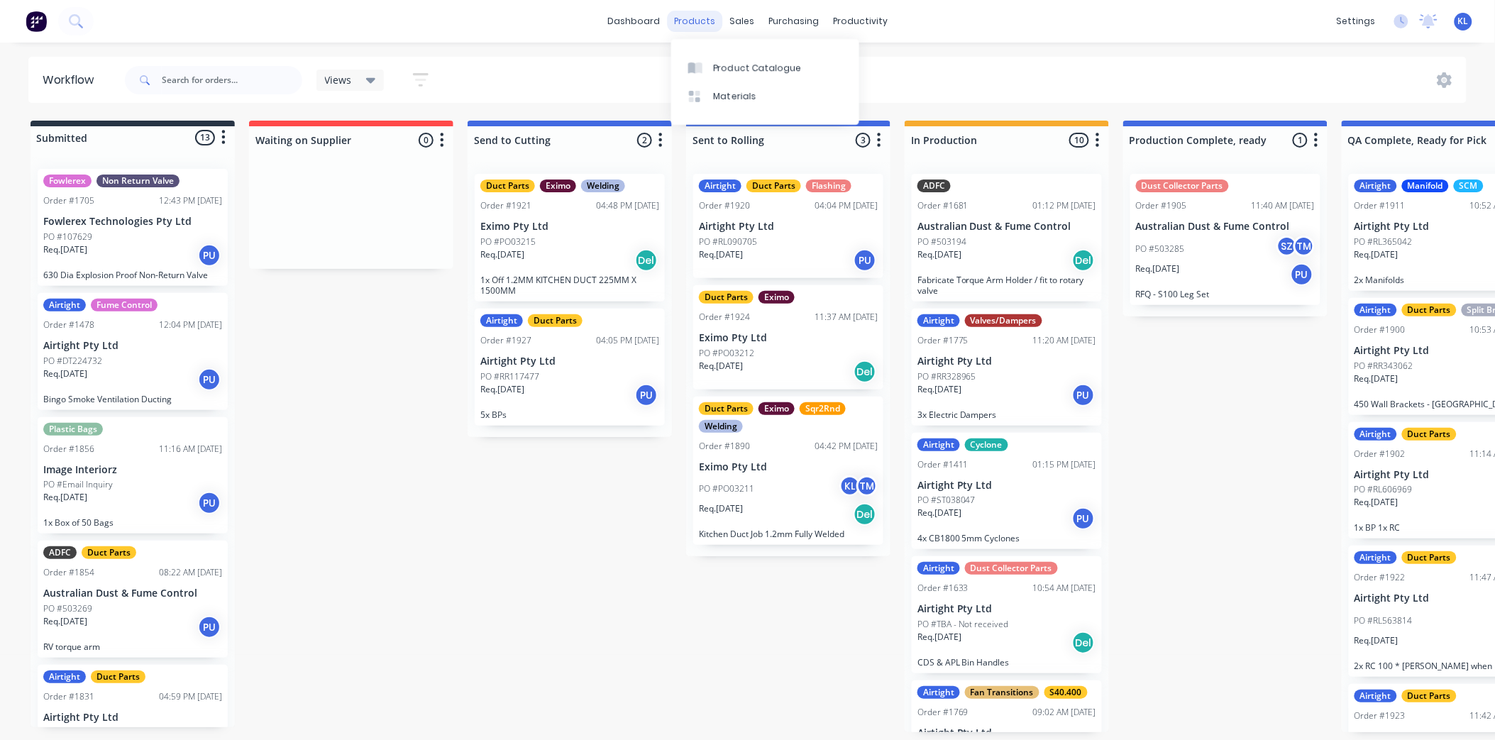
click at [699, 12] on div "products" at bounding box center [694, 21] width 55 height 21
click at [750, 74] on div "Product Catalogue" at bounding box center [758, 68] width 88 height 13
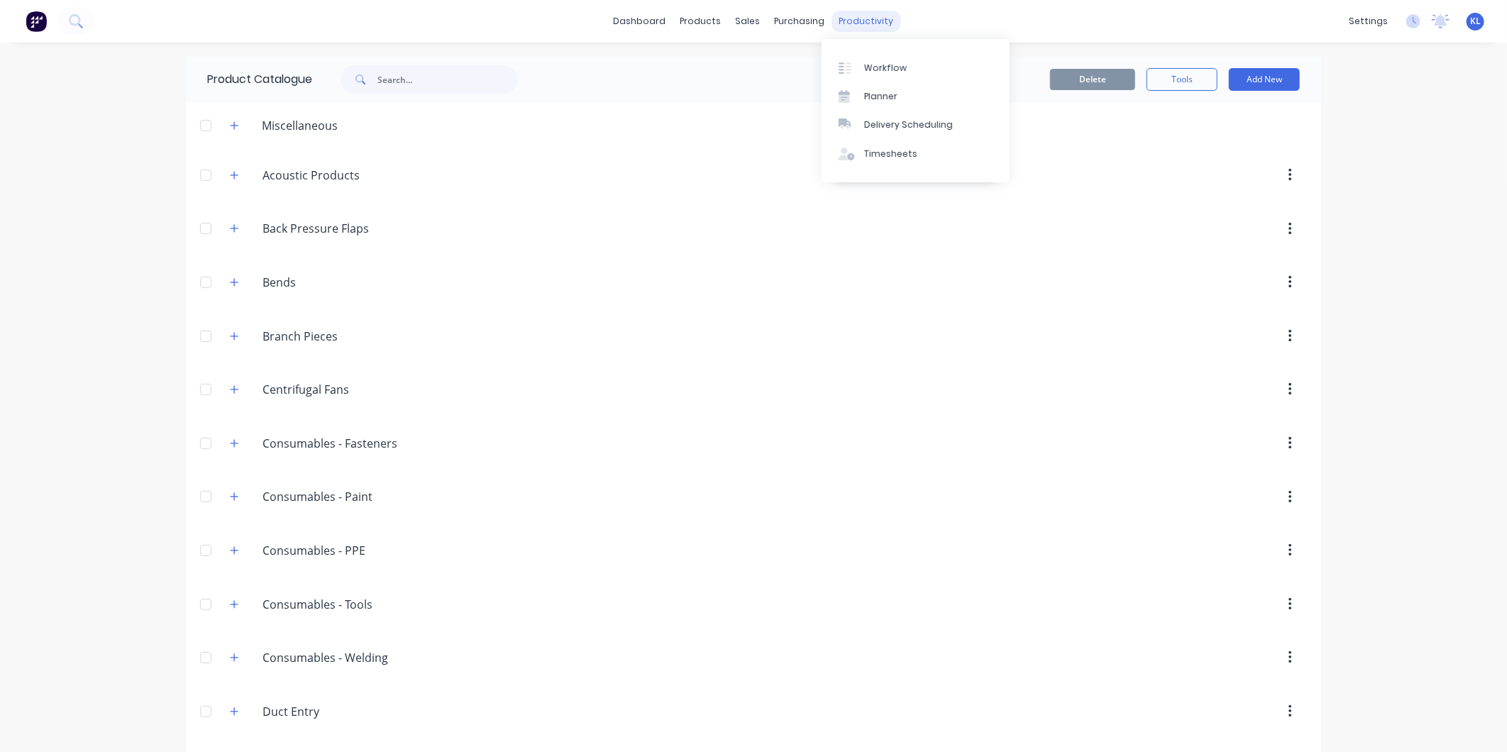
click at [841, 16] on div "productivity" at bounding box center [866, 21] width 69 height 21
click at [878, 65] on div "Workflow" at bounding box center [885, 68] width 43 height 13
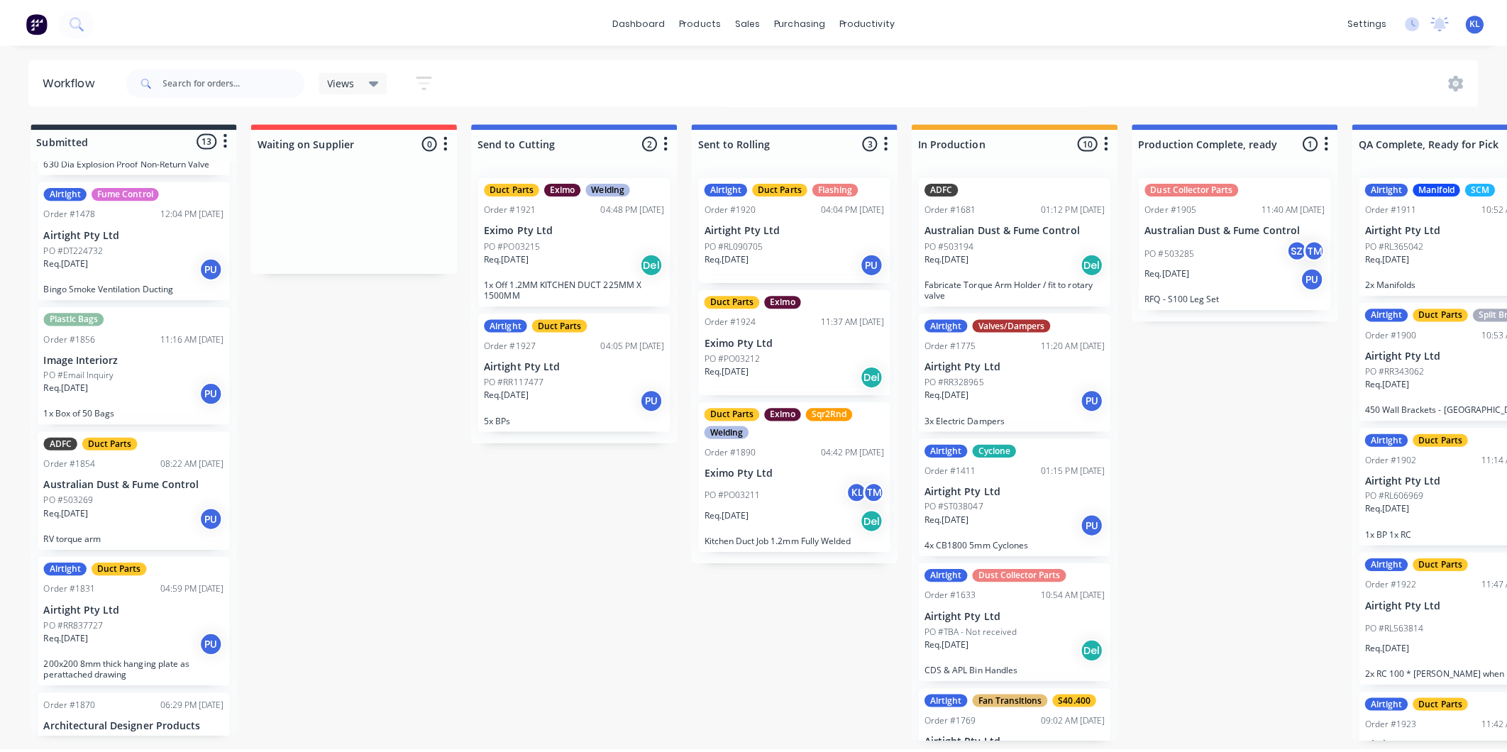
scroll to position [116, 0]
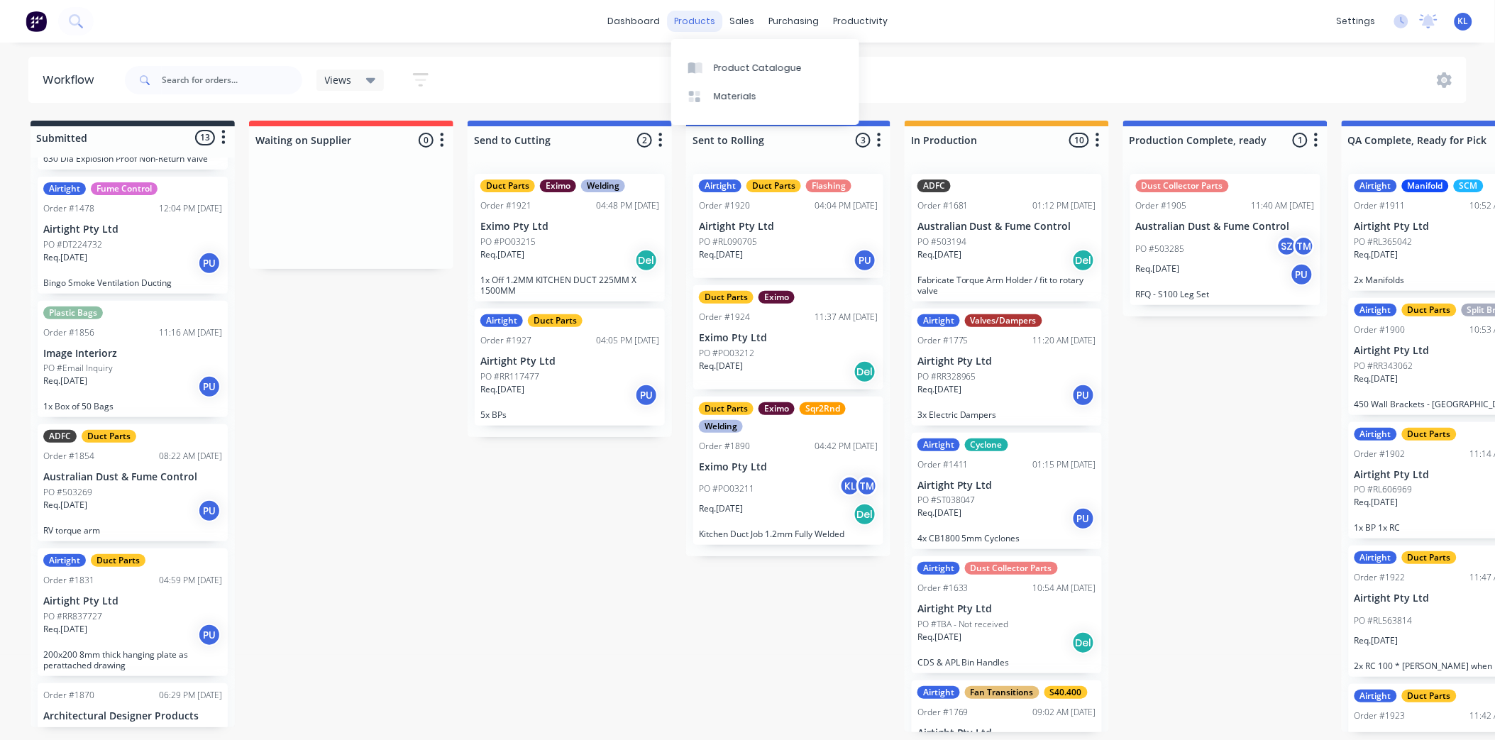
click at [702, 25] on div "products" at bounding box center [694, 21] width 55 height 21
click at [748, 68] on div "Product Catalogue" at bounding box center [758, 68] width 88 height 13
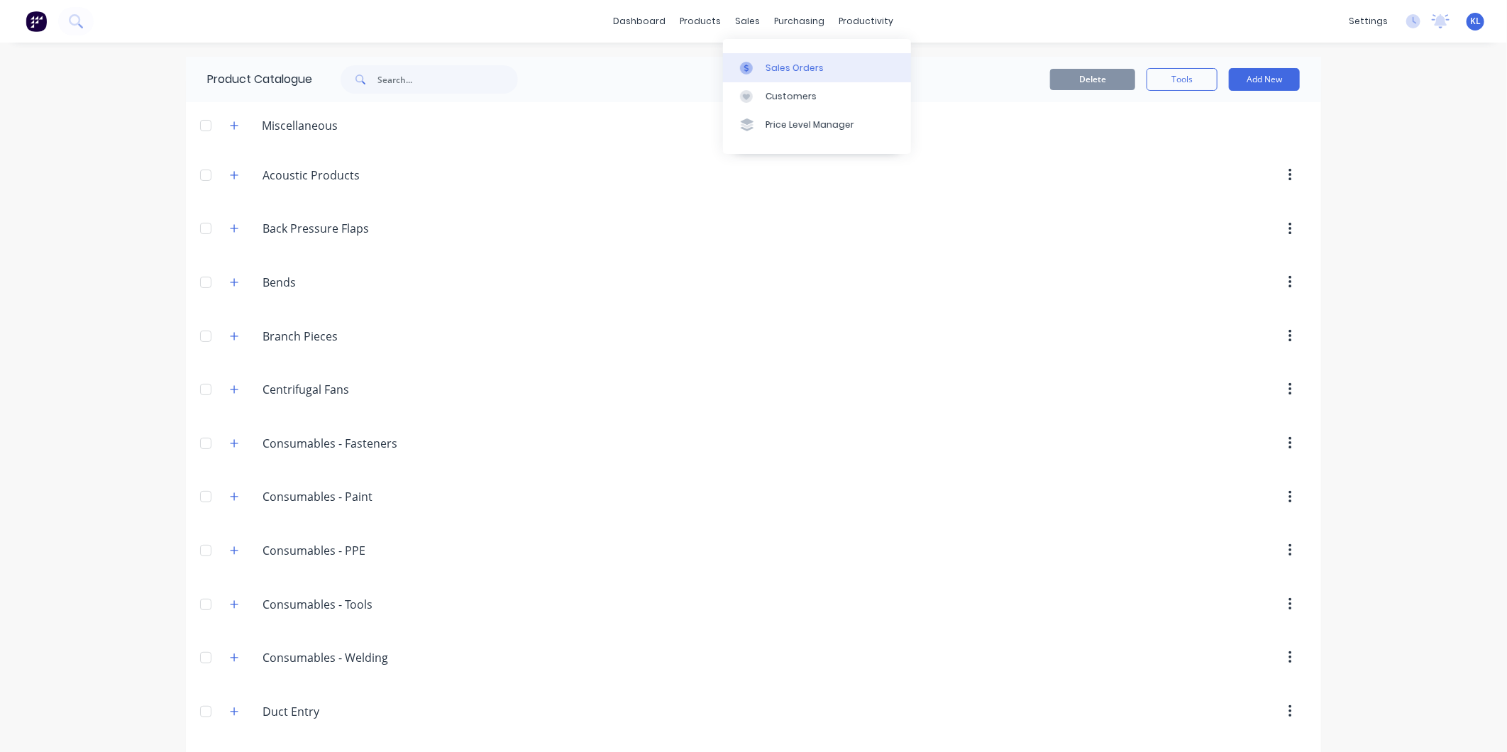
click at [788, 65] on div "Sales Orders" at bounding box center [795, 68] width 58 height 13
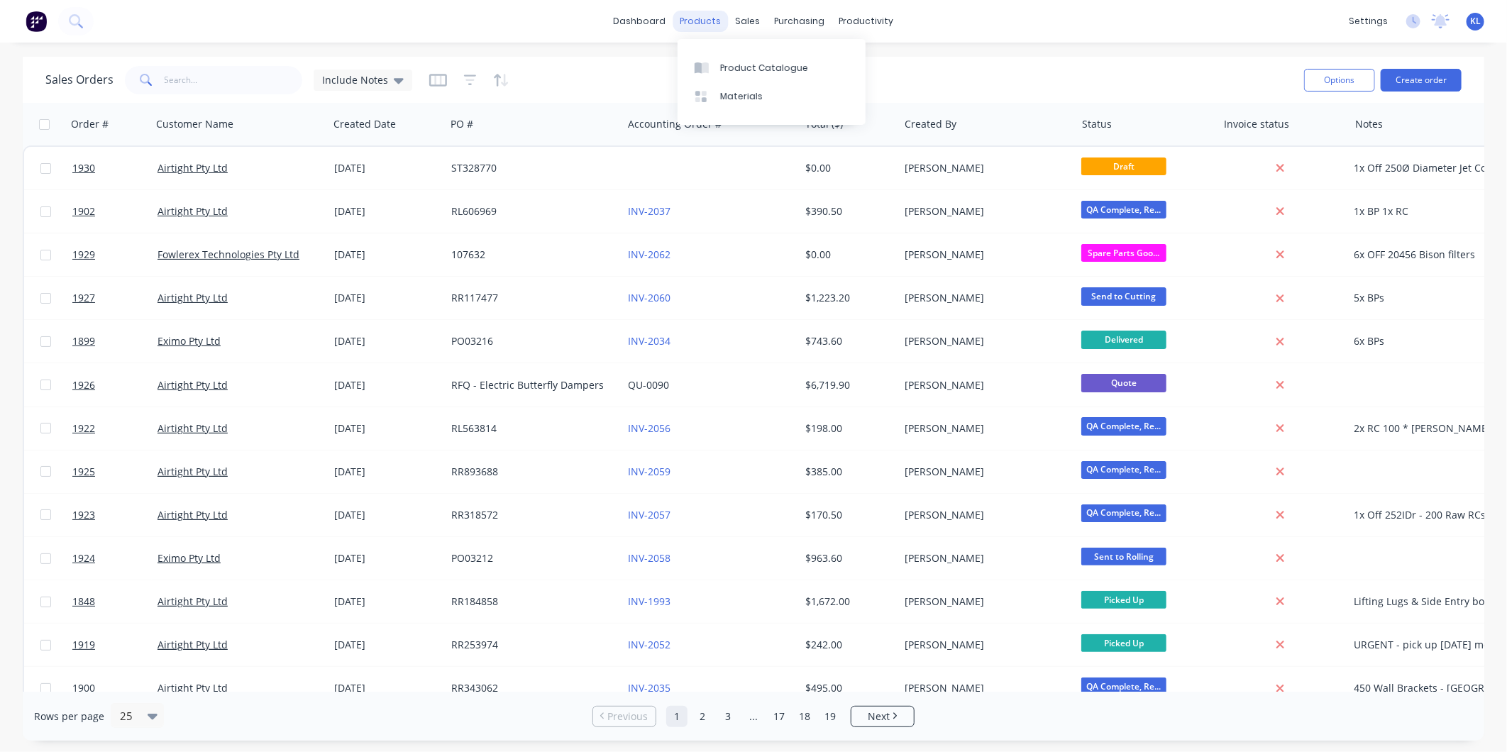
click at [705, 19] on div "products" at bounding box center [700, 21] width 55 height 21
click at [734, 59] on link "Product Catalogue" at bounding box center [772, 67] width 188 height 28
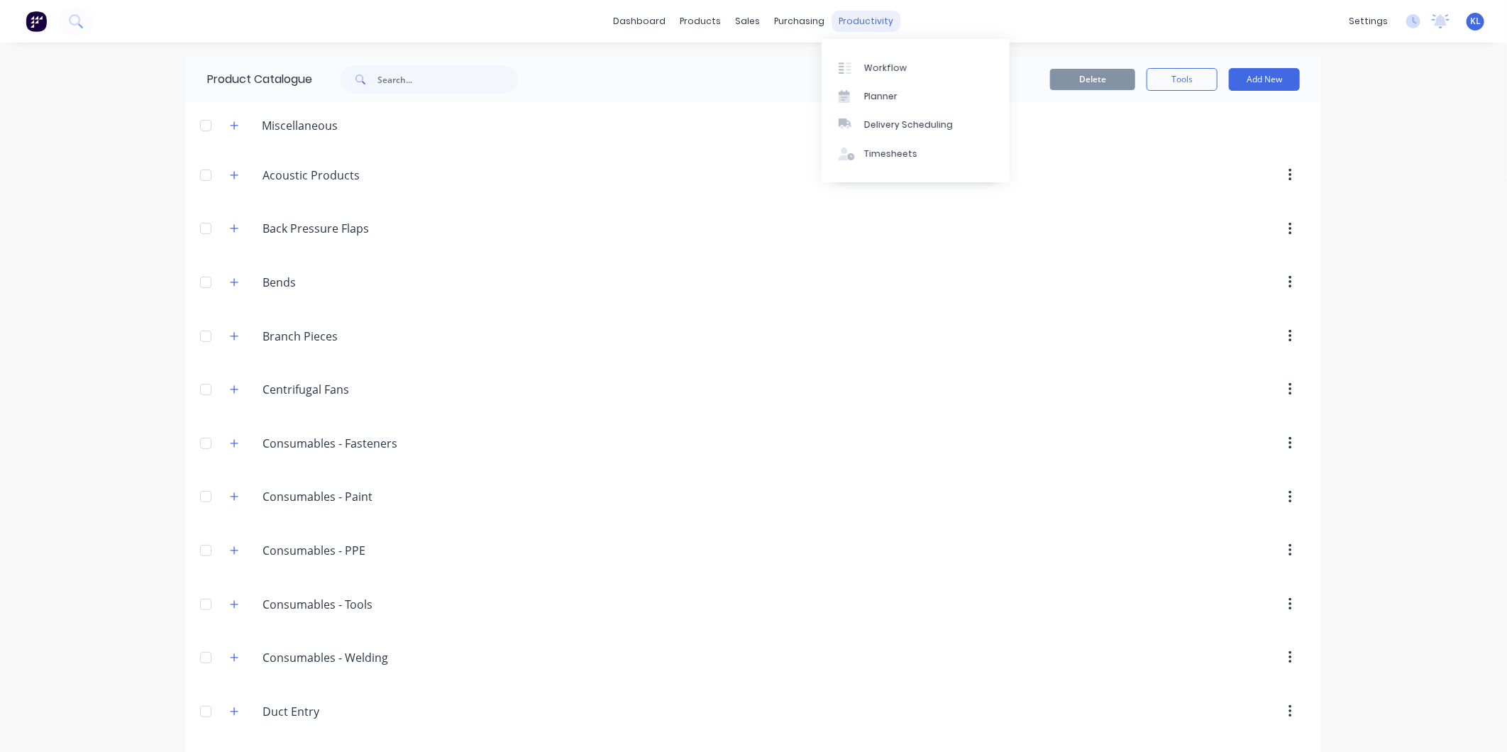
click at [873, 27] on div "productivity" at bounding box center [866, 21] width 69 height 21
click at [874, 65] on div "Workflow" at bounding box center [885, 68] width 43 height 13
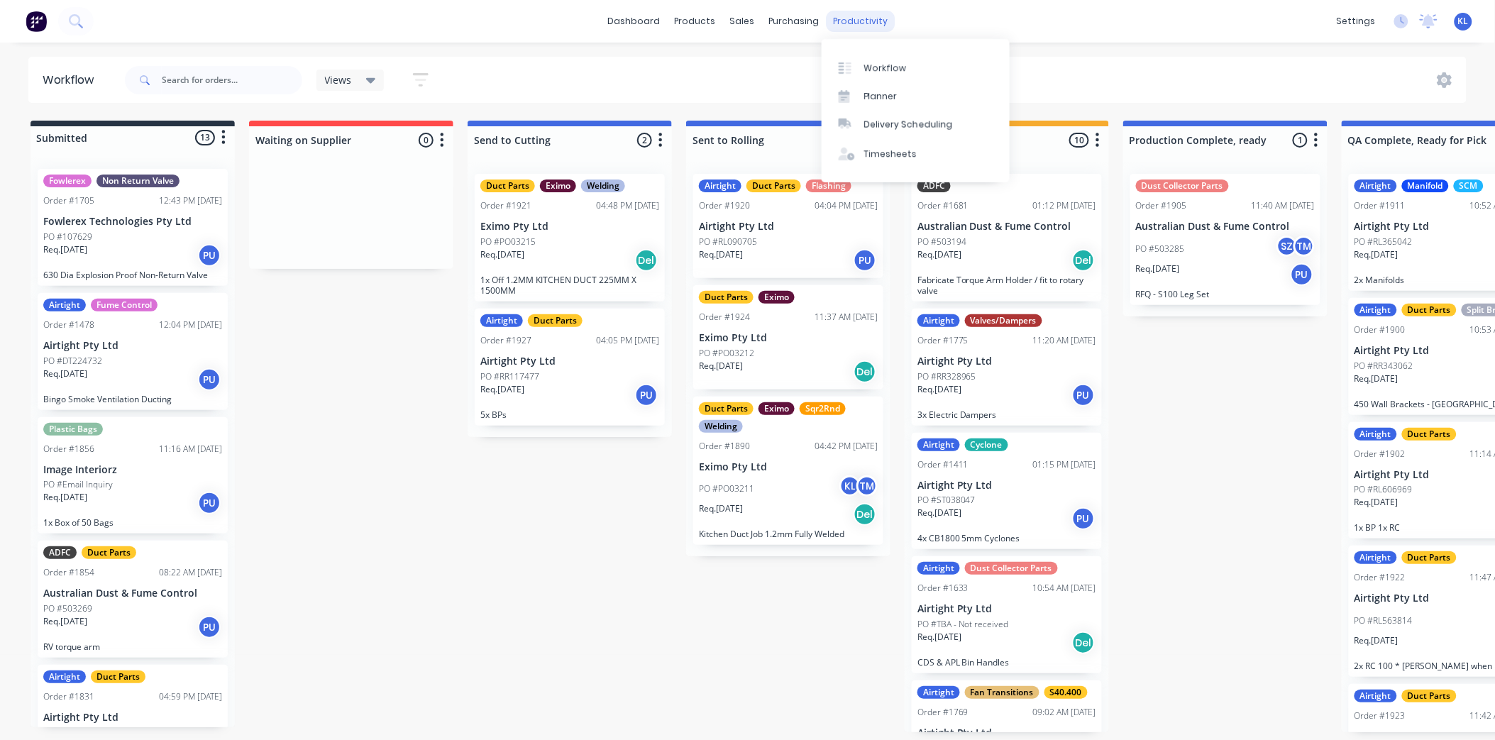
click at [859, 23] on div "productivity" at bounding box center [860, 21] width 69 height 21
click at [906, 69] on link "Workflow" at bounding box center [916, 67] width 188 height 28
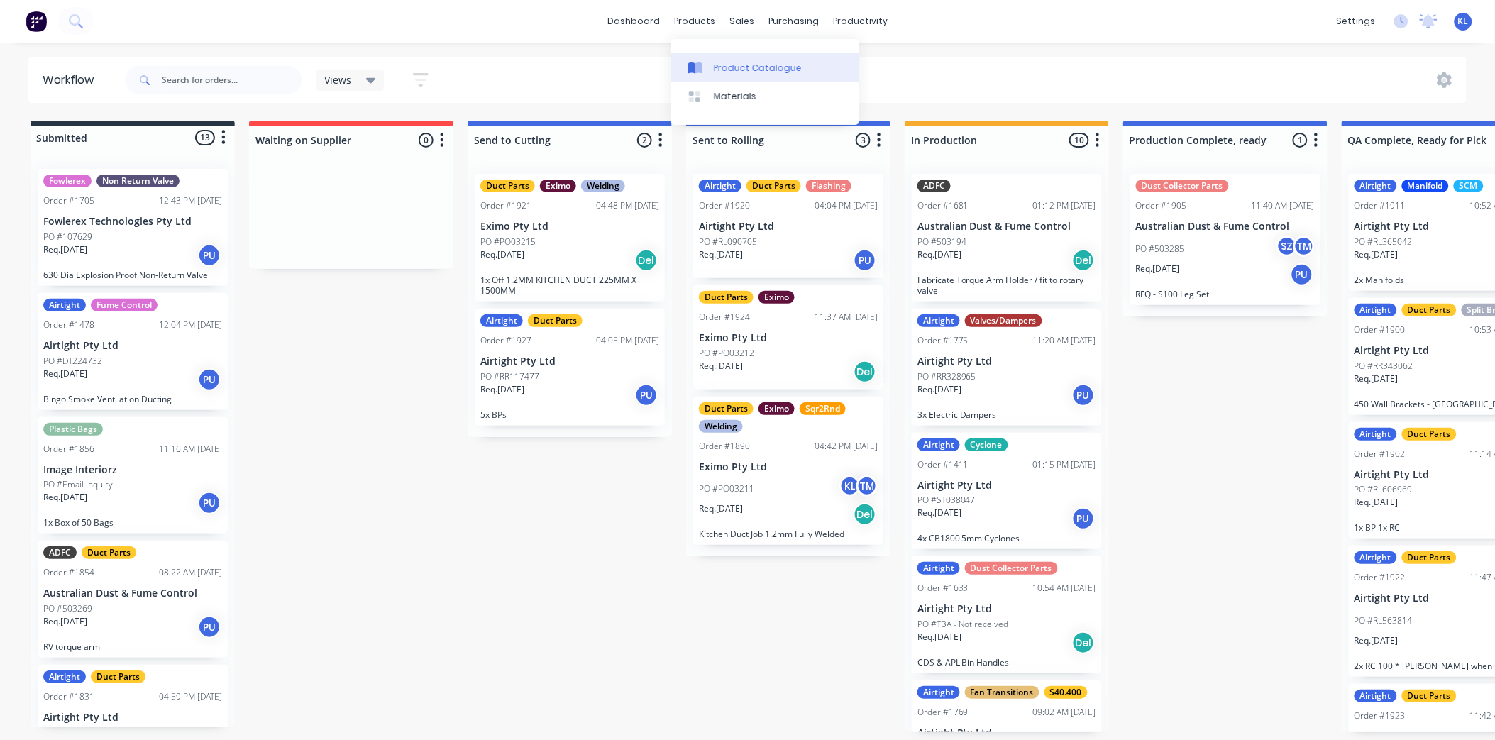
drag, startPoint x: 714, startPoint y: 16, endPoint x: 741, endPoint y: 54, distance: 46.7
click at [714, 16] on div "products" at bounding box center [694, 21] width 55 height 21
click at [756, 67] on div "Product Catalogue" at bounding box center [758, 68] width 88 height 13
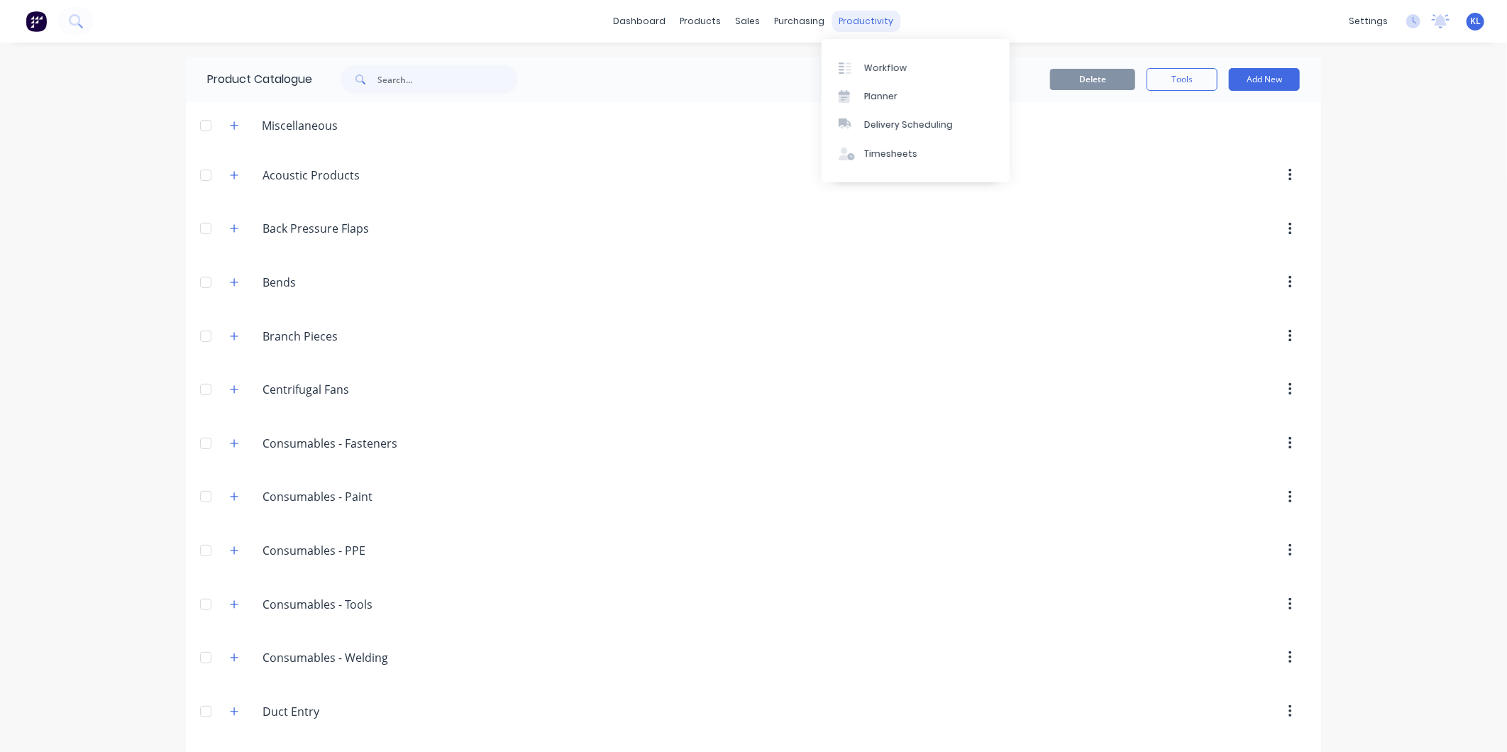
click at [847, 16] on div "productivity" at bounding box center [866, 21] width 69 height 21
click at [853, 72] on div at bounding box center [849, 68] width 21 height 13
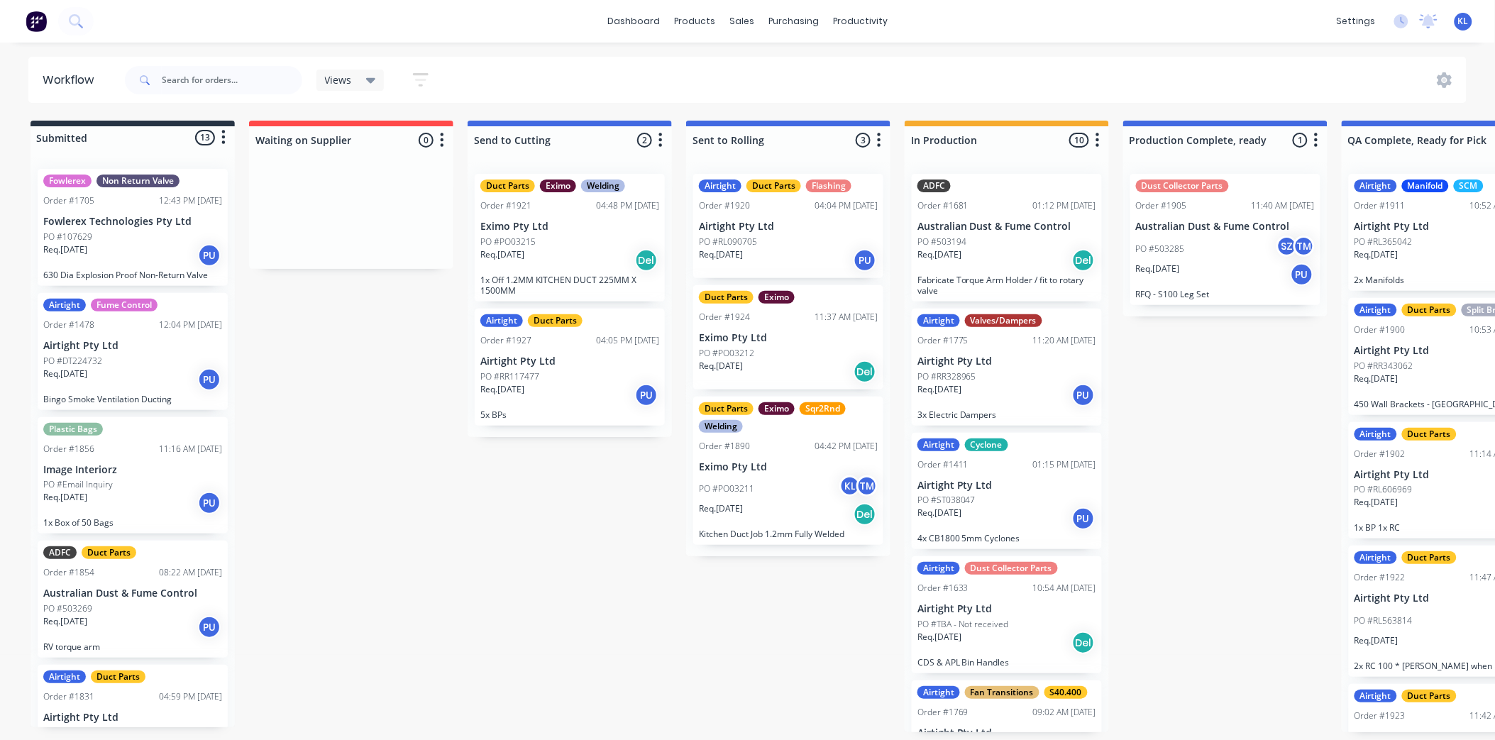
scroll to position [4, 0]
click at [734, 70] on div "Product Catalogue" at bounding box center [758, 72] width 88 height 13
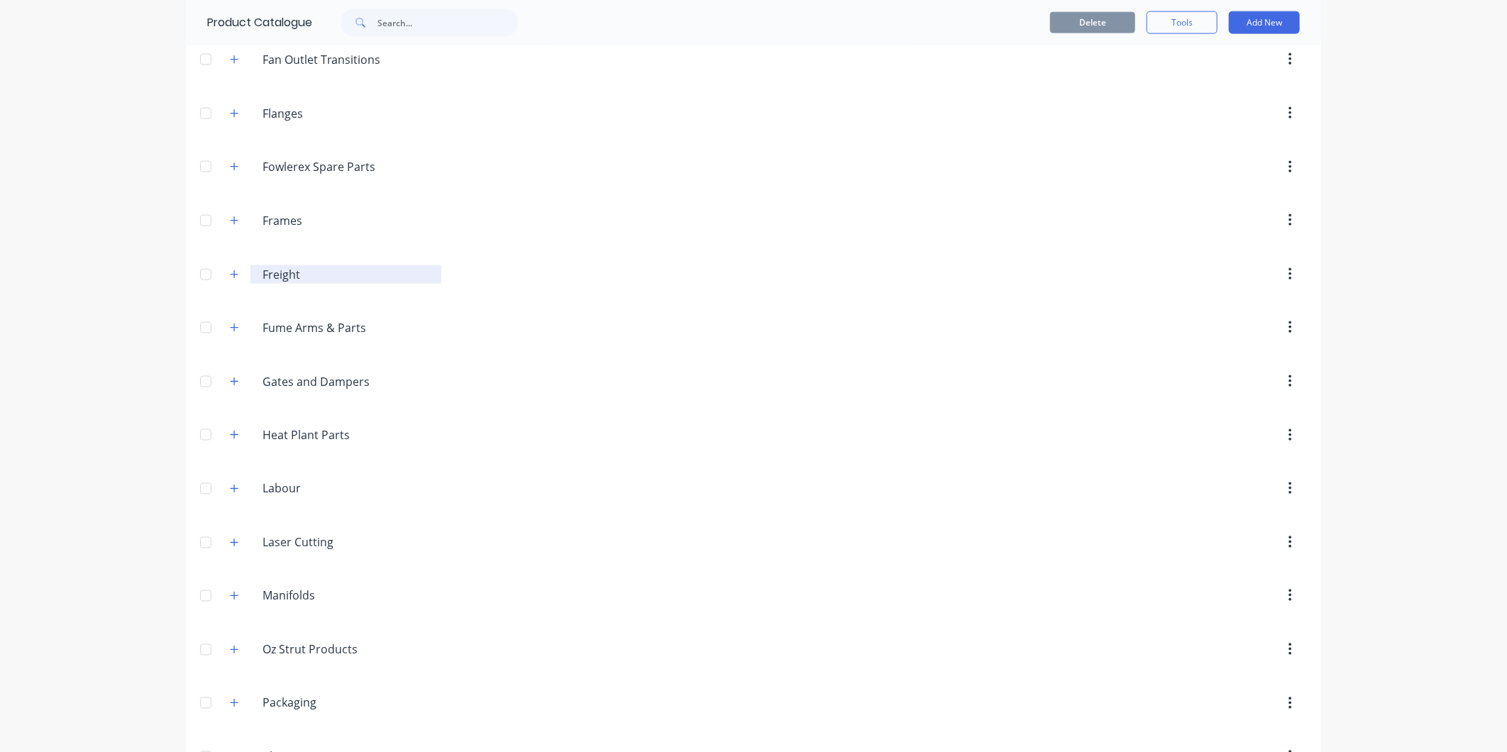
scroll to position [1498, 0]
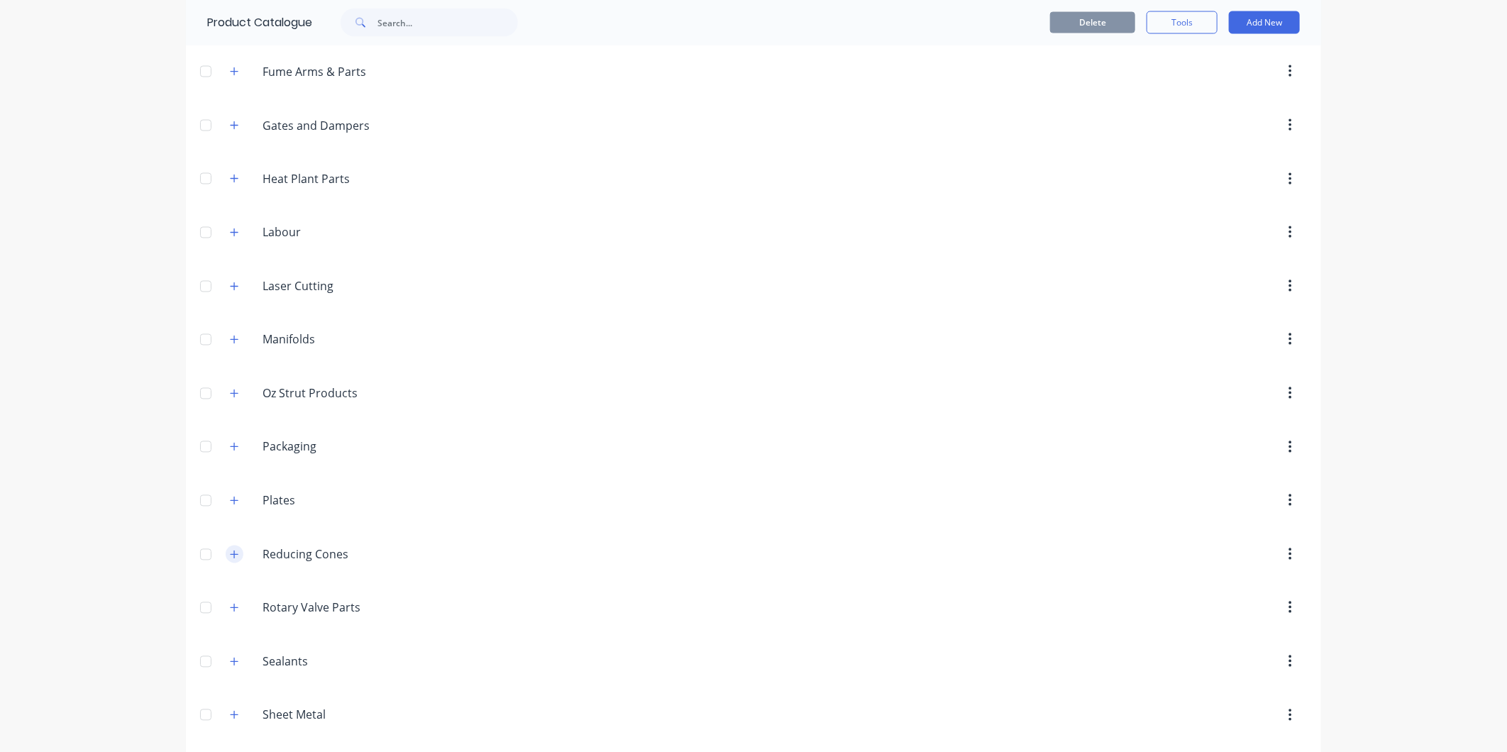
click at [234, 559] on button "button" at bounding box center [235, 555] width 18 height 18
click at [231, 558] on icon "button" at bounding box center [234, 555] width 9 height 10
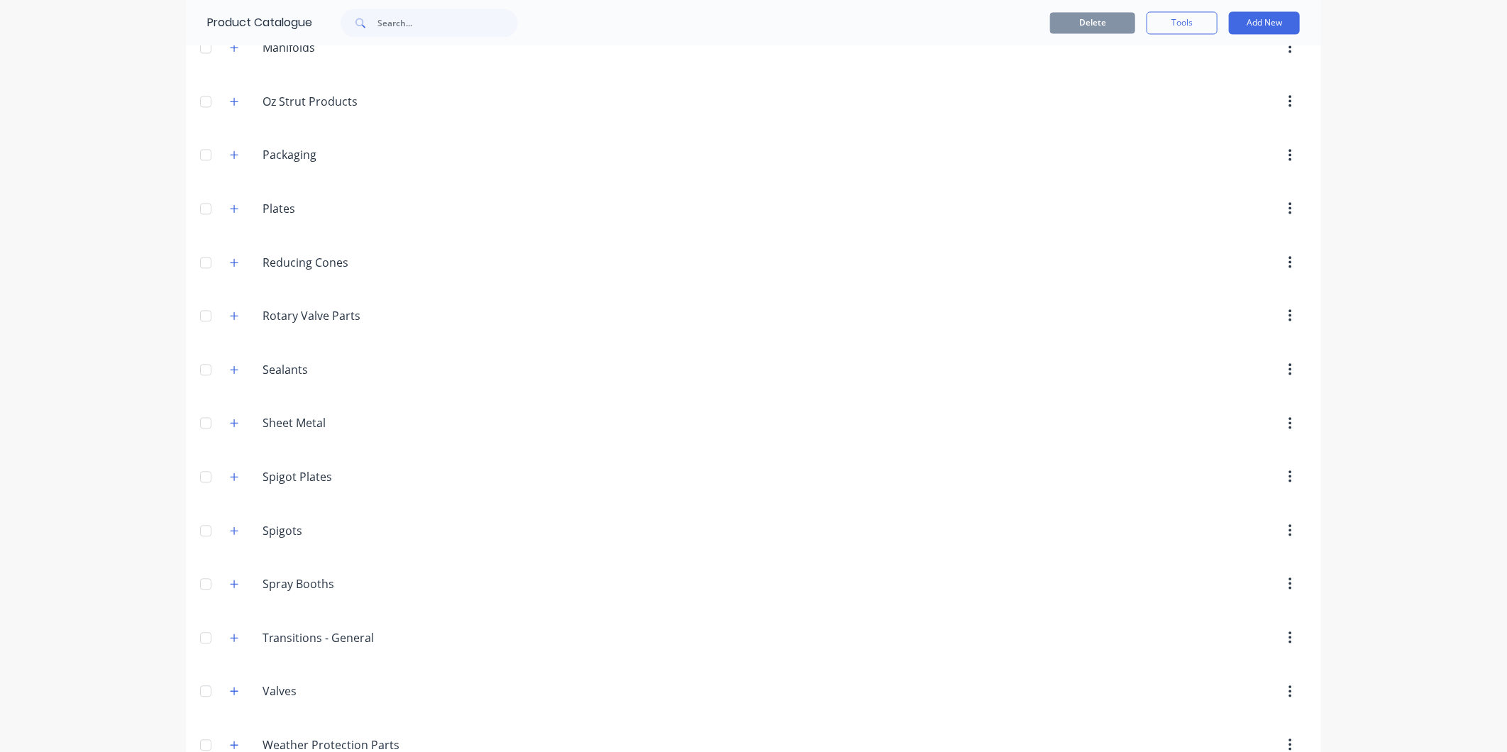
scroll to position [1751, 0]
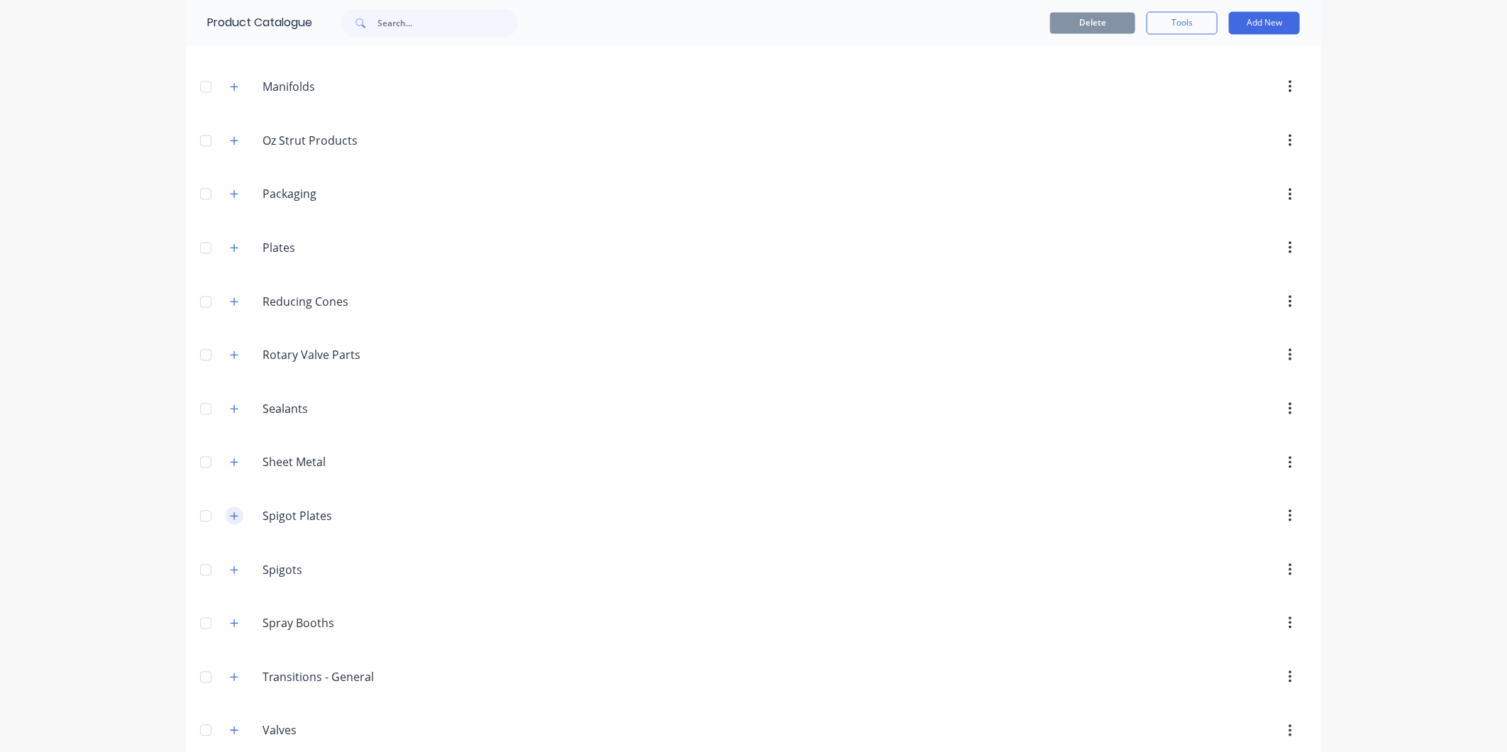
click at [232, 514] on button "button" at bounding box center [235, 516] width 18 height 18
click at [235, 514] on span at bounding box center [235, 516] width 18 height 18
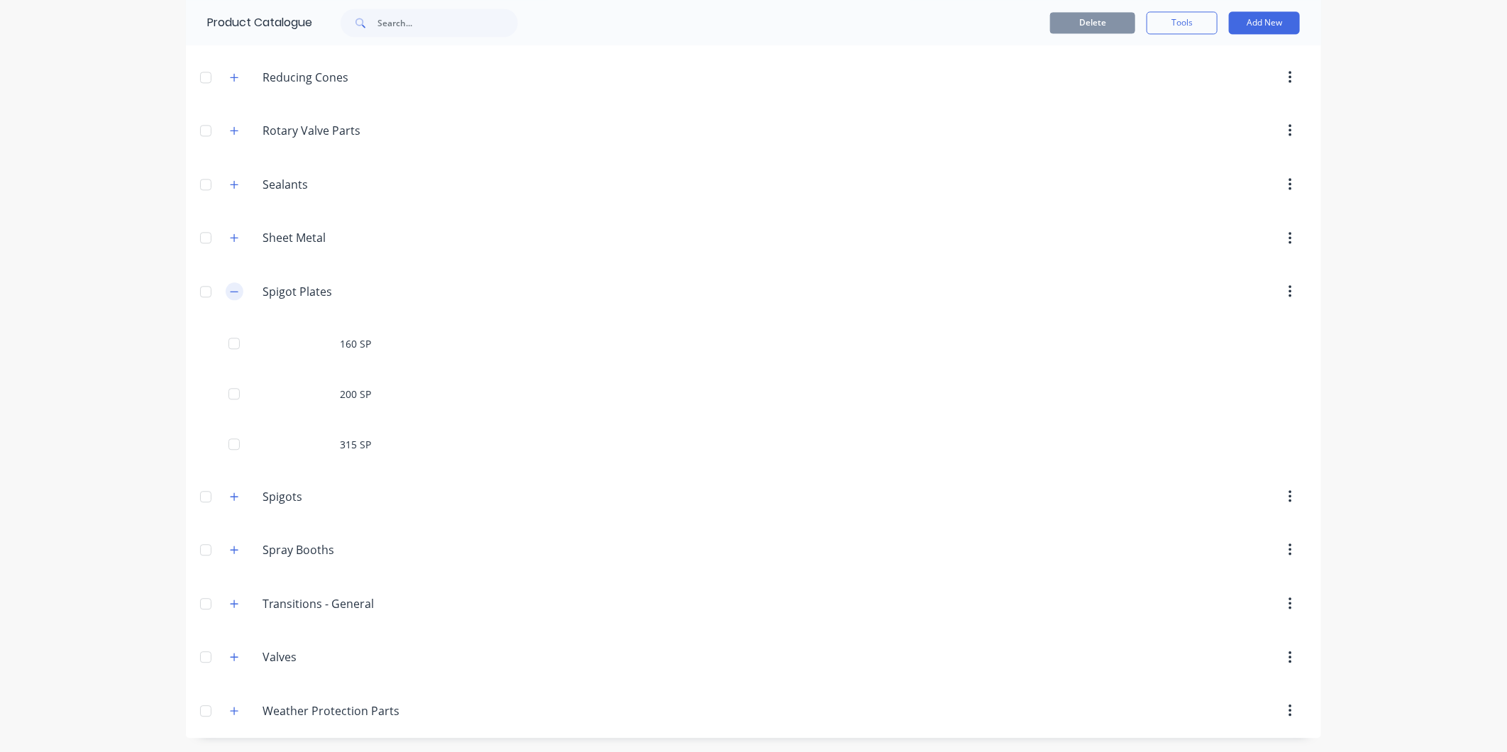
click at [230, 287] on icon "button" at bounding box center [234, 292] width 9 height 10
click at [231, 548] on icon "button" at bounding box center [235, 550] width 8 height 8
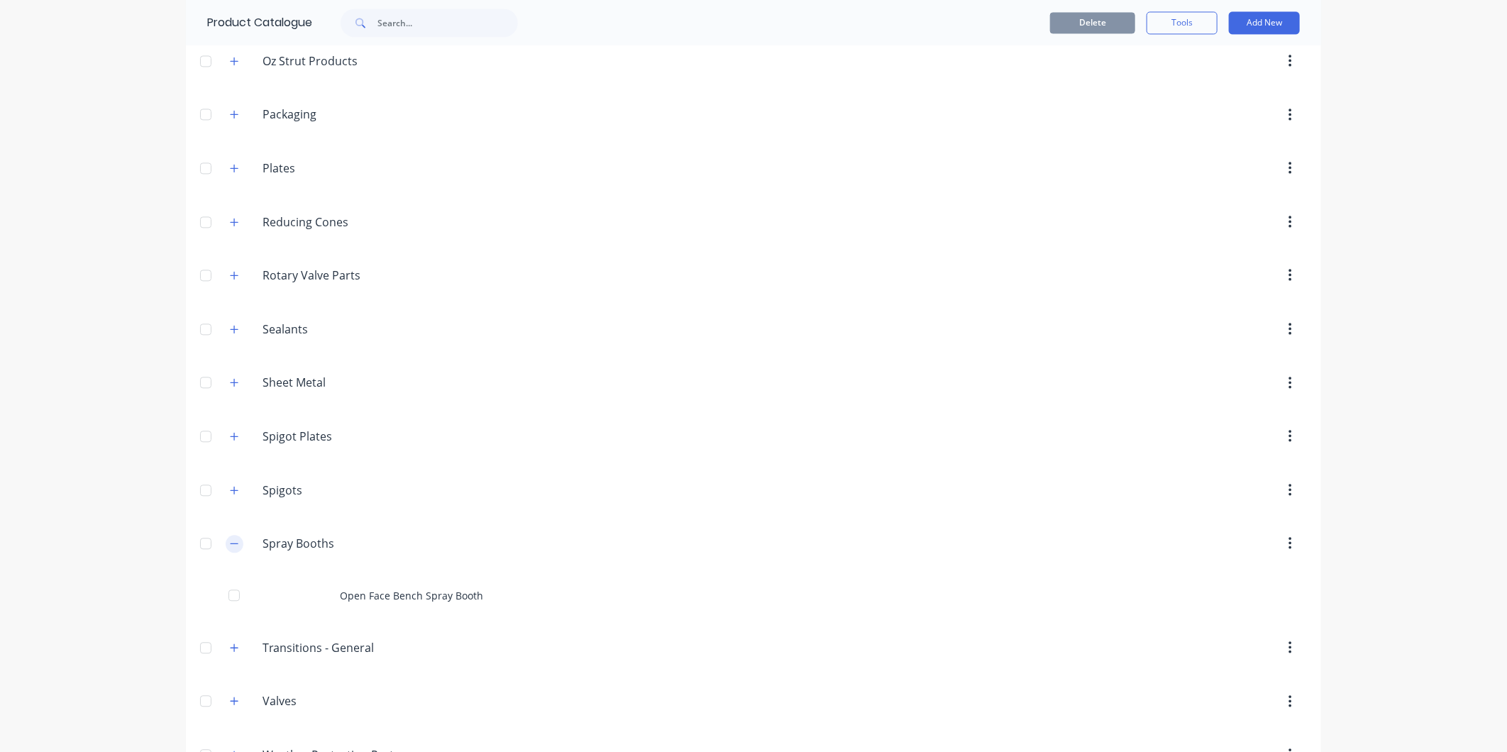
click at [230, 548] on icon "button" at bounding box center [234, 543] width 9 height 10
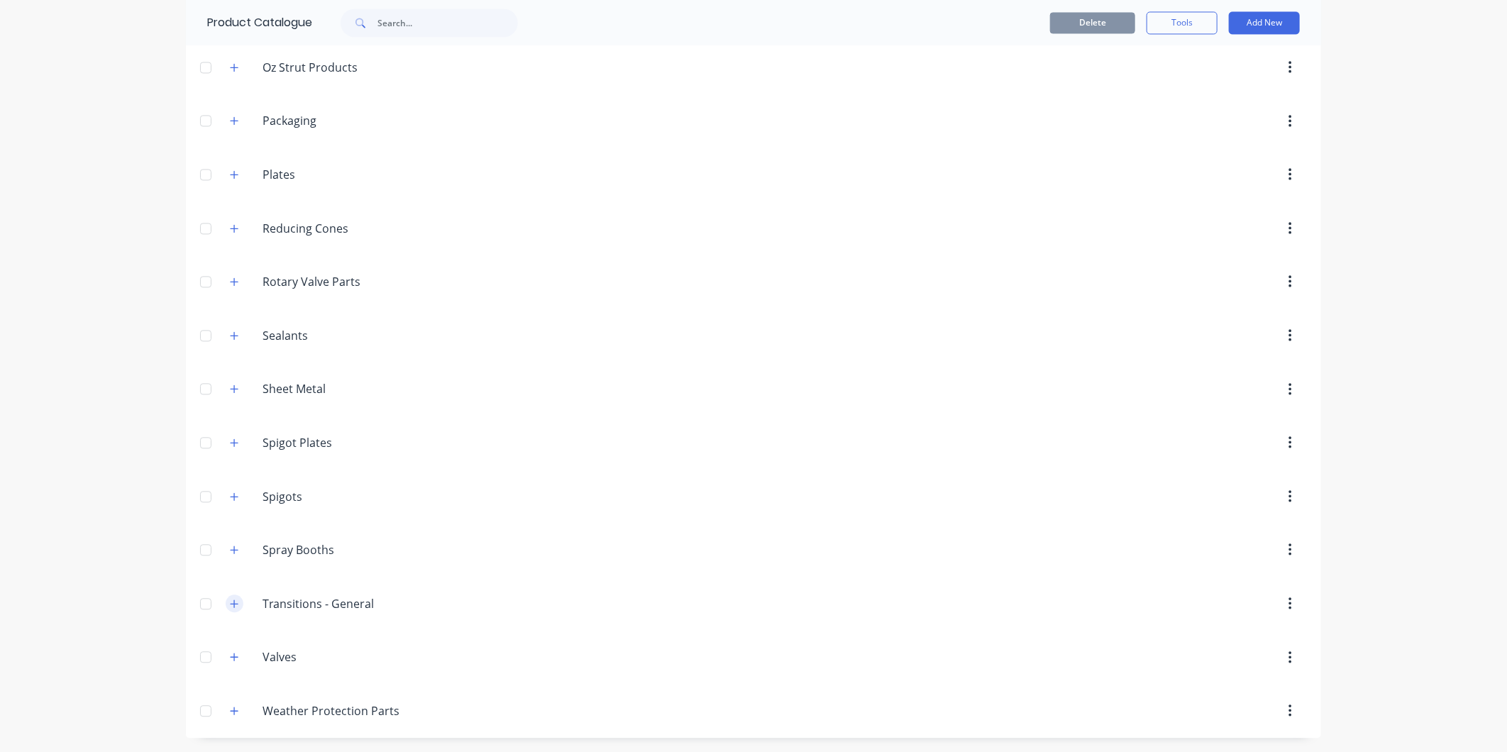
click at [230, 610] on button "button" at bounding box center [235, 604] width 18 height 18
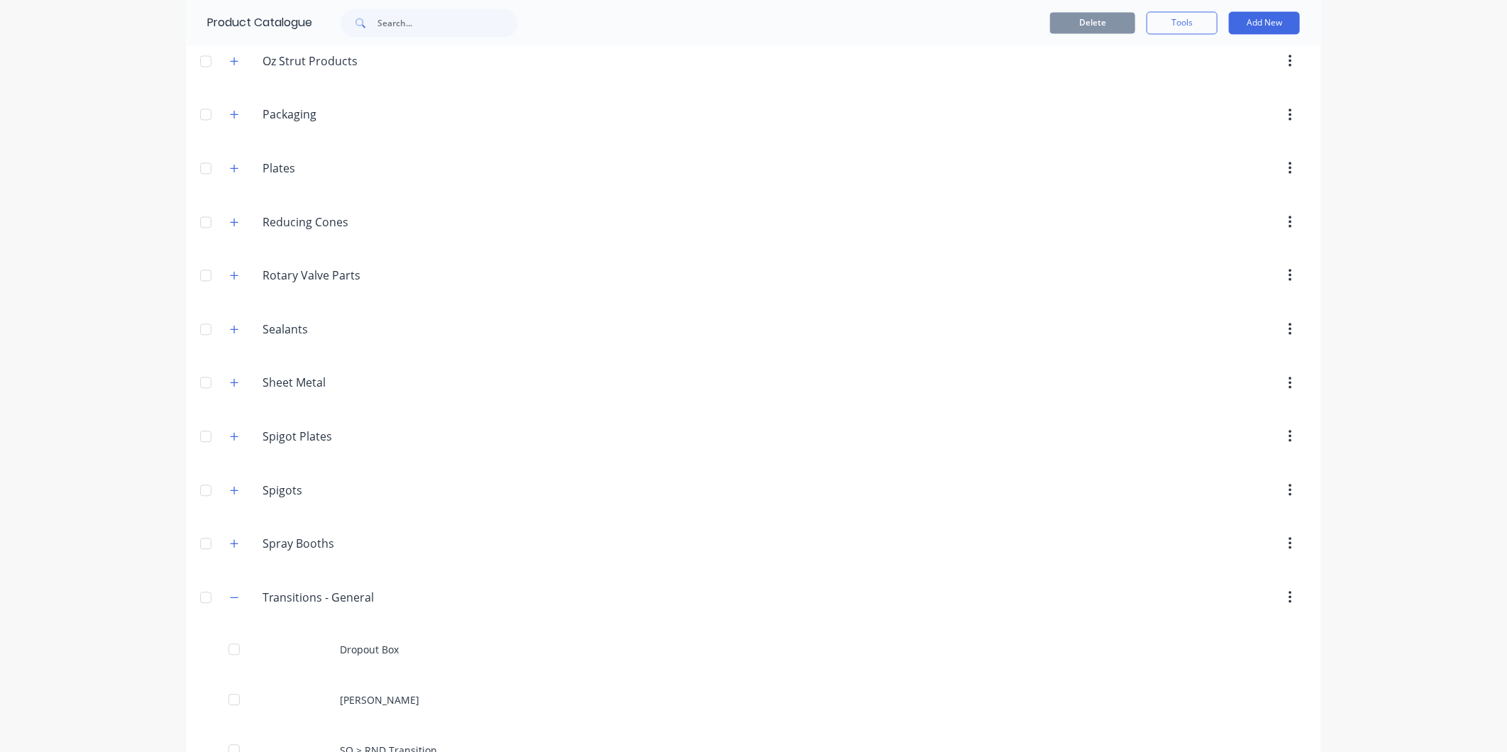
scroll to position [1982, 0]
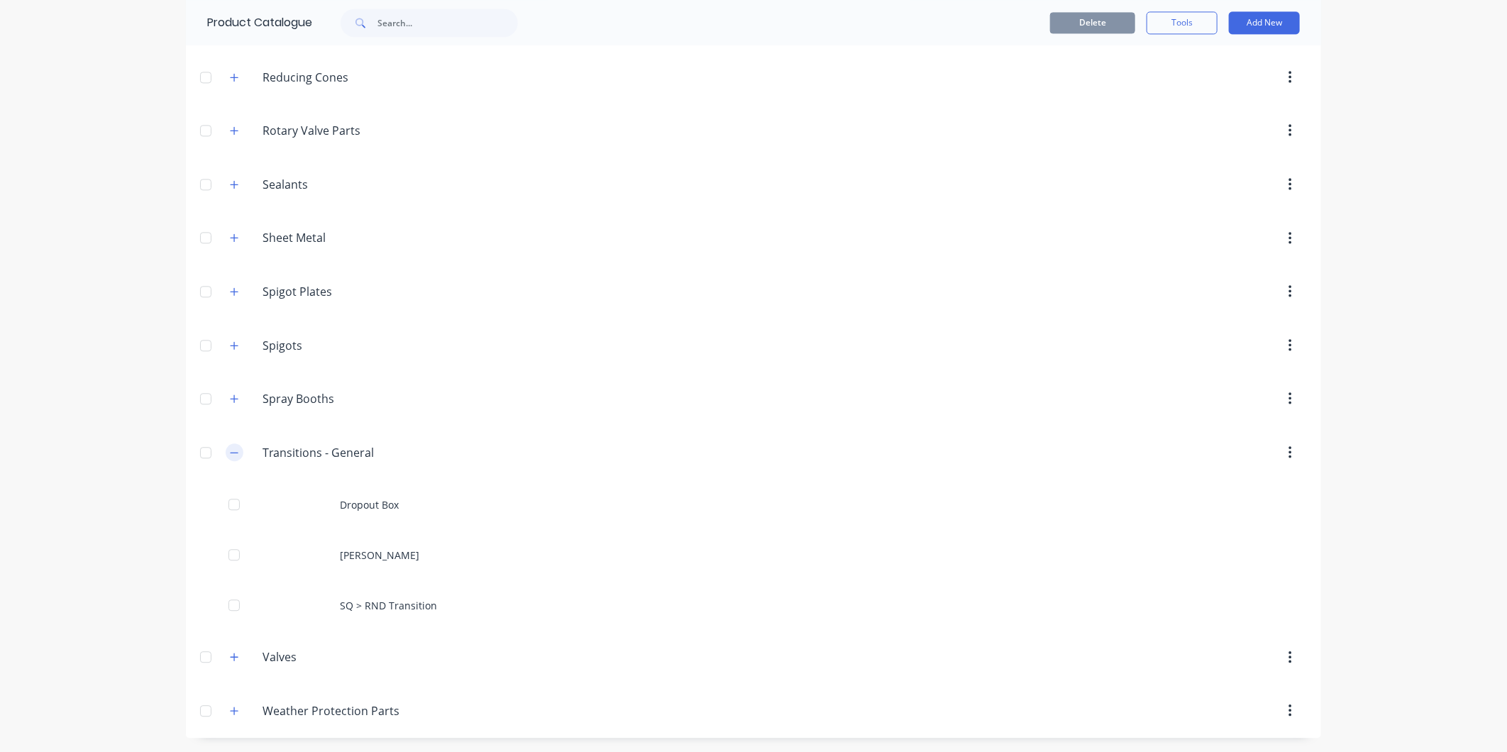
click at [226, 444] on button "button" at bounding box center [235, 452] width 18 height 18
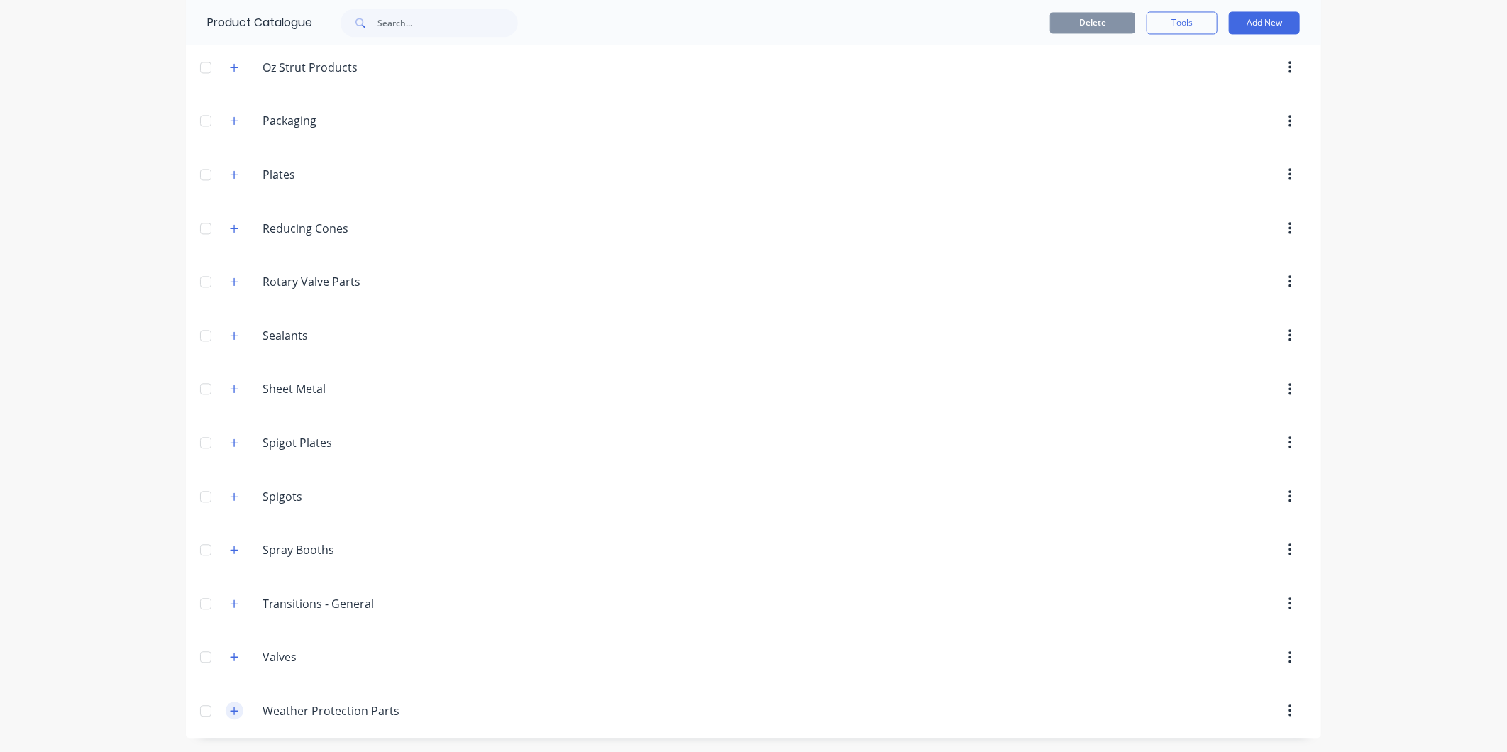
click at [230, 714] on icon "button" at bounding box center [234, 711] width 9 height 10
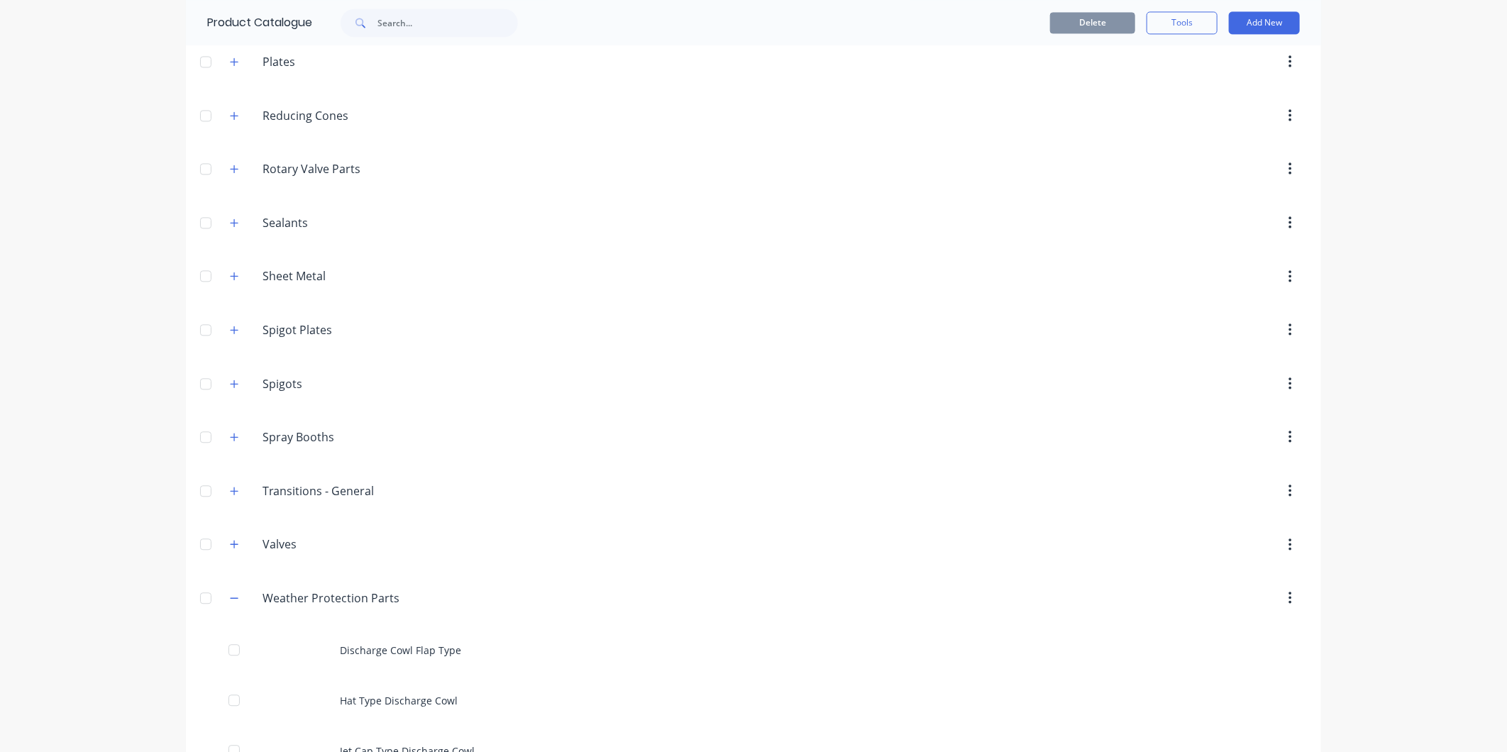
scroll to position [2224, 0]
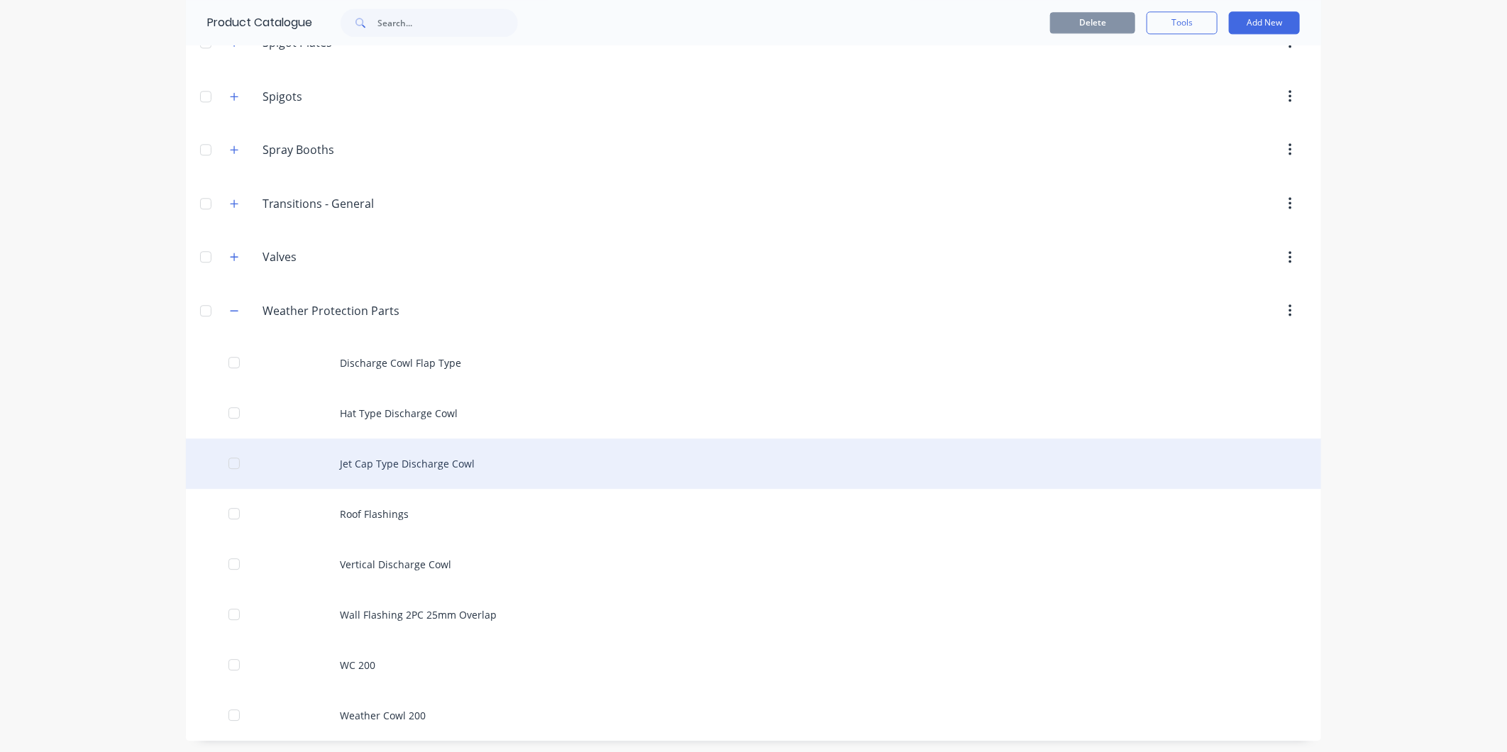
click at [403, 472] on div "Jet Cap Type Discharge Cowl" at bounding box center [753, 463] width 1135 height 50
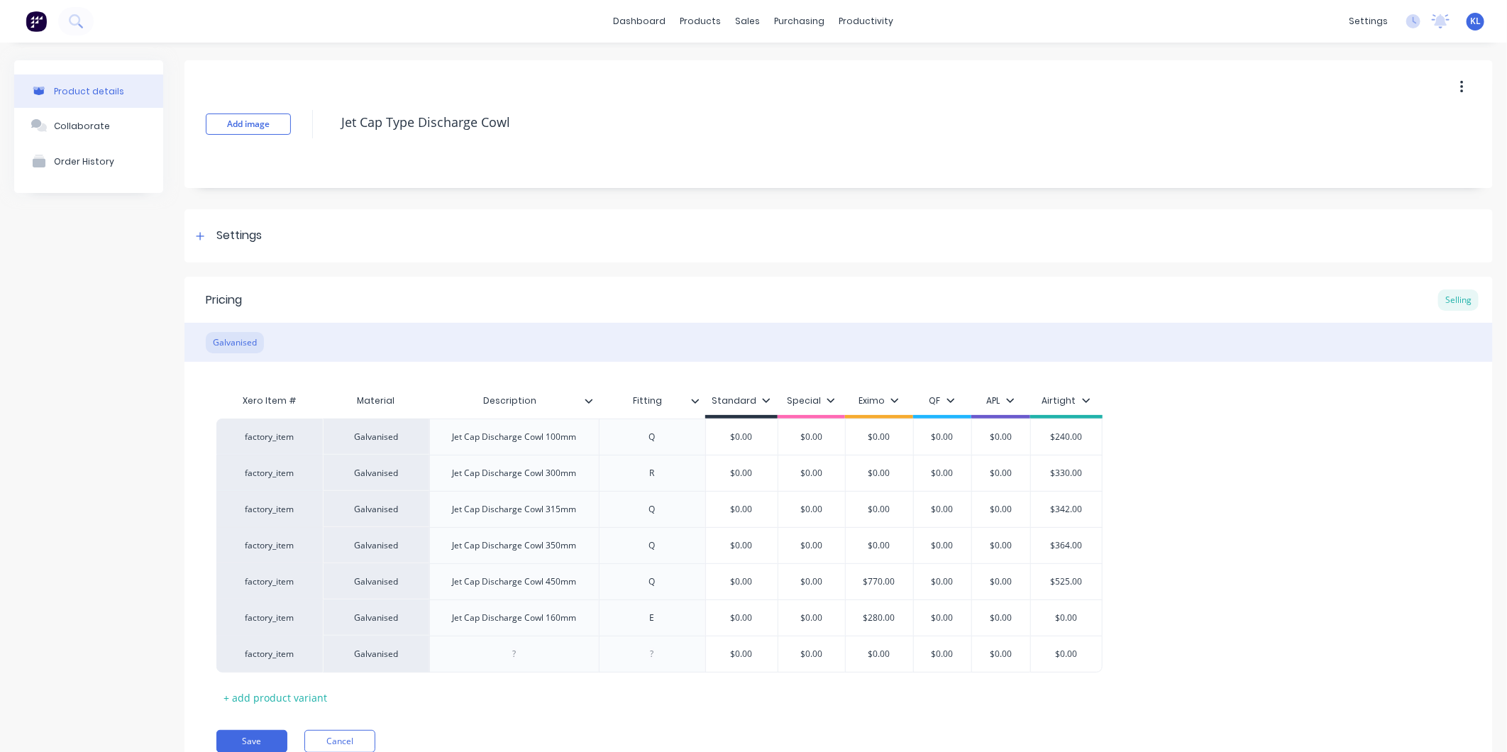
type textarea "x"
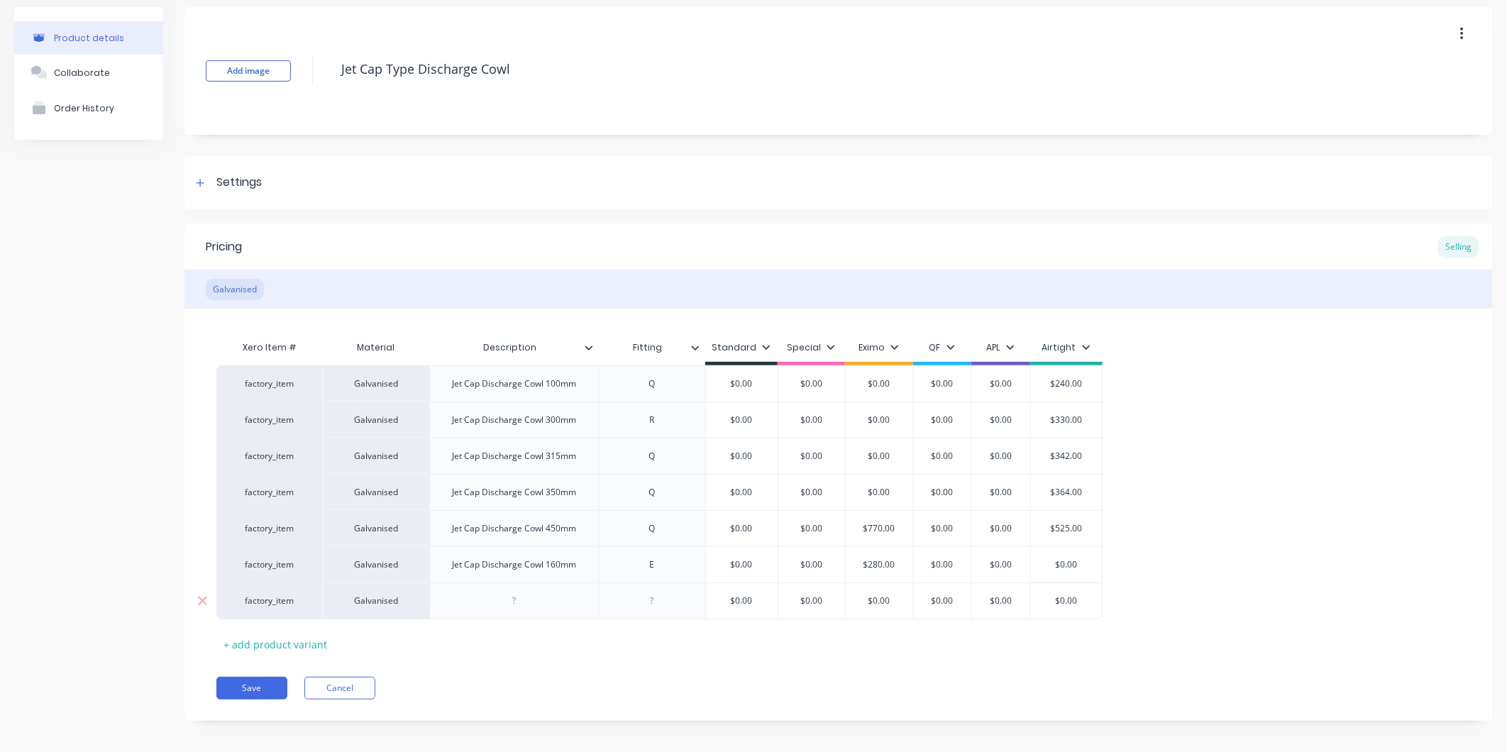
scroll to position [61, 0]
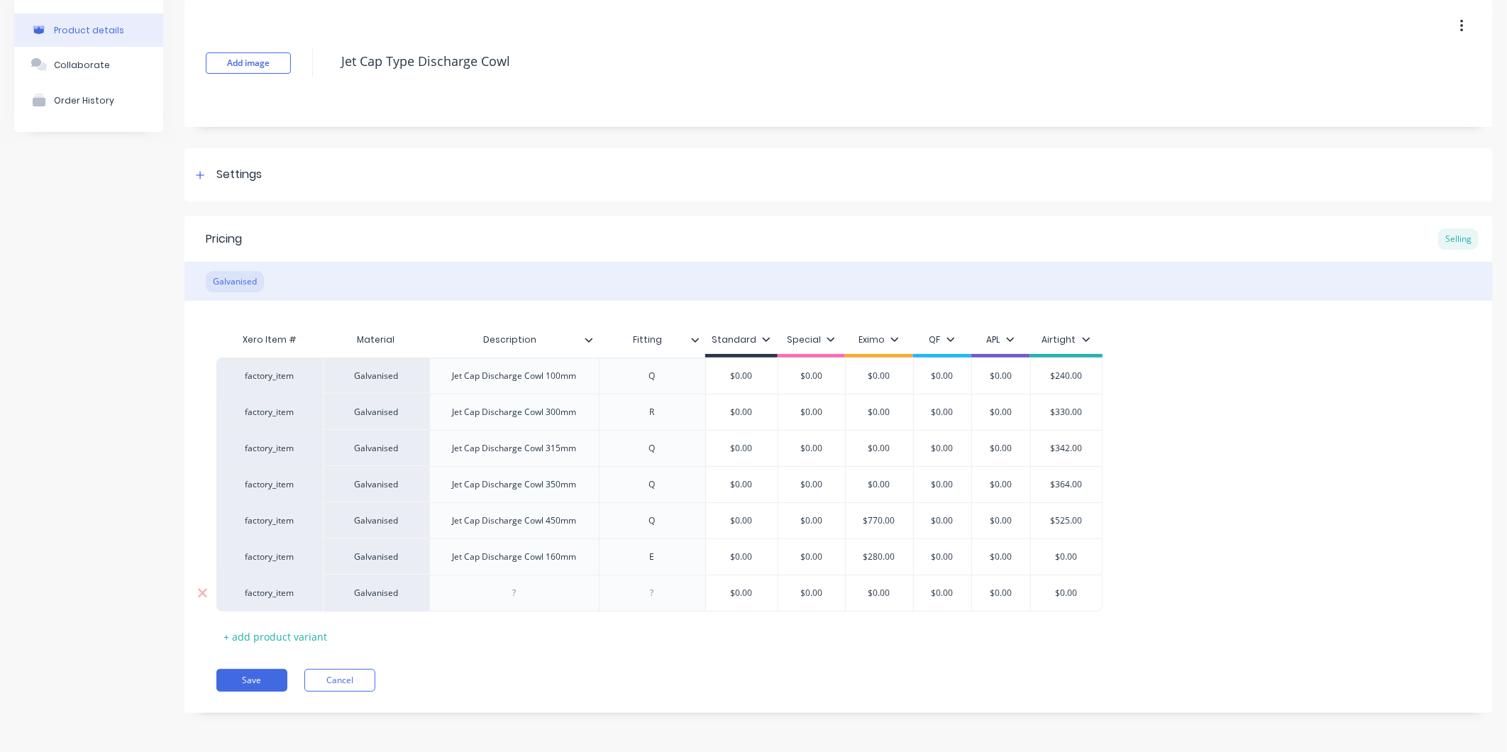
click at [485, 596] on div at bounding box center [514, 593] width 71 height 18
type textarea "x"
click at [658, 593] on div at bounding box center [652, 593] width 71 height 18
type textarea "x"
drag, startPoint x: 775, startPoint y: 648, endPoint x: 771, endPoint y: 623, distance: 25.2
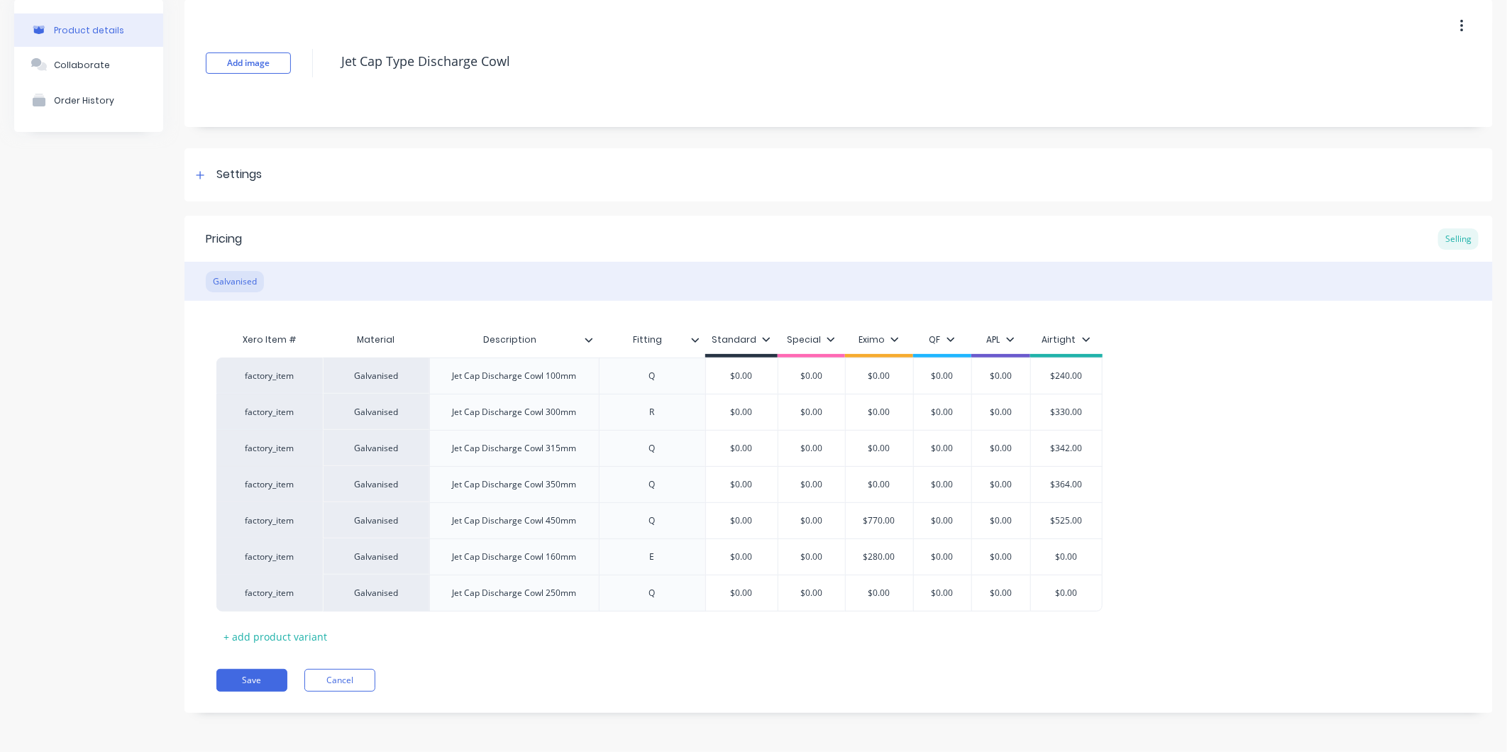
click at [775, 648] on div "Pricing Selling Galvanised Xero Item # Material Description Fitting Standard Sp…" at bounding box center [838, 464] width 1308 height 497
type input "$0.00"
drag, startPoint x: 764, startPoint y: 590, endPoint x: 726, endPoint y: 599, distance: 39.4
click at [726, 599] on input "$0.00" at bounding box center [742, 593] width 72 height 13
click at [777, 669] on div "Save Cancel" at bounding box center [854, 680] width 1276 height 23
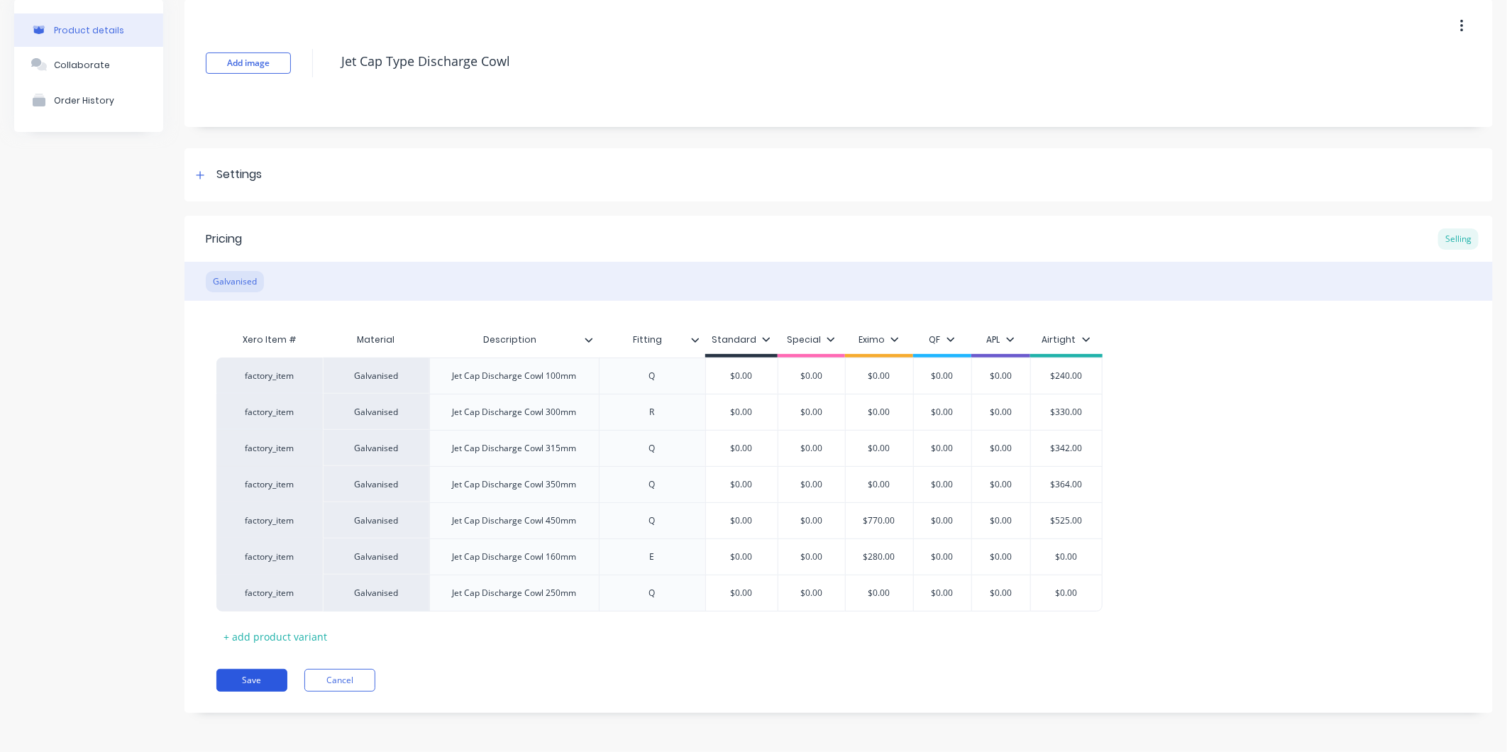
click at [245, 688] on button "Save" at bounding box center [251, 680] width 71 height 23
type textarea "x"
